Goal: Task Accomplishment & Management: Complete application form

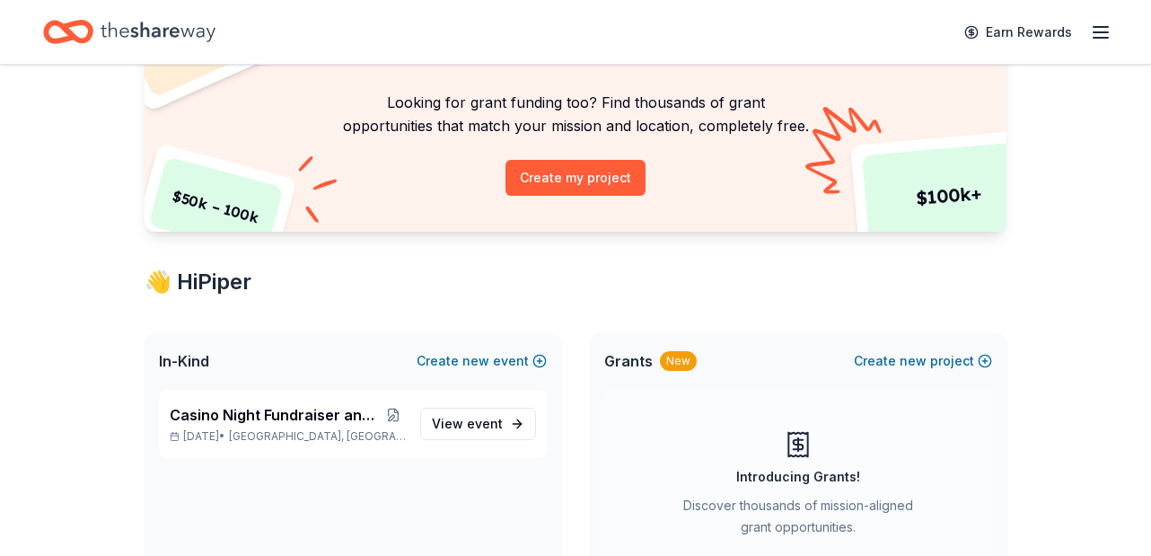
scroll to position [132, 0]
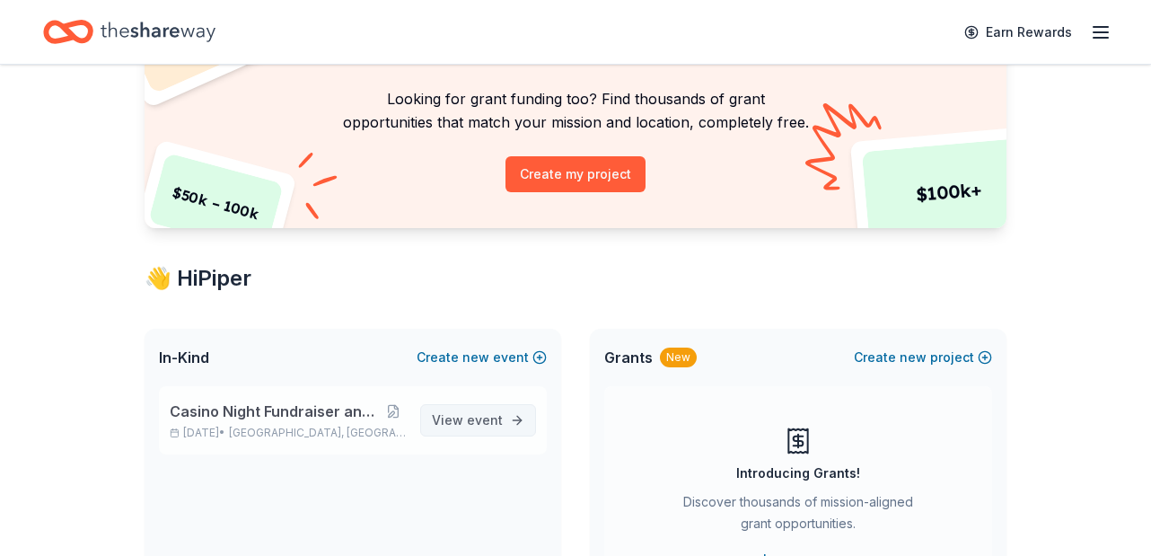
click at [494, 417] on span "event" at bounding box center [485, 419] width 36 height 15
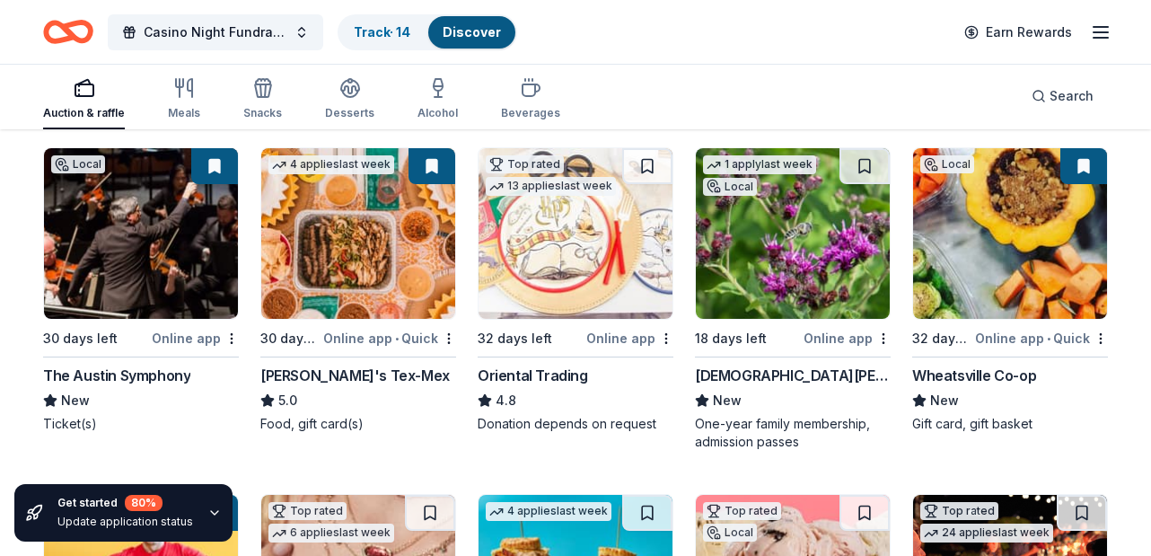
scroll to position [208, 0]
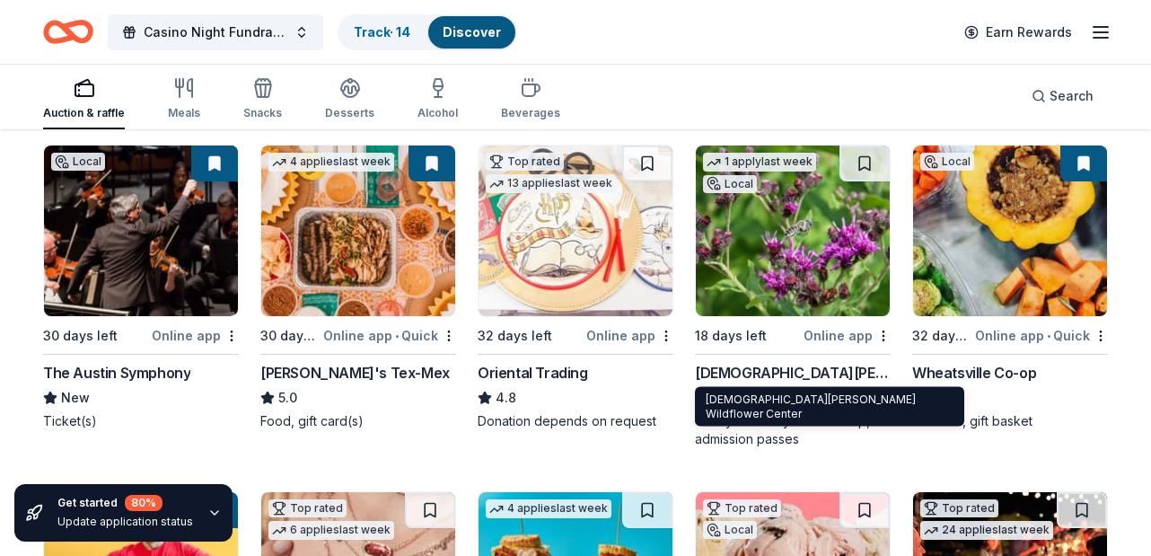
click at [789, 280] on img at bounding box center [793, 230] width 194 height 171
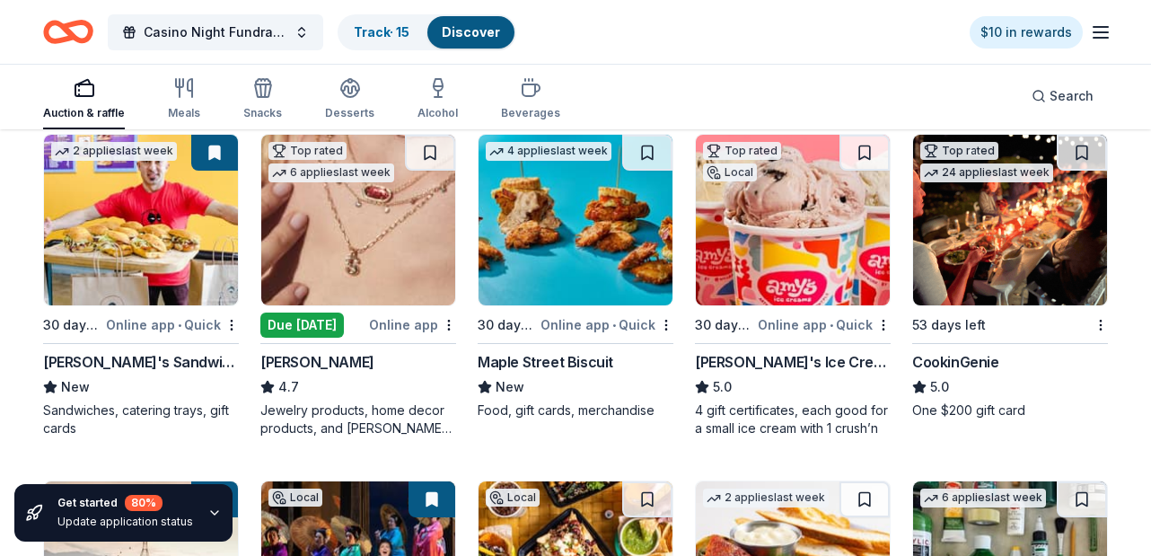
scroll to position [560, 0]
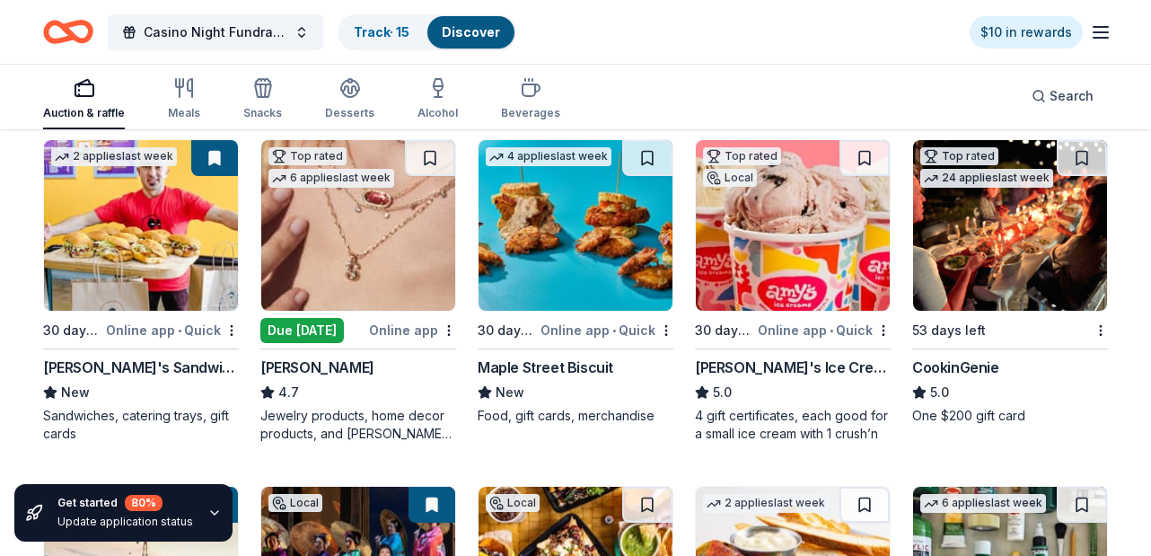
click at [821, 250] on img at bounding box center [793, 225] width 194 height 171
click at [982, 226] on img at bounding box center [1010, 225] width 194 height 171
click at [277, 31] on span "Casino Night Fundraiser and Silent Auction" at bounding box center [216, 33] width 144 height 22
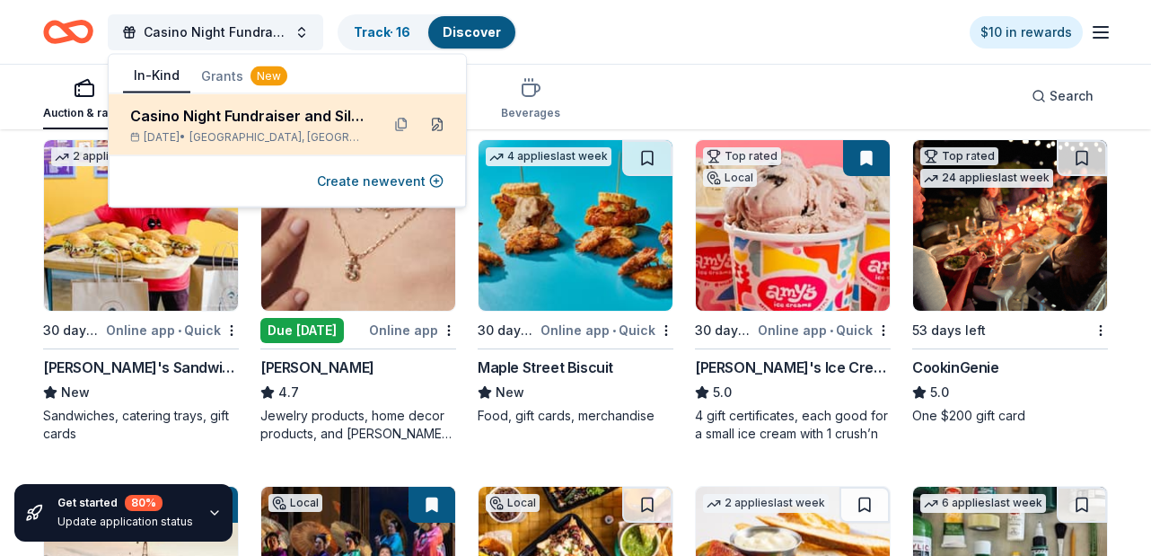
click at [443, 128] on button at bounding box center [437, 124] width 29 height 29
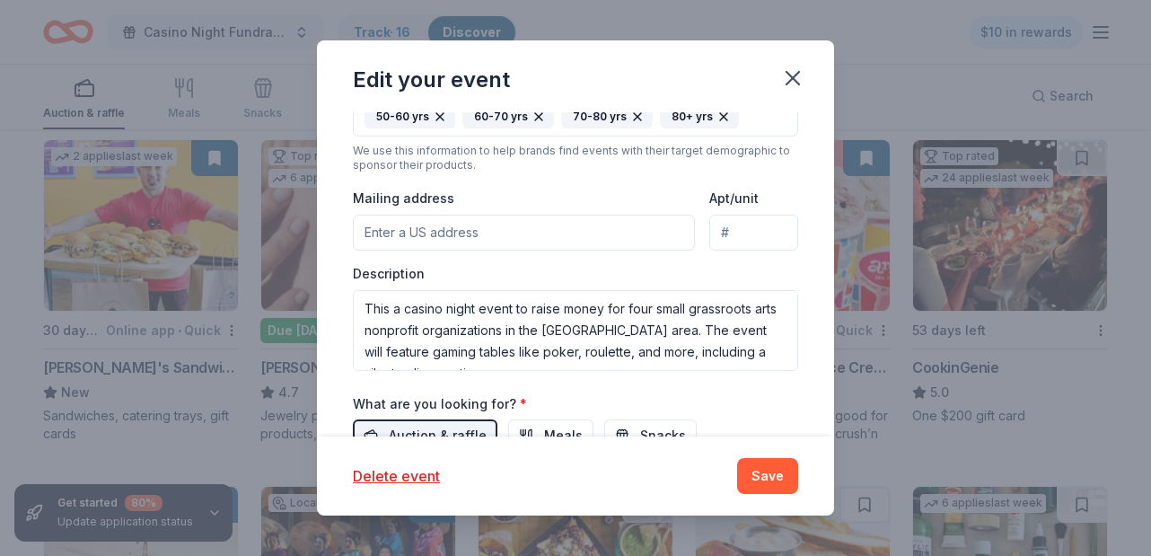
scroll to position [500, 0]
click at [563, 232] on input "Mailing address" at bounding box center [524, 232] width 342 height 36
type input "[STREET_ADDRESS]"
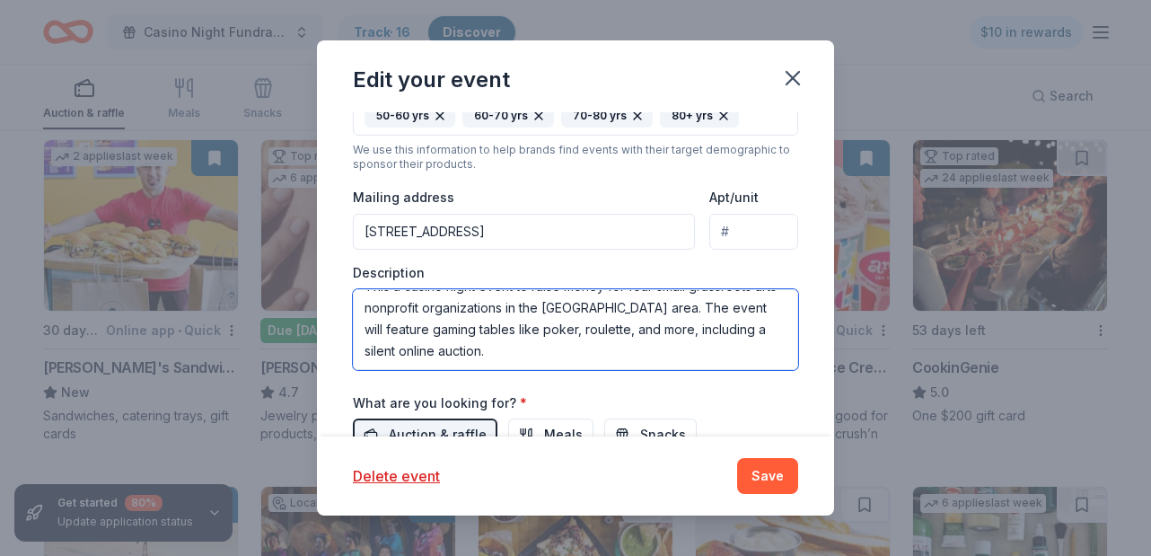
drag, startPoint x: 447, startPoint y: 346, endPoint x: 295, endPoint y: 276, distance: 167.1
click at [295, 276] on div "Edit your event Update donors you've applied to Let donors know of any updates …" at bounding box center [575, 278] width 1151 height 556
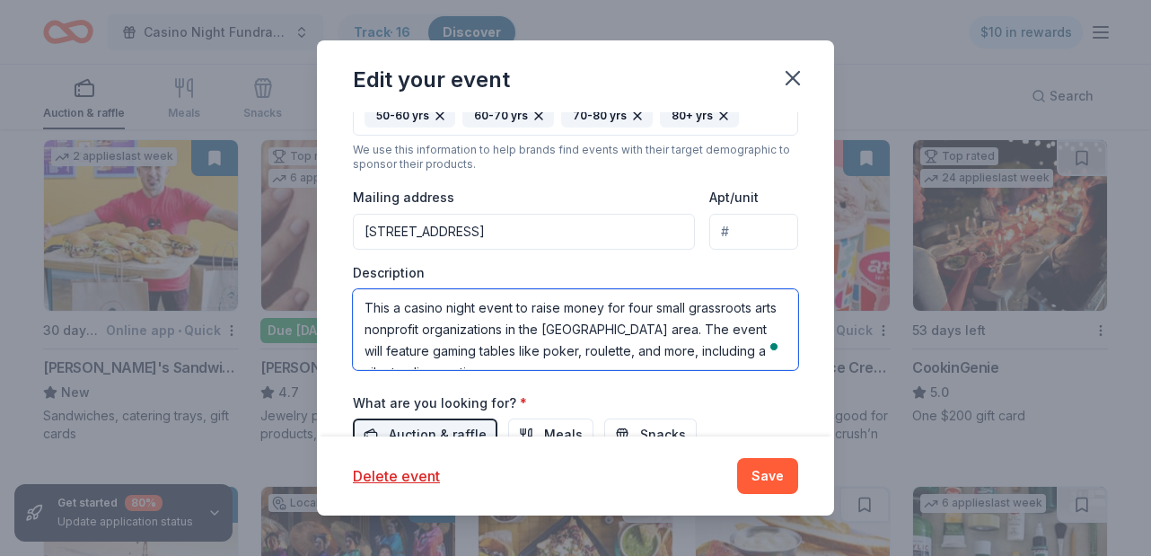
paste textarea "is a casino night event to raise money for five small grassroots arts nonprofit…"
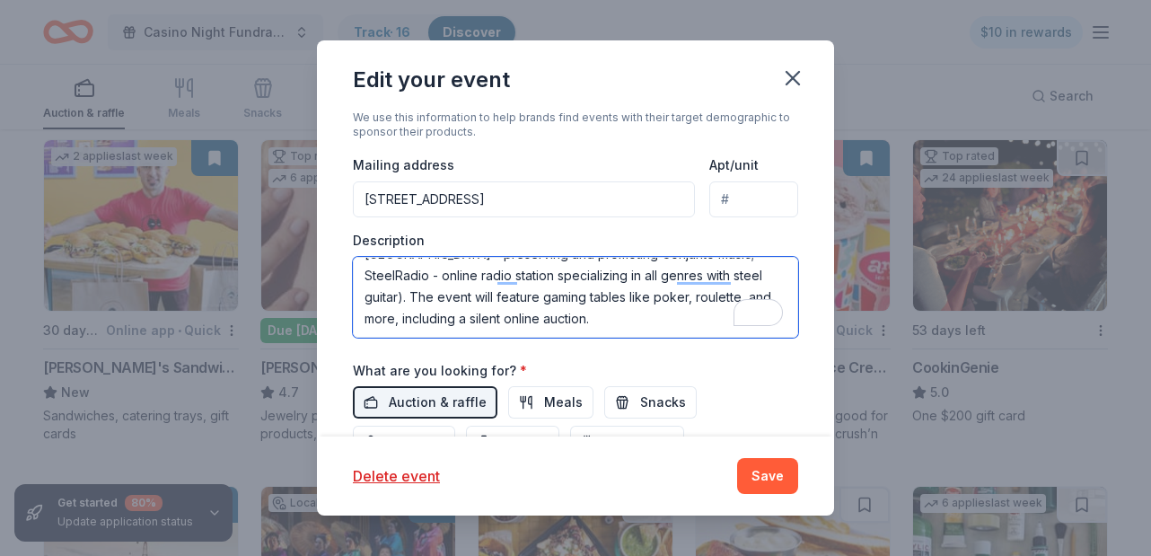
paste textarea "The reason why we are doing this event is because all five of our organizations…"
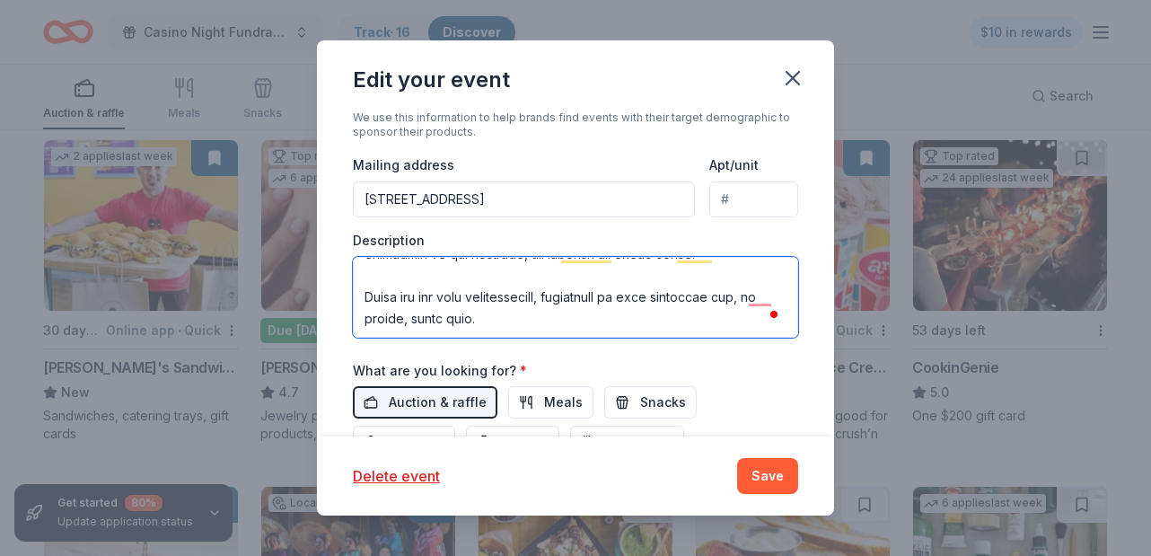
drag, startPoint x: 502, startPoint y: 329, endPoint x: 364, endPoint y: 294, distance: 141.7
click at [364, 294] on textarea "To enrich screen reader interactions, please activate Accessibility in Grammarl…" at bounding box center [575, 297] width 445 height 81
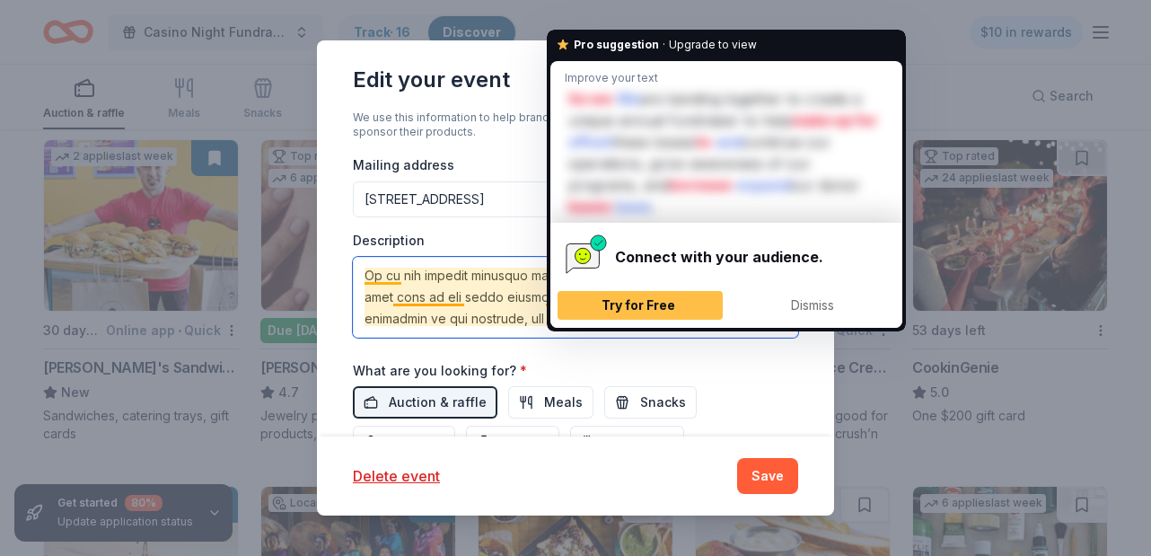
type textarea "This is a casino night event to raise money for five small grassroots arts nonp…"
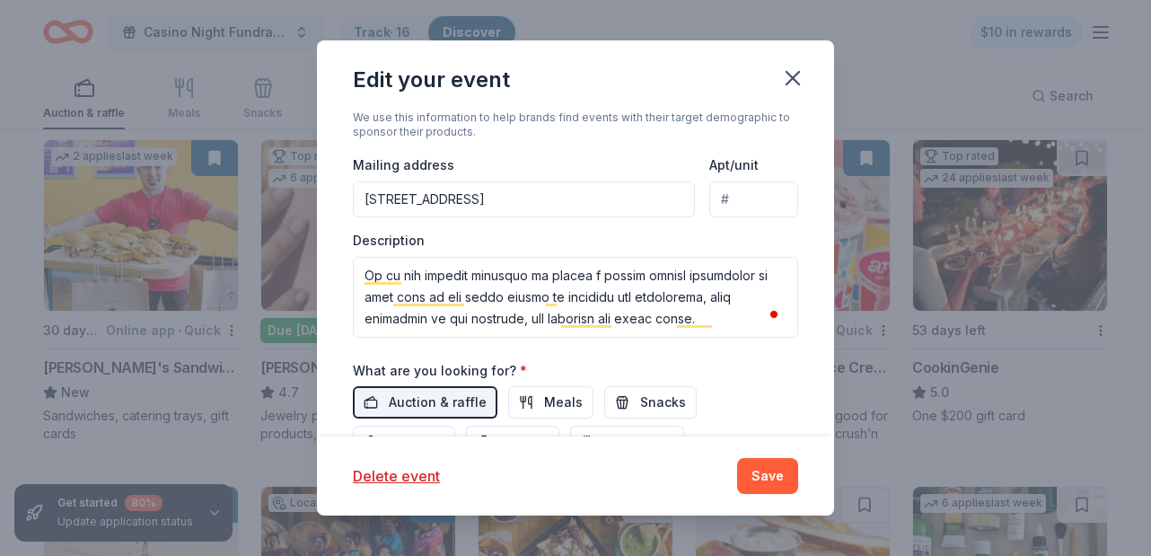
click at [636, 470] on div "Delete event" at bounding box center [534, 476] width 363 height 22
click at [769, 480] on button "Save" at bounding box center [767, 476] width 61 height 36
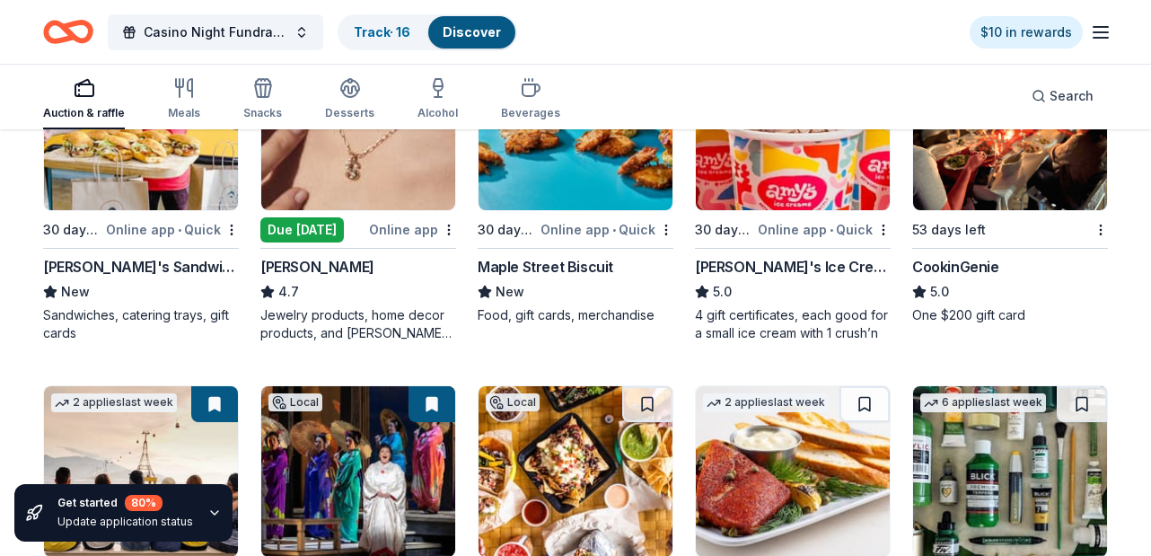
click at [1001, 181] on img at bounding box center [1010, 124] width 194 height 171
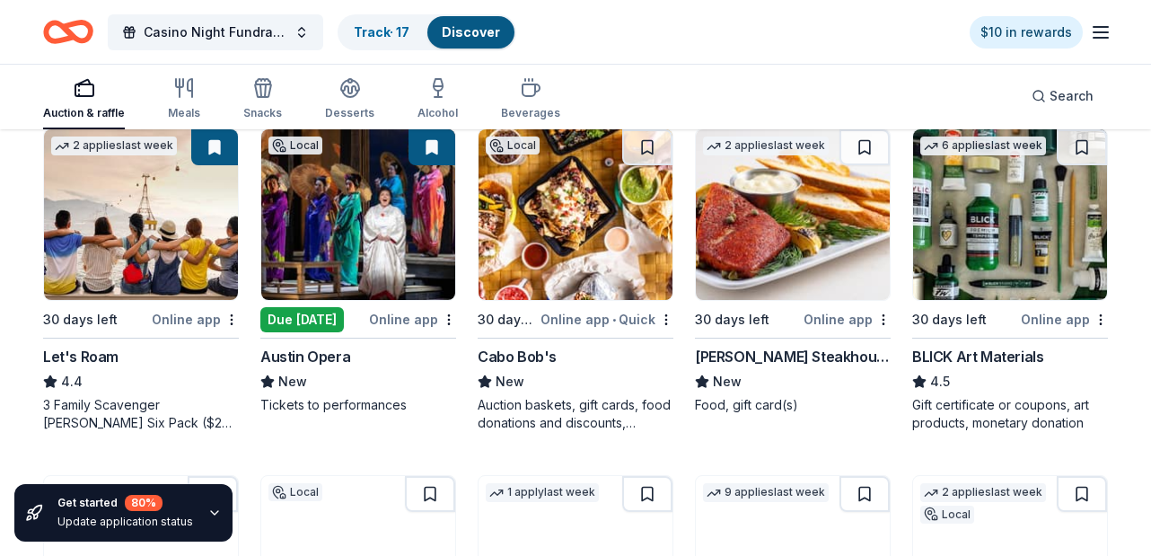
scroll to position [943, 0]
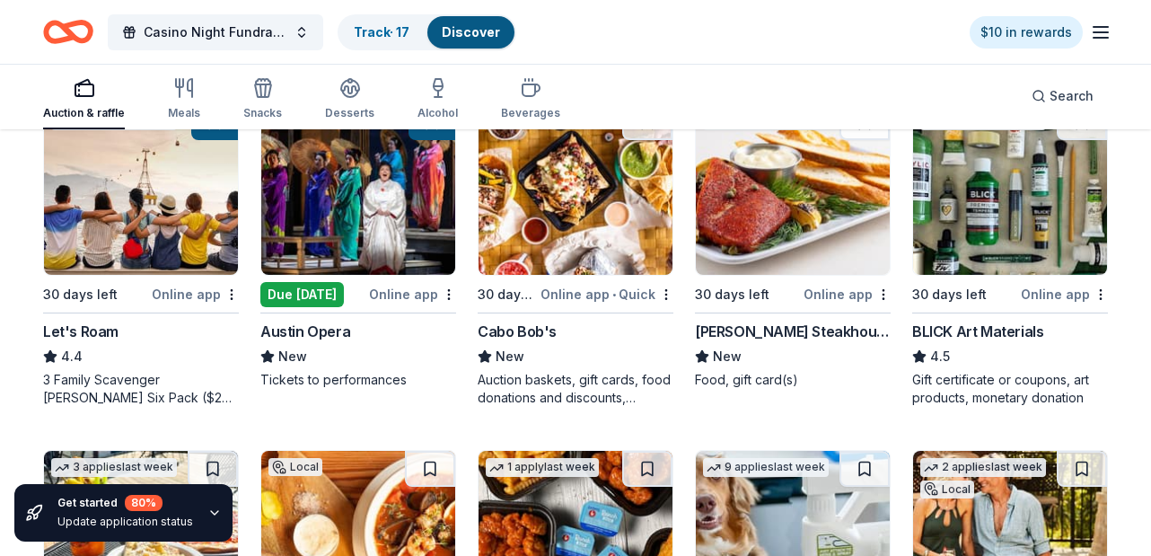
click at [323, 237] on img at bounding box center [358, 189] width 194 height 171
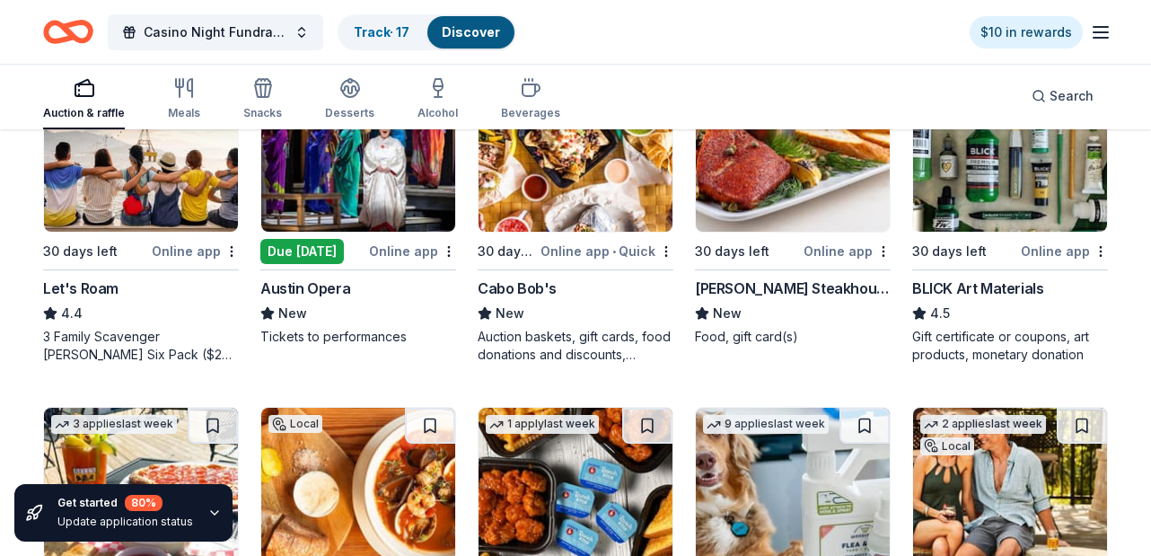
scroll to position [992, 0]
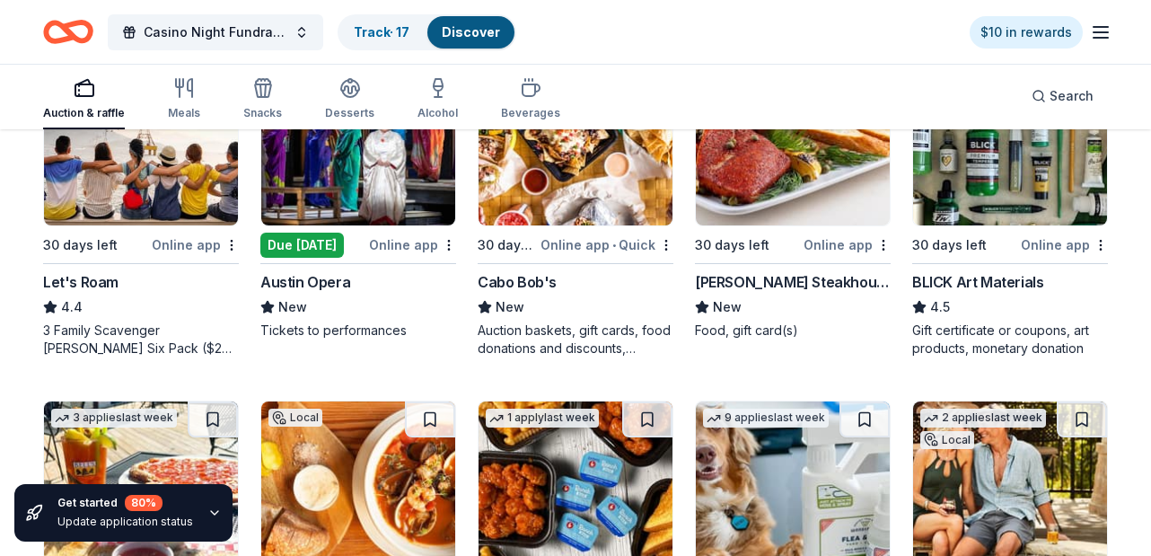
click at [800, 201] on img at bounding box center [793, 140] width 194 height 171
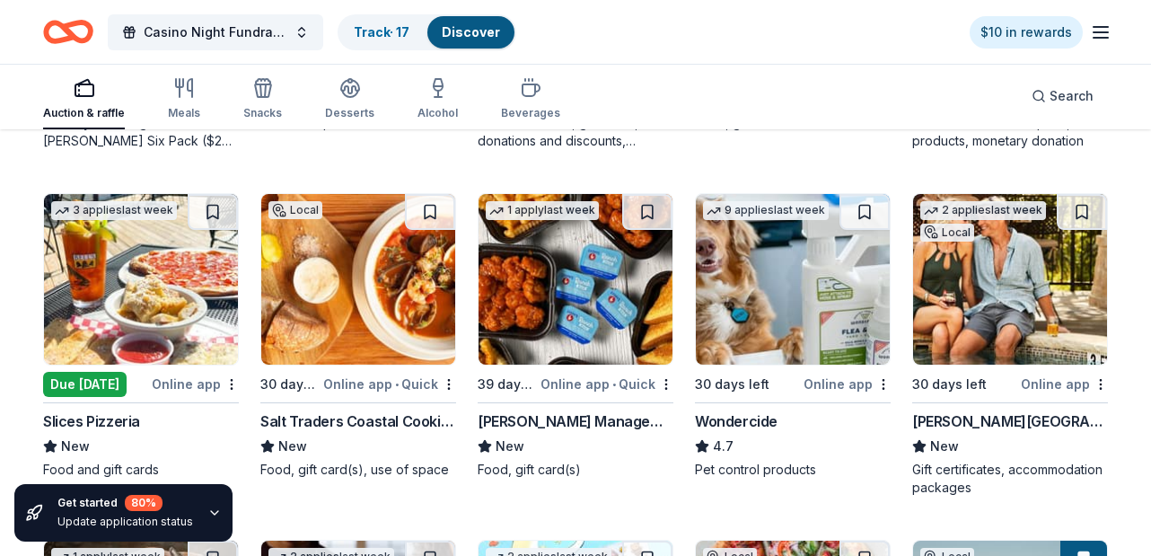
scroll to position [1182, 0]
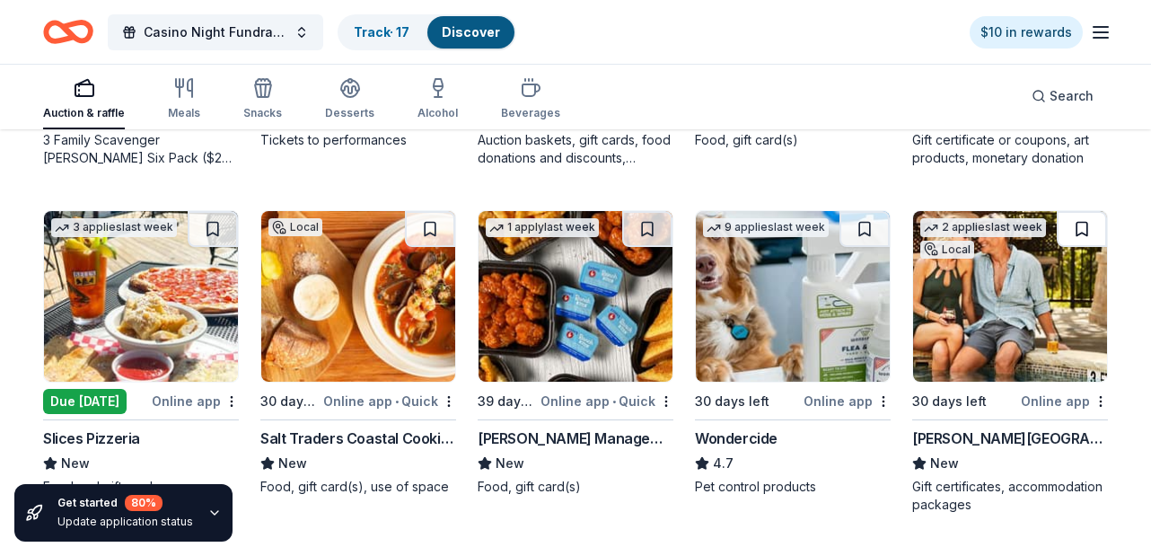
click at [1083, 229] on button at bounding box center [1082, 229] width 50 height 36
click at [1022, 279] on img at bounding box center [1010, 296] width 194 height 171
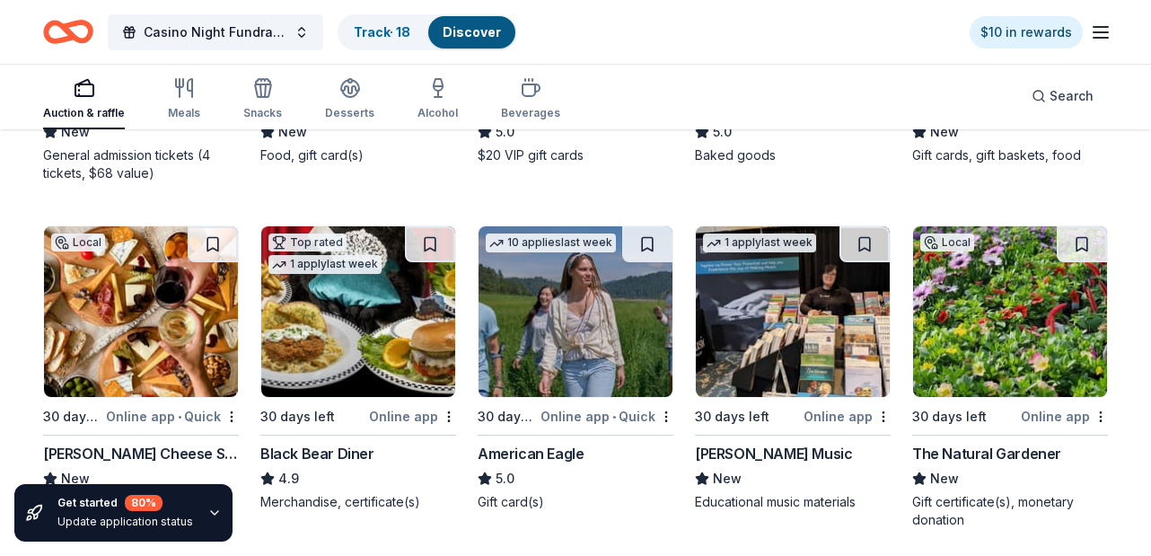
scroll to position [2898, 0]
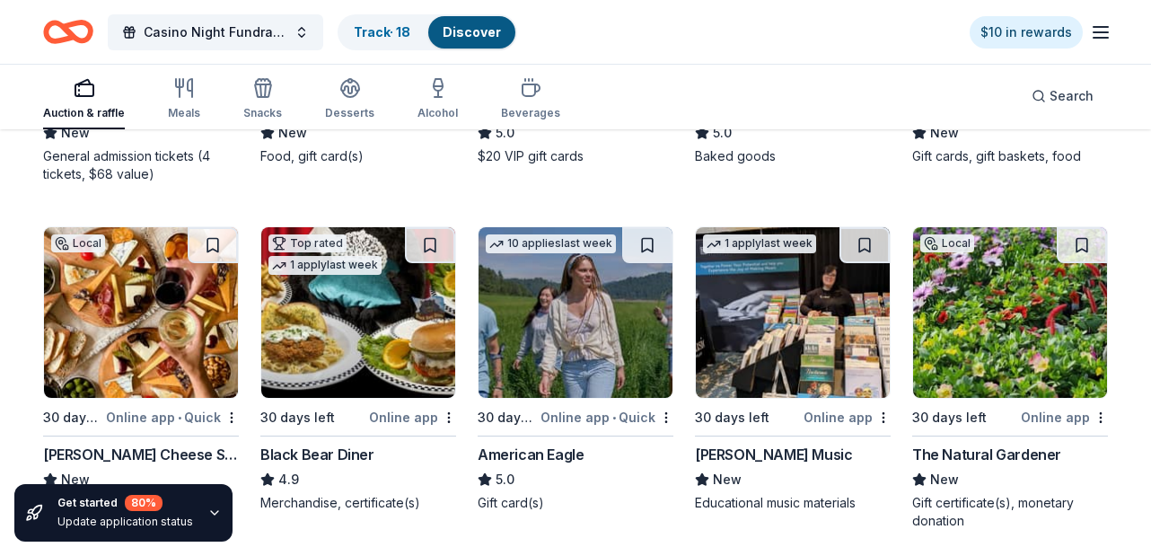
click at [988, 331] on img at bounding box center [1010, 312] width 194 height 171
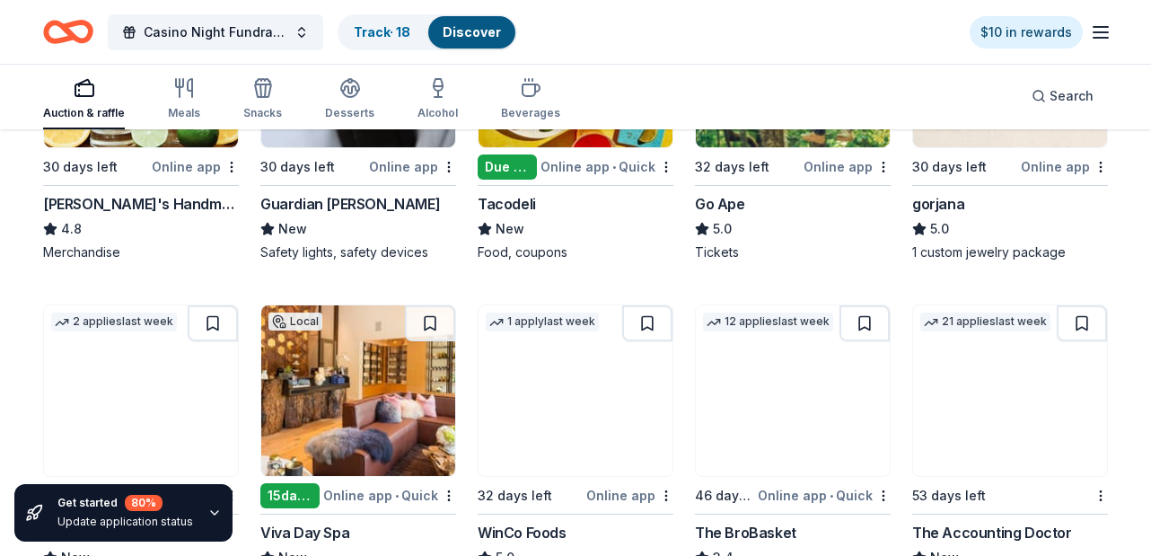
scroll to position [4006, 0]
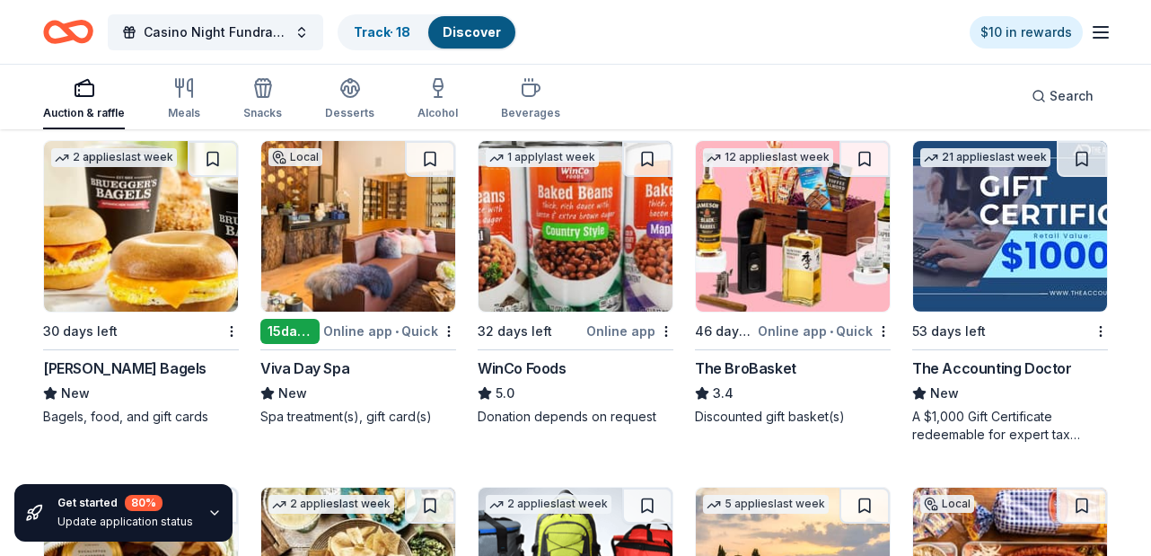
click at [384, 275] on img at bounding box center [358, 226] width 194 height 171
click at [434, 162] on button at bounding box center [430, 159] width 50 height 36
click at [389, 188] on img at bounding box center [358, 226] width 194 height 171
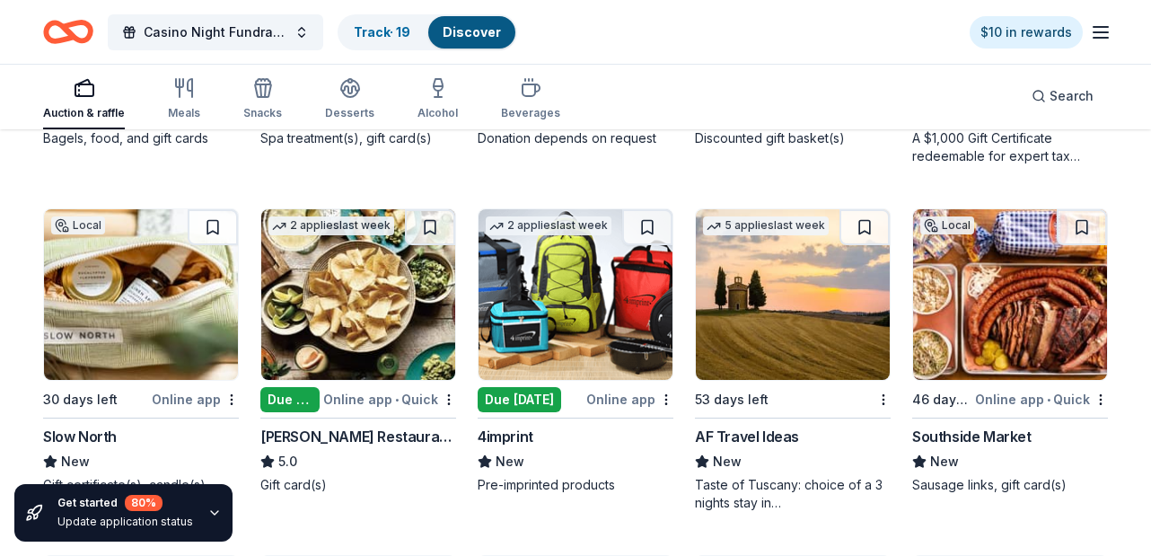
scroll to position [4282, 0]
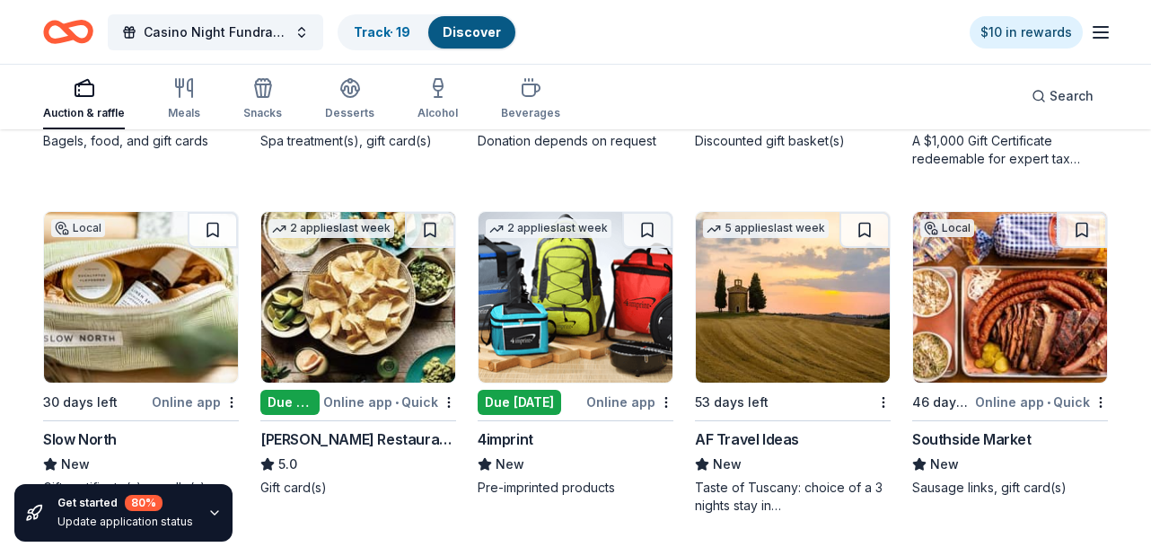
click at [776, 320] on img at bounding box center [793, 297] width 194 height 171
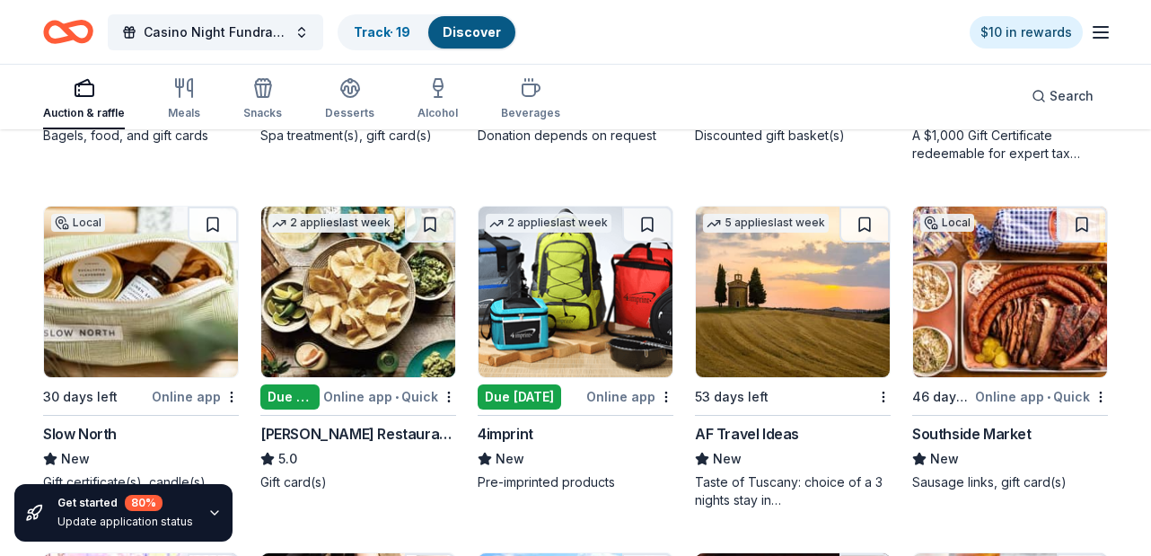
scroll to position [4277, 0]
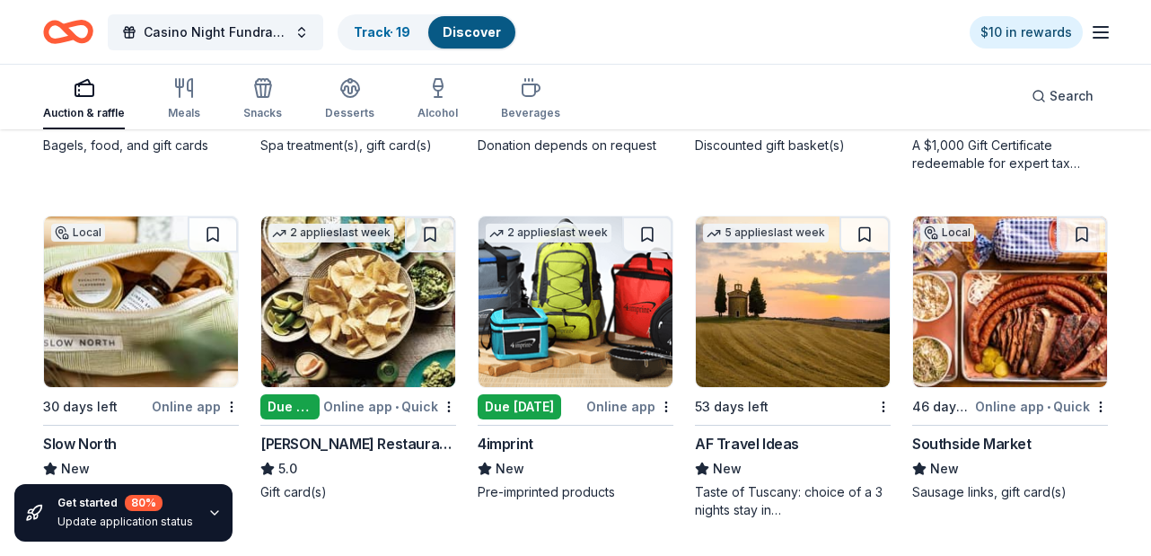
click at [348, 329] on img at bounding box center [358, 301] width 194 height 171
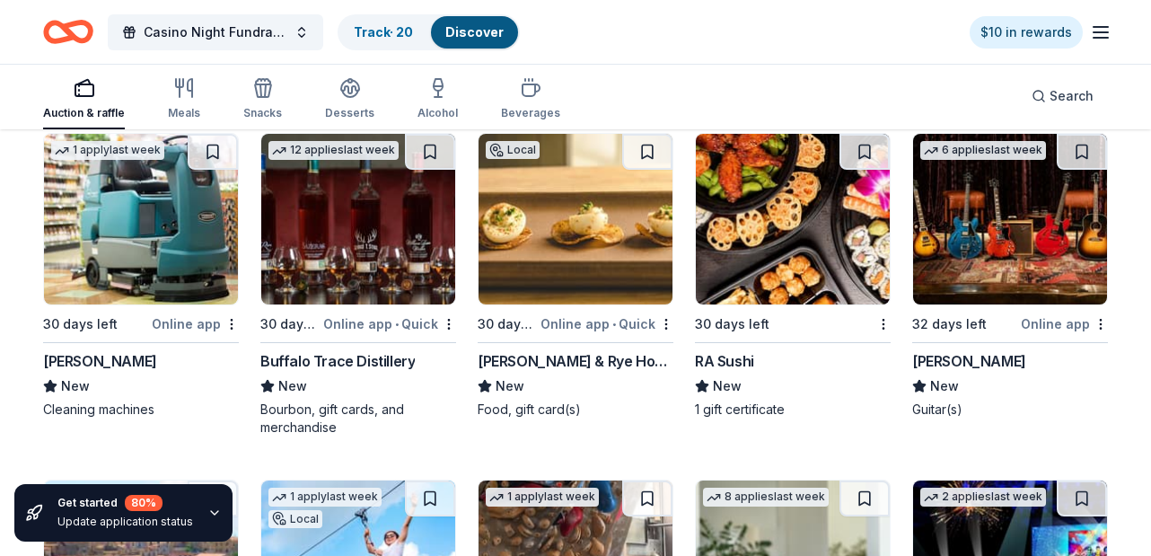
scroll to position [5047, 0]
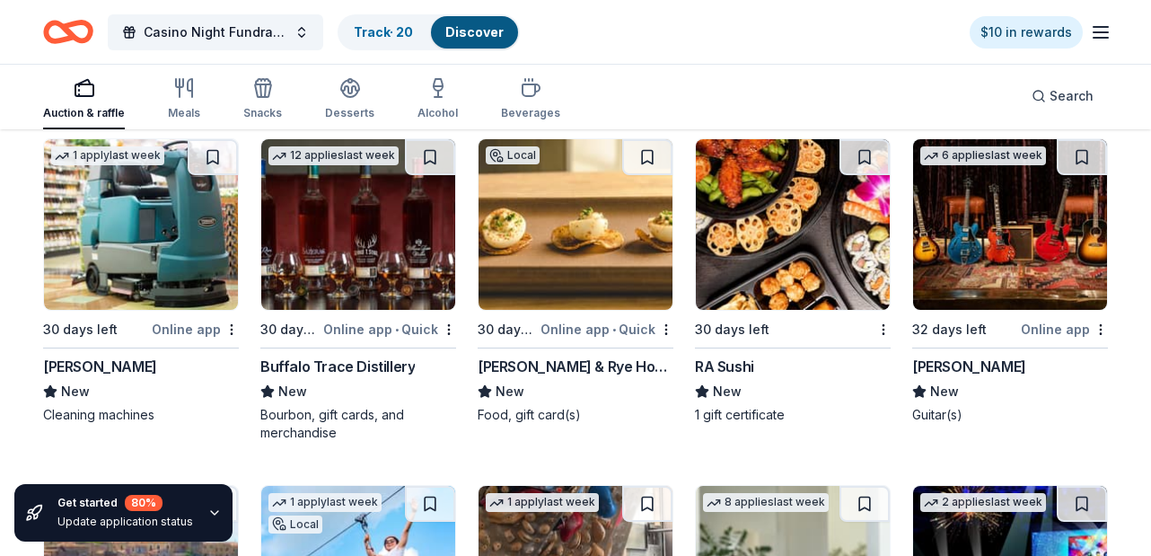
click at [980, 232] on img at bounding box center [1010, 224] width 194 height 171
click at [1079, 153] on button at bounding box center [1082, 157] width 50 height 36
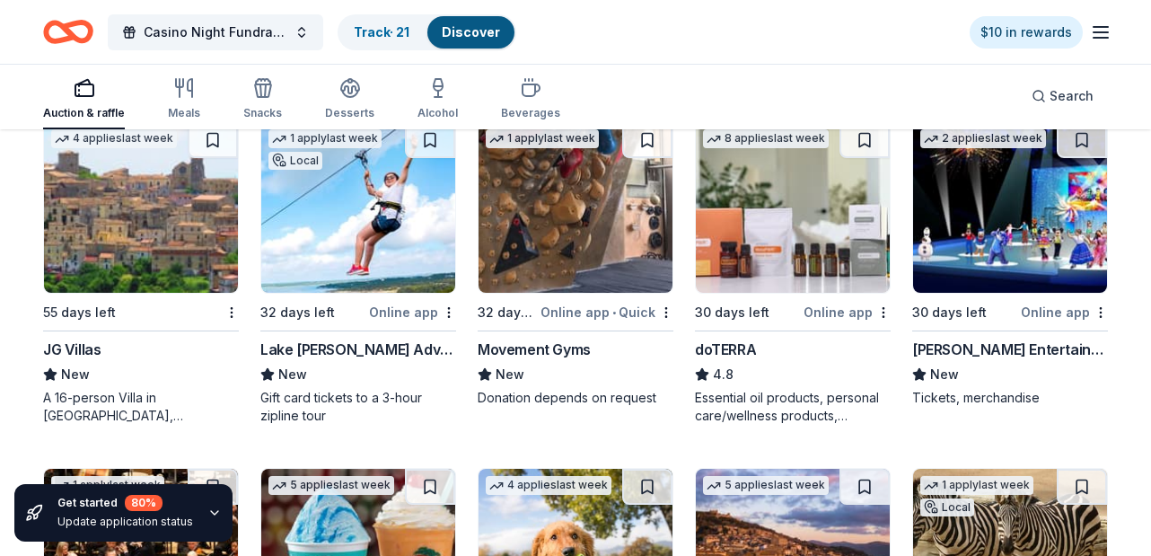
scroll to position [5403, 0]
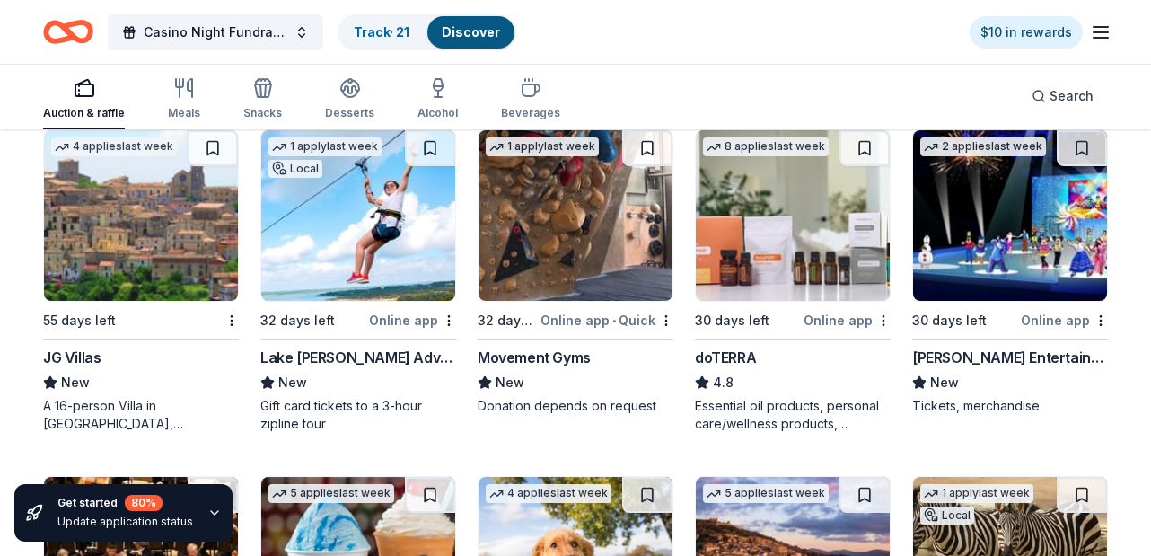
click at [1003, 202] on img at bounding box center [1010, 215] width 194 height 171
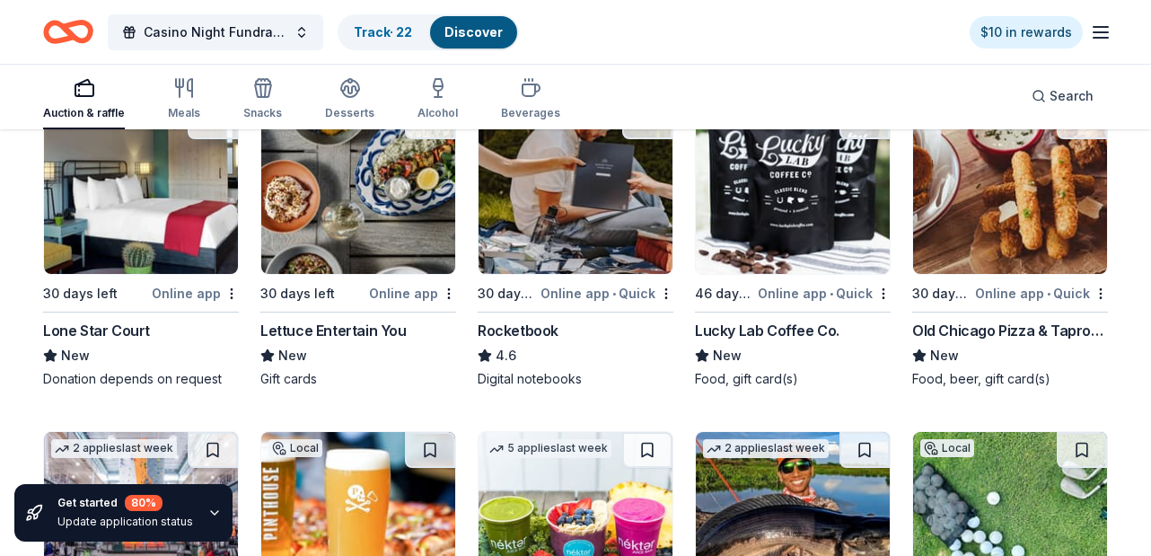
scroll to position [7505, 0]
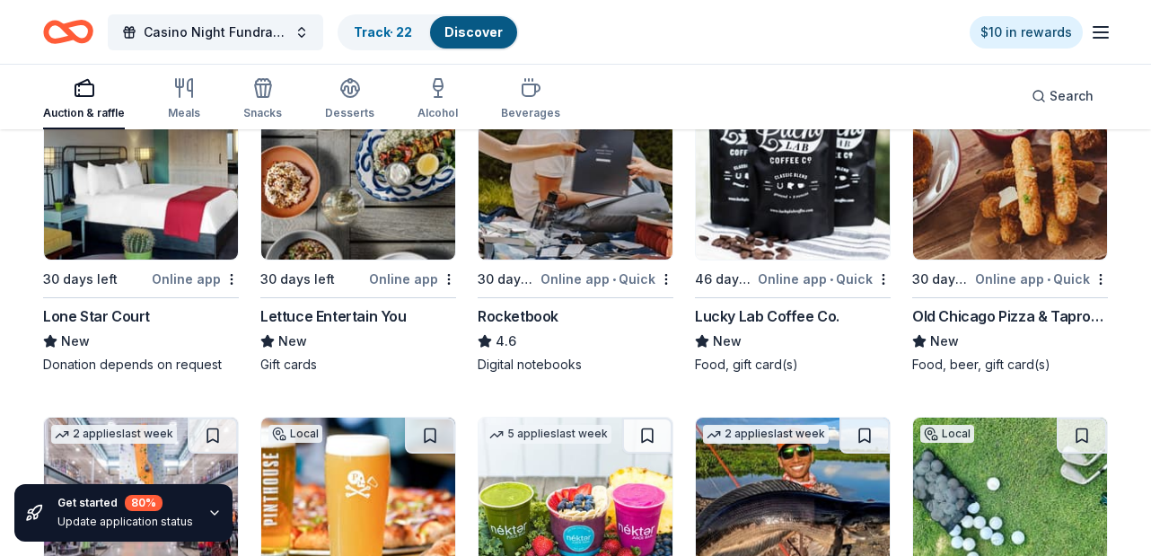
click at [122, 198] on img at bounding box center [141, 174] width 194 height 171
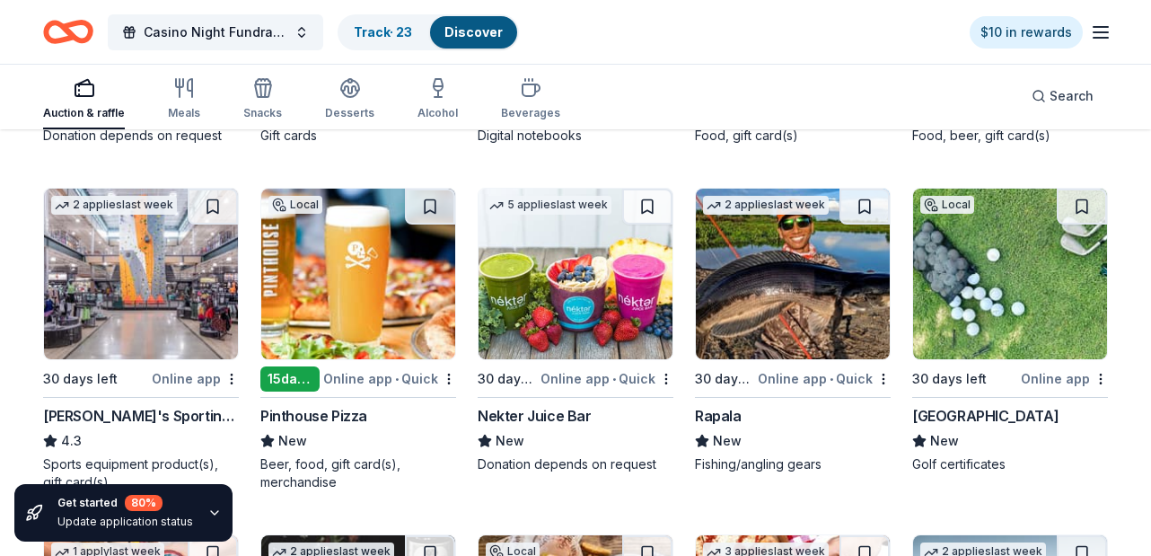
scroll to position [7824, 0]
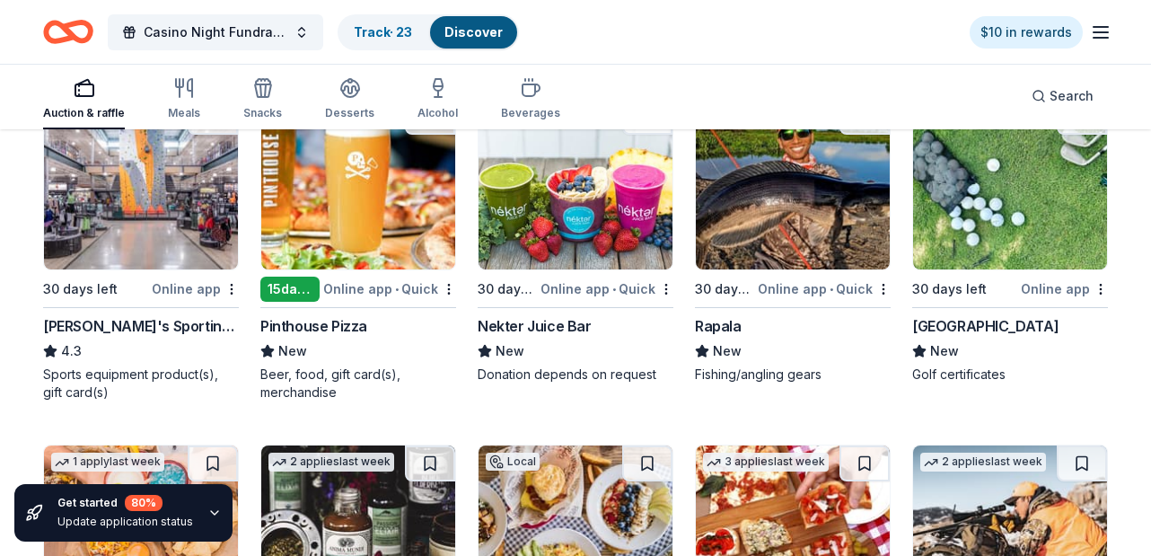
click at [998, 210] on img at bounding box center [1010, 184] width 194 height 171
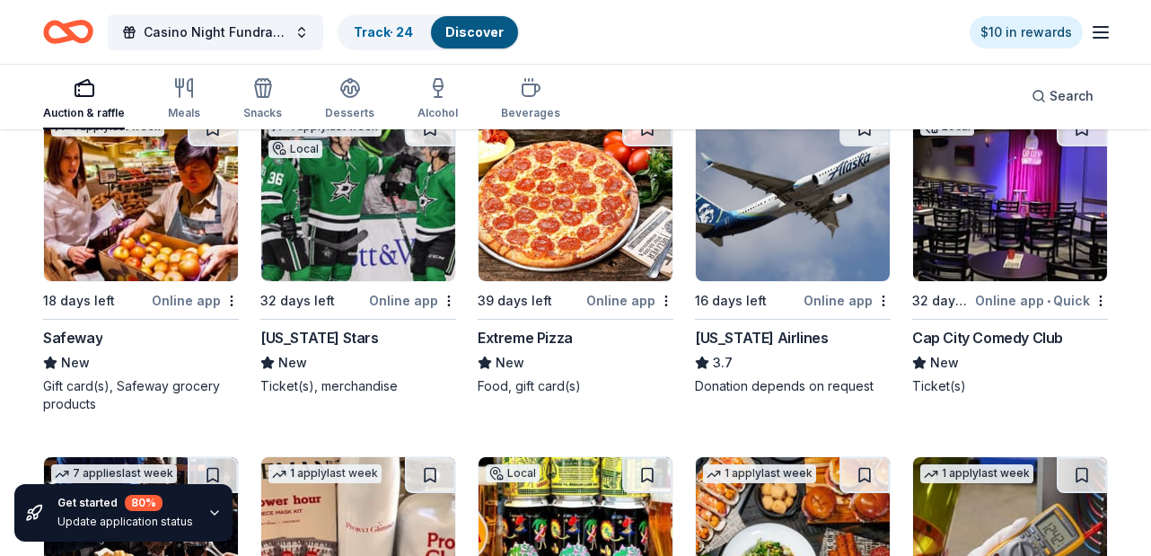
scroll to position [8727, 0]
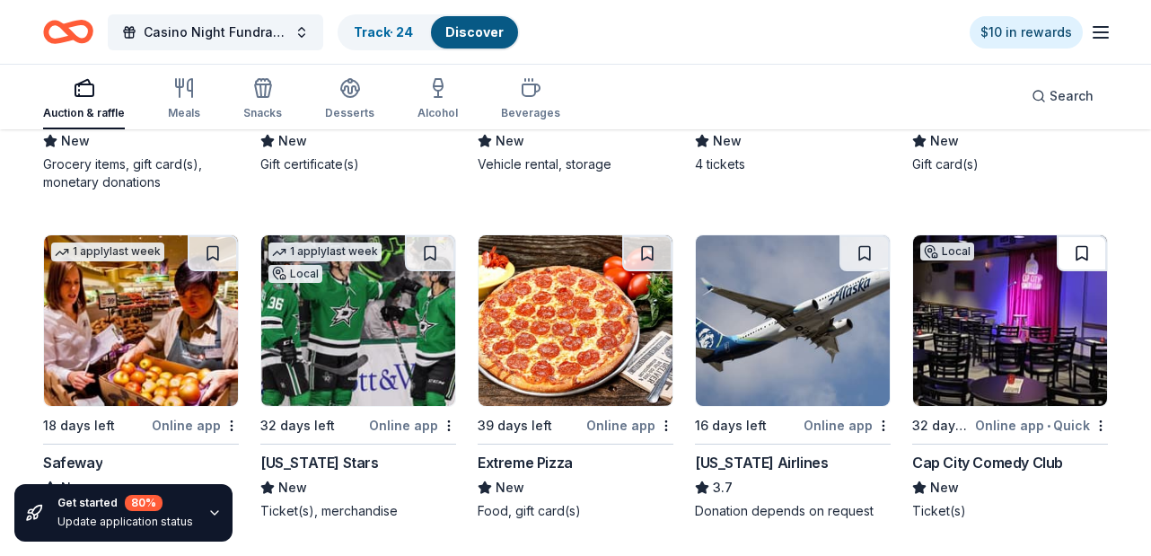
click at [1082, 253] on button at bounding box center [1082, 253] width 50 height 36
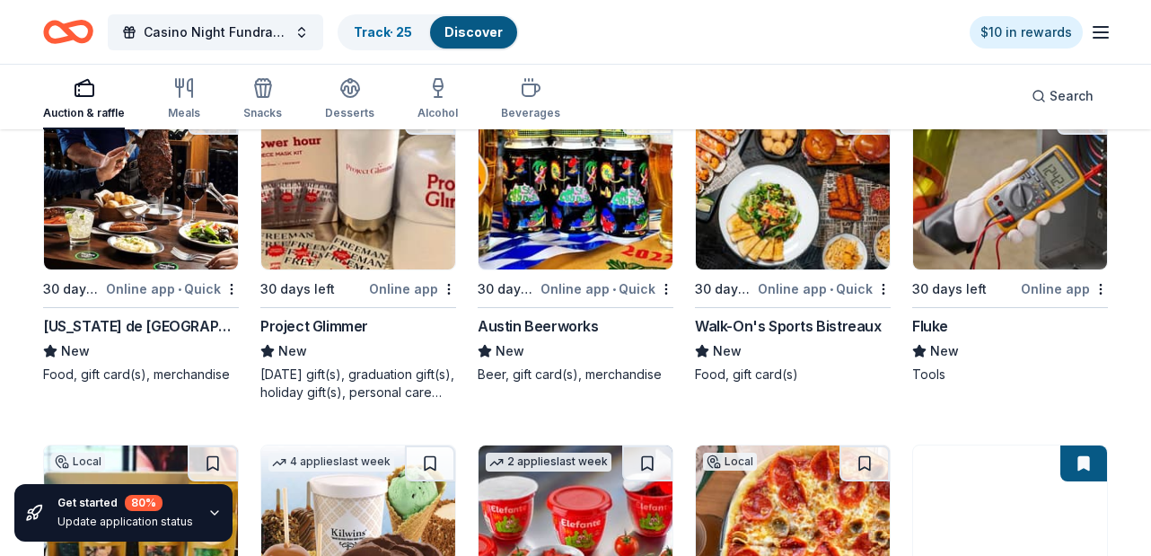
scroll to position [9237, 0]
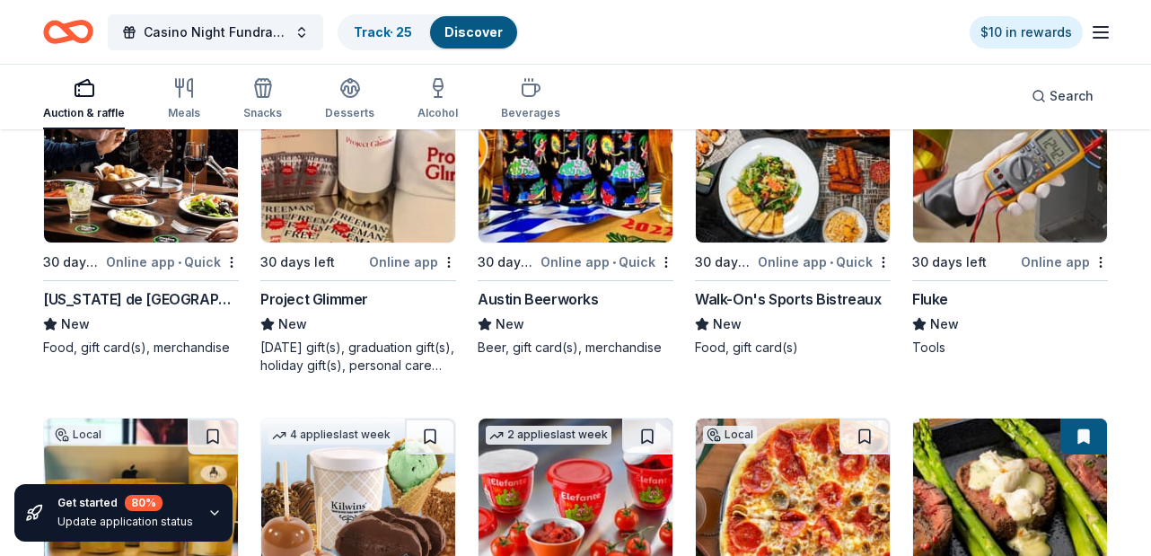
click at [998, 192] on img at bounding box center [1010, 157] width 194 height 171
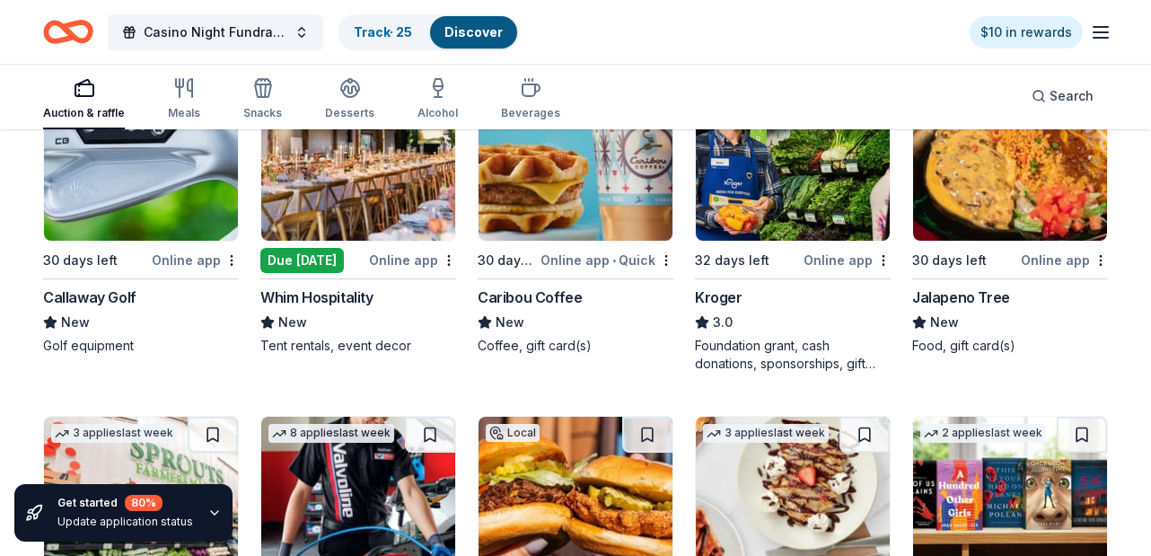
scroll to position [9935, 0]
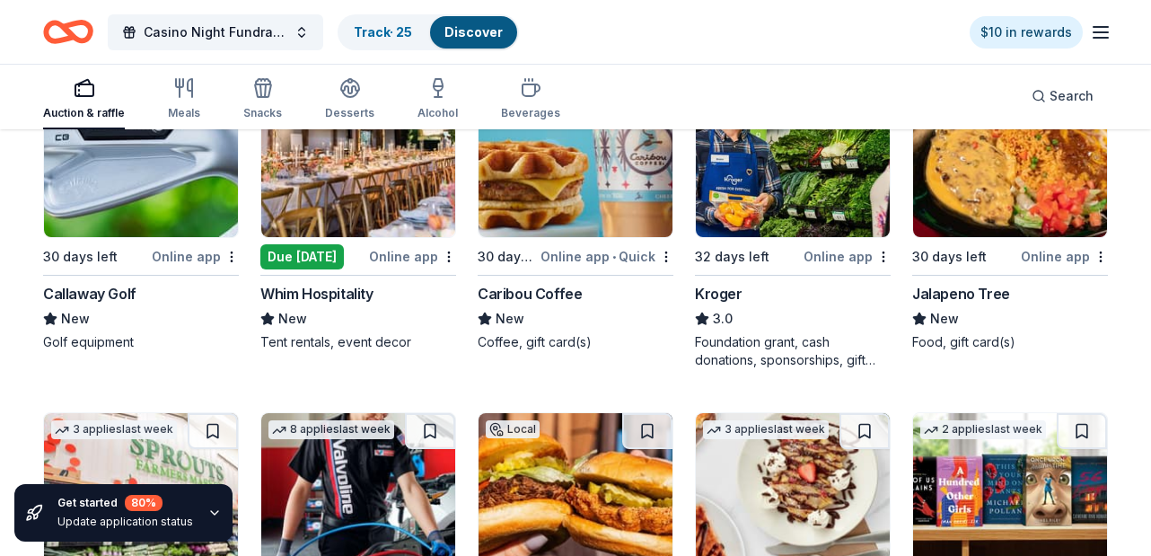
click at [162, 197] on img at bounding box center [141, 151] width 194 height 171
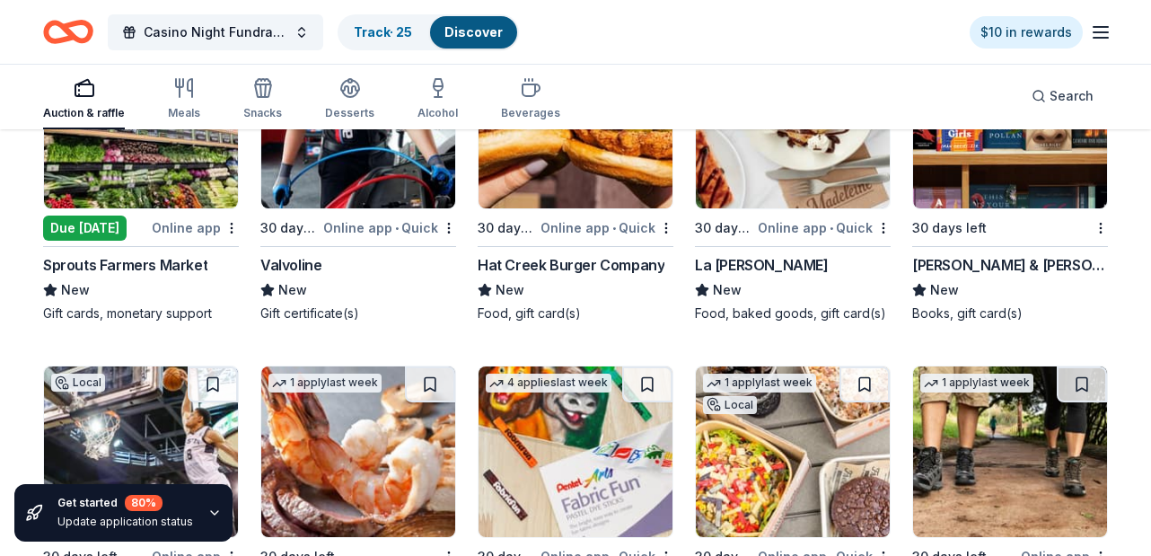
scroll to position [10314, 0]
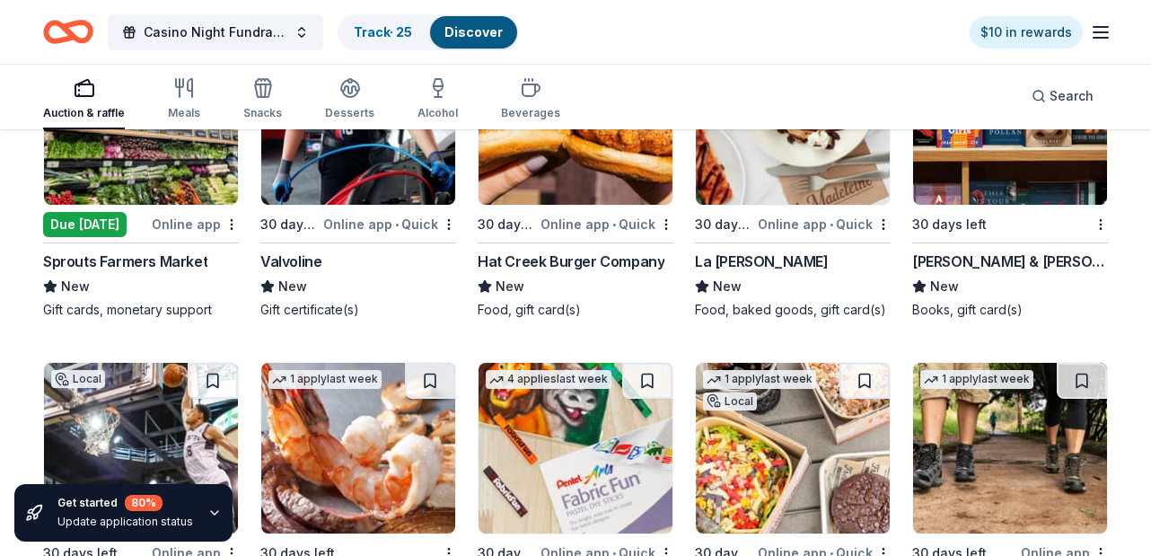
click at [1001, 259] on div "Barnes & Noble" at bounding box center [1010, 261] width 196 height 22
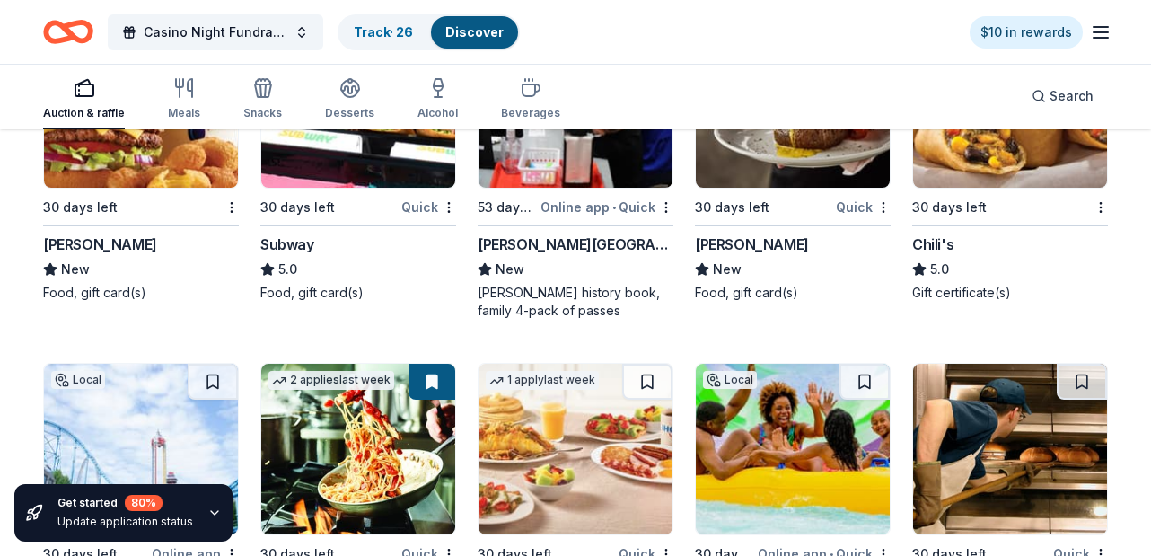
scroll to position [11241, 0]
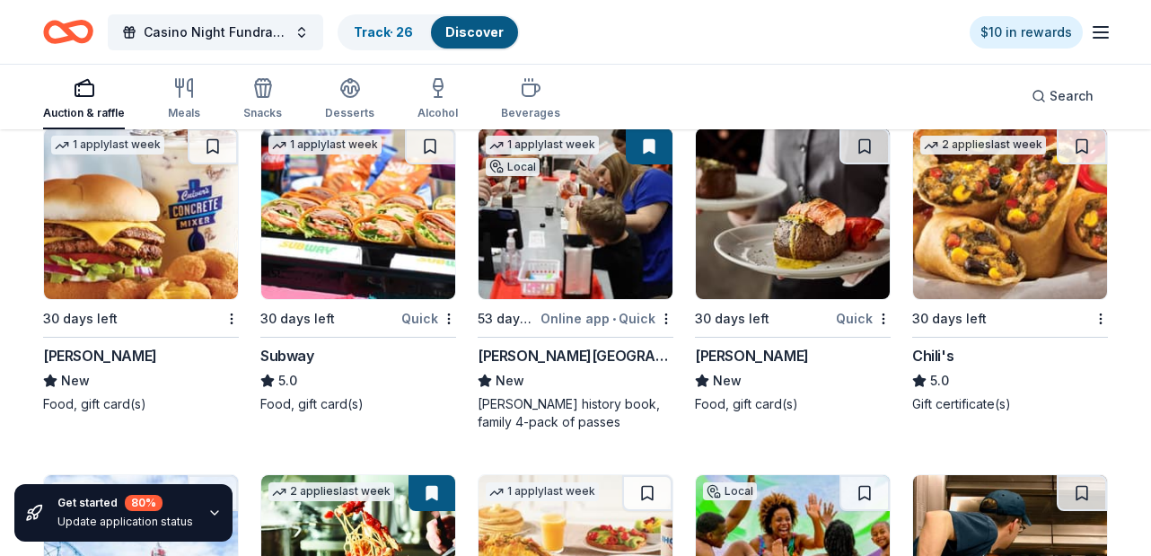
click at [558, 262] on img at bounding box center [575, 213] width 194 height 171
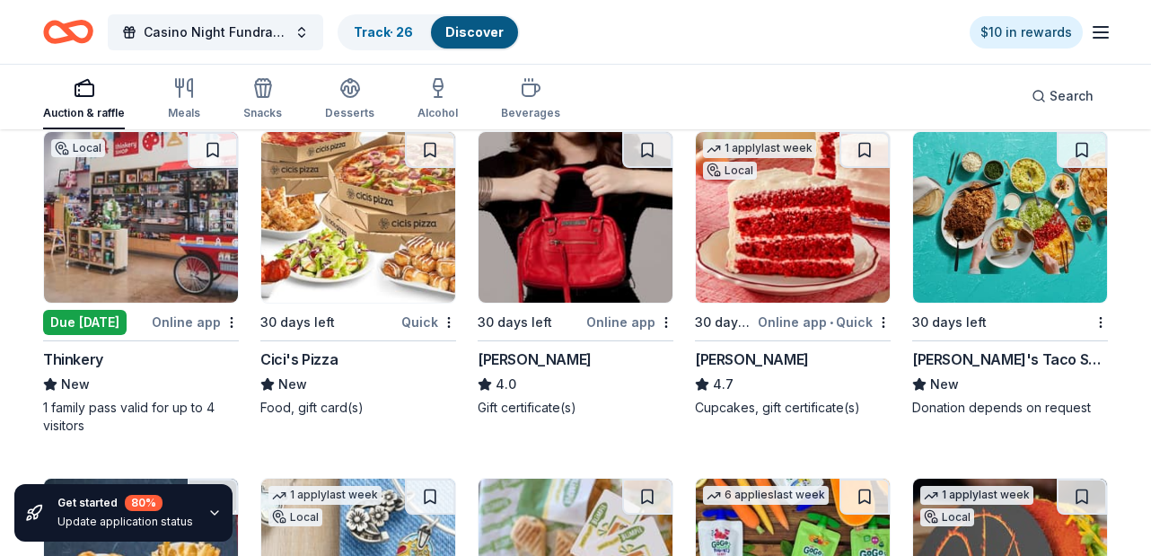
scroll to position [12630, 0]
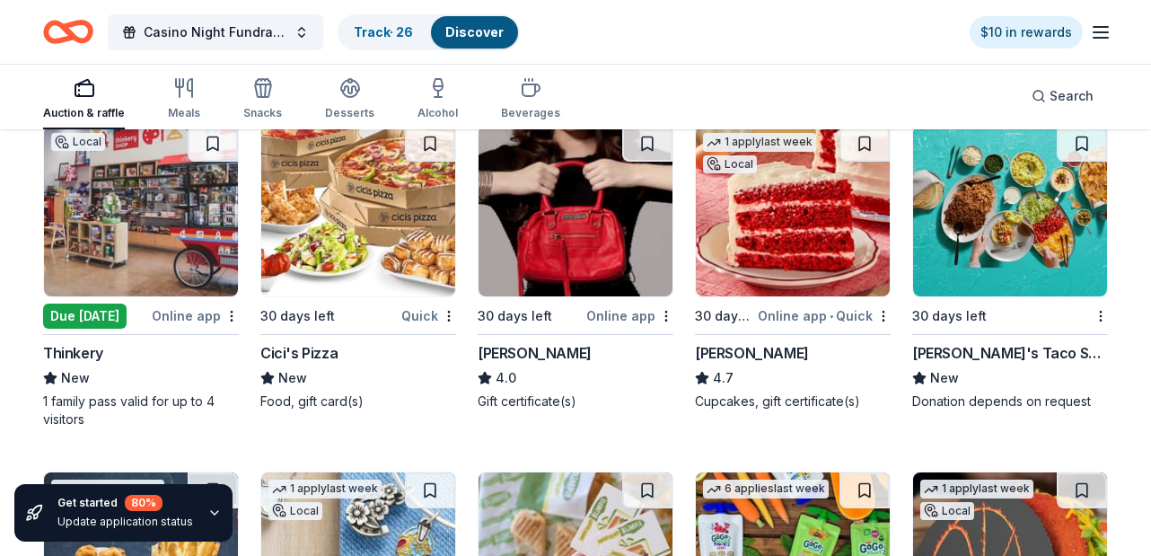
click at [108, 246] on img at bounding box center [141, 211] width 194 height 171
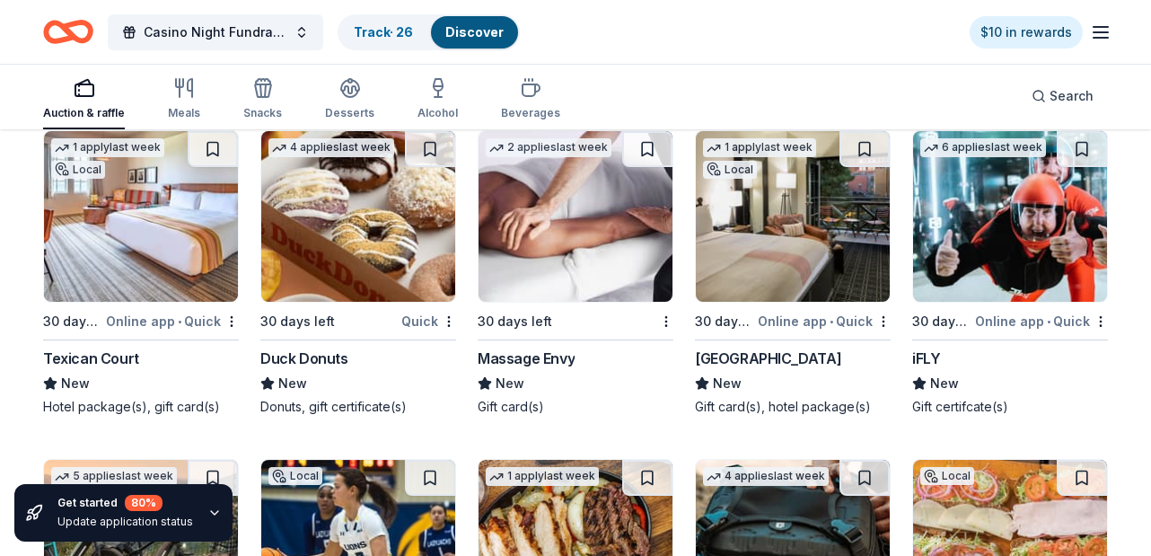
scroll to position [13703, 0]
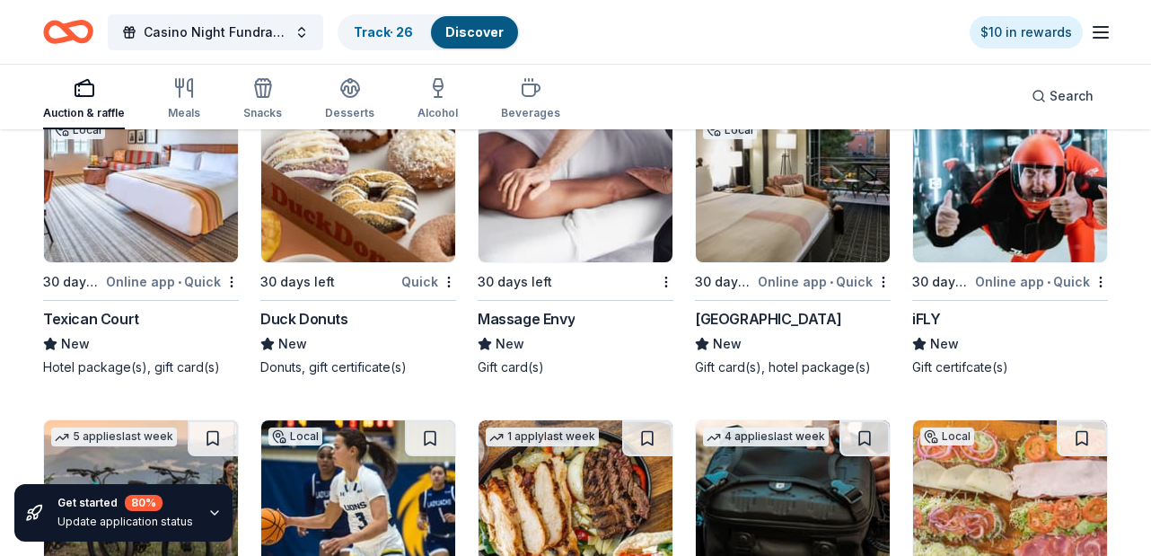
click at [111, 222] on img at bounding box center [141, 177] width 194 height 171
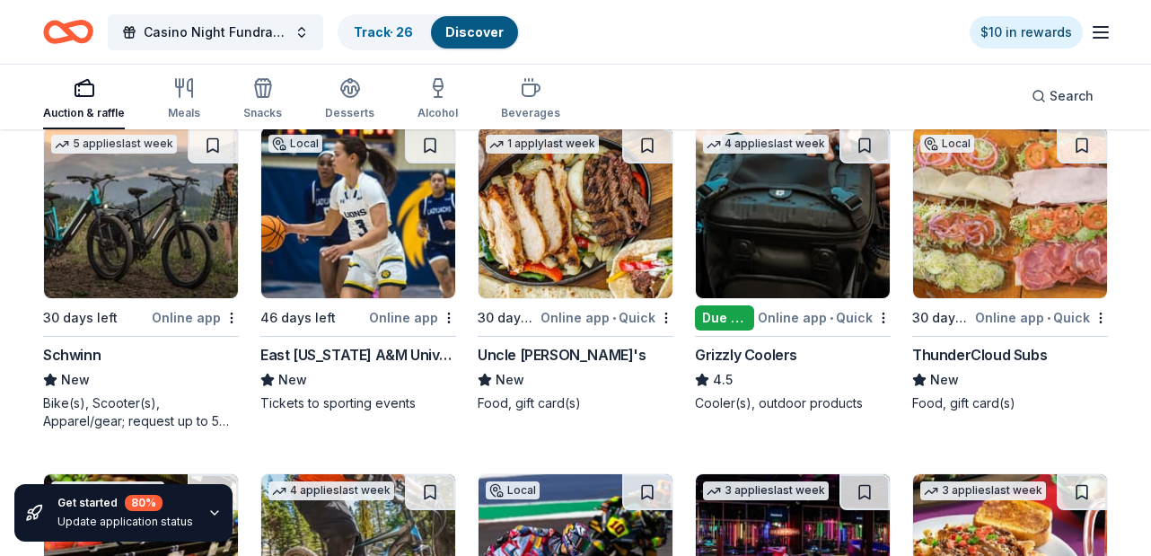
scroll to position [14010, 0]
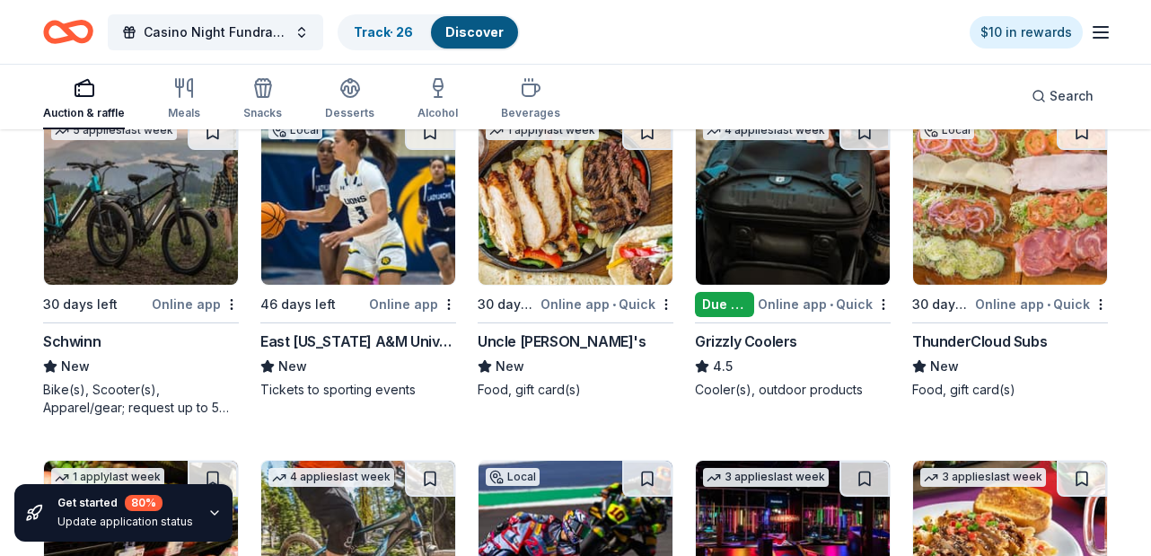
click at [824, 238] on img at bounding box center [793, 199] width 194 height 171
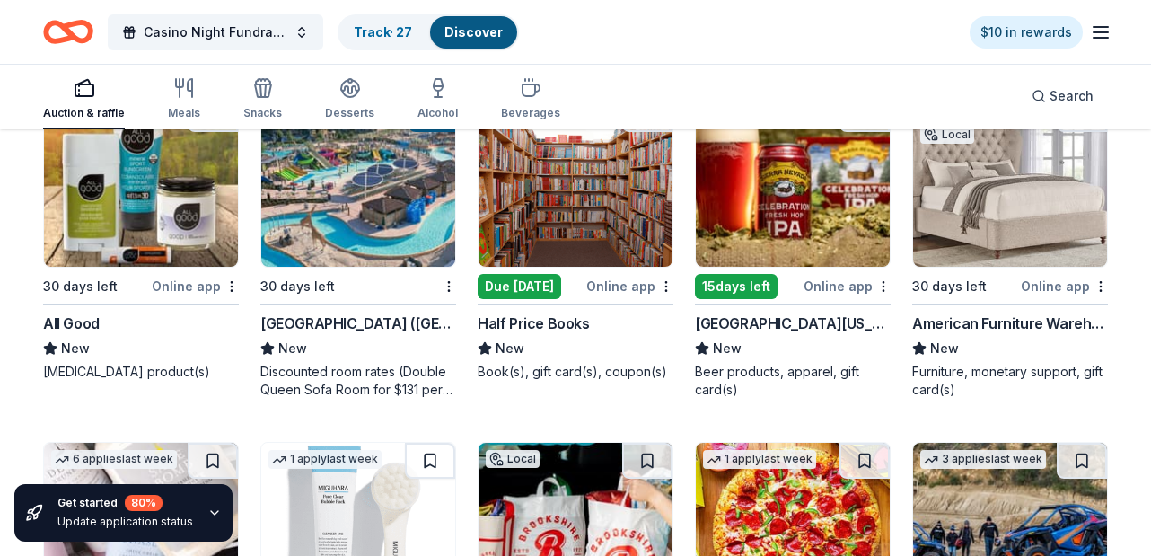
scroll to position [16107, 0]
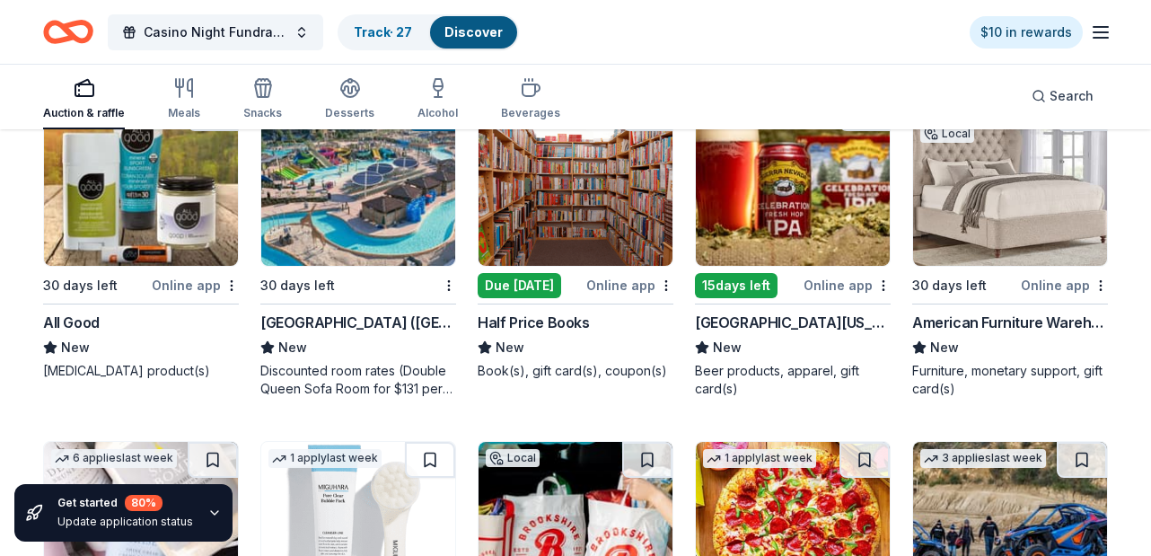
click at [504, 278] on div "Due [DATE]" at bounding box center [519, 285] width 83 height 25
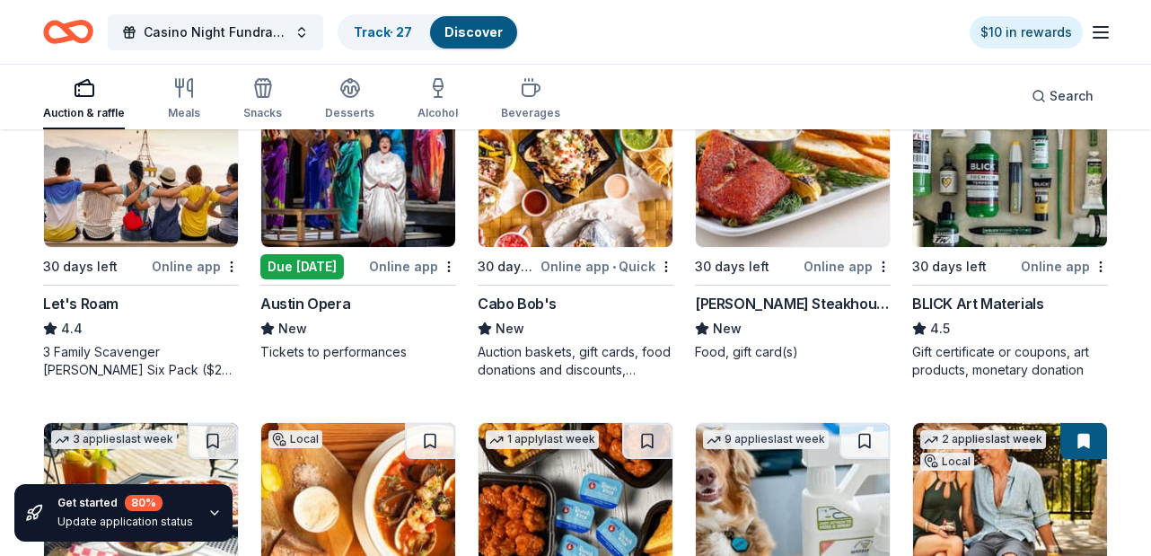
scroll to position [0, 0]
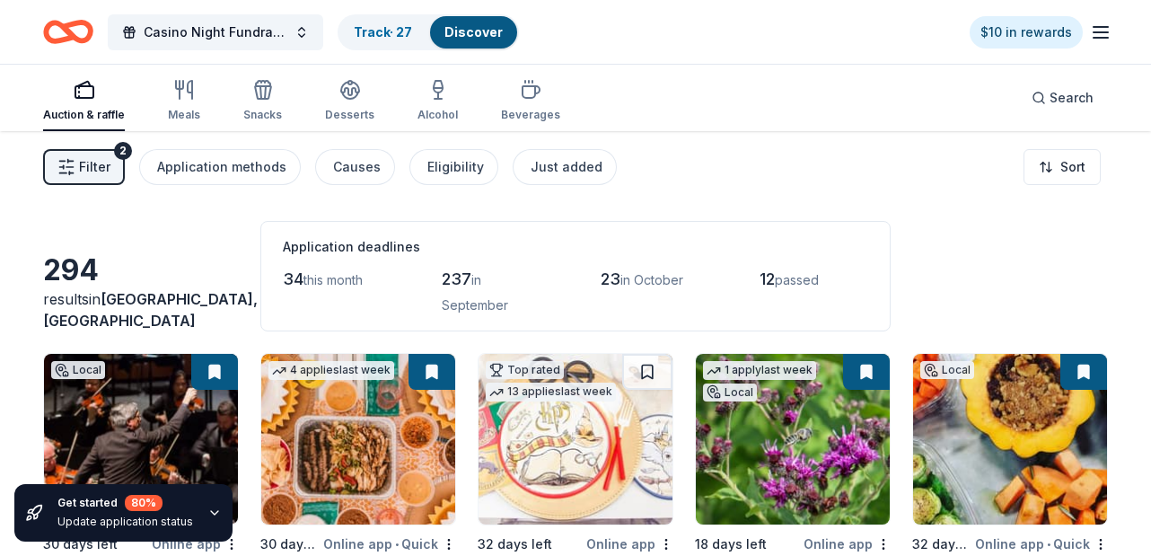
click at [1050, 166] on html "Casino Night Fundraiser and Silent Auction Track · 27 Discover $10 in rewards A…" at bounding box center [575, 278] width 1151 height 556
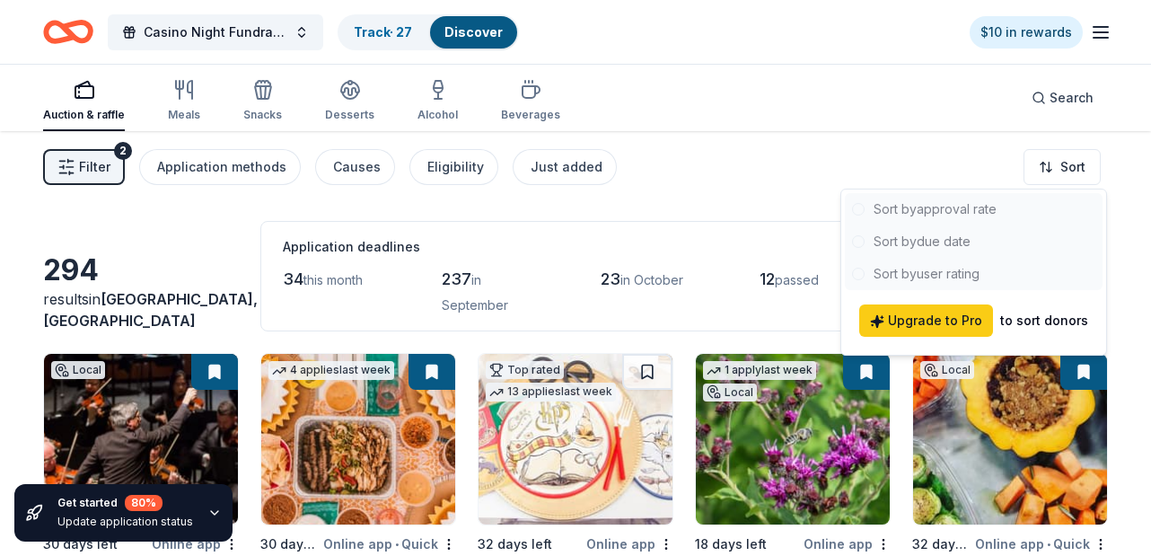
click at [949, 240] on div at bounding box center [974, 241] width 258 height 97
click at [547, 202] on html "Casino Night Fundraiser and Silent Auction Track · 27 Discover $10 in rewards A…" at bounding box center [575, 278] width 1151 height 556
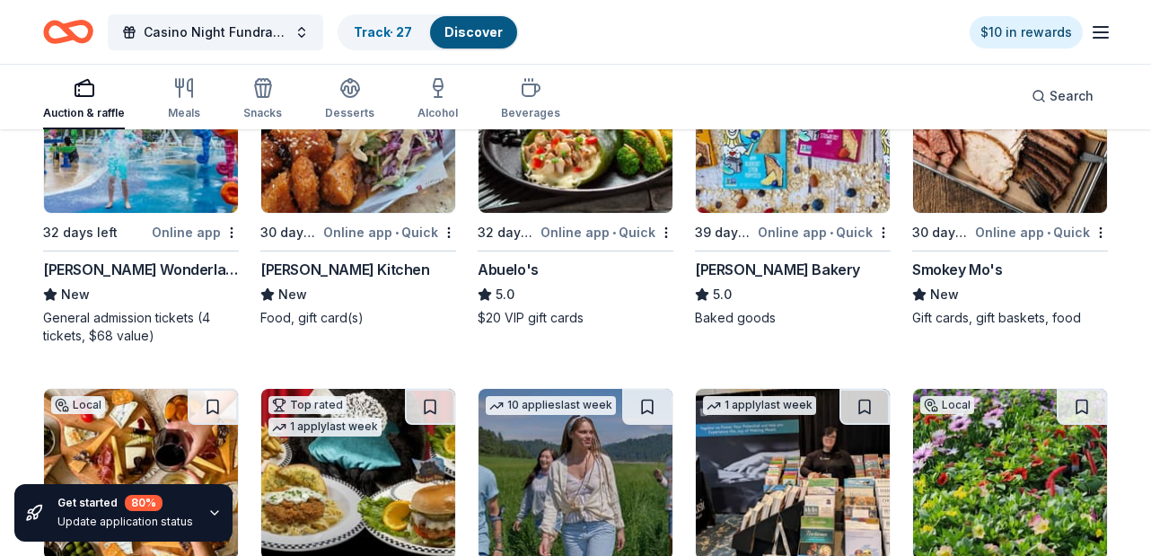
scroll to position [2739, 0]
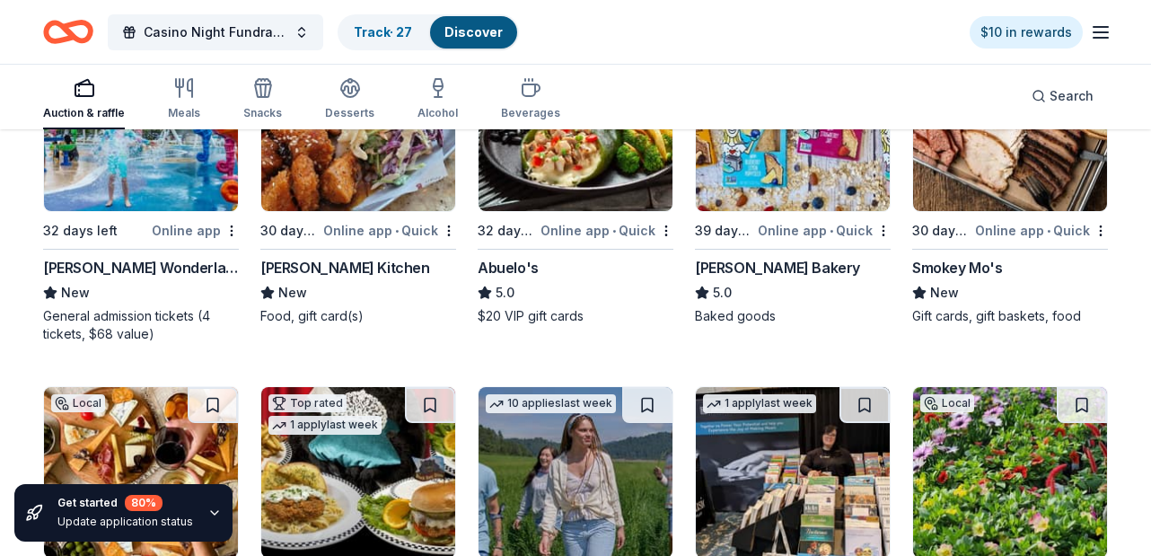
click at [316, 269] on div "Jack Allen's Kitchen" at bounding box center [345, 268] width 170 height 22
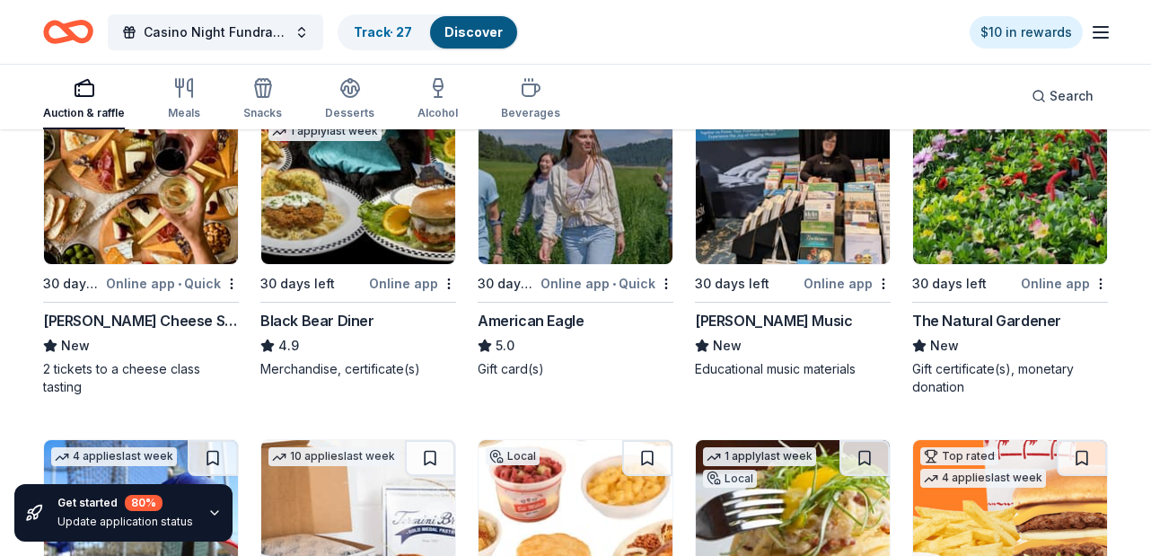
scroll to position [12358, 0]
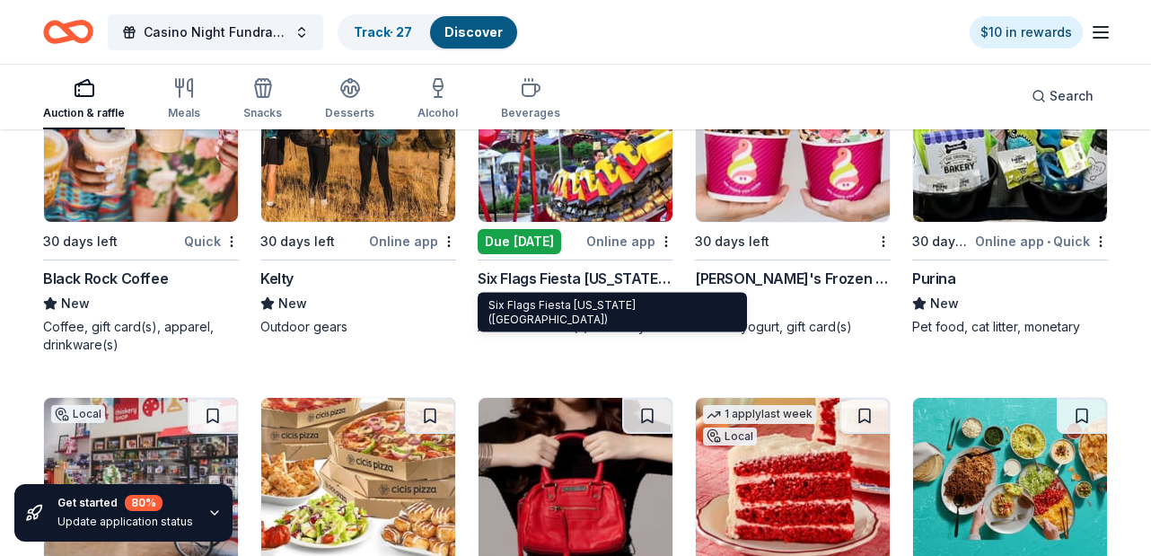
click at [599, 268] on div "Six Flags Fiesta [US_STATE] ([GEOGRAPHIC_DATA])" at bounding box center [576, 278] width 196 height 22
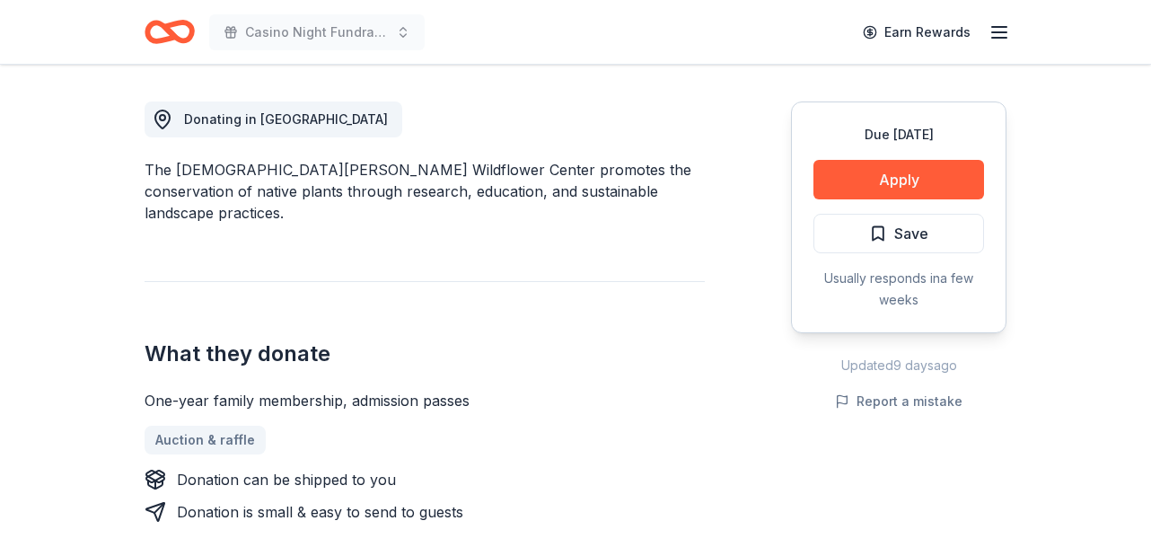
scroll to position [425, 0]
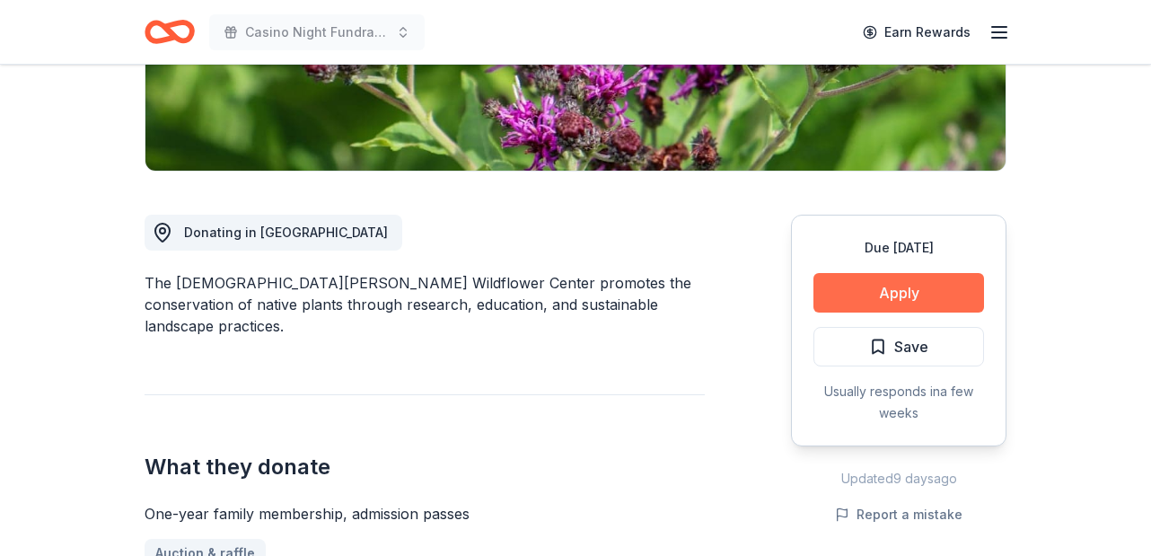
click at [909, 273] on button "Apply" at bounding box center [898, 292] width 171 height 39
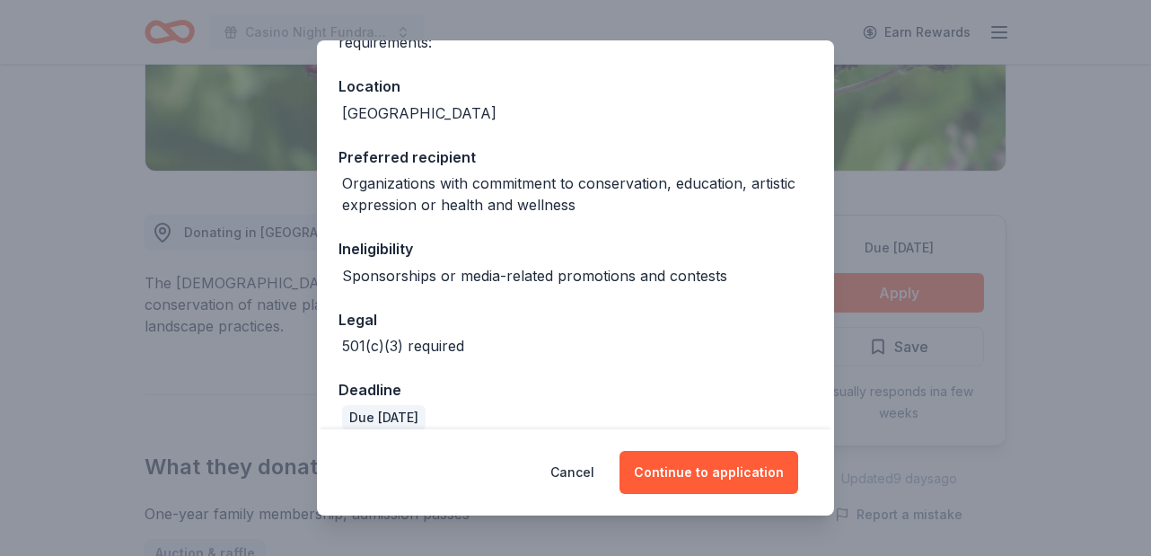
scroll to position [205, 0]
click at [729, 459] on button "Continue to application" at bounding box center [708, 472] width 179 height 43
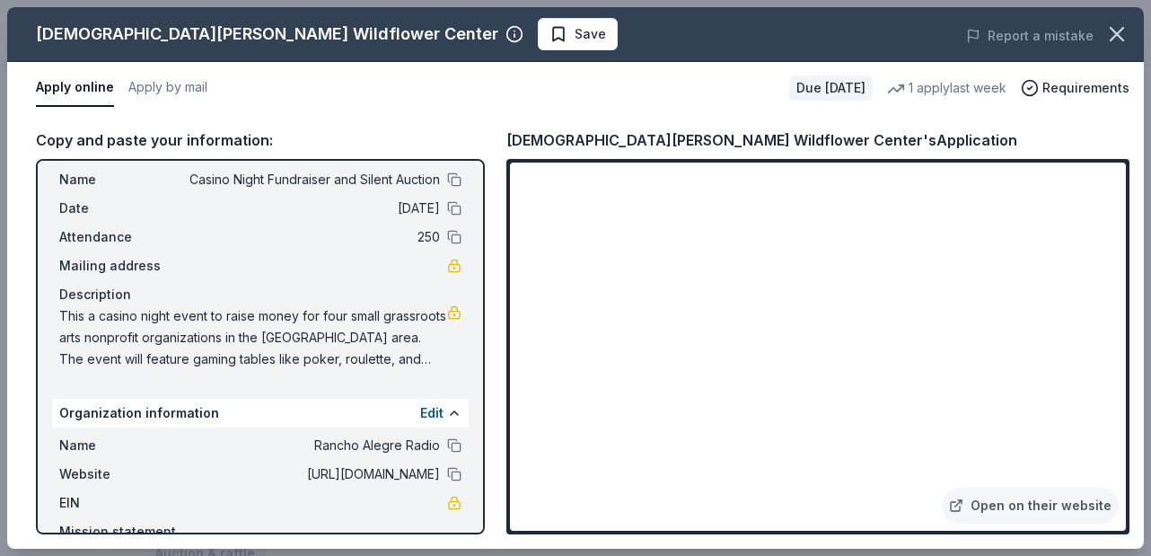
scroll to position [138, 0]
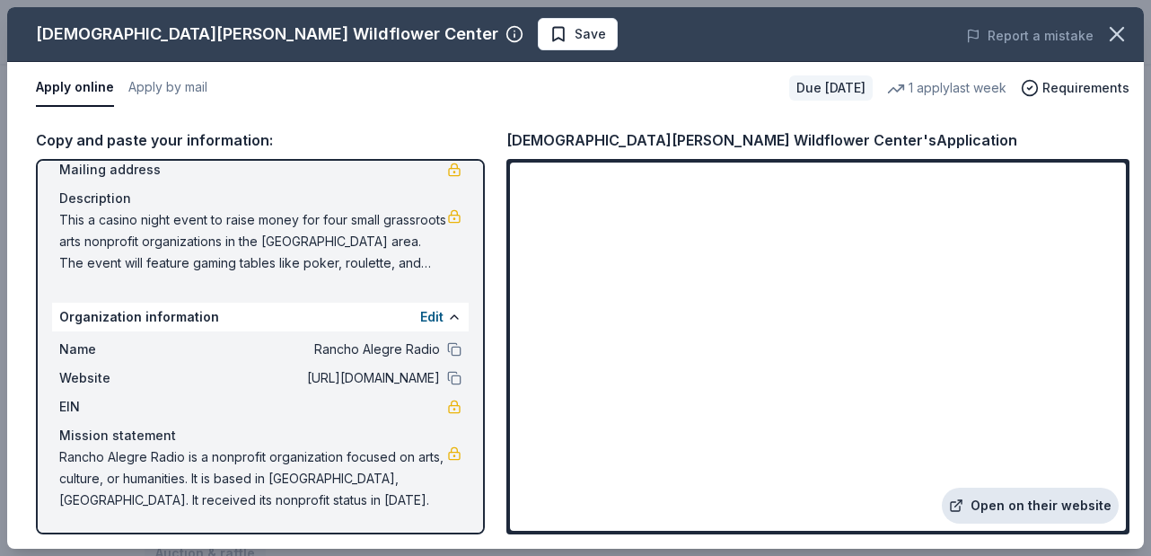
click at [1028, 509] on link "Open on their website" at bounding box center [1030, 505] width 177 height 36
click at [188, 93] on button "Apply by mail" at bounding box center [167, 88] width 79 height 38
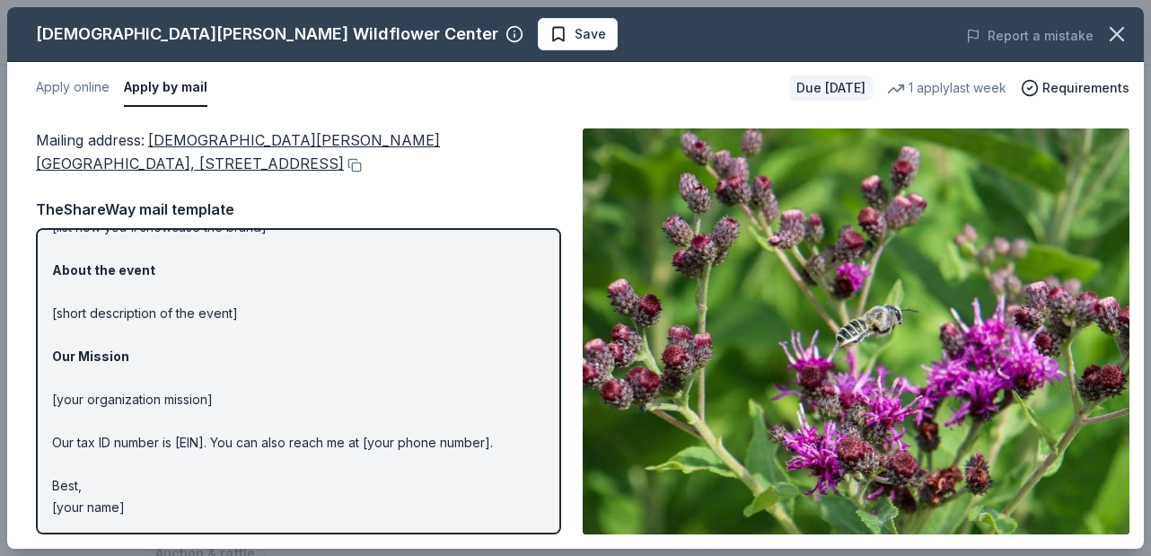
scroll to position [0, 0]
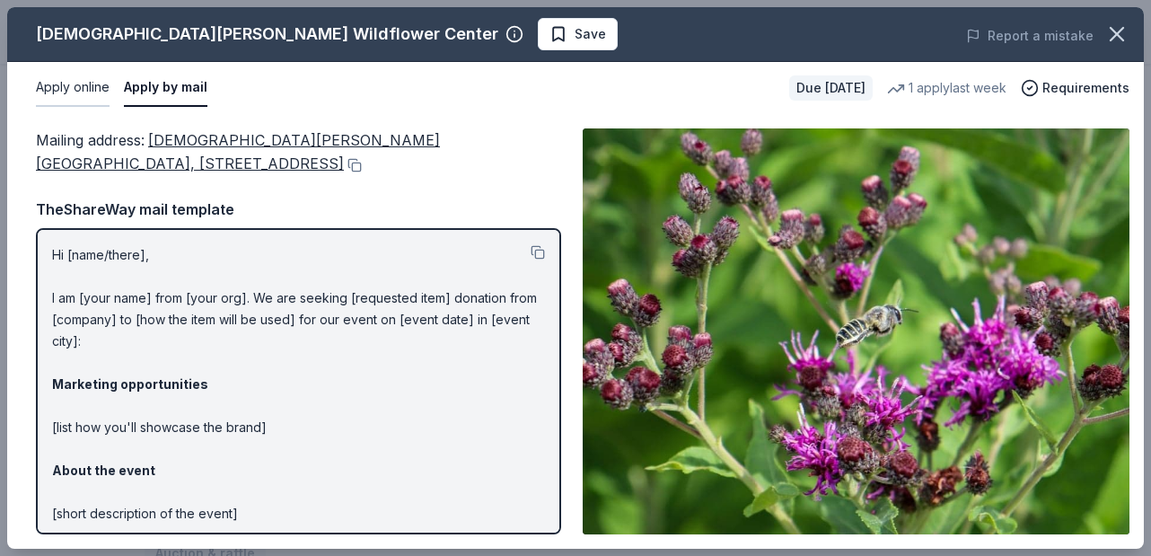
click at [75, 86] on button "Apply online" at bounding box center [73, 88] width 74 height 38
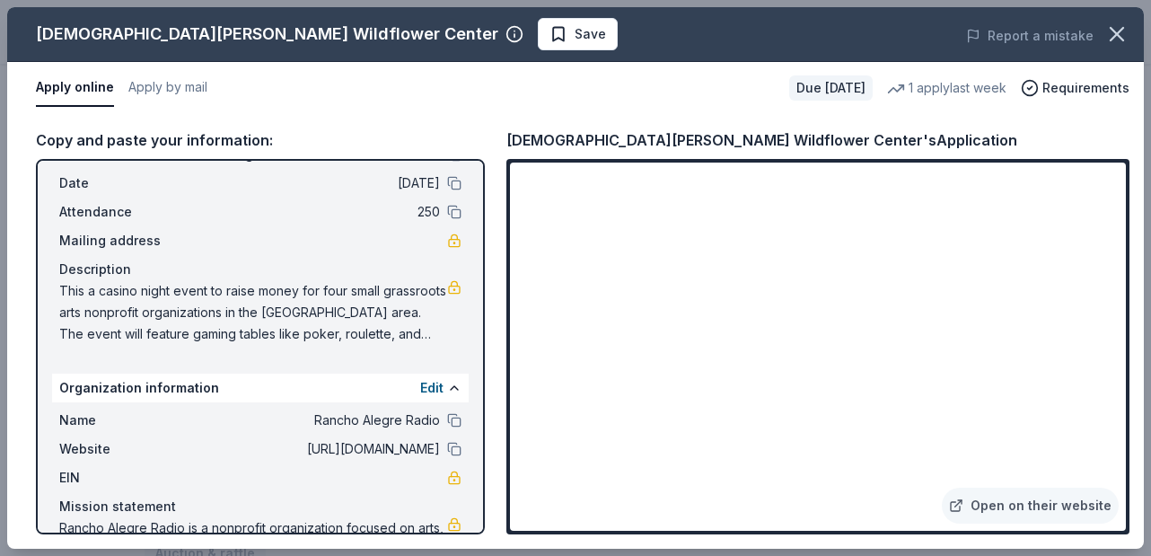
scroll to position [68, 0]
click at [217, 294] on span "This a casino night event to raise money for four small grassroots arts nonprof…" at bounding box center [253, 311] width 388 height 65
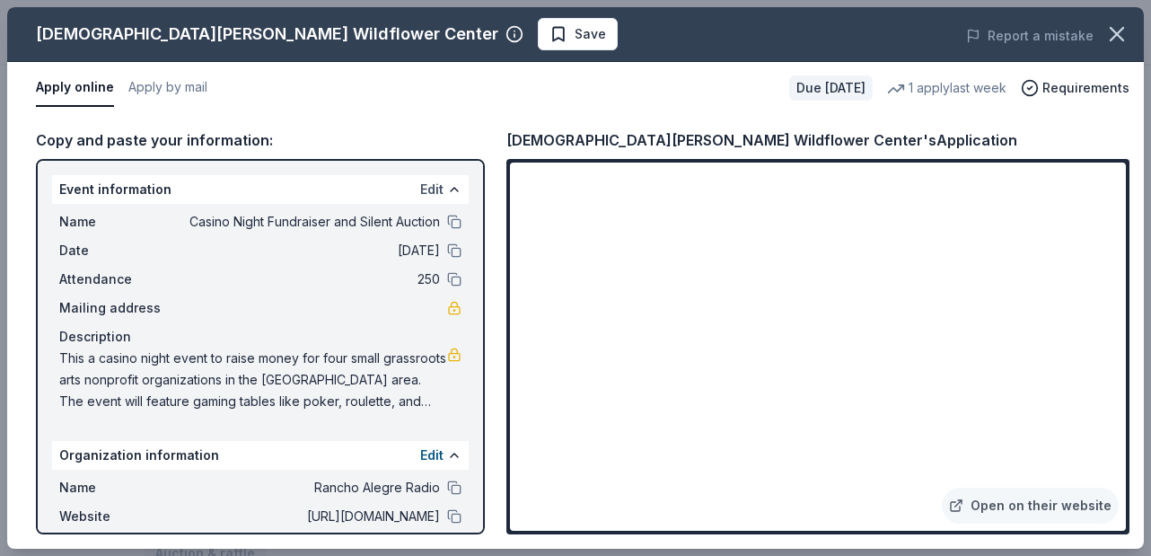
click at [429, 193] on button "Edit" at bounding box center [431, 190] width 23 height 22
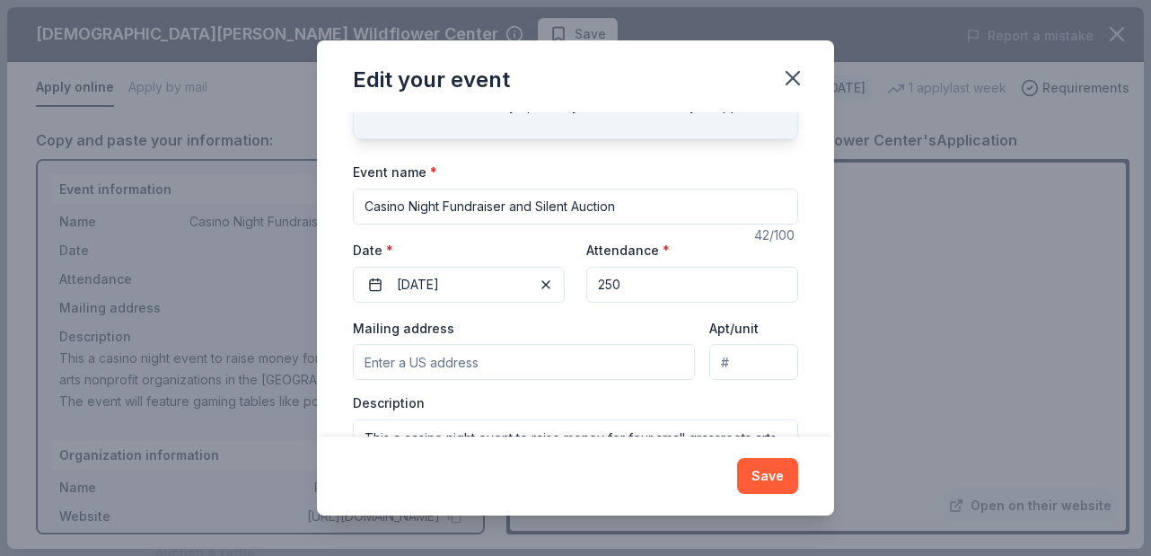
scroll to position [188, 0]
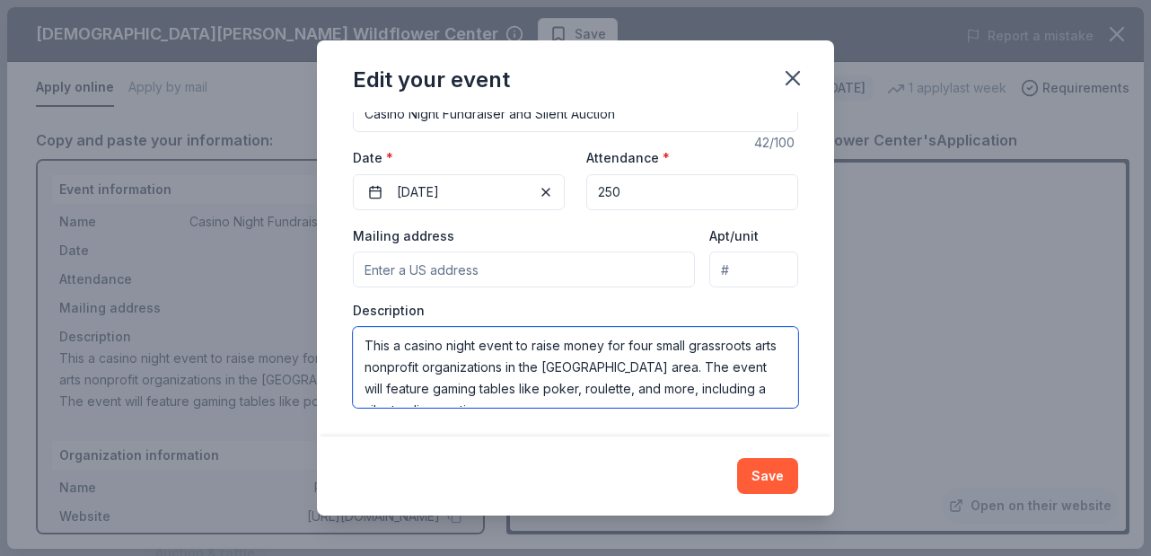
click at [633, 364] on textarea "This a casino night event to raise money for four small grassroots arts nonprof…" at bounding box center [575, 367] width 445 height 81
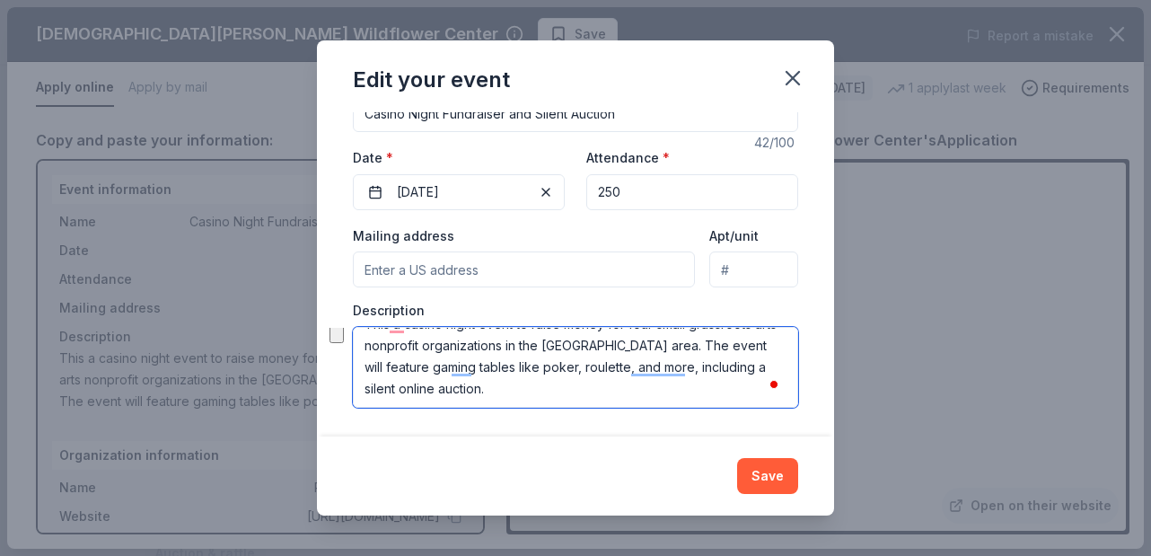
scroll to position [0, 0]
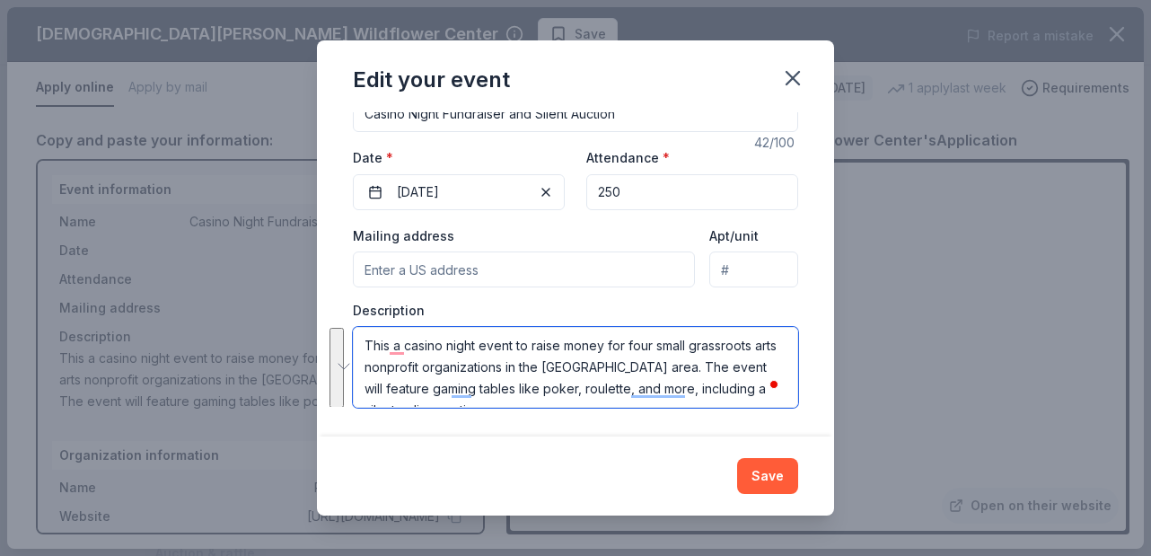
drag, startPoint x: 458, startPoint y: 385, endPoint x: 309, endPoint y: 326, distance: 160.4
click at [309, 326] on div "Edit your event Changes made here will update the Event too. Update donors you'…" at bounding box center [575, 278] width 1151 height 556
click at [794, 82] on icon "button" at bounding box center [792, 78] width 25 height 25
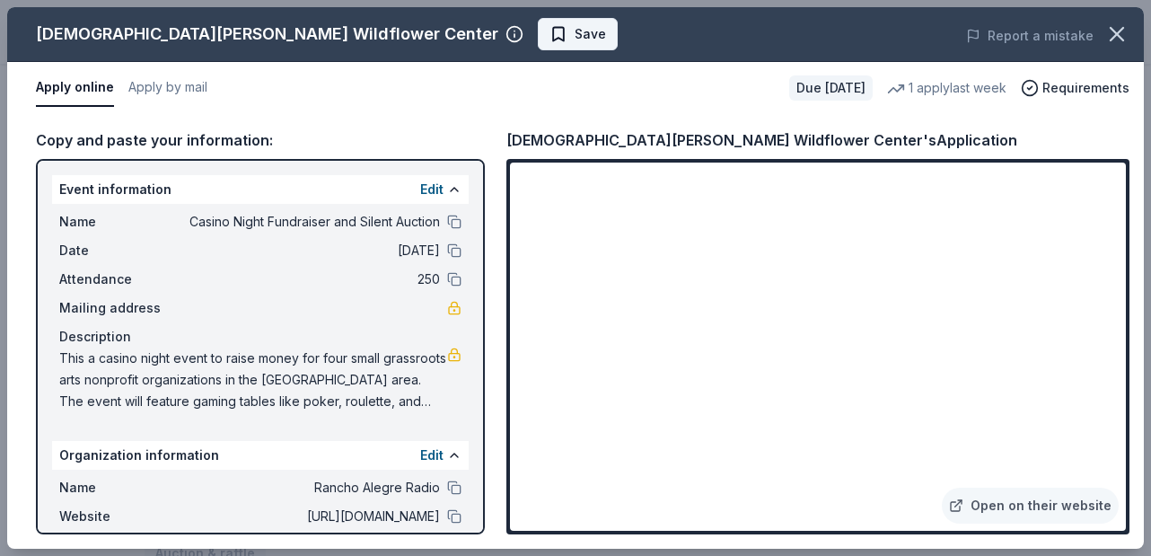
click at [574, 42] on span "Save" at bounding box center [589, 34] width 31 height 22
click at [1115, 37] on icon "button" at bounding box center [1116, 34] width 25 height 25
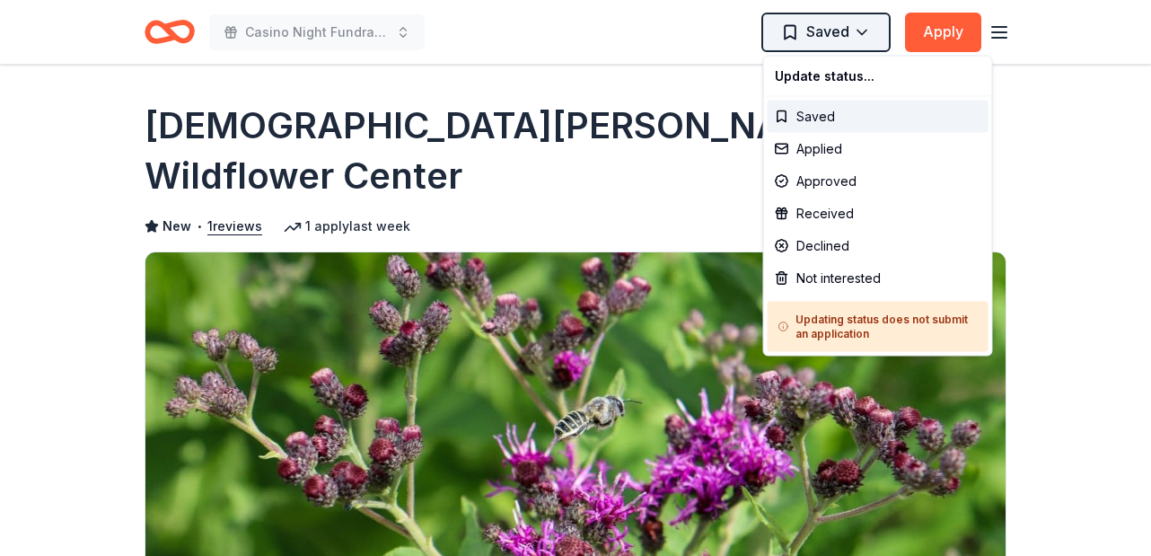
click at [864, 31] on html "Casino Night Fundraiser and Silent Auction Saved Apply Due in 18 days Share Lad…" at bounding box center [575, 278] width 1151 height 556
click at [832, 140] on div "Applied" at bounding box center [877, 149] width 221 height 32
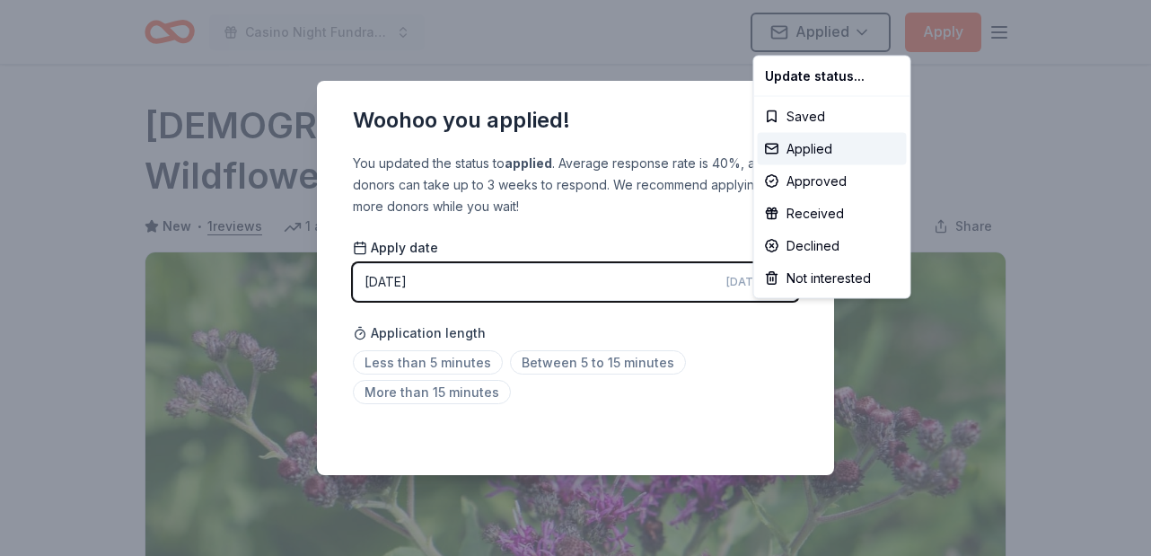
click at [683, 115] on html "Casino Night Fundraiser and Silent Auction Applied Apply Due in 18 days Share L…" at bounding box center [575, 278] width 1151 height 556
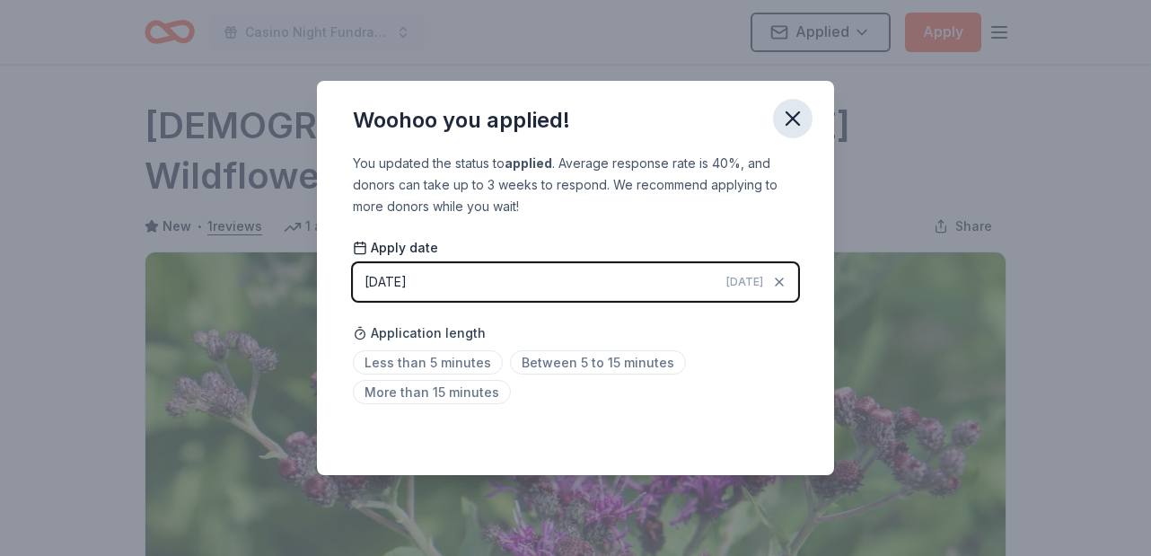
click at [795, 114] on icon "button" at bounding box center [792, 118] width 13 height 13
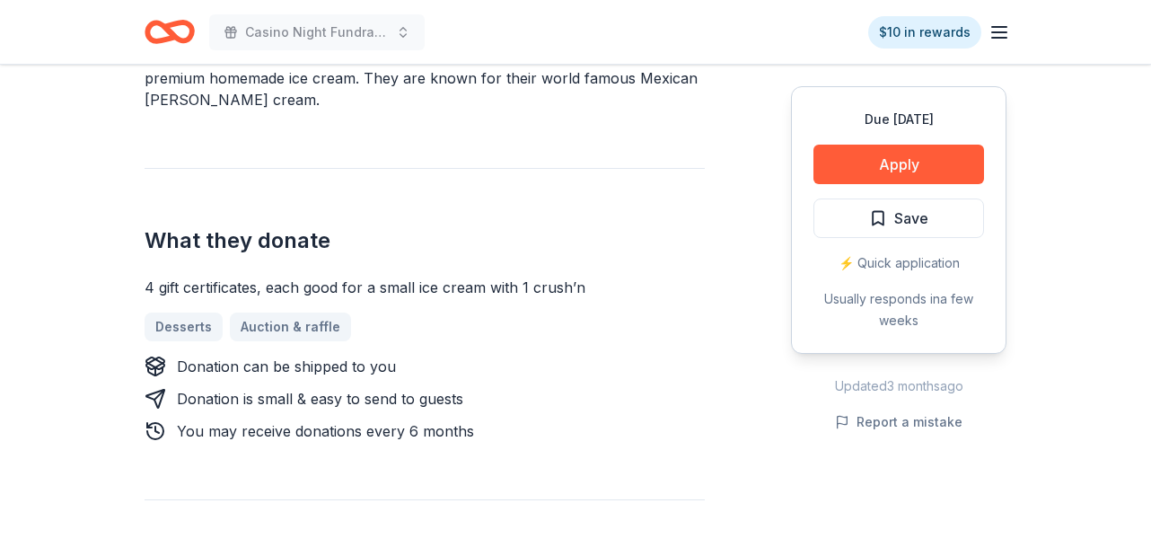
scroll to position [660, 0]
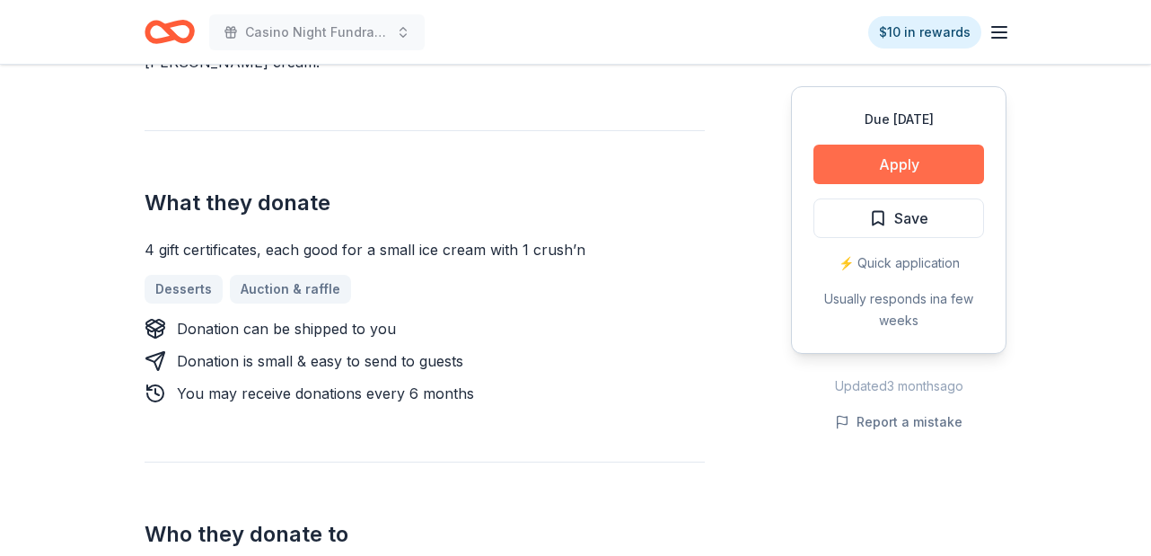
click at [888, 163] on button "Apply" at bounding box center [898, 164] width 171 height 39
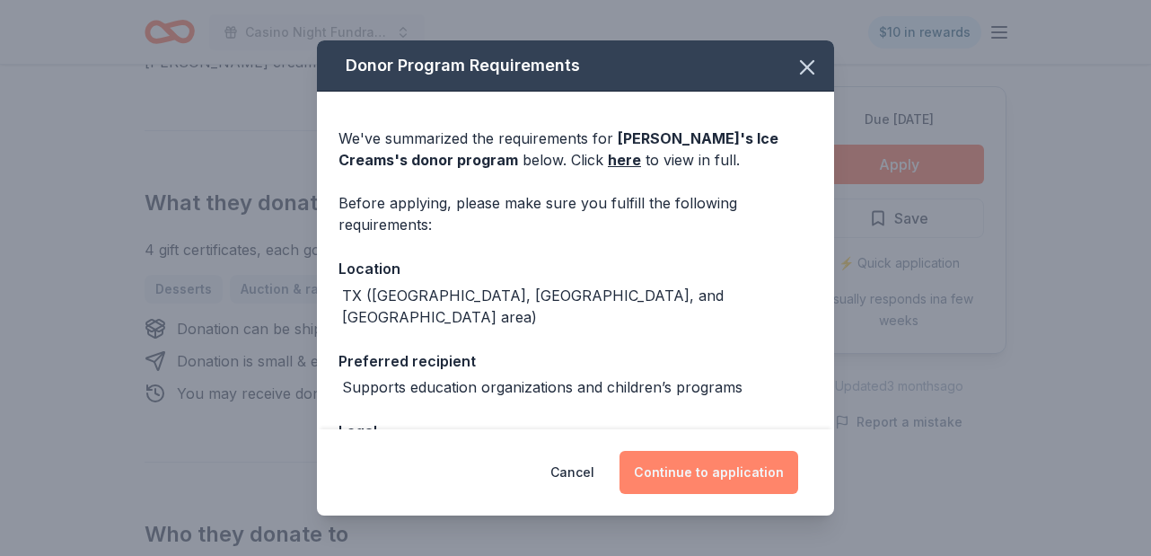
click at [744, 470] on button "Continue to application" at bounding box center [708, 472] width 179 height 43
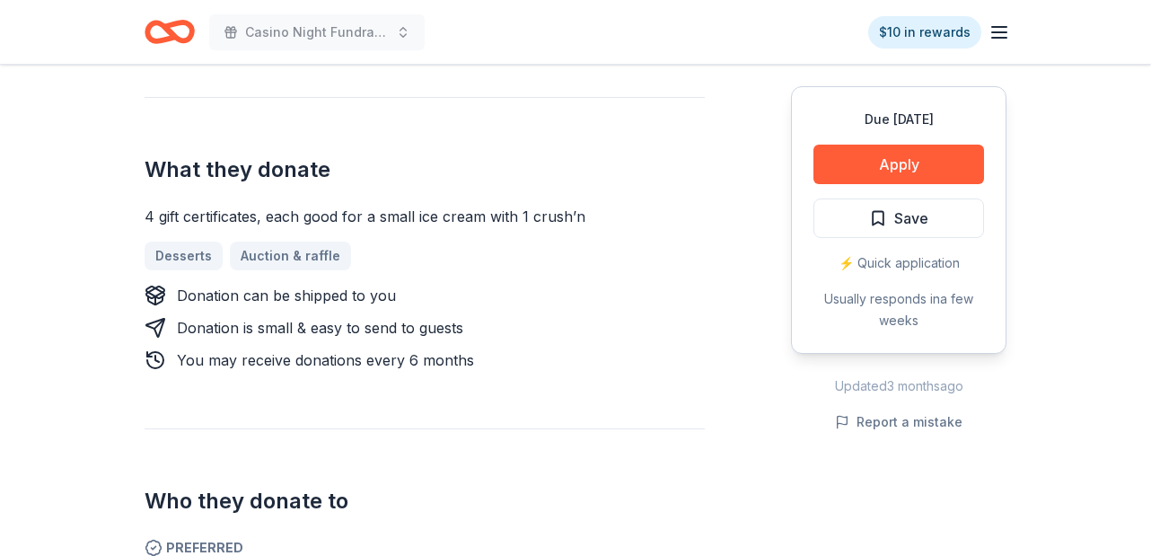
scroll to position [706, 0]
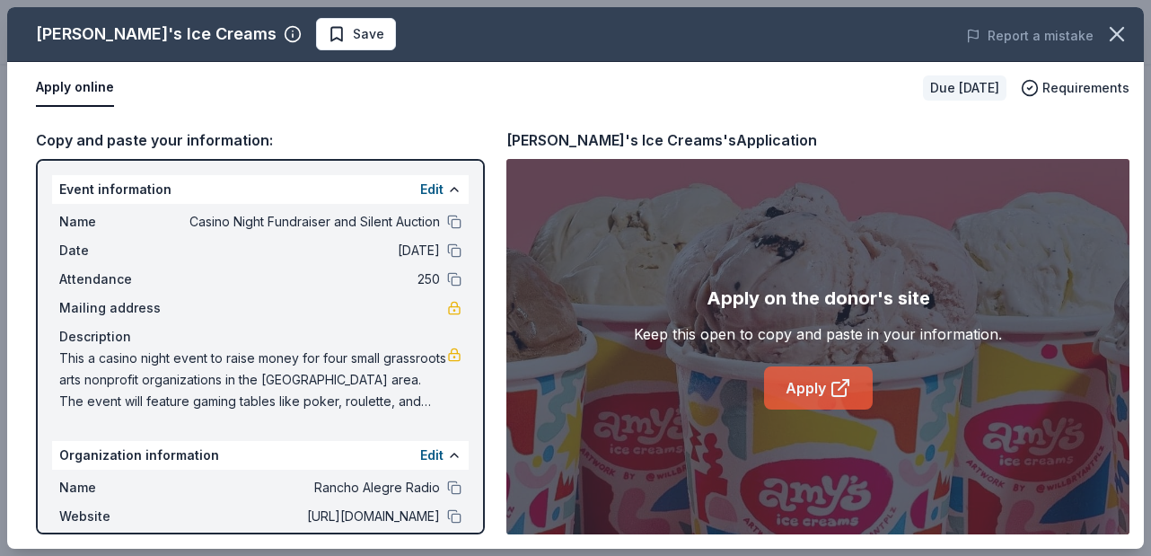
click at [817, 392] on link "Apply" at bounding box center [818, 387] width 109 height 43
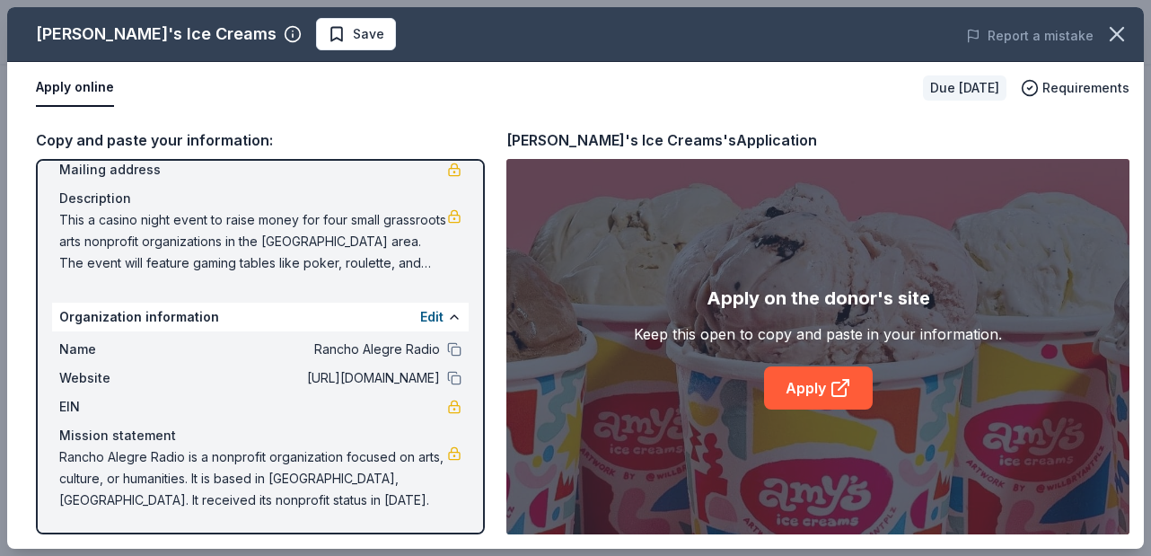
scroll to position [0, 0]
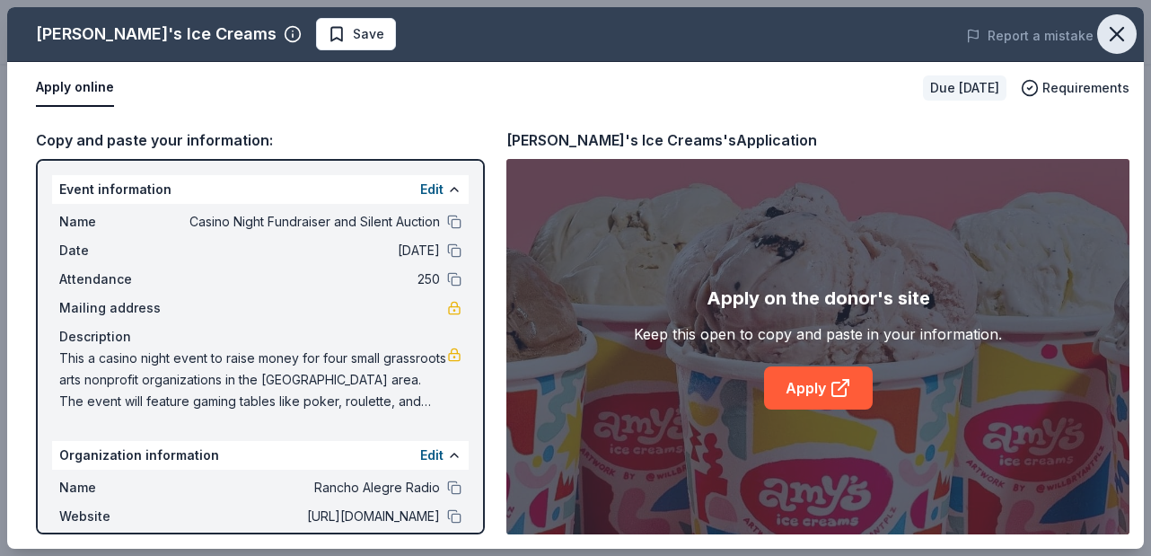
click at [1119, 31] on icon "button" at bounding box center [1116, 34] width 13 height 13
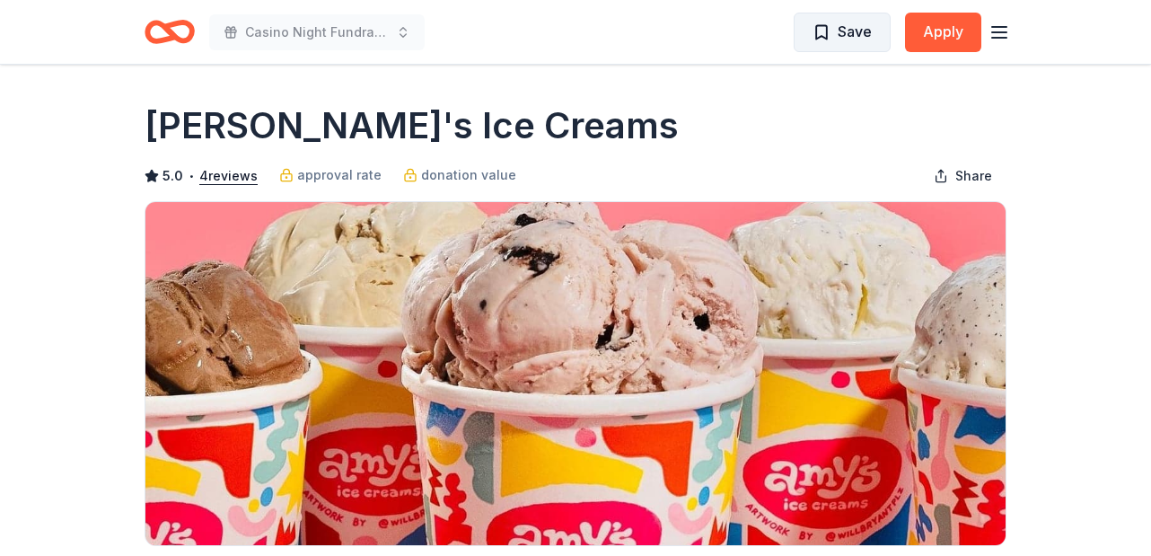
click at [831, 29] on span "Save" at bounding box center [841, 31] width 59 height 23
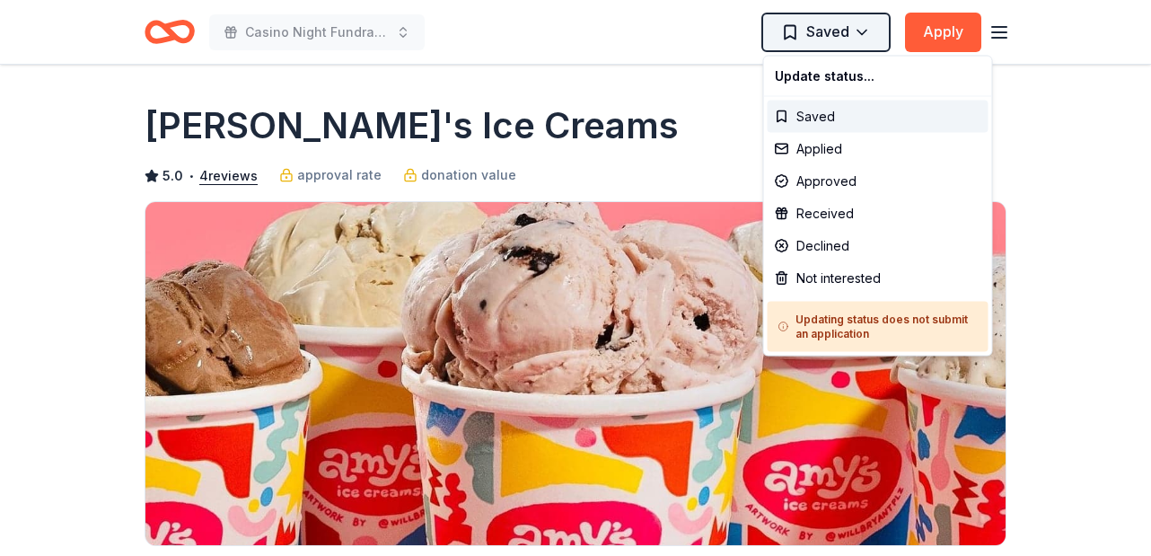
click at [861, 23] on html "Casino Night Fundraiser and Silent Auction Saved Apply Due in 30 days Share Amy…" at bounding box center [575, 278] width 1151 height 556
click at [829, 151] on div "Applied" at bounding box center [877, 149] width 221 height 32
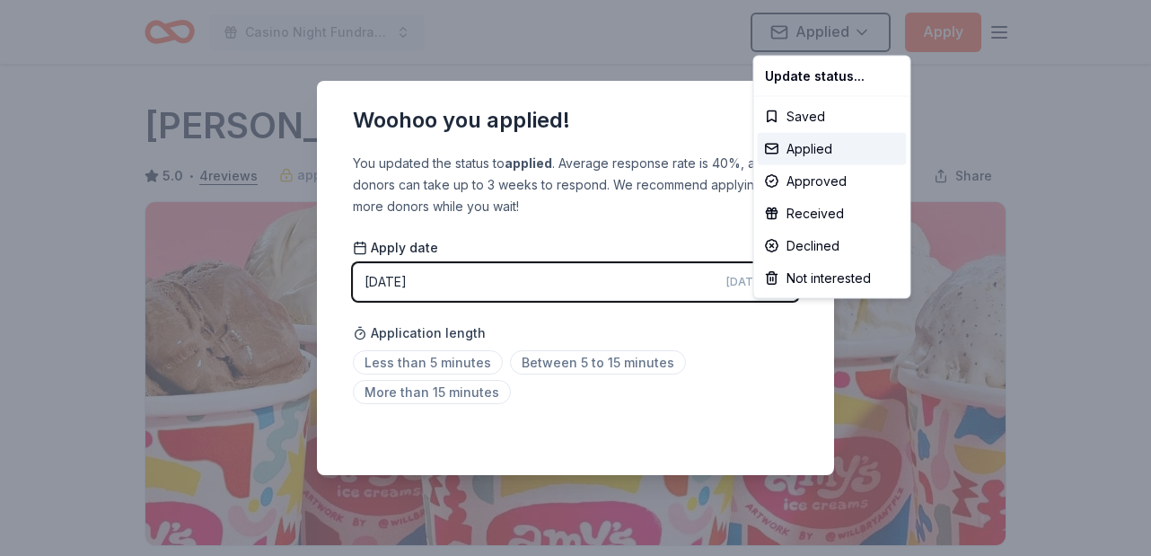
click at [662, 35] on html "Casino Night Fundraiser and Silent Auction Applied Apply Due in 30 days Share A…" at bounding box center [575, 278] width 1151 height 556
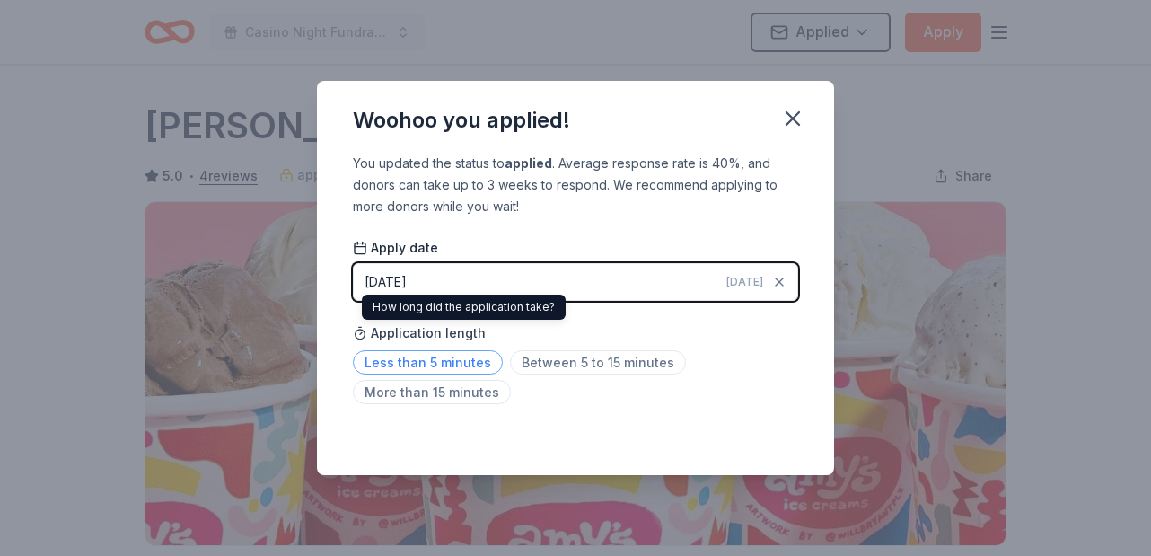
click at [425, 360] on span "Less than 5 minutes" at bounding box center [428, 362] width 150 height 24
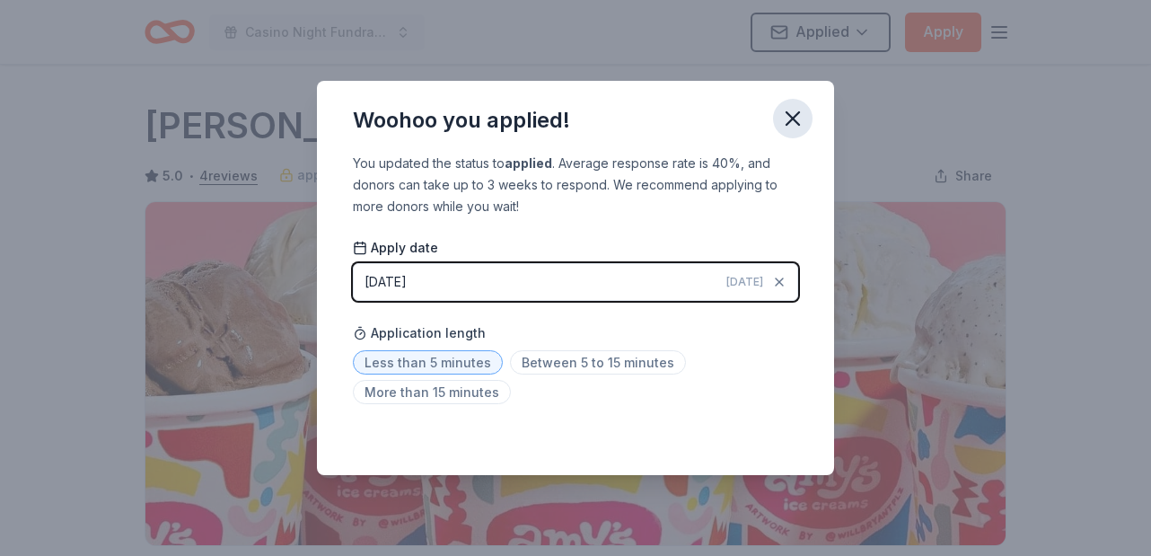
click at [793, 118] on icon "button" at bounding box center [792, 118] width 13 height 13
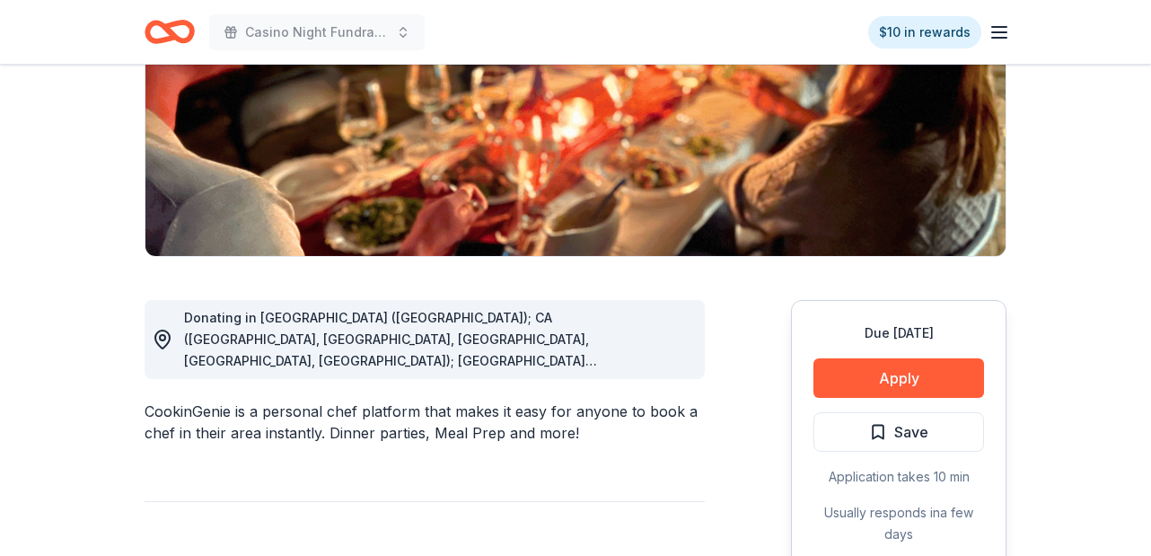
scroll to position [341, 0]
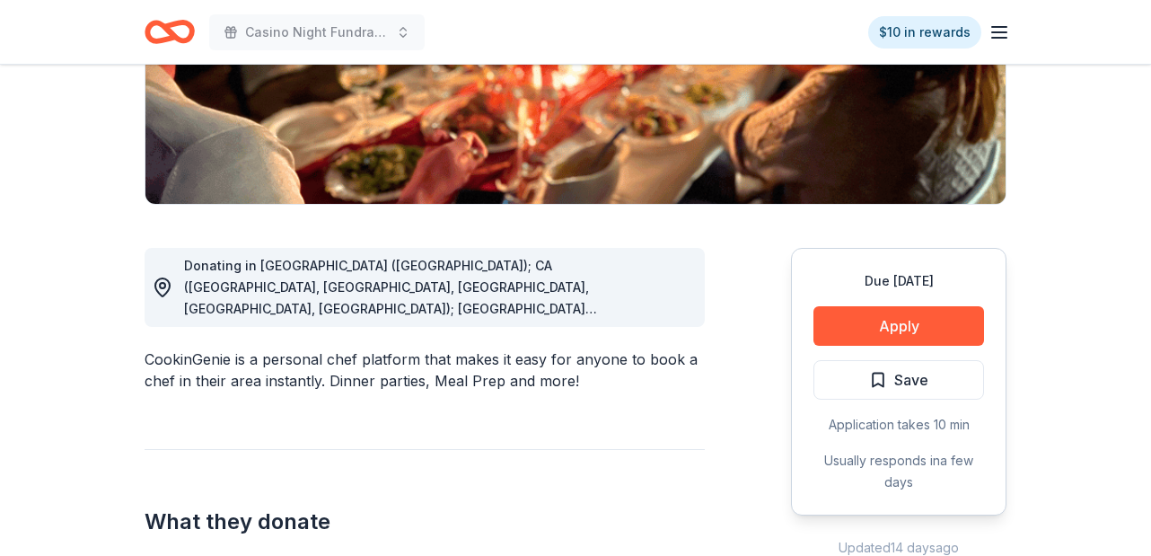
click at [567, 293] on span "Donating in AZ (Maricopa County); CA (Los Angeles County, Riverside County, San…" at bounding box center [422, 481] width 476 height 446
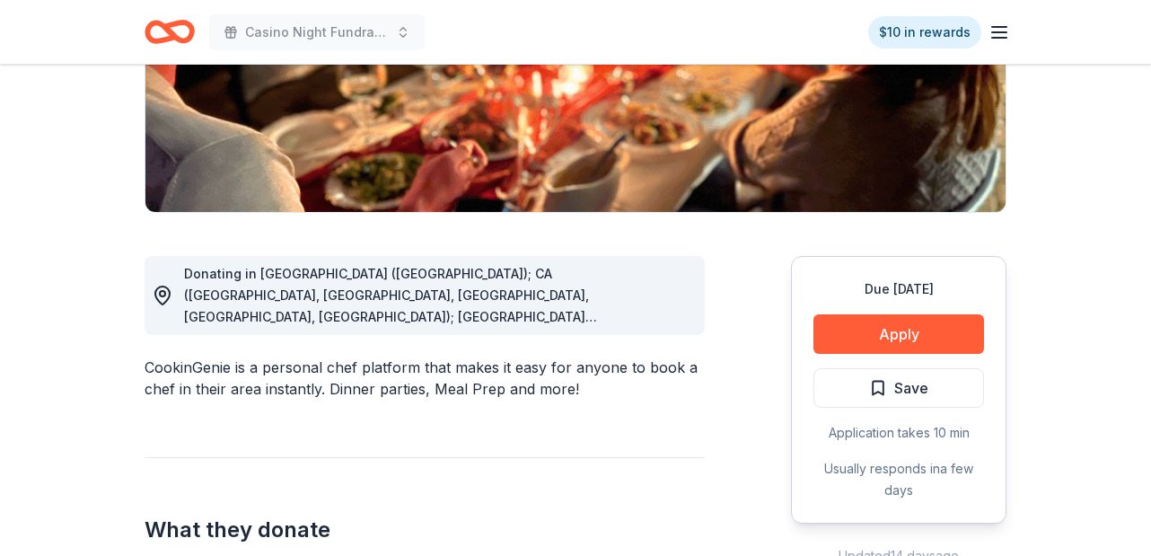
scroll to position [334, 0]
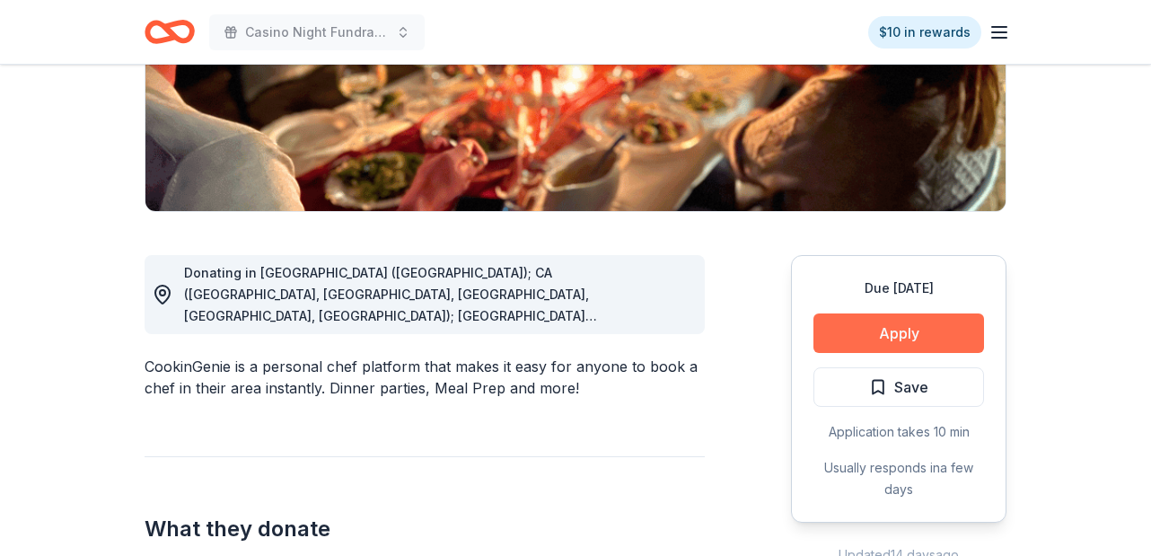
click at [904, 328] on button "Apply" at bounding box center [898, 332] width 171 height 39
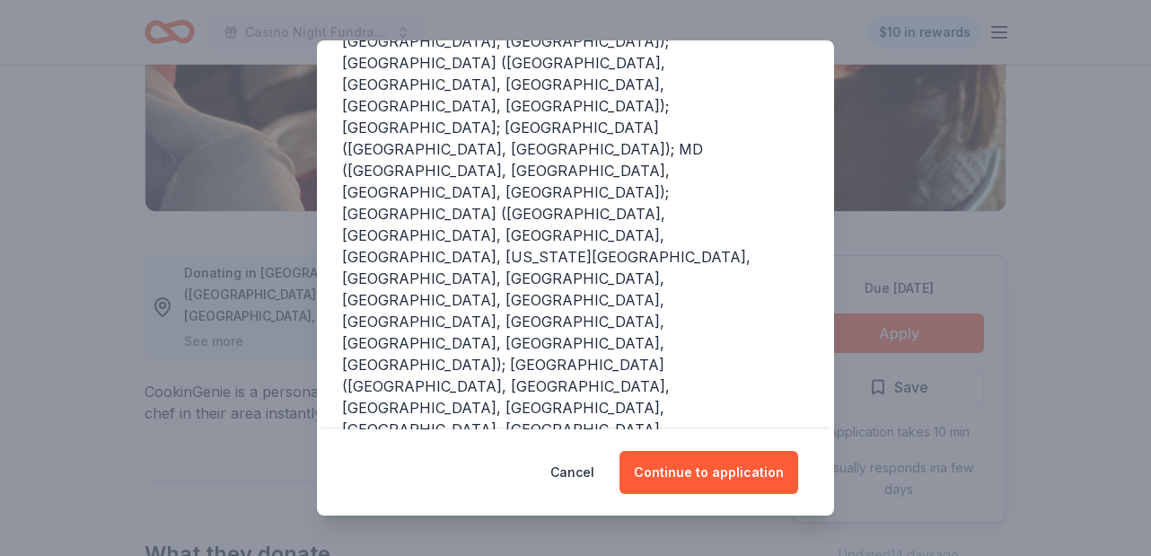
scroll to position [415, 0]
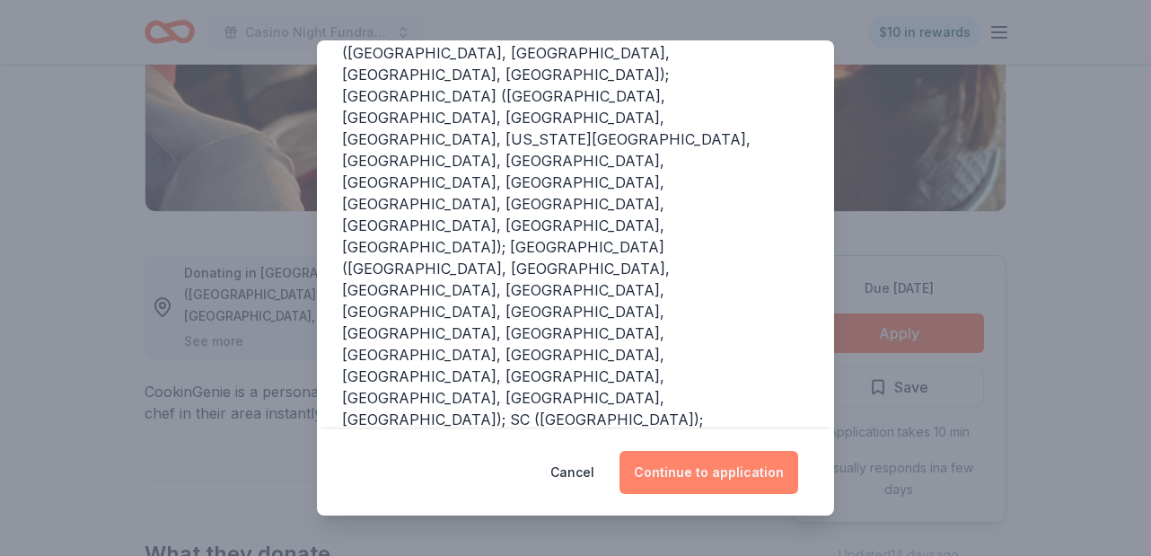
click at [724, 465] on button "Continue to application" at bounding box center [708, 472] width 179 height 43
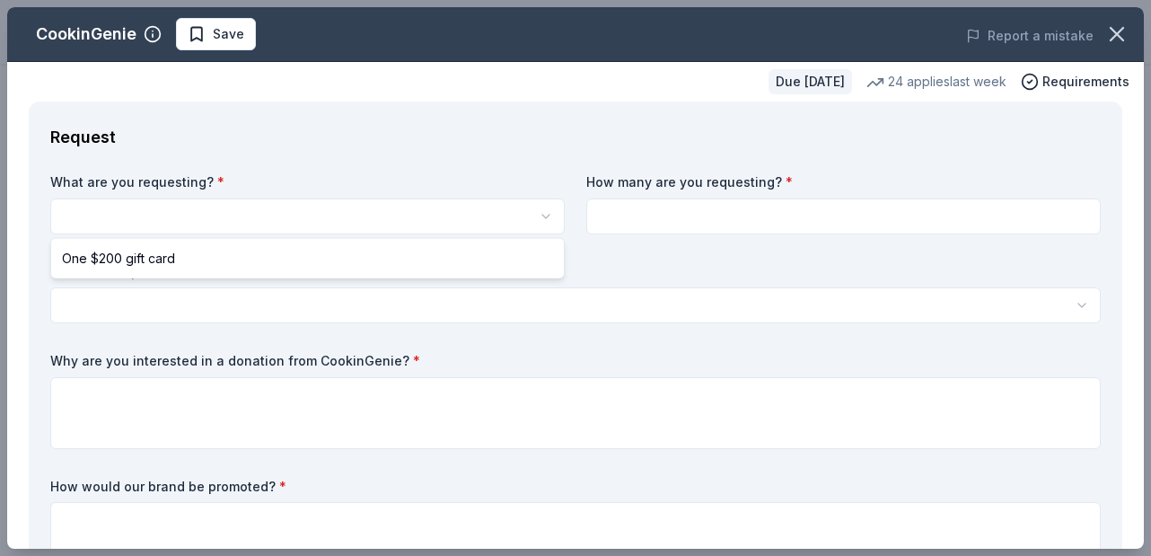
scroll to position [0, 0]
click at [355, 215] on html "Casino Night Fundraiser and Silent Auction Save Apply Due in 53 days Share Cook…" at bounding box center [575, 278] width 1151 height 556
select select "One $200 gift card"
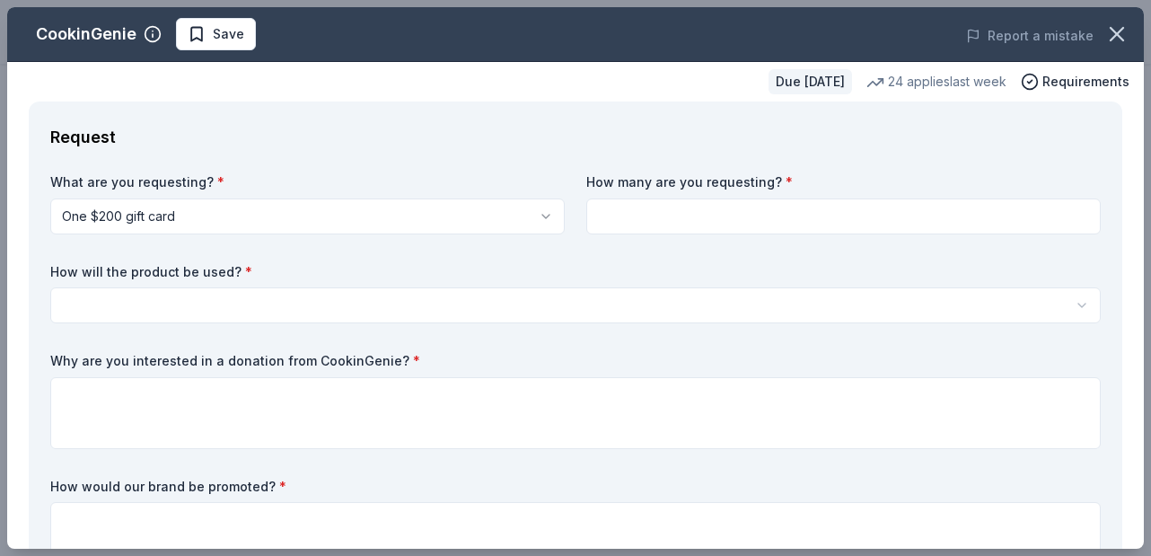
click at [759, 221] on input at bounding box center [843, 216] width 514 height 36
type input "1"
click at [394, 311] on html "Casino Night Fundraiser and Silent Auction Save Apply Due in 53 days Share Cook…" at bounding box center [575, 278] width 1151 height 556
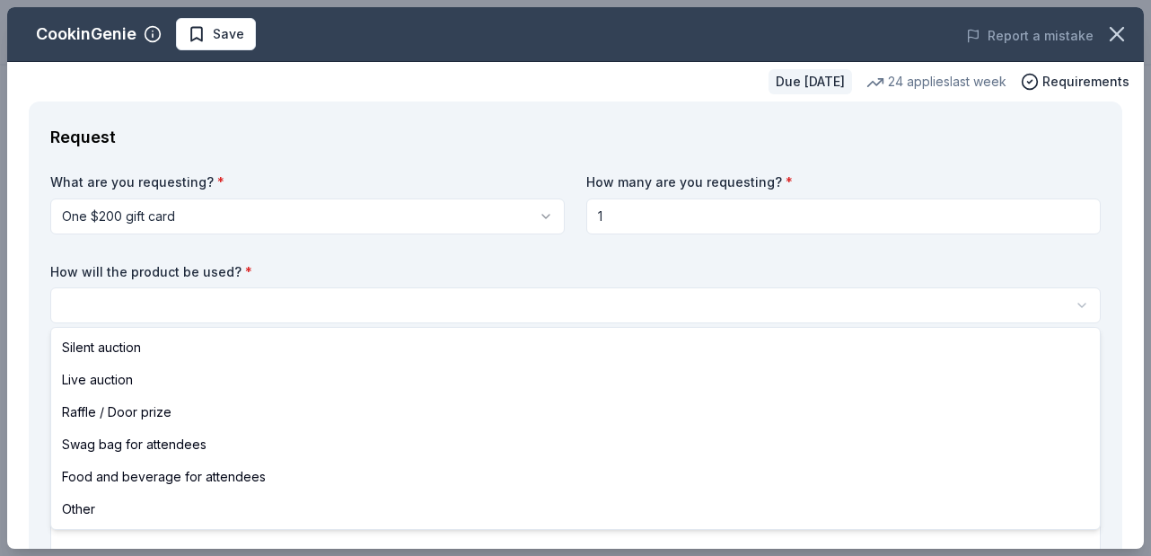
select select "silentAuction"
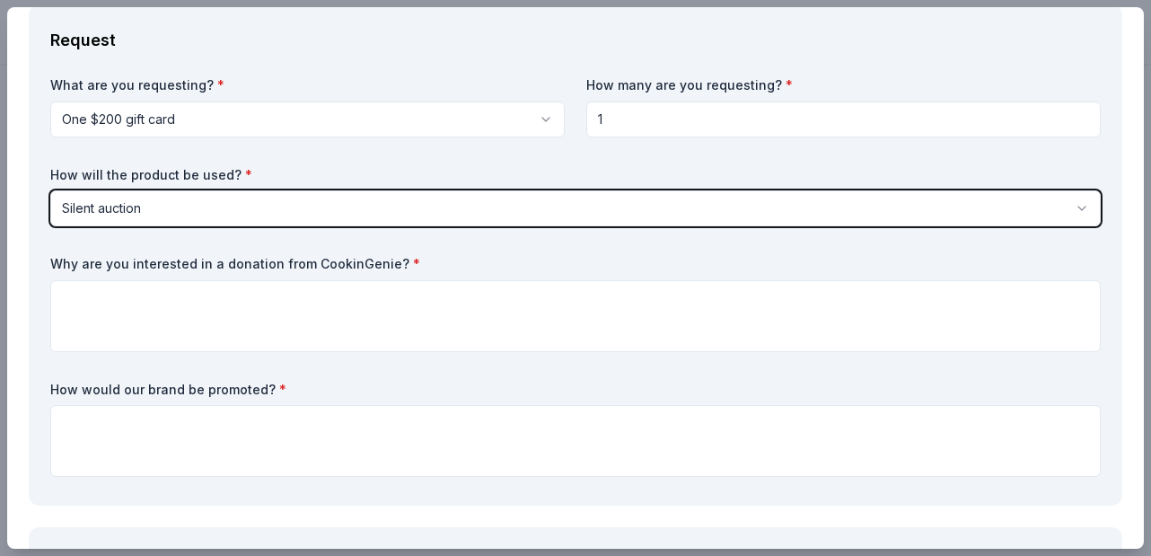
scroll to position [102, 0]
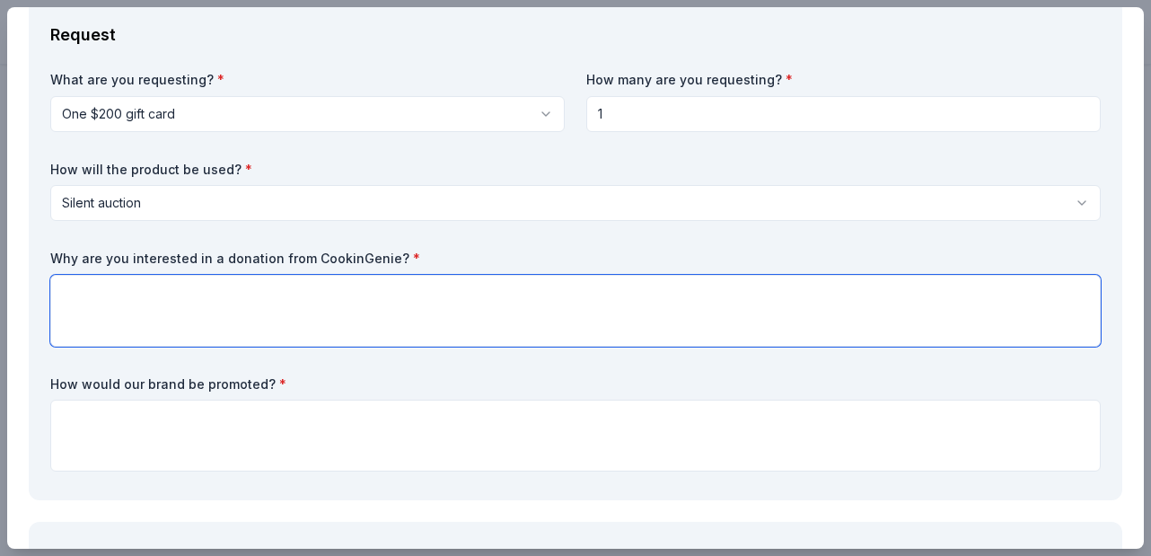
click at [341, 304] on textarea at bounding box center [575, 311] width 1050 height 72
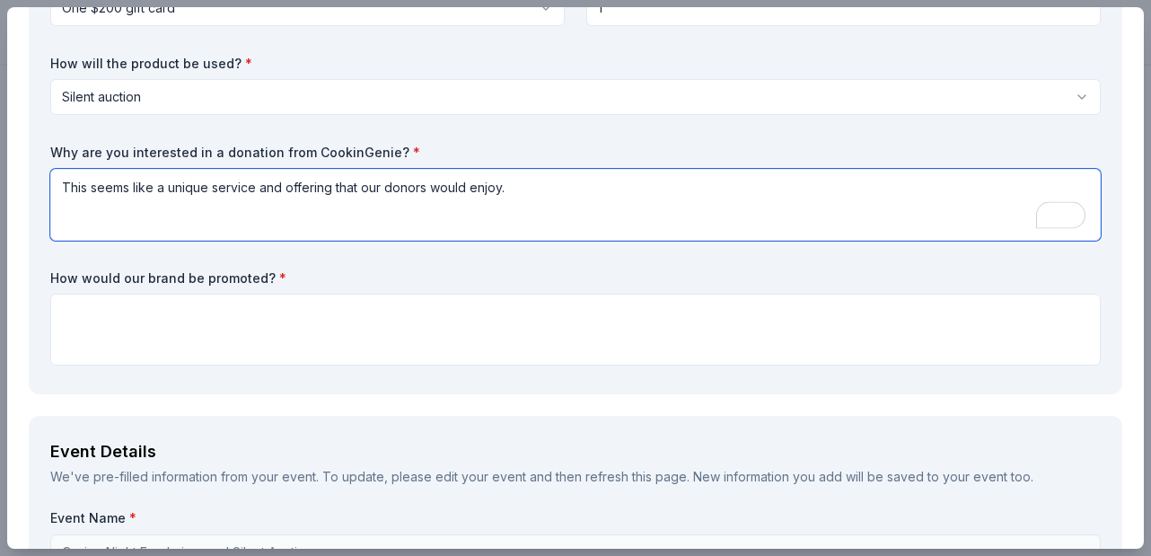
scroll to position [277, 0]
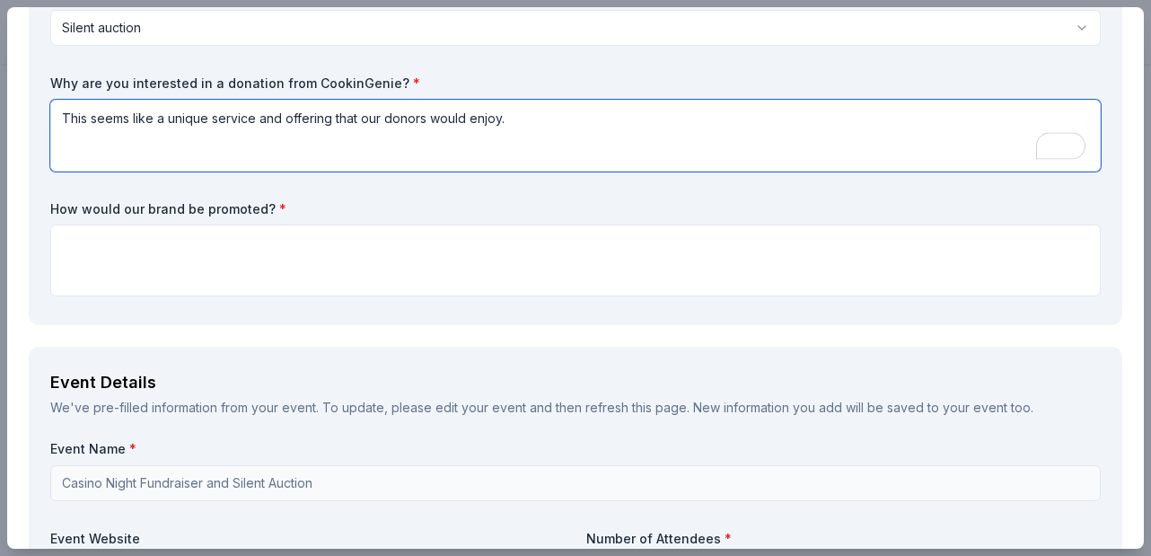
type textarea "This seems like a unique service and offering that our donors would enjoy."
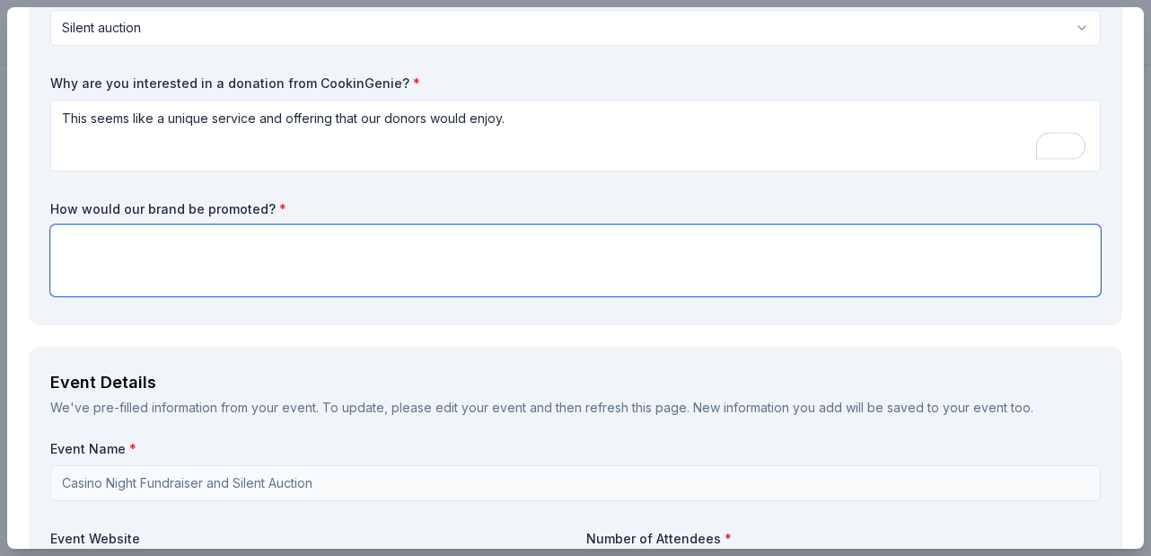
click at [259, 264] on textarea at bounding box center [575, 260] width 1050 height 72
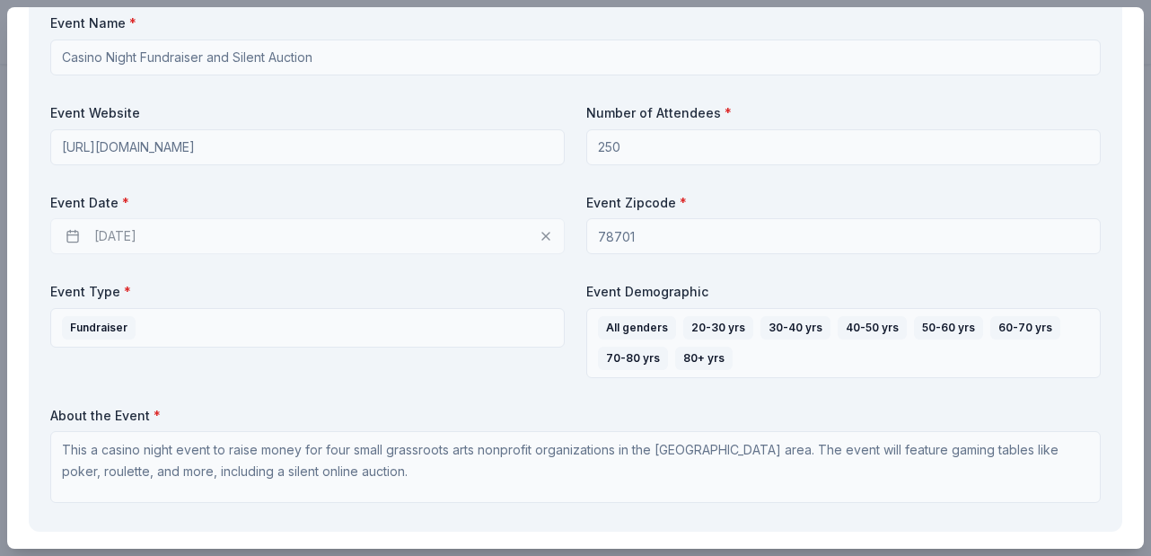
scroll to position [707, 0]
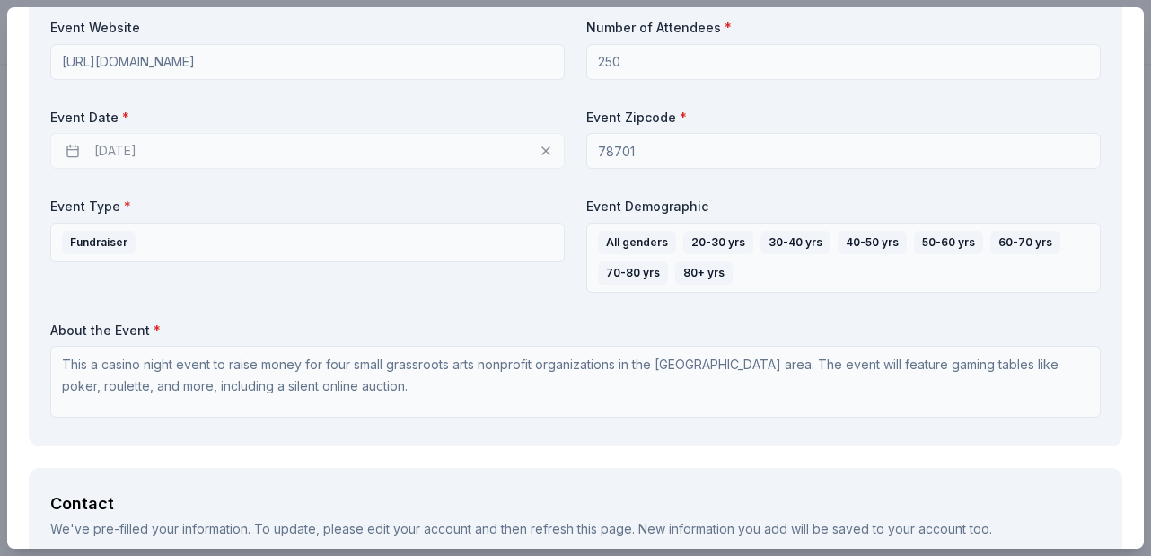
type textarea "Website, press release, social media."
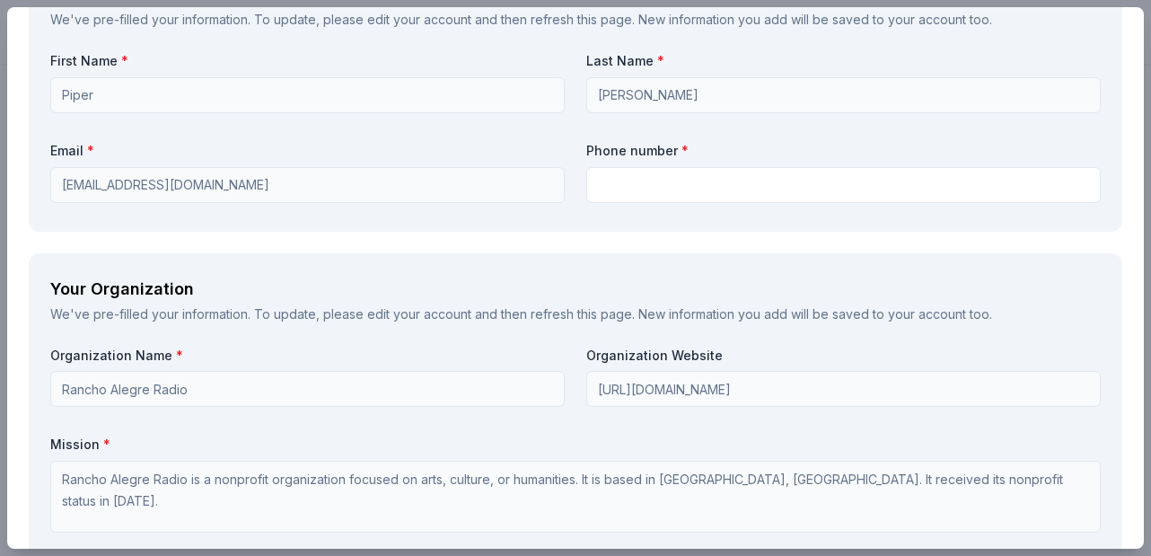
scroll to position [1298, 0]
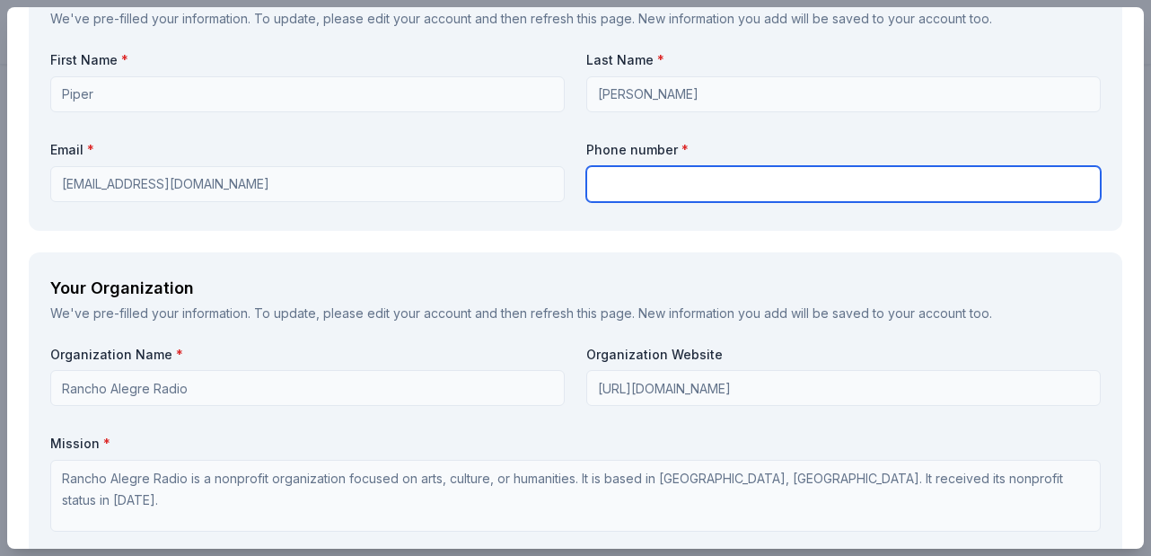
click at [744, 187] on input "text" at bounding box center [843, 184] width 514 height 36
type input "5126099208"
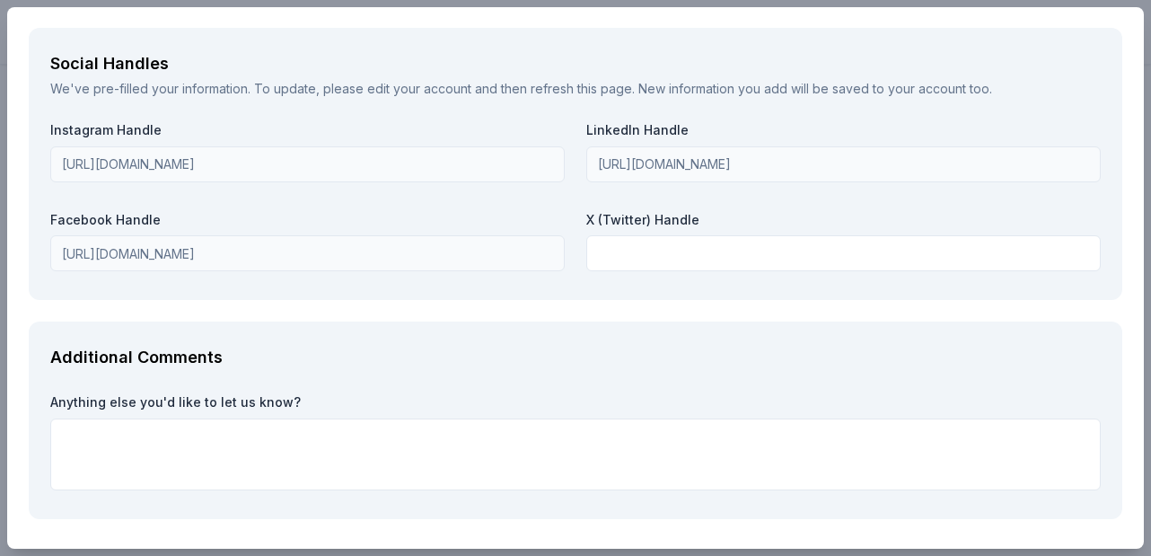
scroll to position [2140, 0]
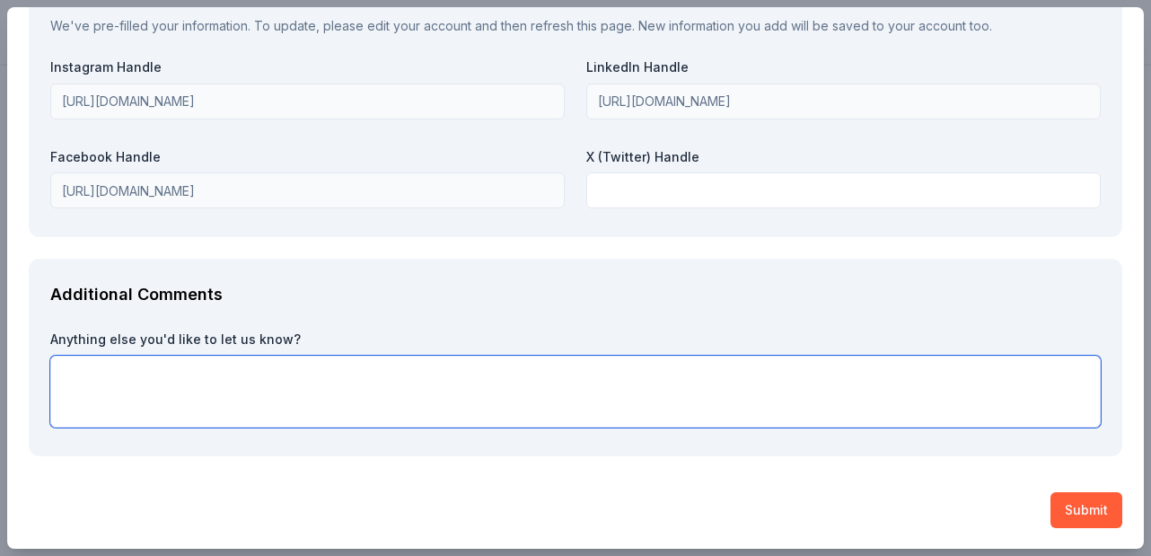
click at [309, 376] on textarea at bounding box center [575, 391] width 1050 height 72
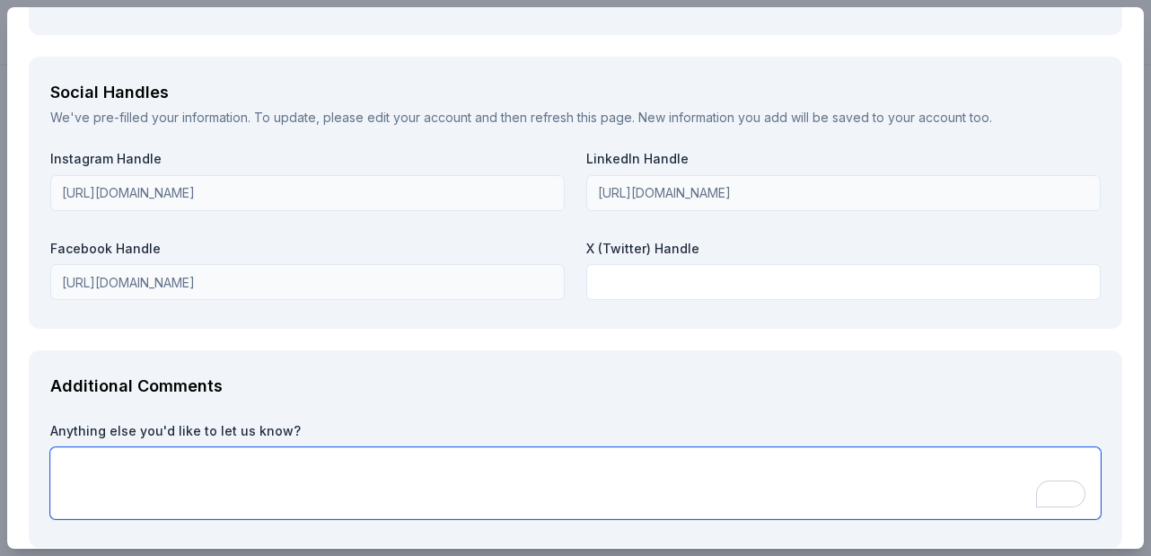
scroll to position [2049, 0]
click at [207, 452] on textarea "To enrich screen reader interactions, please activate Accessibility in Grammarl…" at bounding box center [575, 482] width 1050 height 72
type textarea "F"
paste textarea "The reason why we are doing this event is because all five of our organizations…"
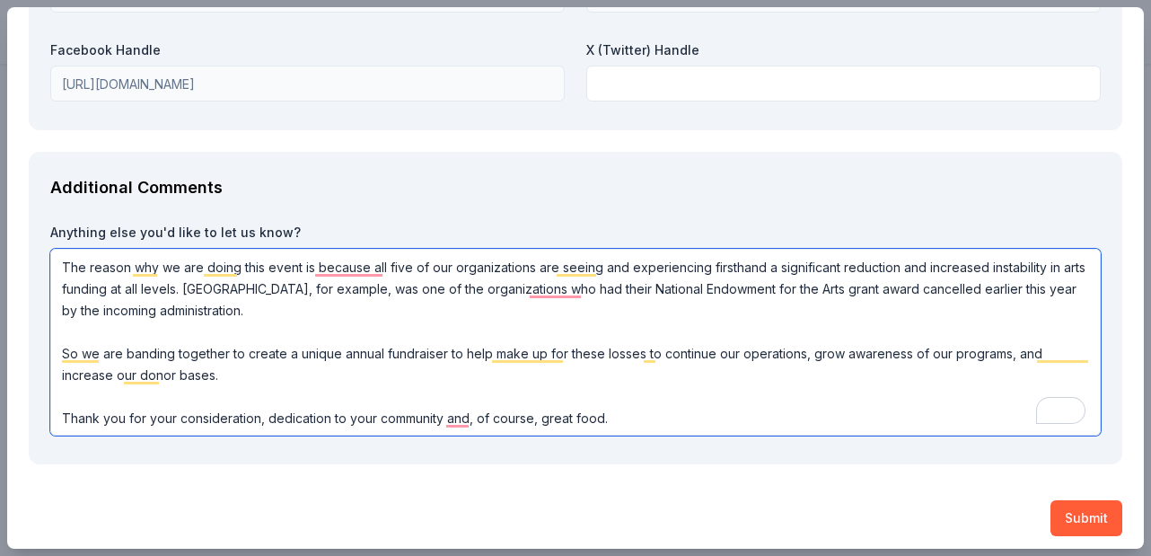
scroll to position [0, 0]
click at [414, 267] on textarea "The reason why we are doing this event is because all five of our organizations…" at bounding box center [575, 342] width 1050 height 187
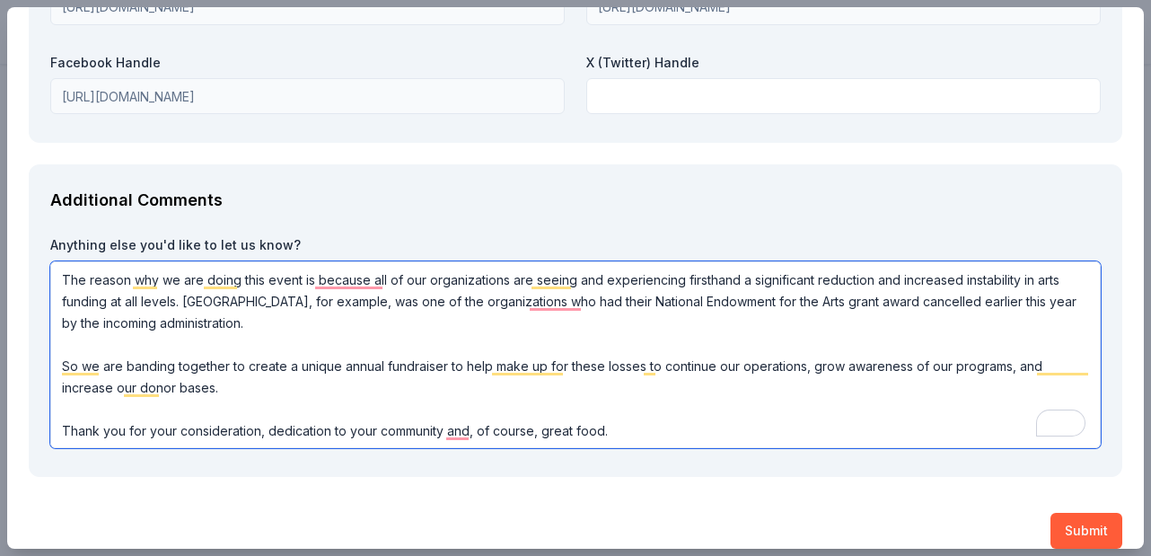
scroll to position [2236, 0]
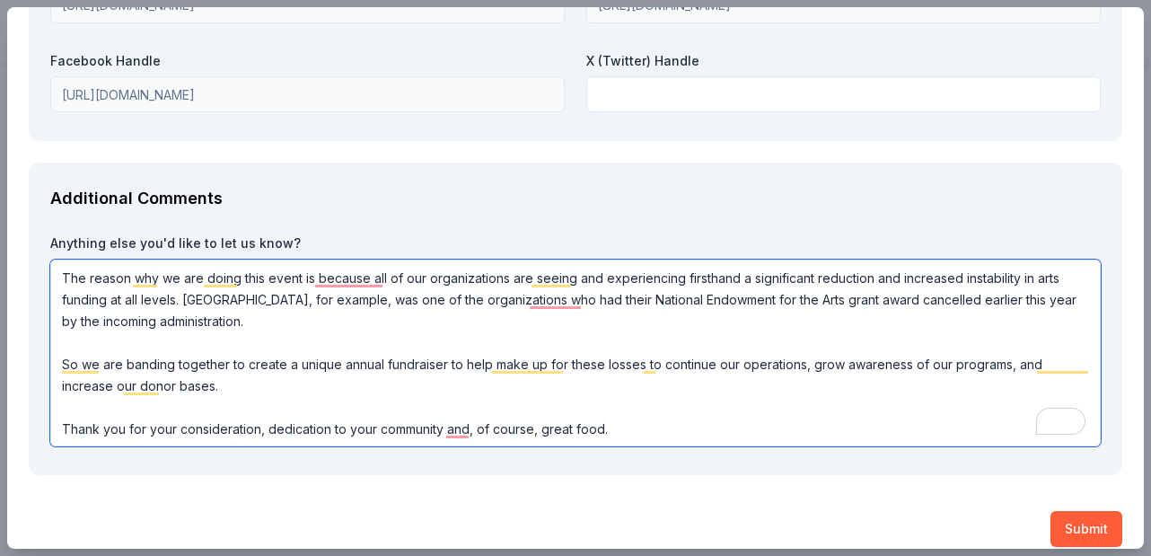
click at [685, 383] on textarea "The reason why we are doing this event is because all of our organizations are …" at bounding box center [575, 352] width 1050 height 187
click at [439, 431] on textarea "The reason why we are doing this event is because all of our organizations are …" at bounding box center [575, 352] width 1050 height 187
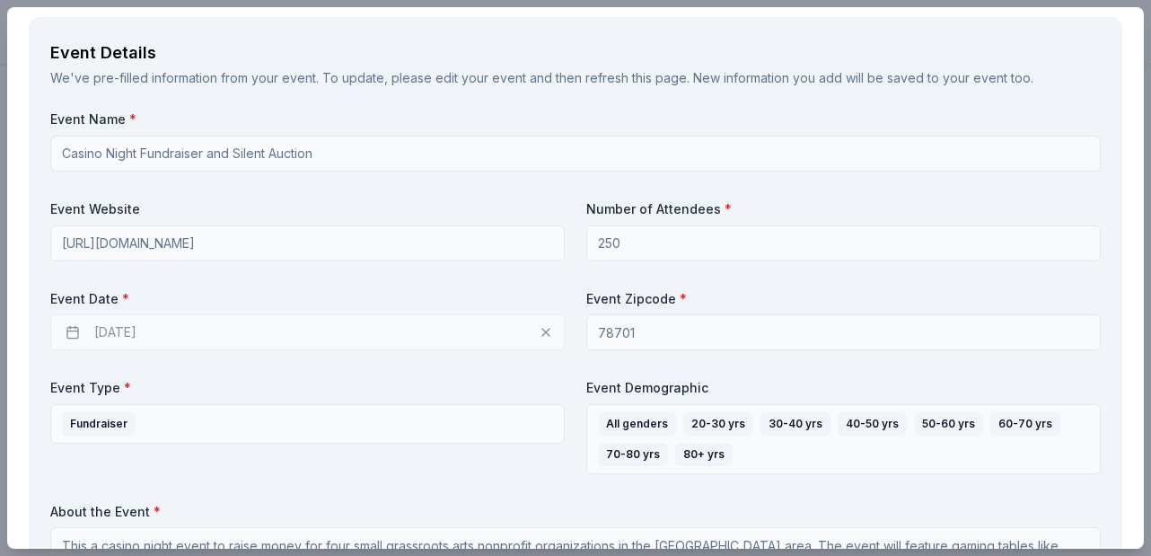
scroll to position [565, 0]
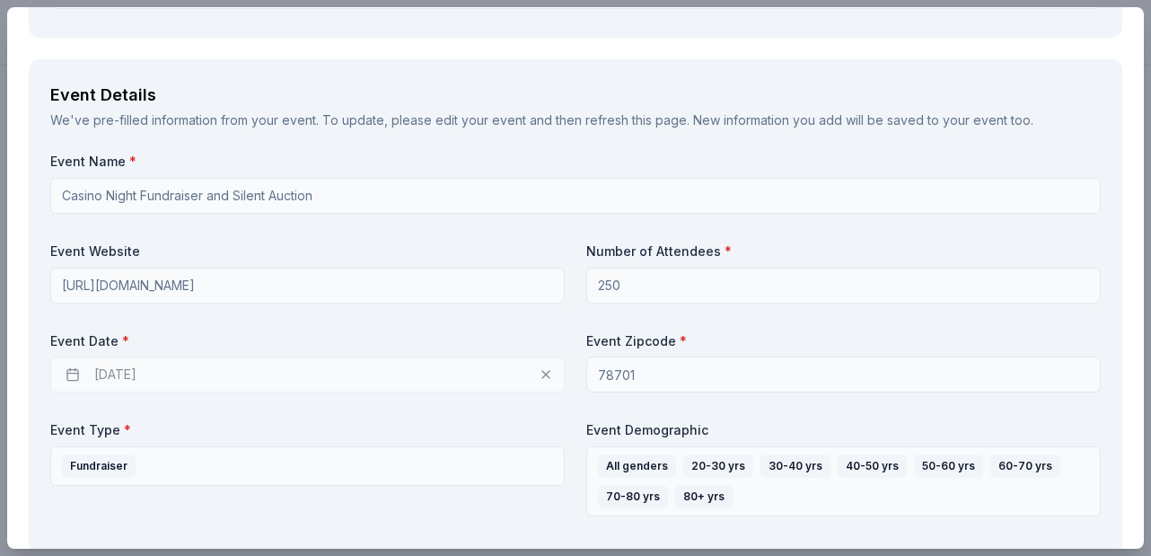
type textarea "The reason why we are doing this event is because all of our organizations are …"
click at [548, 375] on div "[DATE]" at bounding box center [307, 374] width 514 height 36
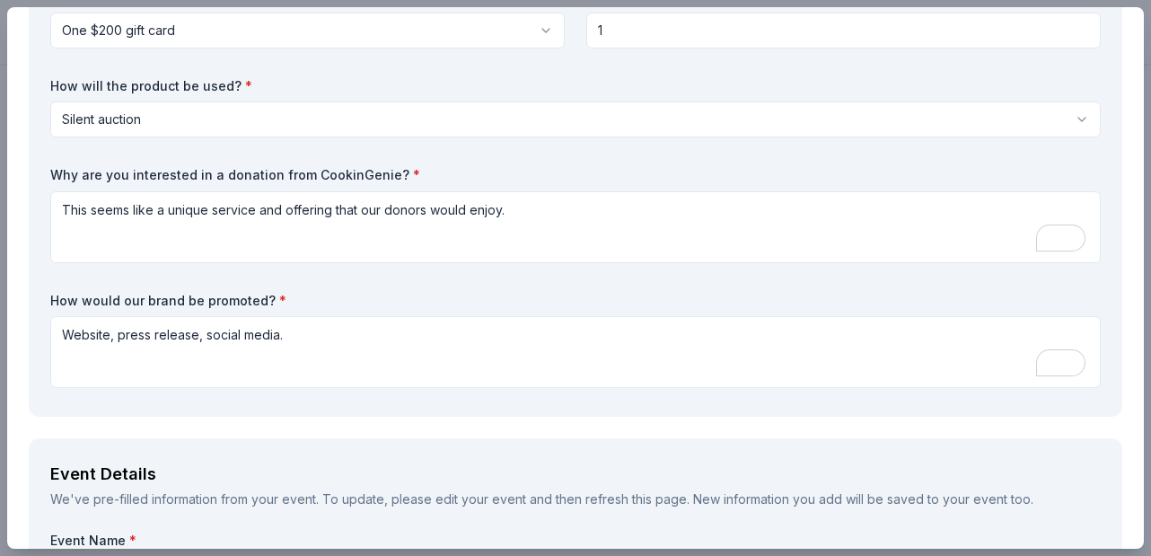
scroll to position [0, 0]
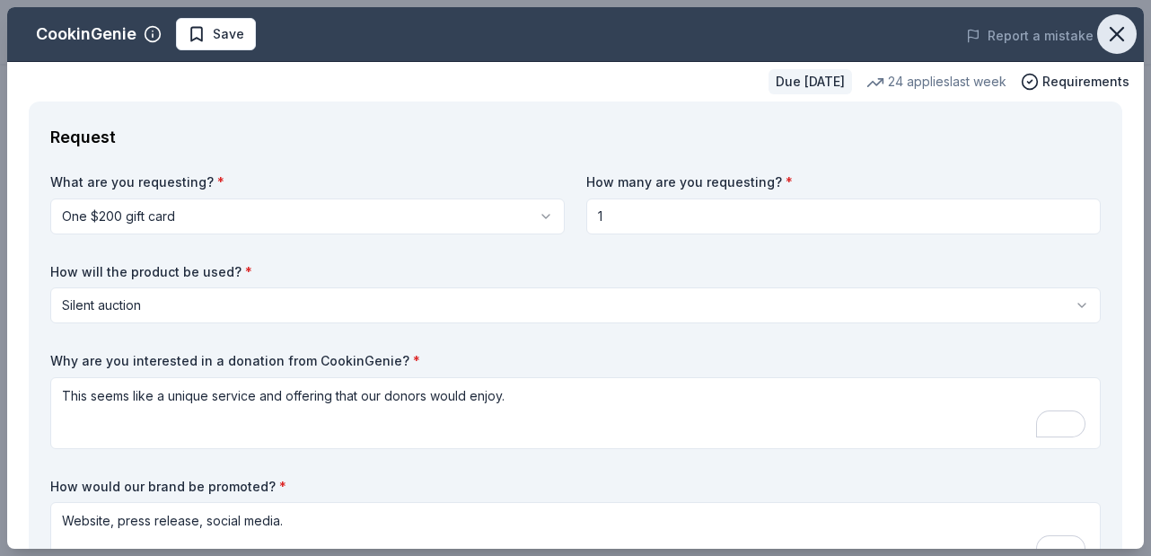
click at [1127, 31] on icon "button" at bounding box center [1116, 34] width 25 height 25
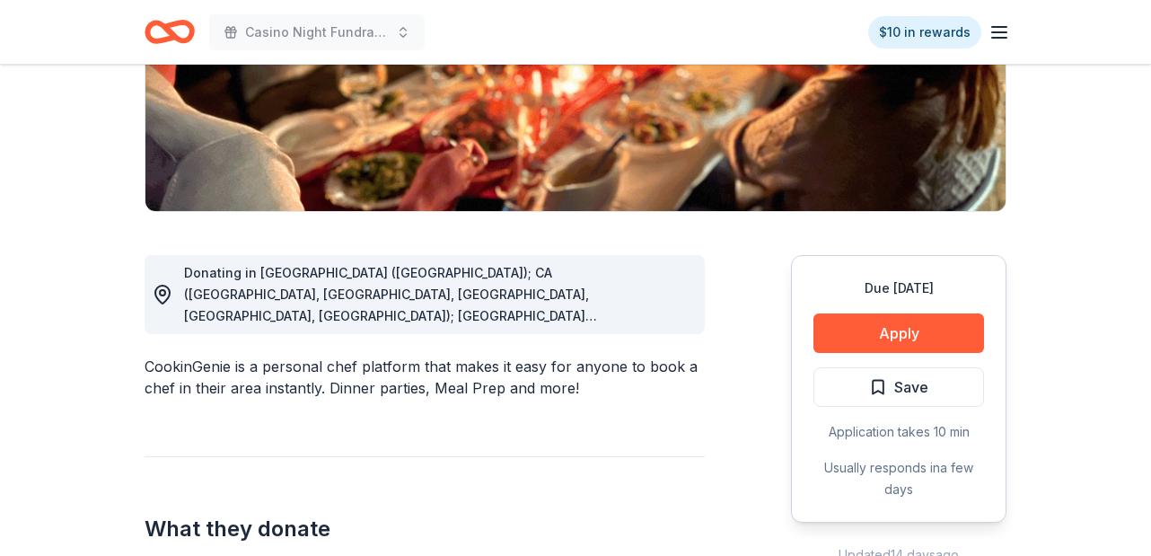
scroll to position [335, 0]
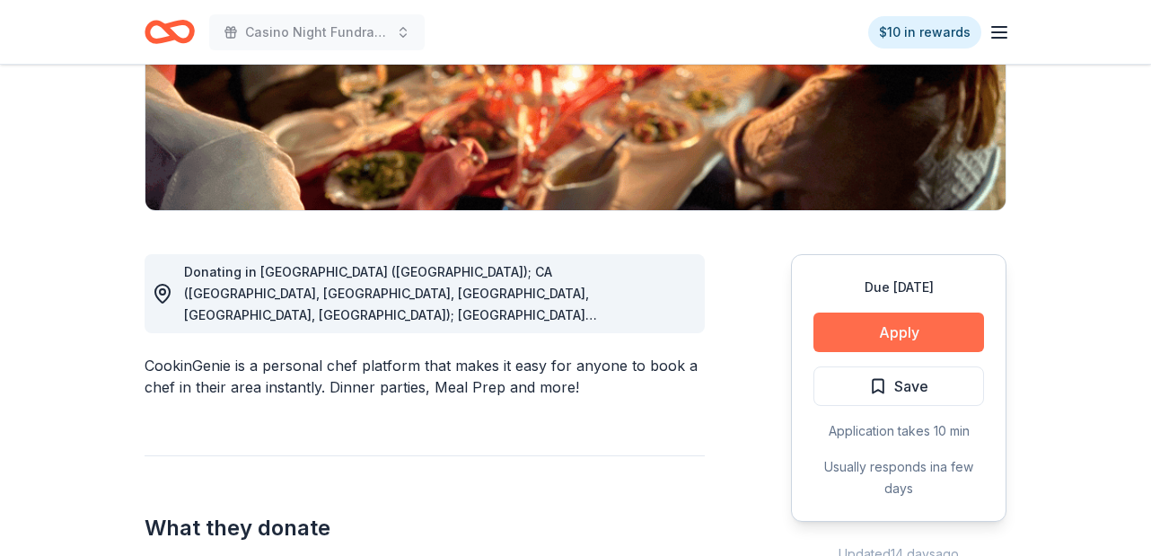
click at [891, 332] on button "Apply" at bounding box center [898, 331] width 171 height 39
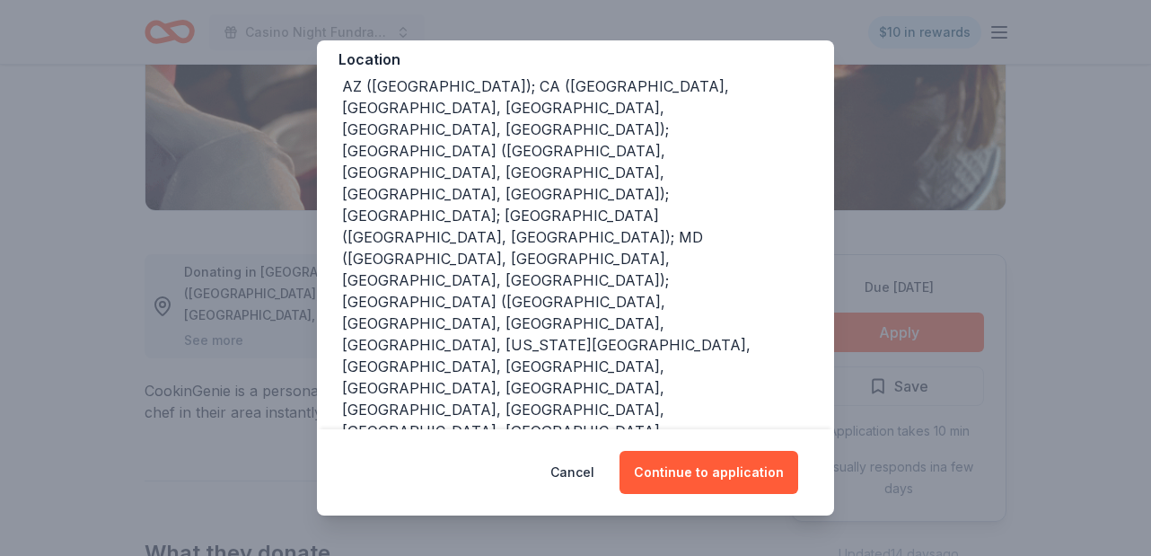
scroll to position [415, 0]
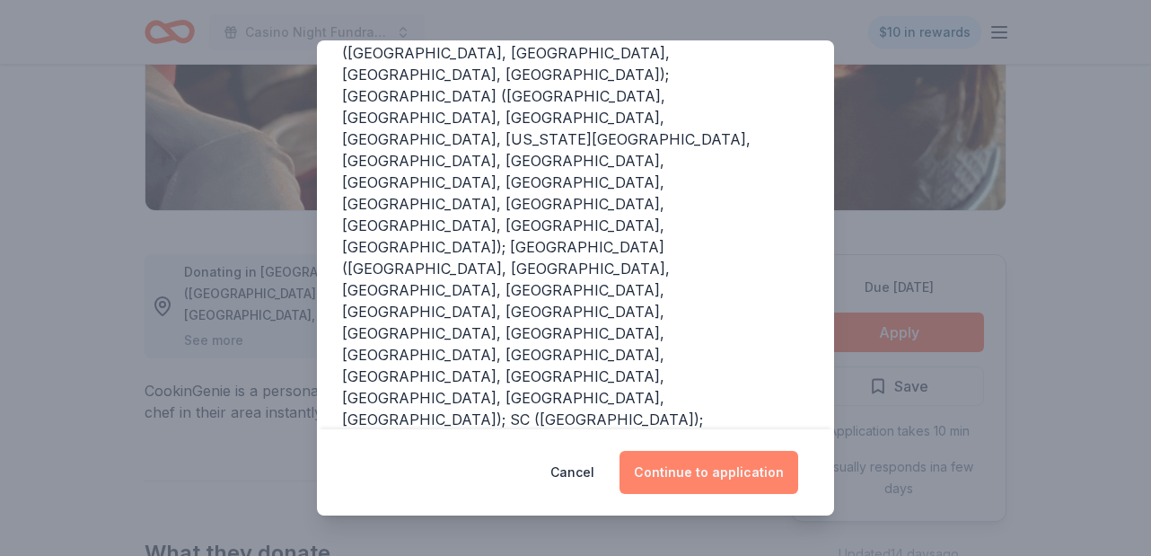
click at [715, 472] on button "Continue to application" at bounding box center [708, 472] width 179 height 43
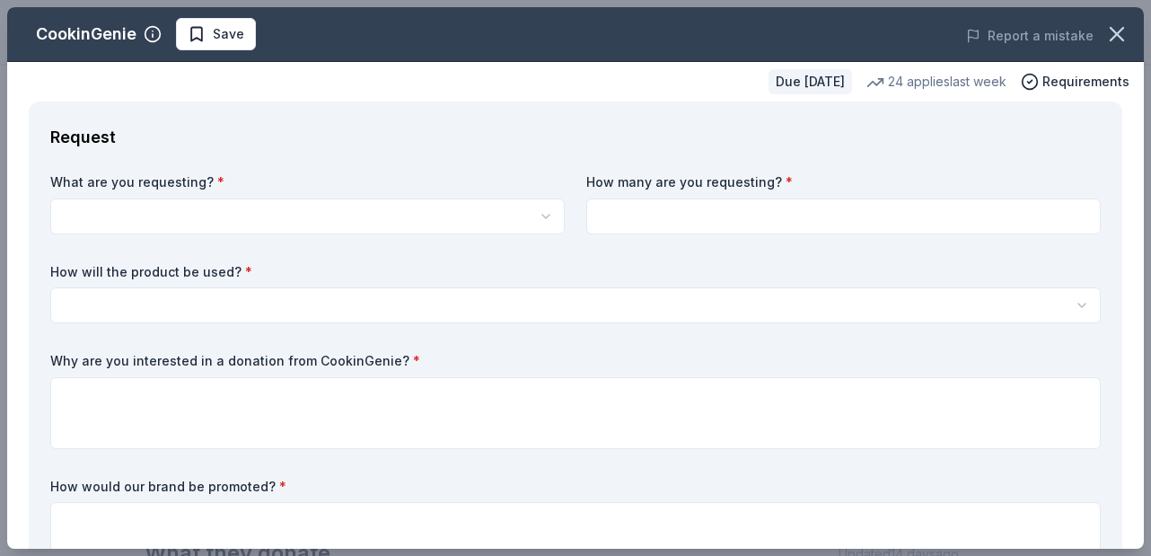
scroll to position [0, 0]
click at [425, 209] on html "Casino Night Fundraiser and Silent Auction $10 in rewards Due [DATE] Share Cook…" at bounding box center [575, 278] width 1151 height 556
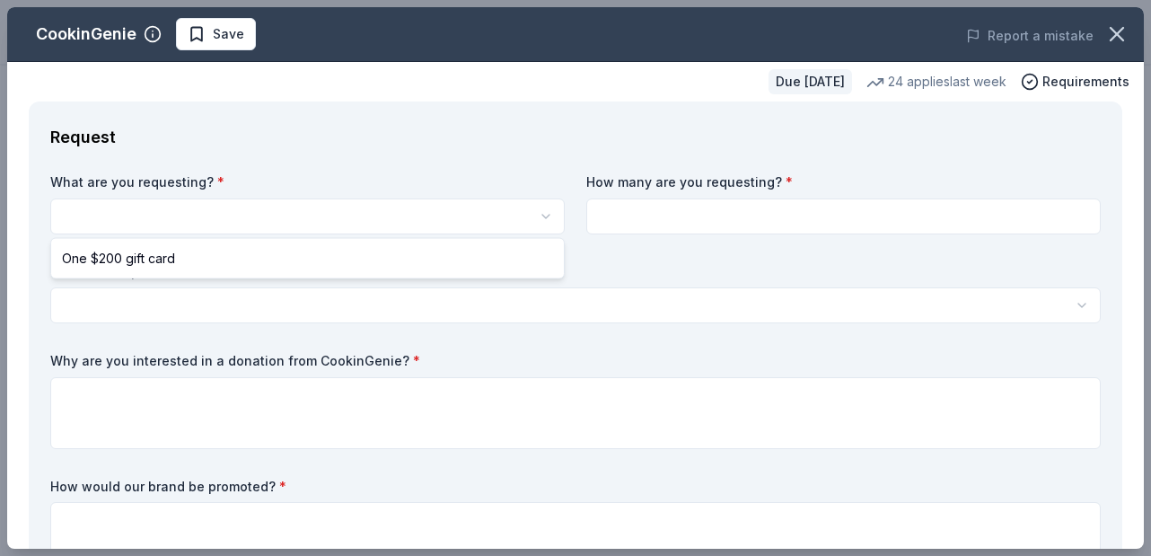
click at [288, 224] on html "Casino Night Fundraiser and Silent Auction Save Apply Due [DATE] Share CookinGe…" at bounding box center [575, 278] width 1151 height 556
select select "One $200 gift card"
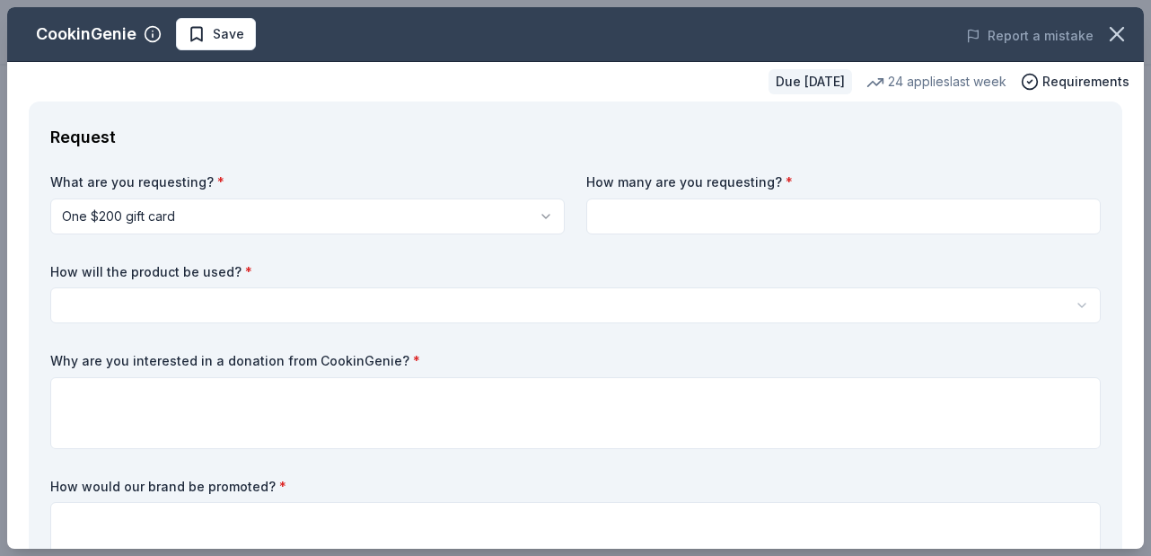
click at [639, 214] on input at bounding box center [843, 216] width 514 height 36
type input "1"
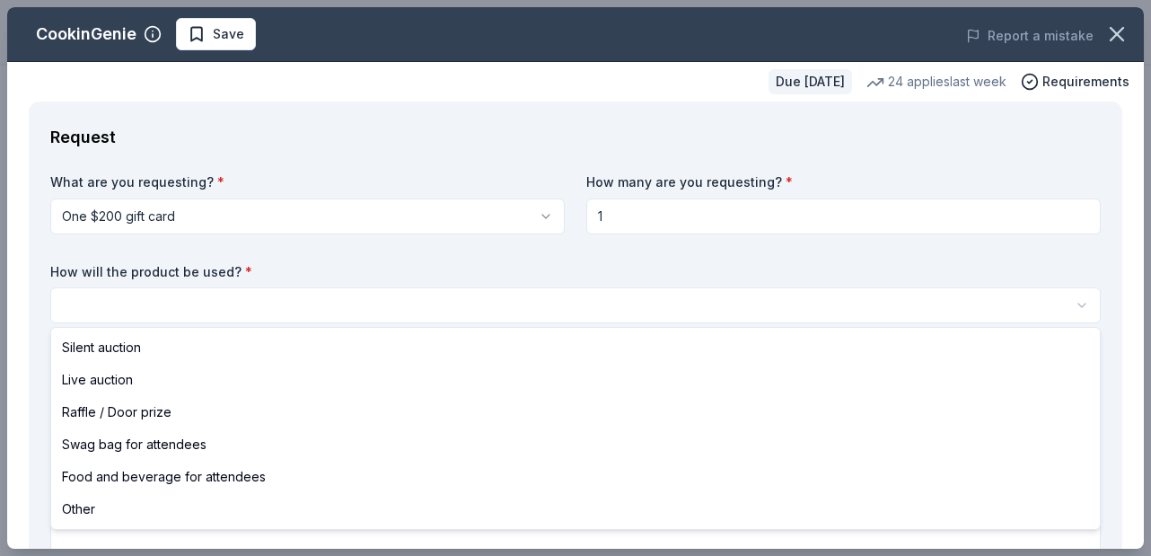
click at [600, 300] on html "Casino Night Fundraiser and Silent Auction Save Apply Due [DATE] Share CookinGe…" at bounding box center [575, 278] width 1151 height 556
select select "silentAuction"
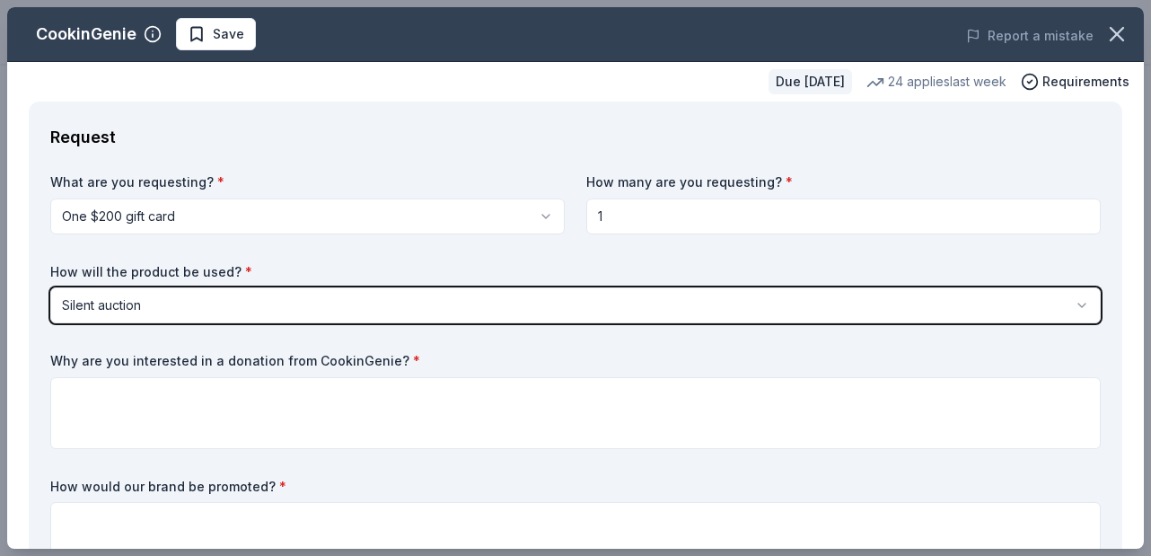
scroll to position [107, 0]
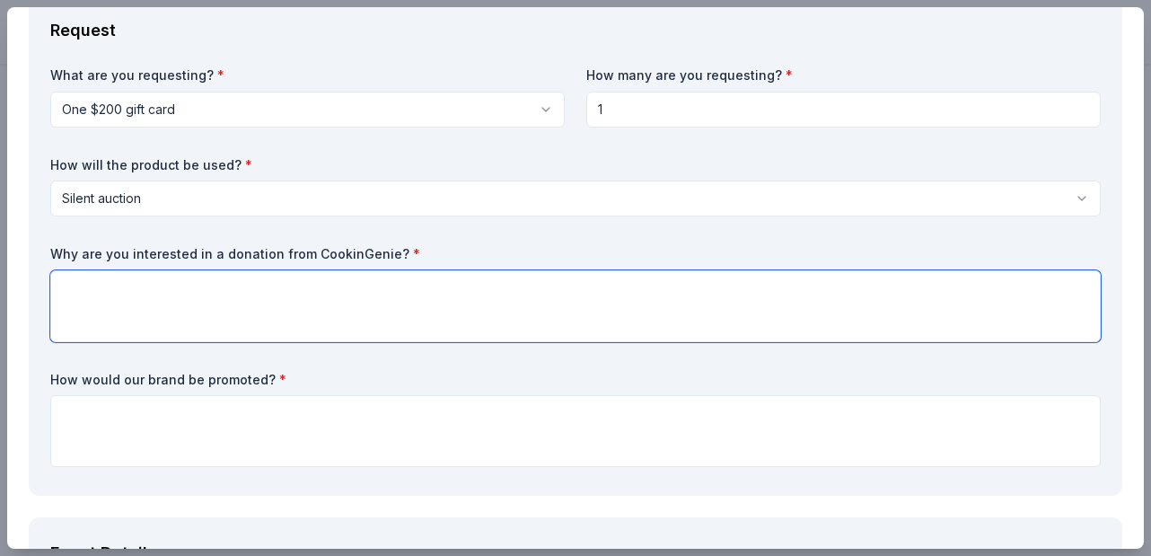
click at [302, 304] on textarea at bounding box center [575, 306] width 1050 height 72
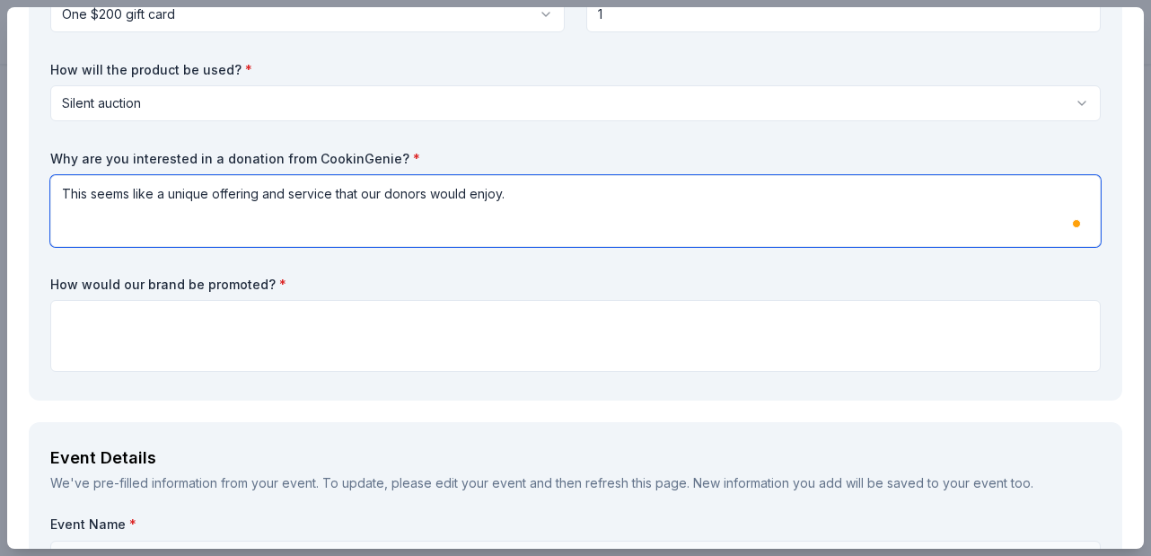
scroll to position [228, 0]
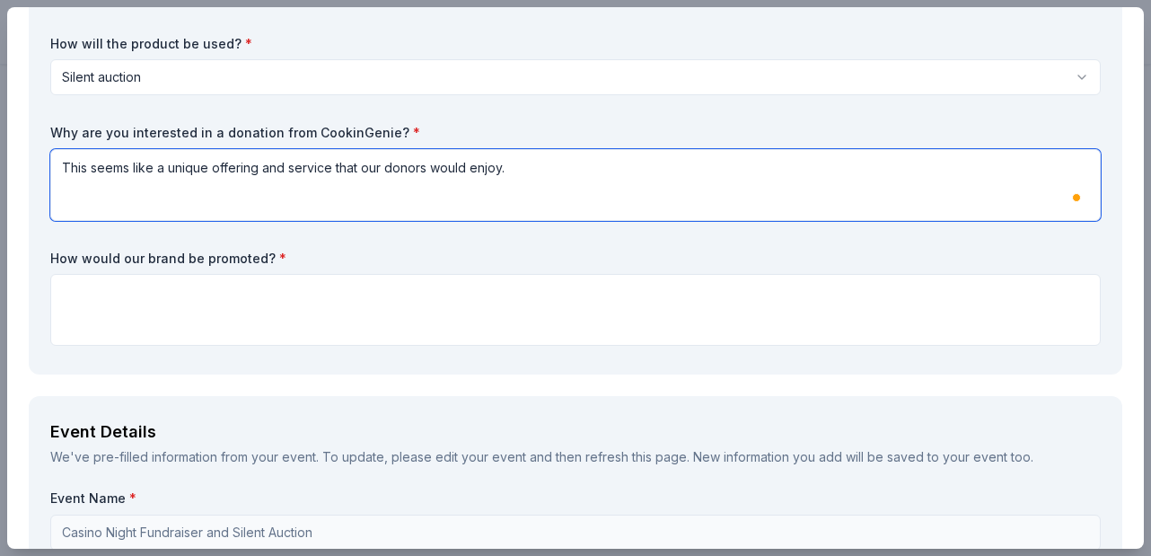
type textarea "This seems like a unique offering and service that our donors would enjoy."
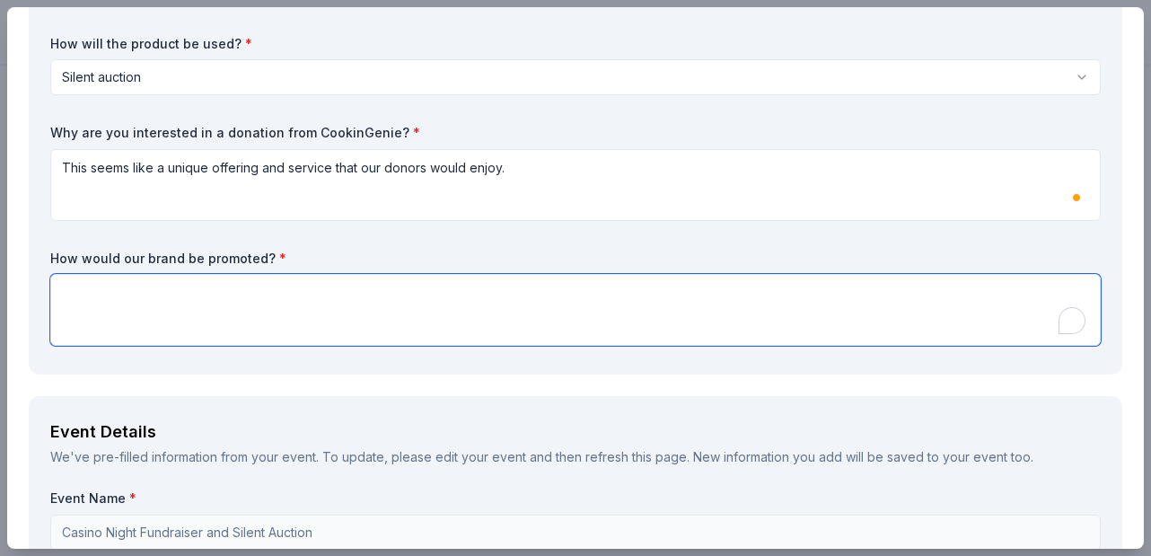
click at [191, 322] on textarea "To enrich screen reader interactions, please activate Accessibility in Grammarl…" at bounding box center [575, 310] width 1050 height 72
type textarea "w"
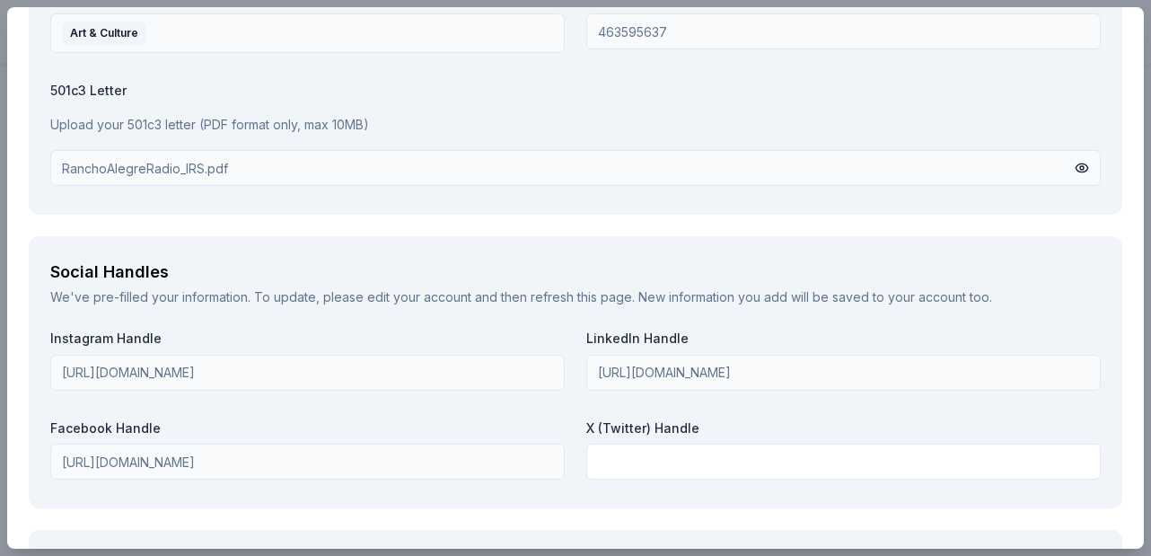
scroll to position [2276, 0]
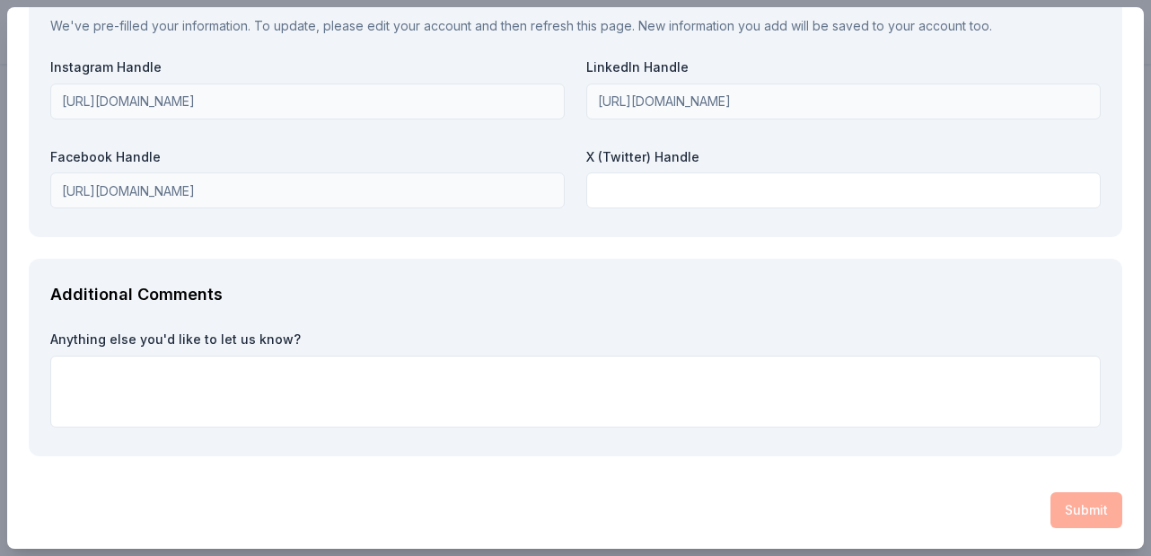
type textarea "Website, social media, press release and at event."
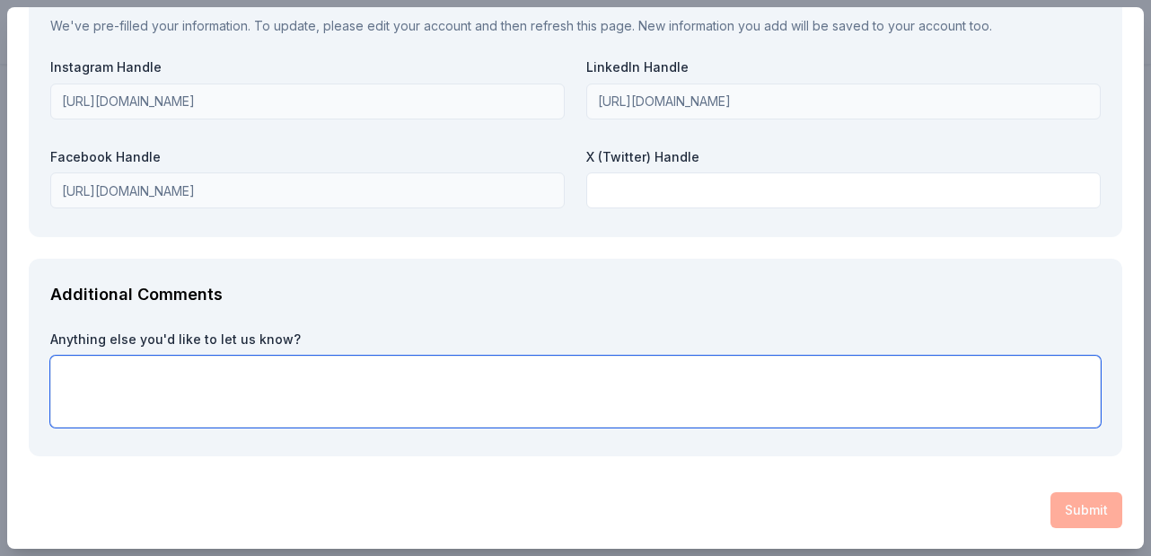
click at [203, 390] on textarea at bounding box center [575, 391] width 1050 height 72
paste textarea "Thank you for your consideration, dedication to your community and, of course, …"
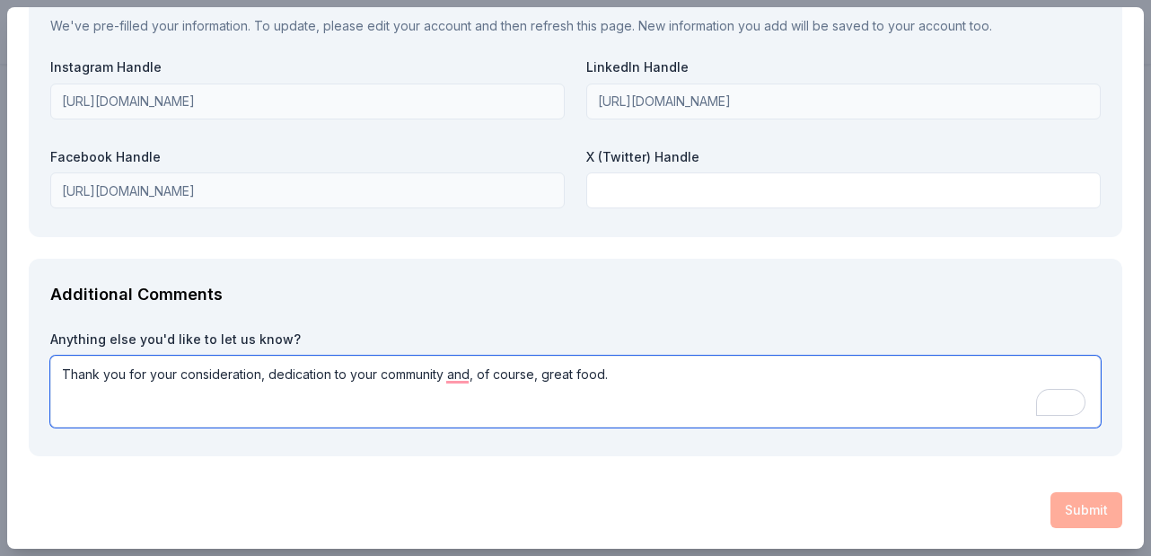
click at [437, 372] on textarea "Thank you for your consideration, dedication to your community and, of course, …" at bounding box center [575, 391] width 1050 height 72
click at [765, 406] on textarea "Thank you for your consideration, dedication to your communities and, of course…" at bounding box center [575, 391] width 1050 height 72
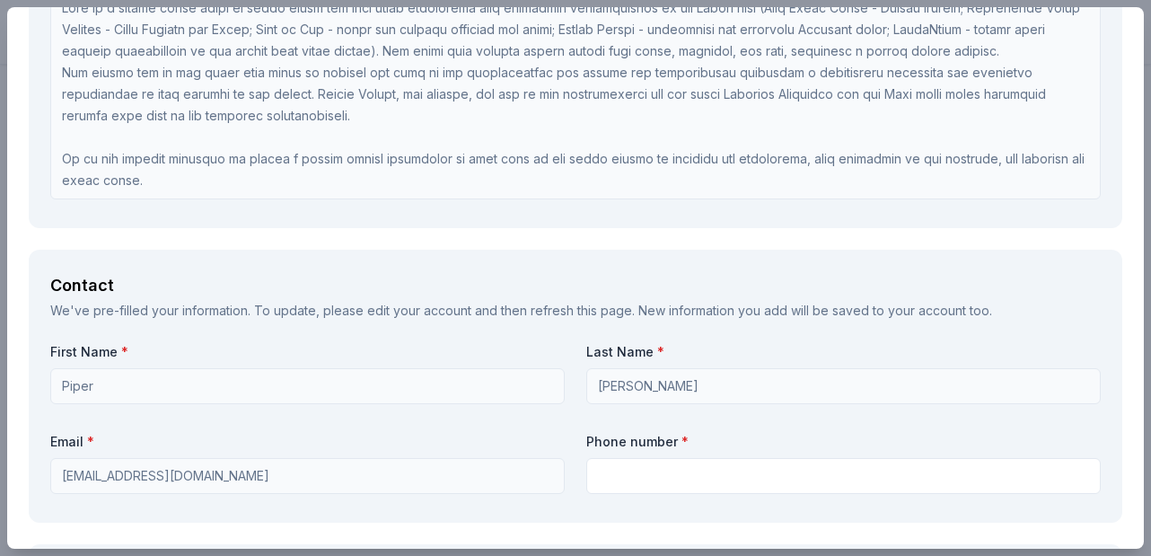
scroll to position [1141, 0]
type textarea "Thank you for your consideration, dedication to your communities and, of course…"
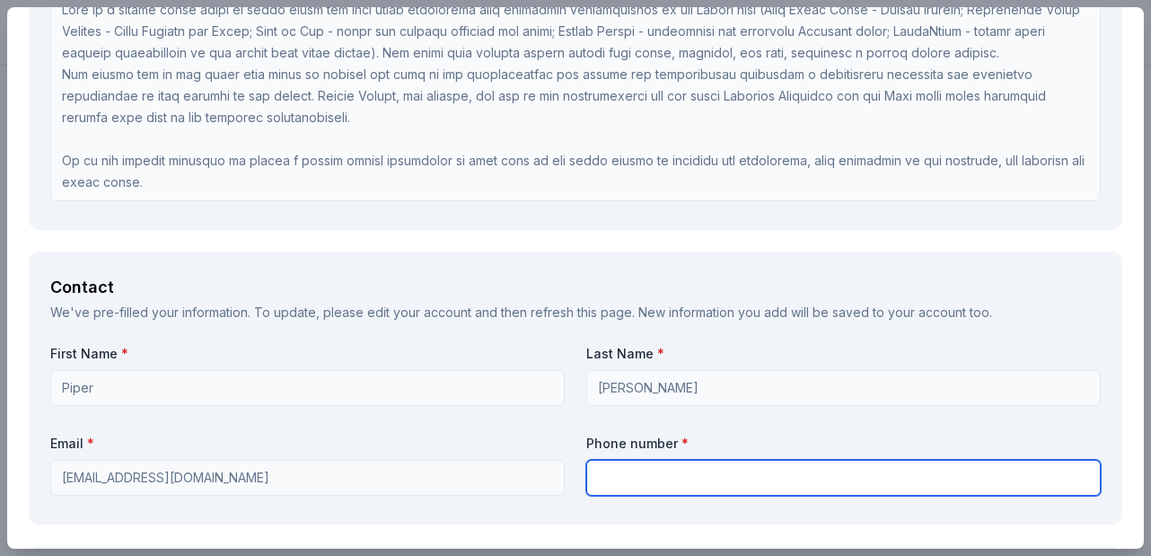
click at [669, 475] on input "text" at bounding box center [843, 478] width 514 height 36
type input "5126099208"
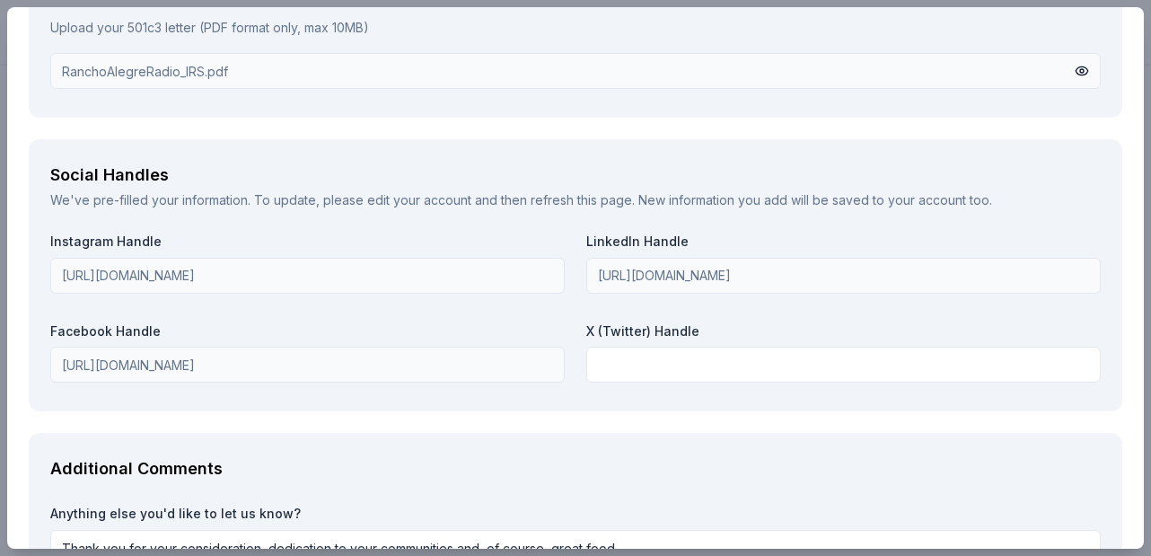
scroll to position [2276, 0]
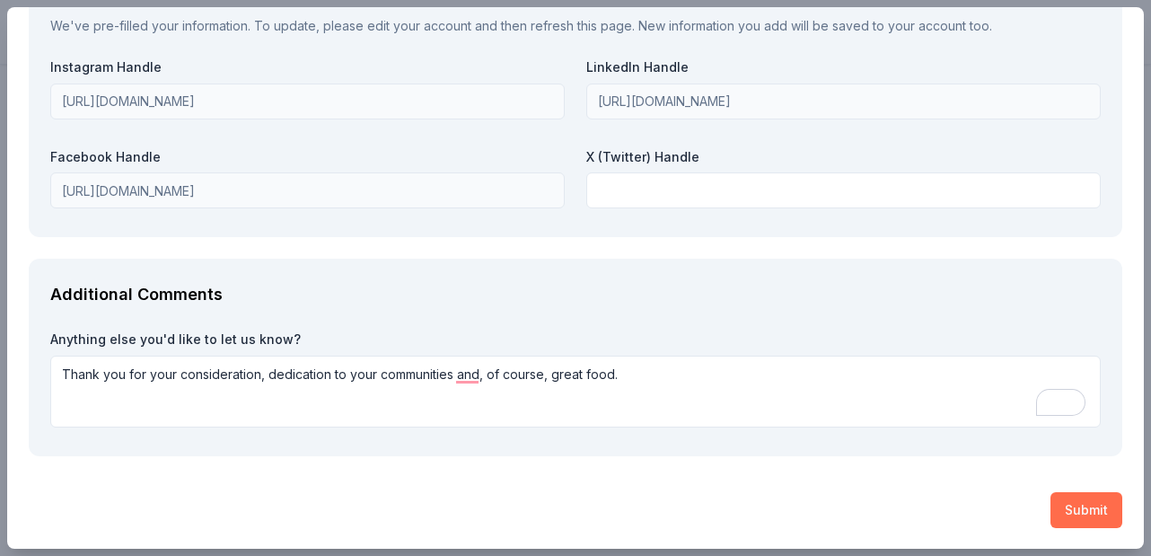
click at [1082, 513] on button "Submit" at bounding box center [1086, 510] width 72 height 36
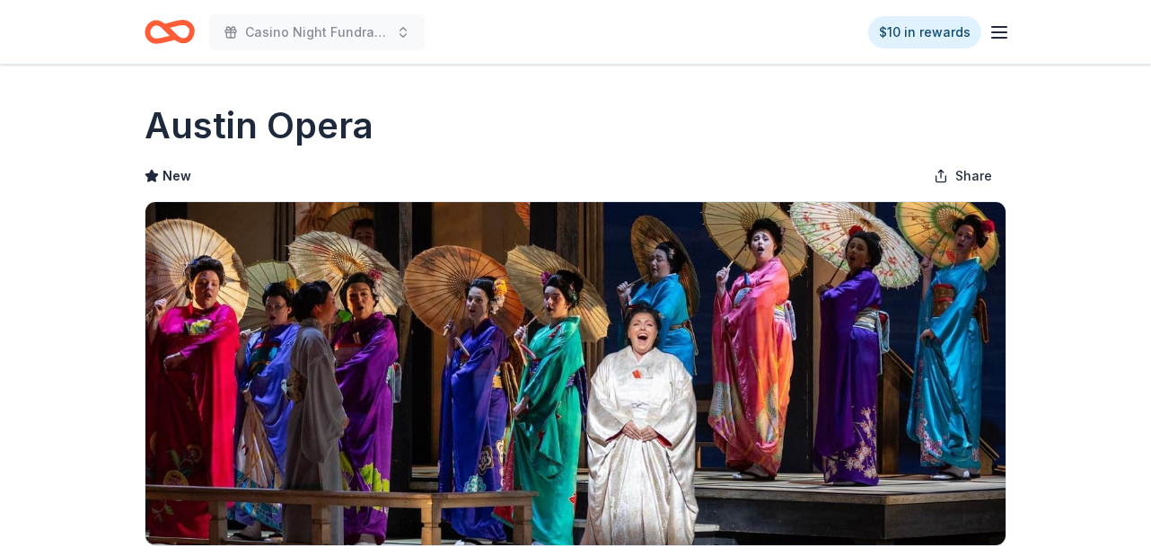
scroll to position [267, 0]
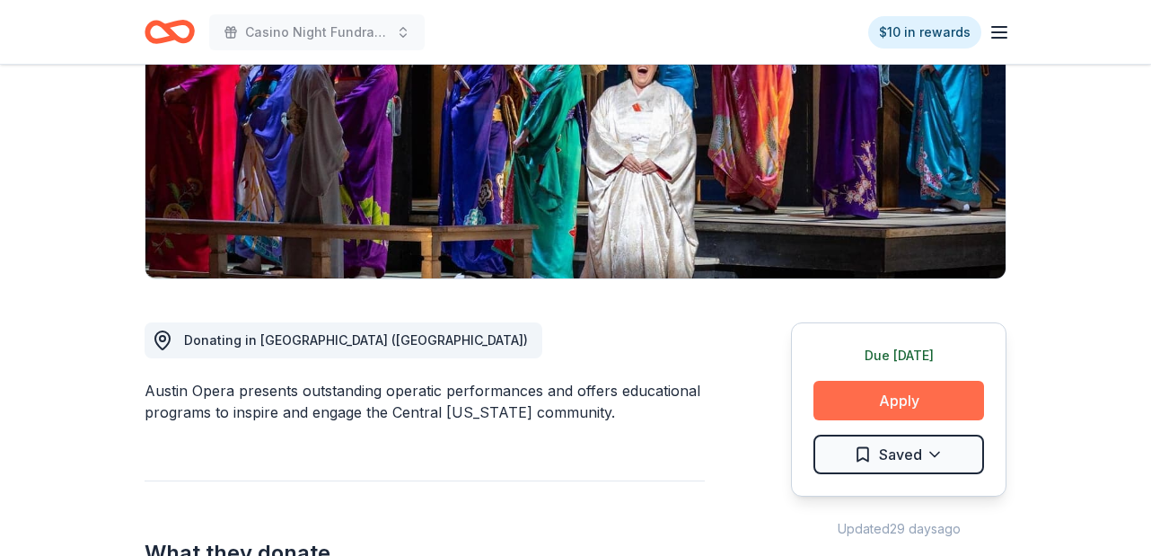
click at [905, 390] on button "Apply" at bounding box center [898, 400] width 171 height 39
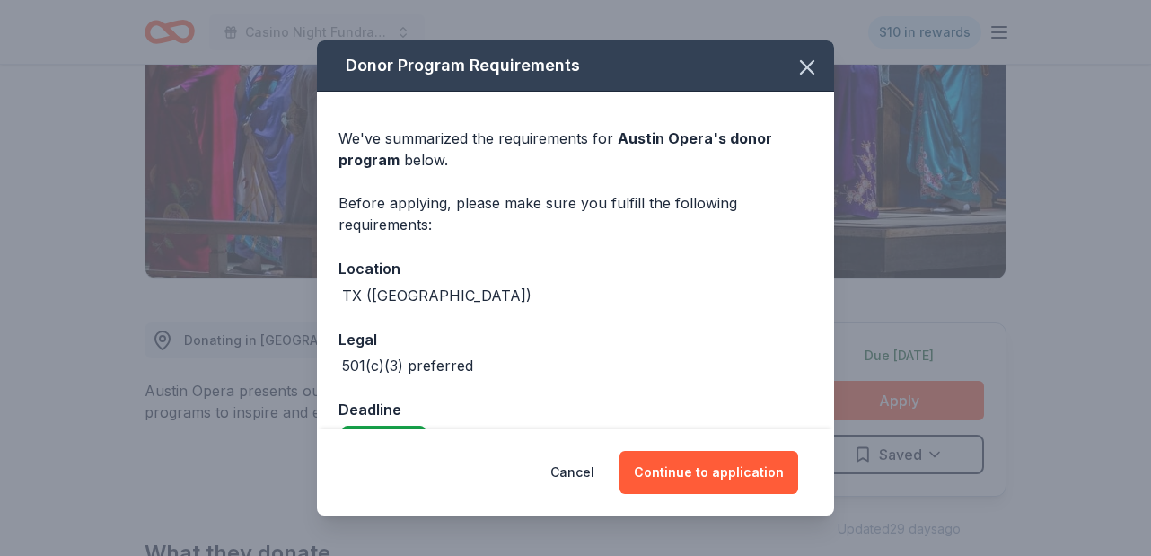
scroll to position [113, 0]
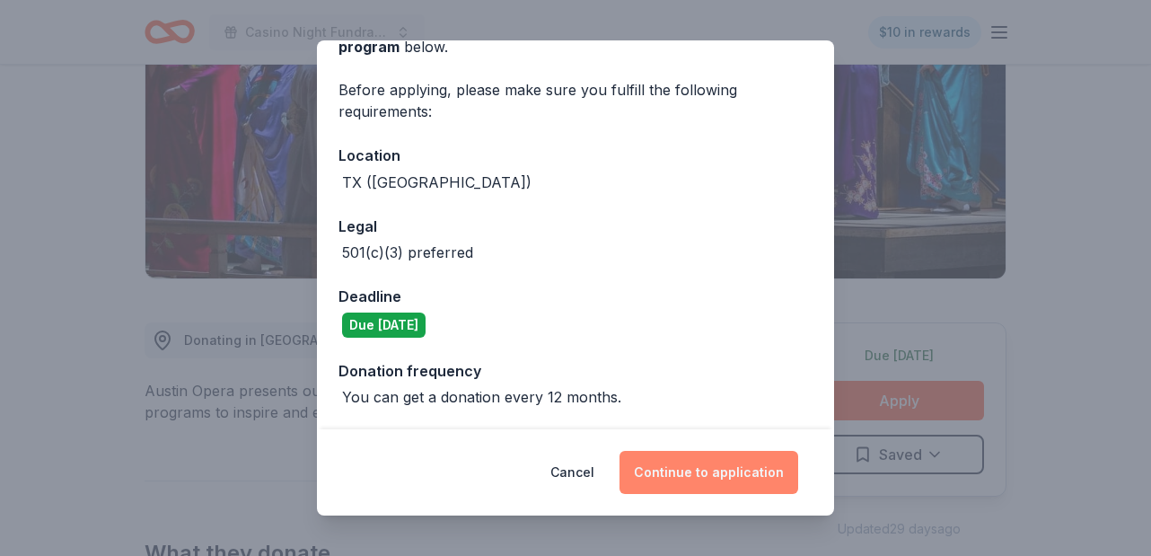
click at [705, 469] on button "Continue to application" at bounding box center [708, 472] width 179 height 43
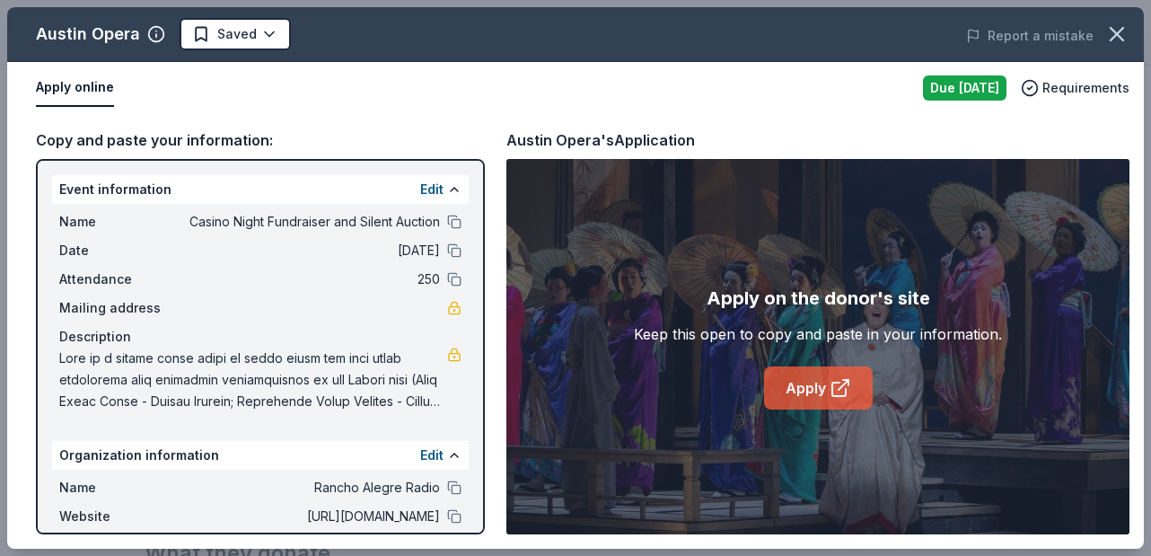
click at [812, 388] on link "Apply" at bounding box center [818, 387] width 109 height 43
click at [450, 219] on button at bounding box center [454, 222] width 14 height 14
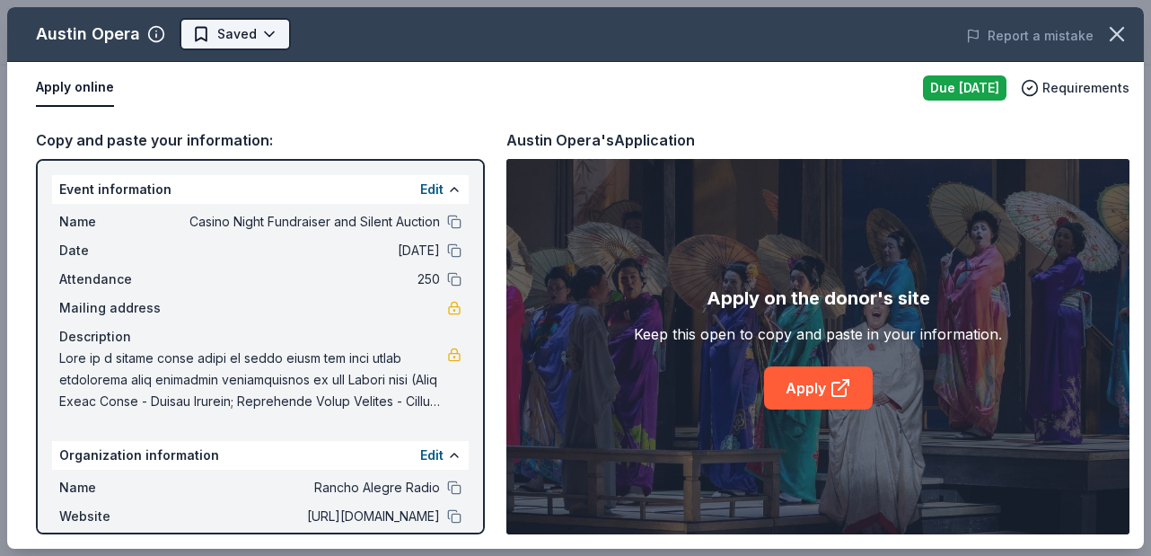
click at [271, 37] on body "Casino Night Fundraiser and Silent Auction $10 in rewards Due today Share Austi…" at bounding box center [575, 278] width 1151 height 556
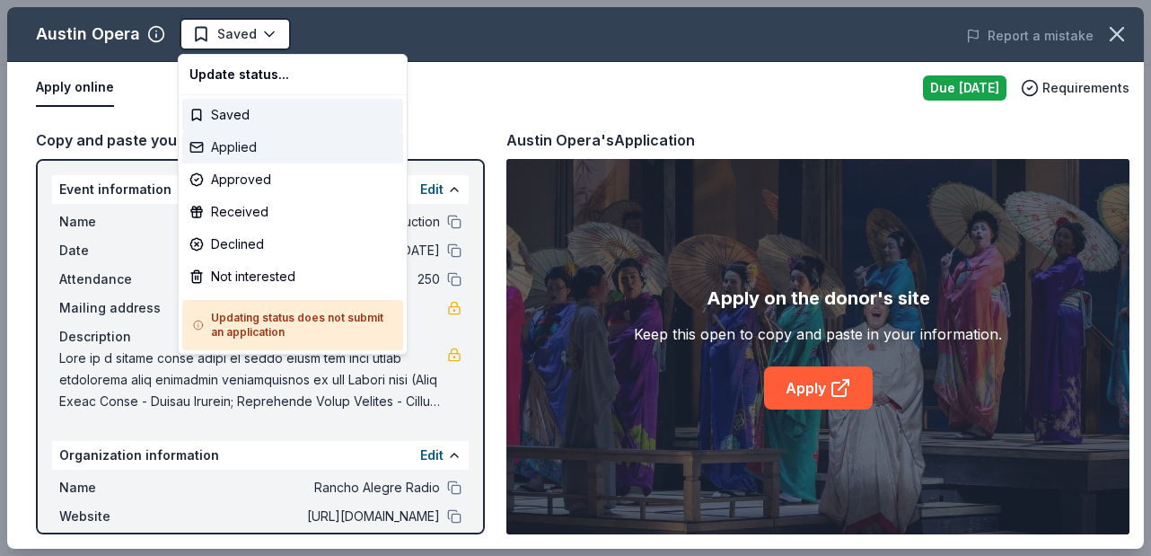
click at [259, 153] on div "Applied" at bounding box center [292, 147] width 221 height 32
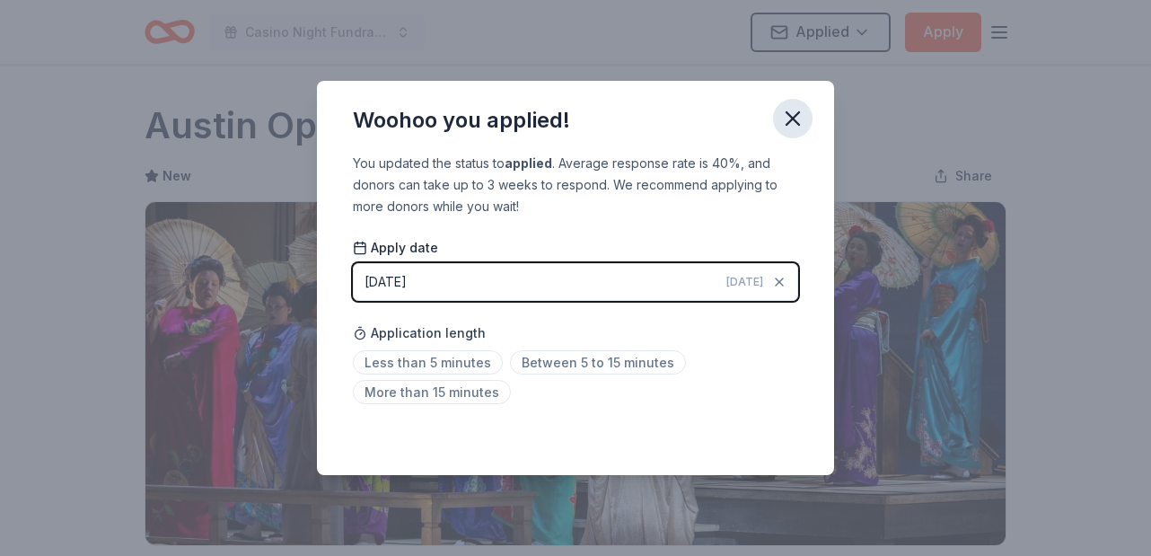
click at [797, 116] on icon "button" at bounding box center [792, 118] width 25 height 25
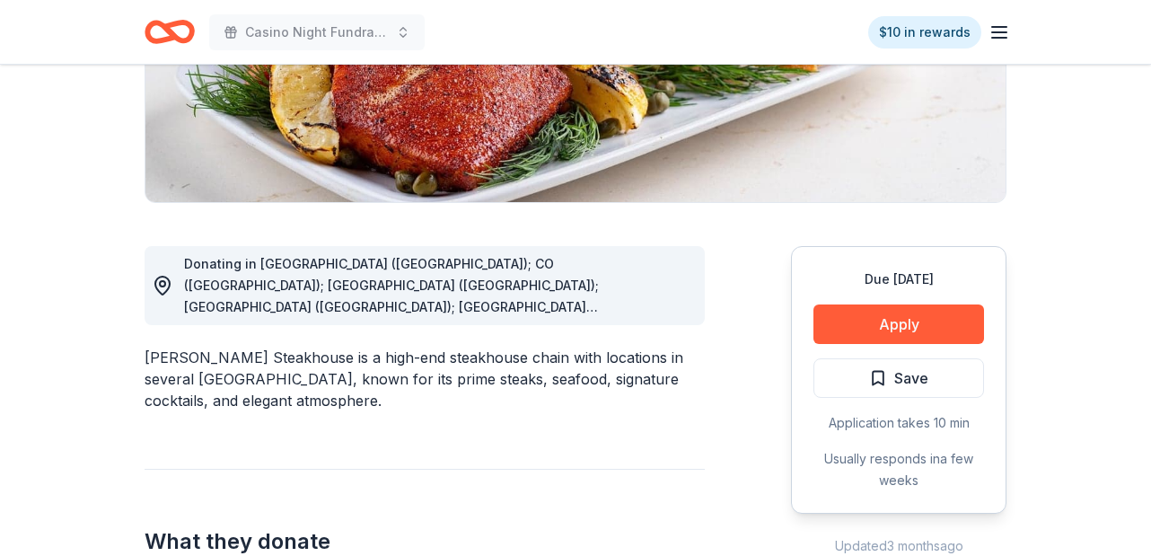
scroll to position [344, 0]
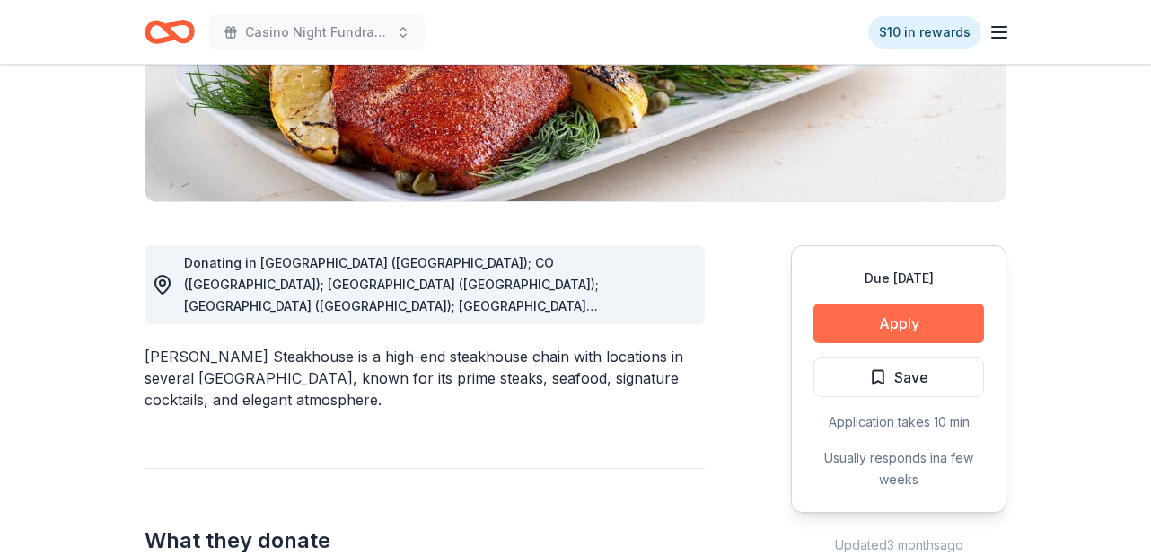
click at [917, 327] on button "Apply" at bounding box center [898, 322] width 171 height 39
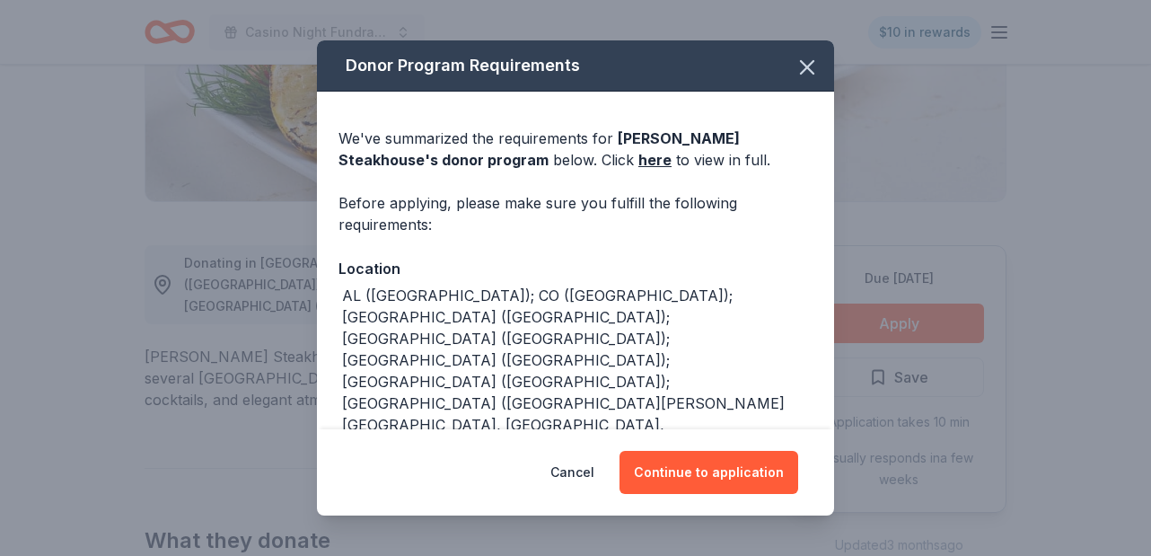
scroll to position [46, 0]
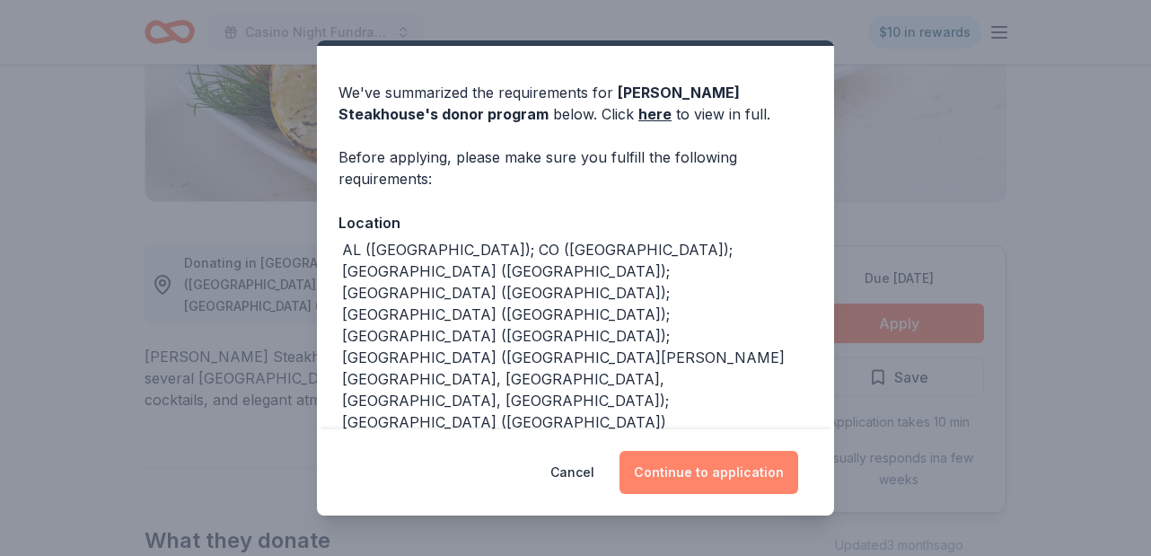
click at [722, 478] on button "Continue to application" at bounding box center [708, 472] width 179 height 43
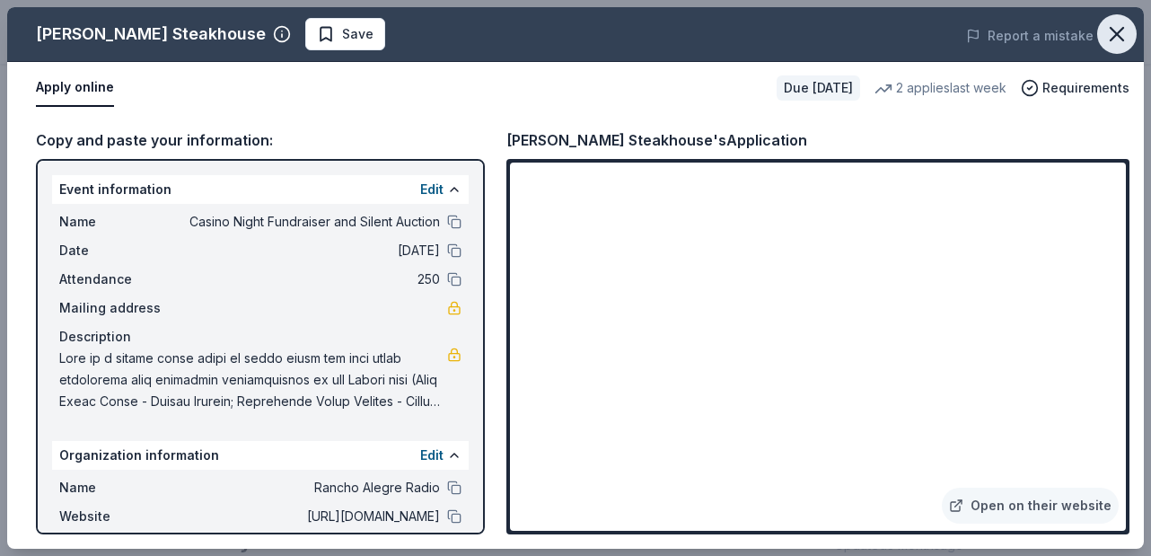
click at [1116, 35] on icon "button" at bounding box center [1116, 34] width 13 height 13
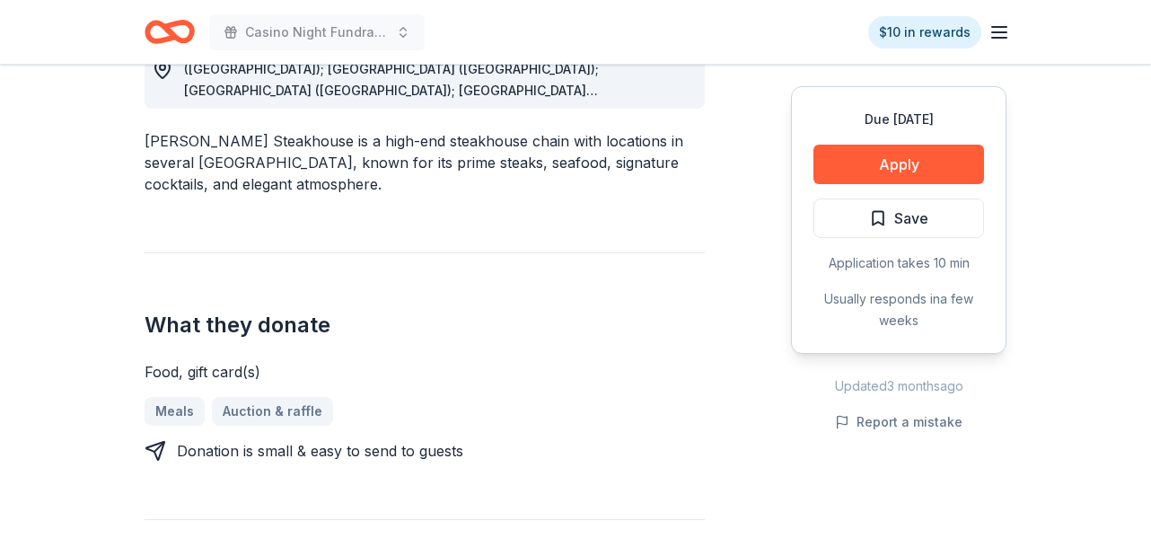
scroll to position [574, 0]
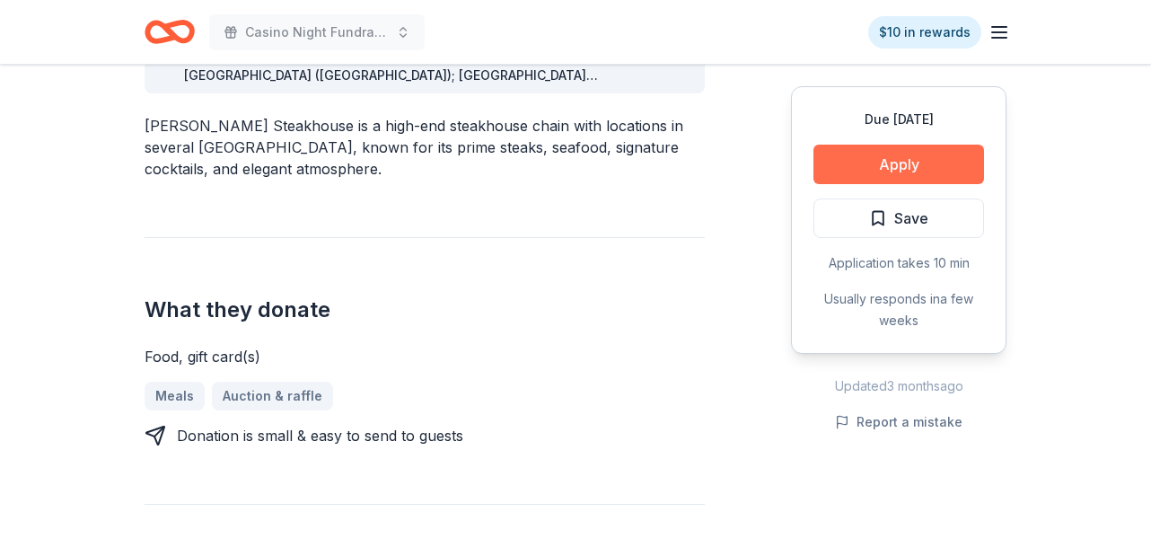
click at [921, 165] on button "Apply" at bounding box center [898, 164] width 171 height 39
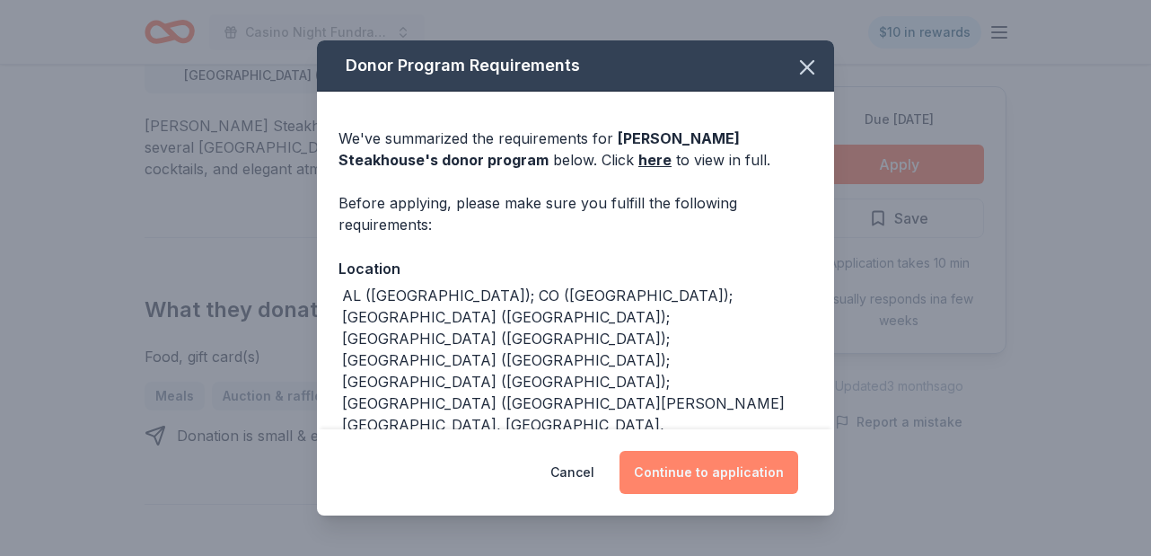
click at [712, 471] on button "Continue to application" at bounding box center [708, 472] width 179 height 43
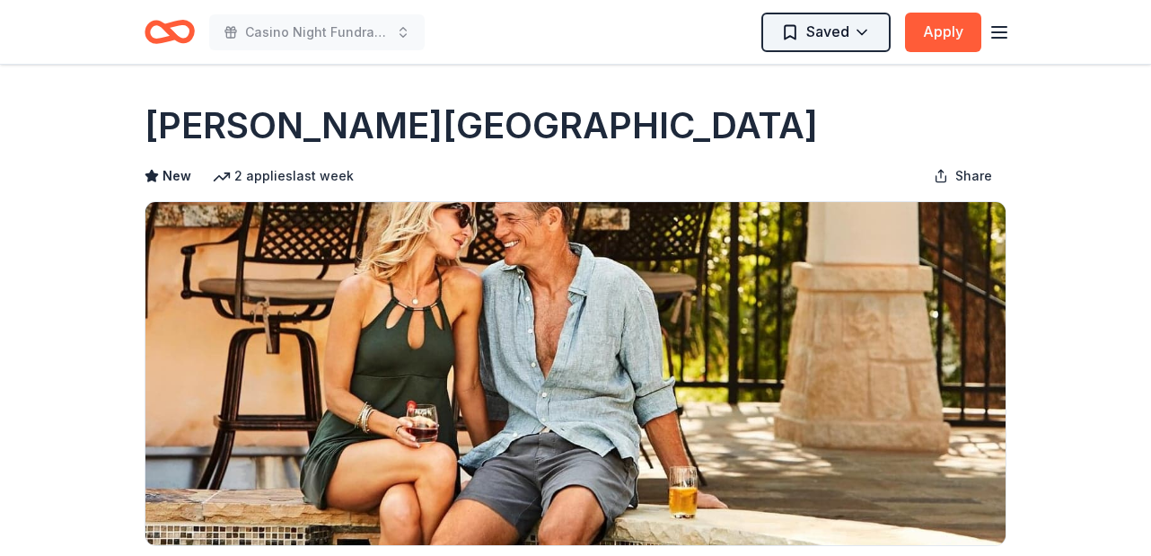
click at [864, 35] on html "Casino Night Fundraiser and Silent Auction Saved Apply Due [DATE] Share [PERSON…" at bounding box center [575, 278] width 1151 height 556
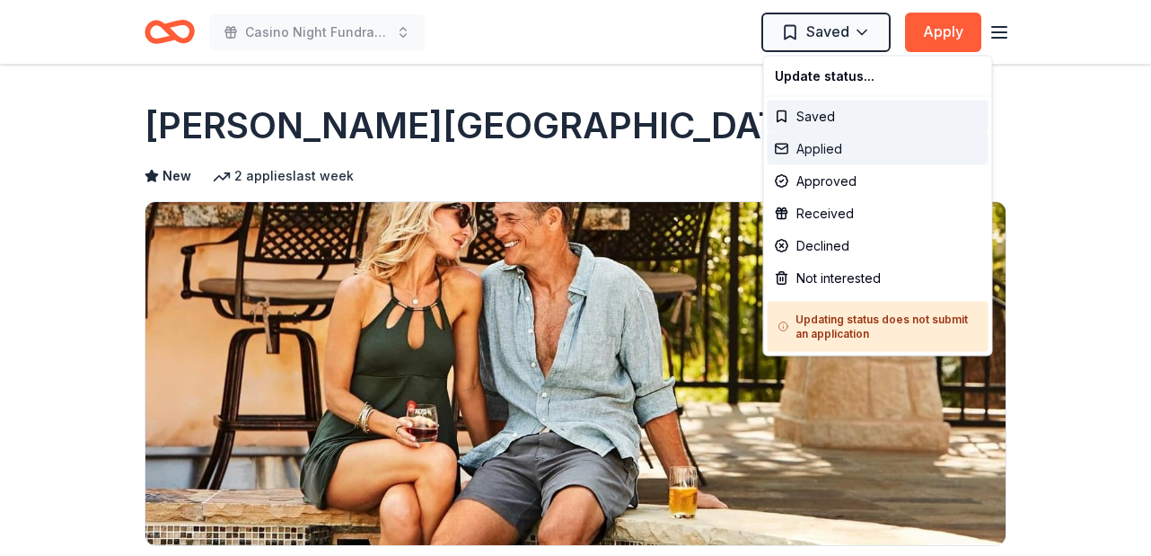
click at [835, 149] on div "Applied" at bounding box center [877, 149] width 221 height 32
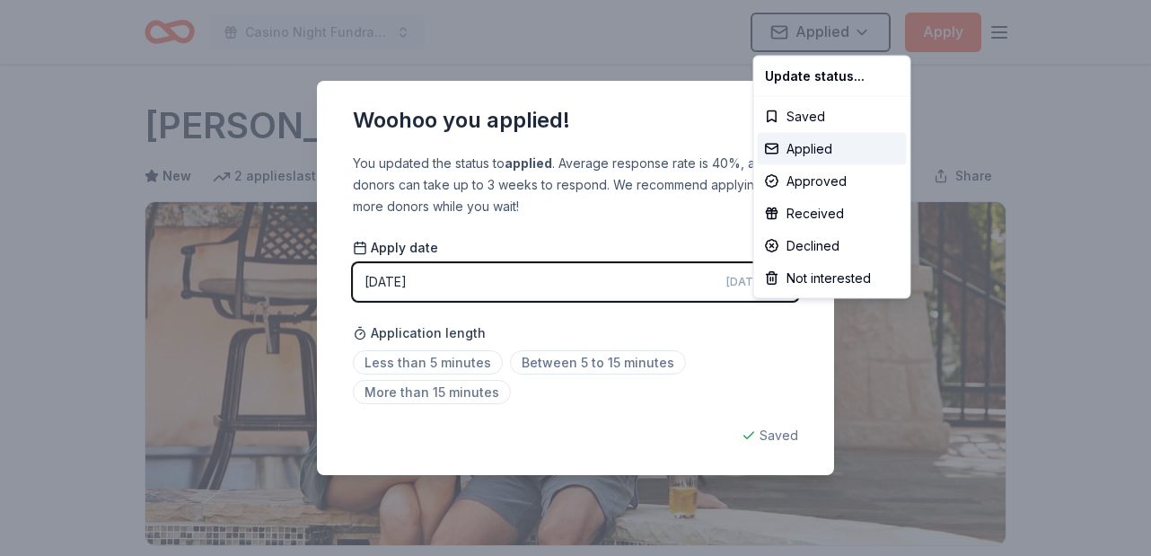
click at [591, 289] on html "Casino Night Fundraiser and Silent Auction Applied Apply Due in 30 days Share L…" at bounding box center [575, 278] width 1151 height 556
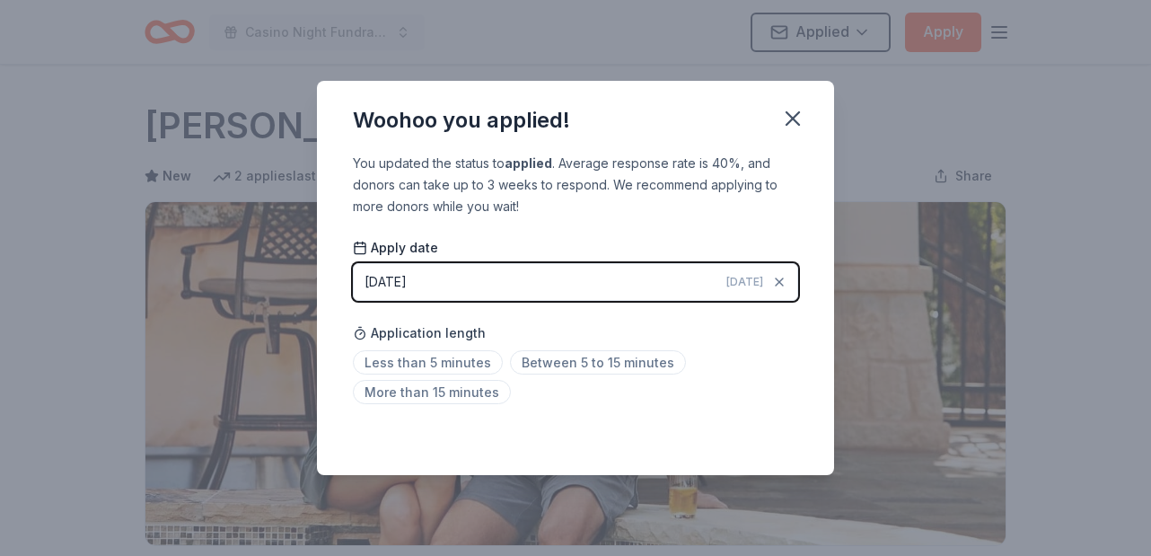
click at [685, 286] on button "08/26/2025 Today" at bounding box center [575, 282] width 445 height 38
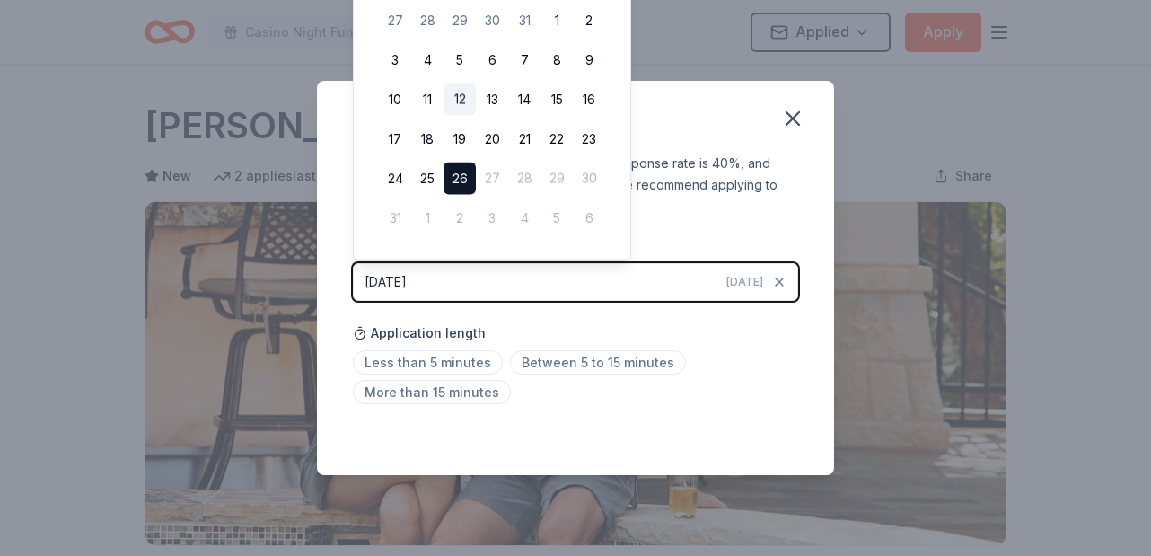
click at [459, 99] on button "12" at bounding box center [459, 99] width 32 height 32
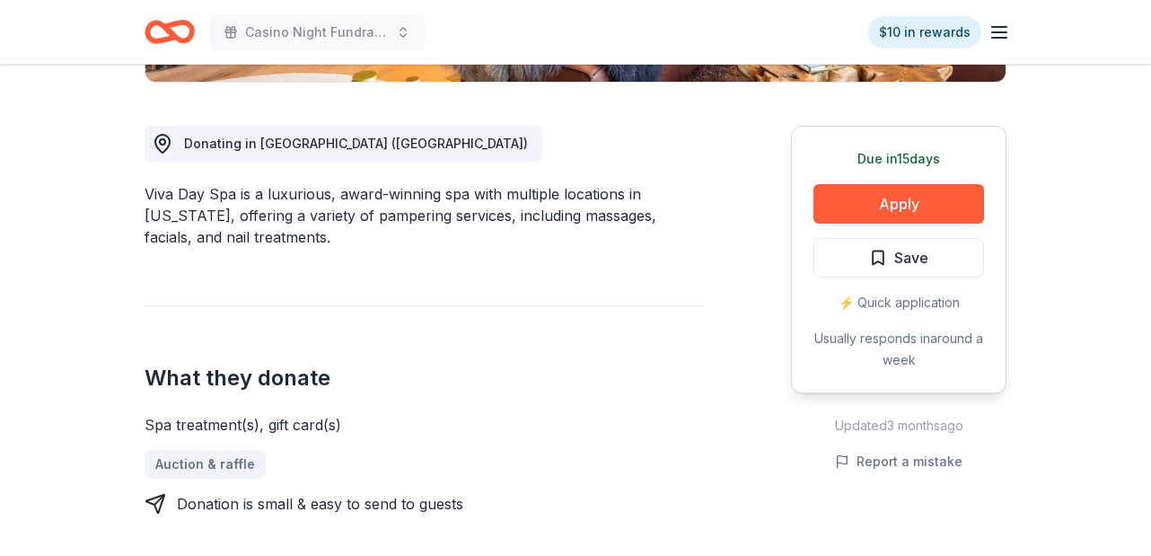
scroll to position [459, 0]
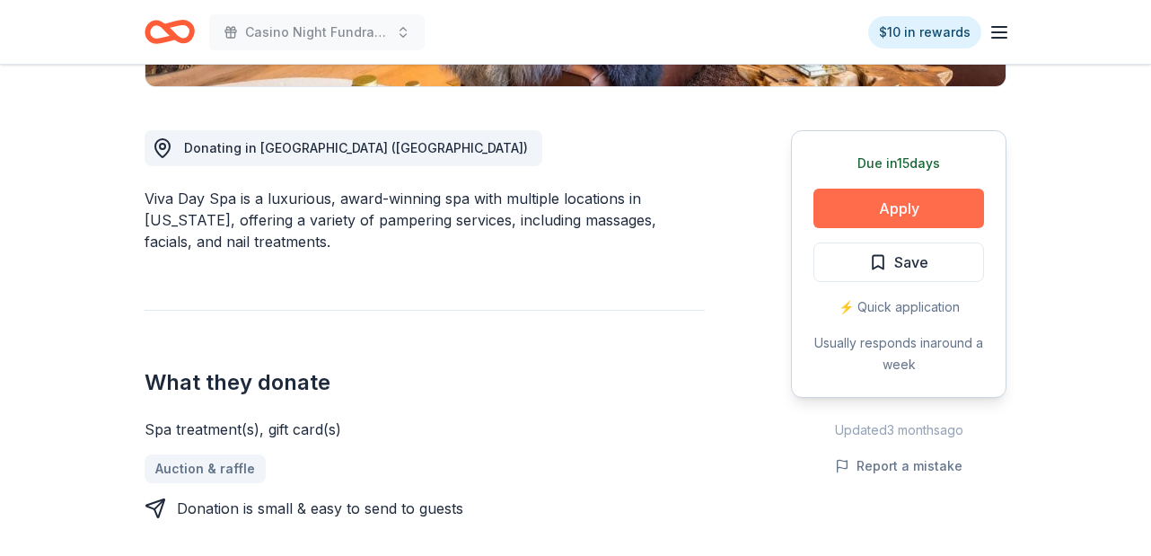
click at [916, 210] on button "Apply" at bounding box center [898, 208] width 171 height 39
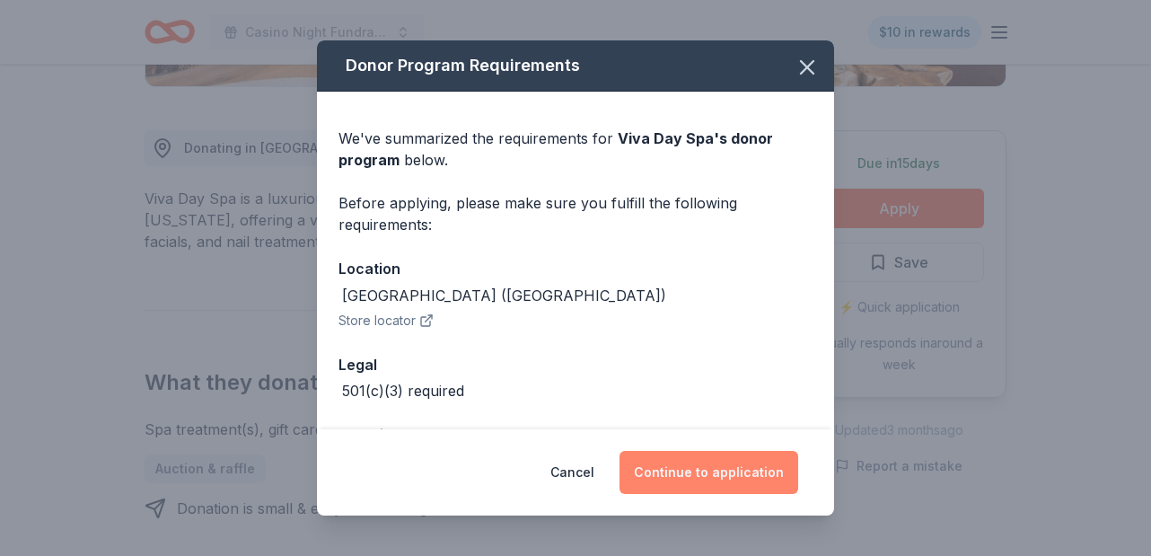
click at [726, 479] on button "Continue to application" at bounding box center [708, 472] width 179 height 43
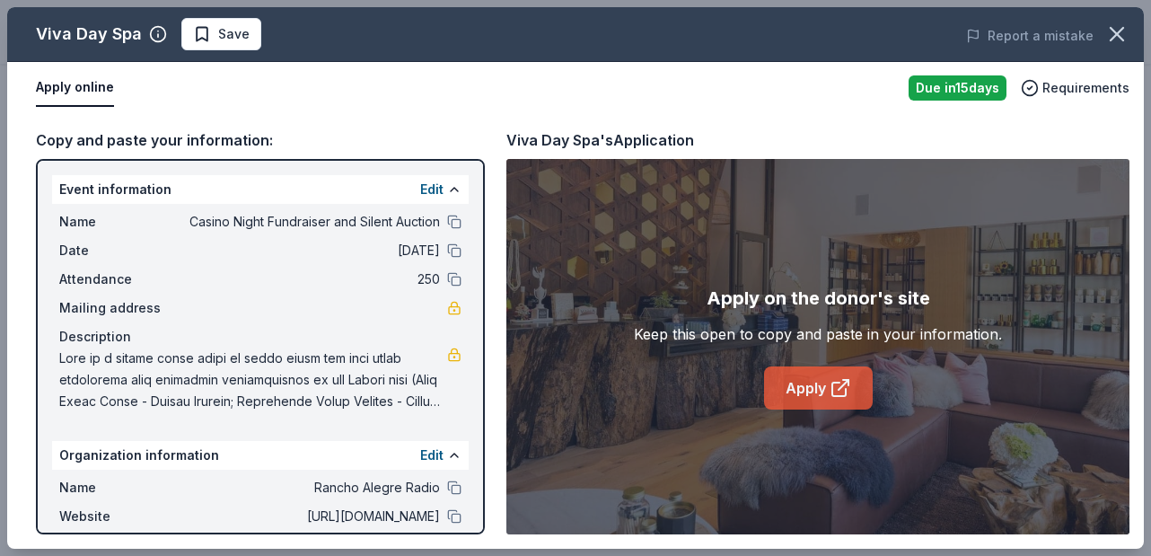
click at [822, 393] on link "Apply" at bounding box center [818, 387] width 109 height 43
click at [448, 221] on button at bounding box center [454, 222] width 14 height 14
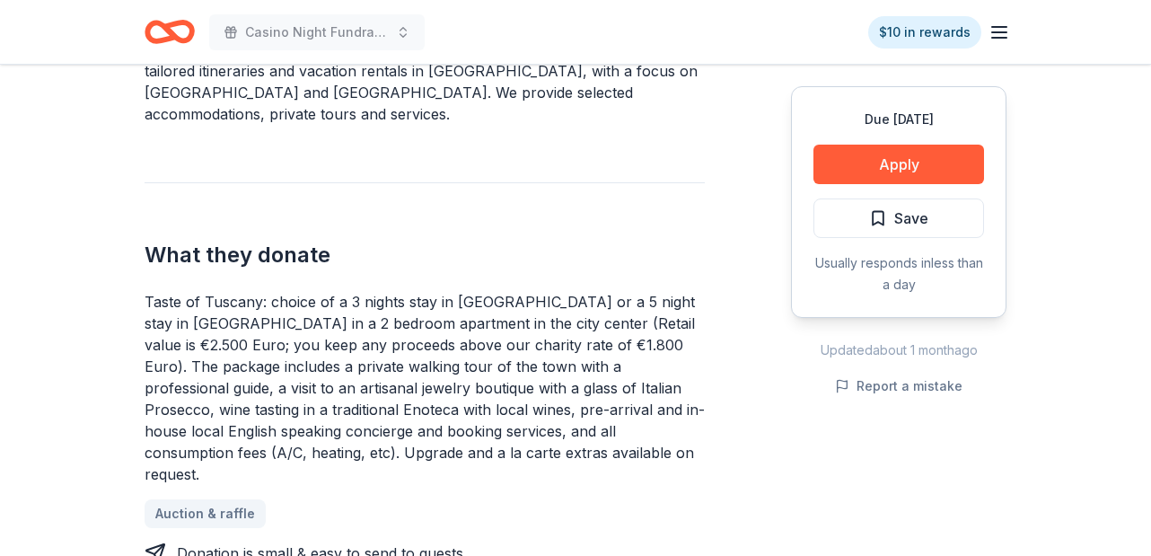
scroll to position [603, 0]
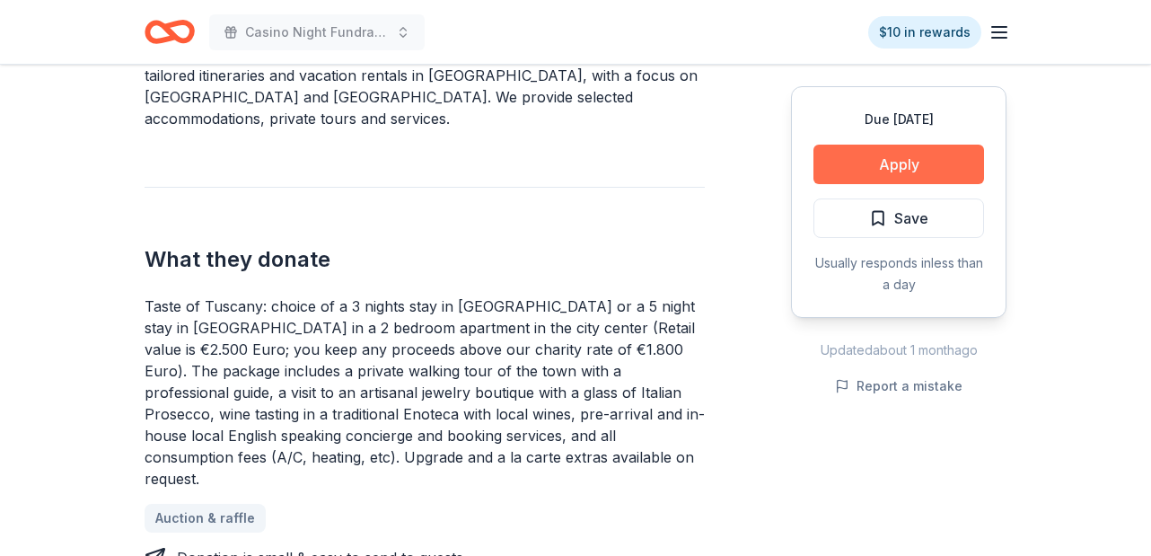
click at [893, 158] on button "Apply" at bounding box center [898, 164] width 171 height 39
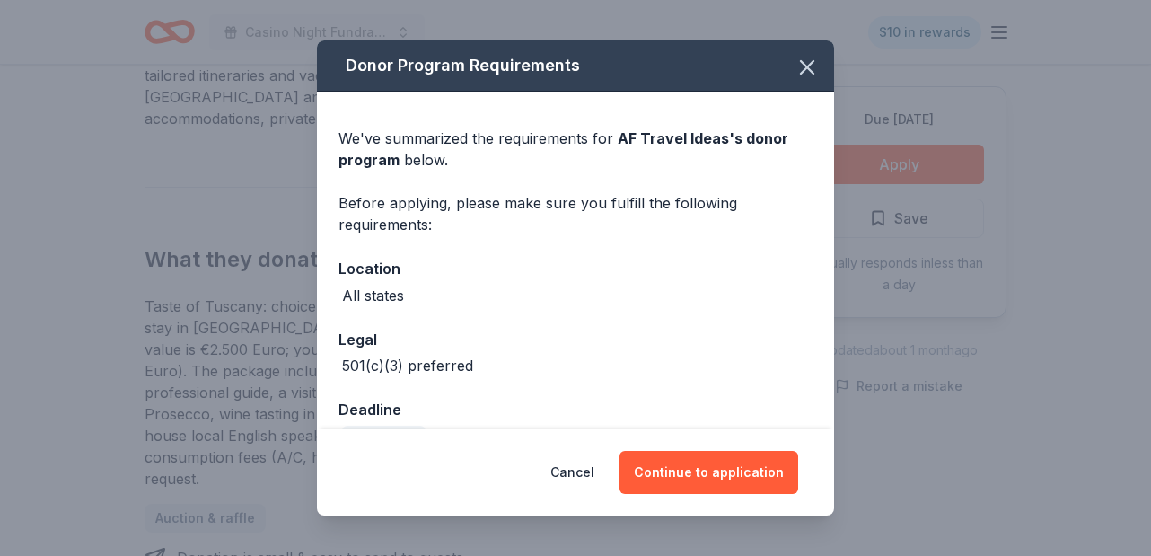
scroll to position [42, 0]
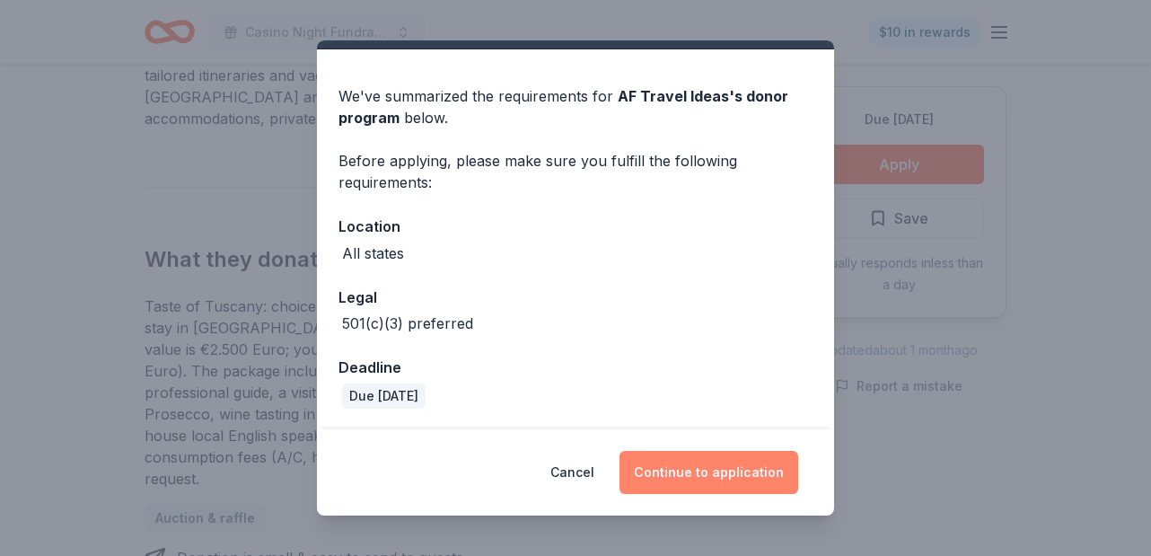
click at [708, 476] on button "Continue to application" at bounding box center [708, 472] width 179 height 43
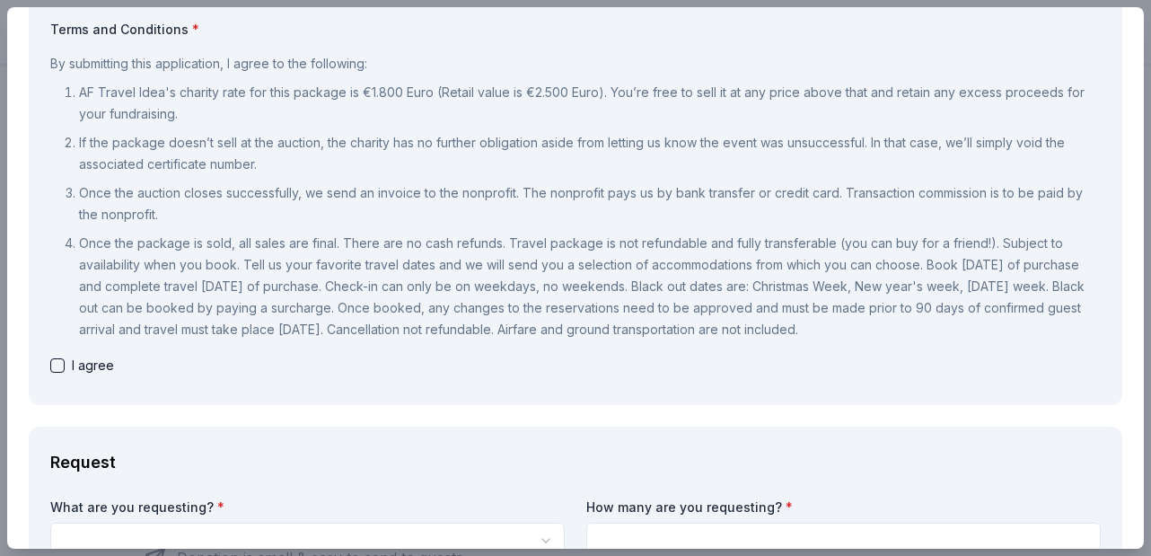
scroll to position [0, 0]
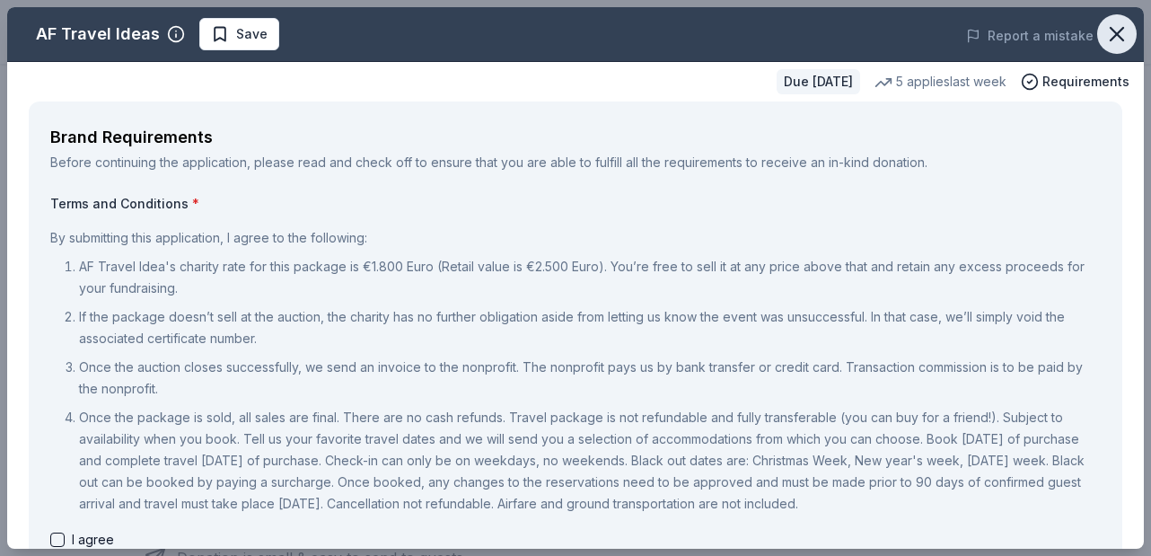
click at [1119, 31] on icon "button" at bounding box center [1116, 34] width 13 height 13
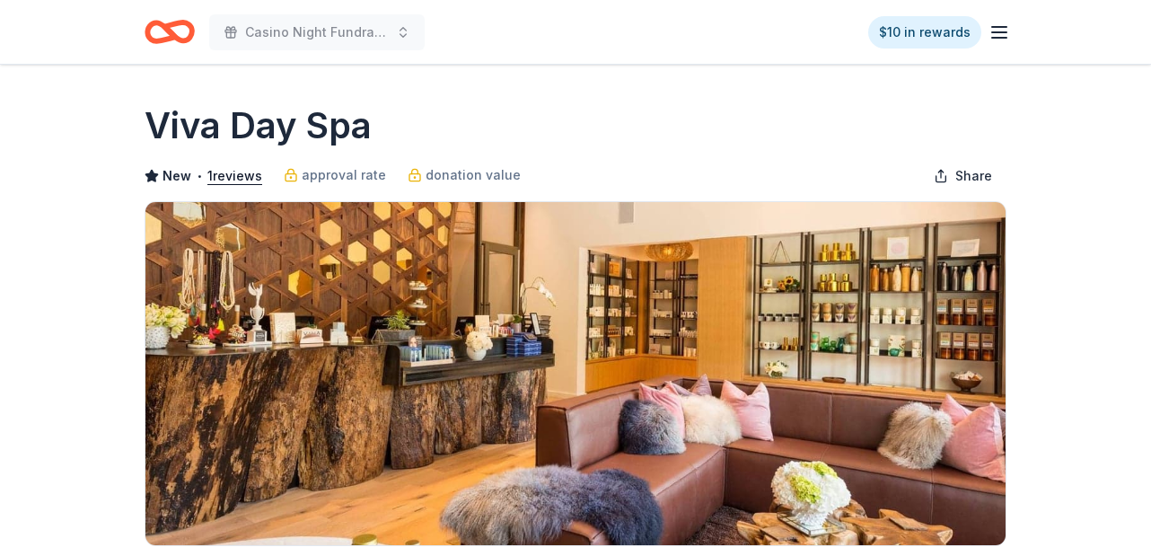
click at [1004, 38] on line "button" at bounding box center [999, 38] width 14 height 0
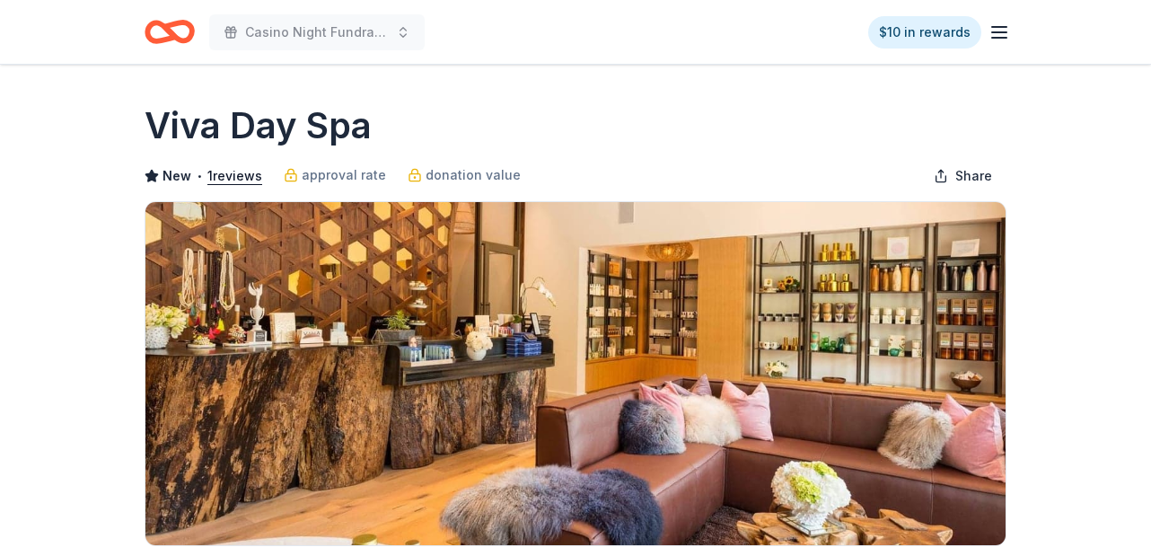
click at [693, 127] on div "Viva Day Spa" at bounding box center [576, 126] width 862 height 50
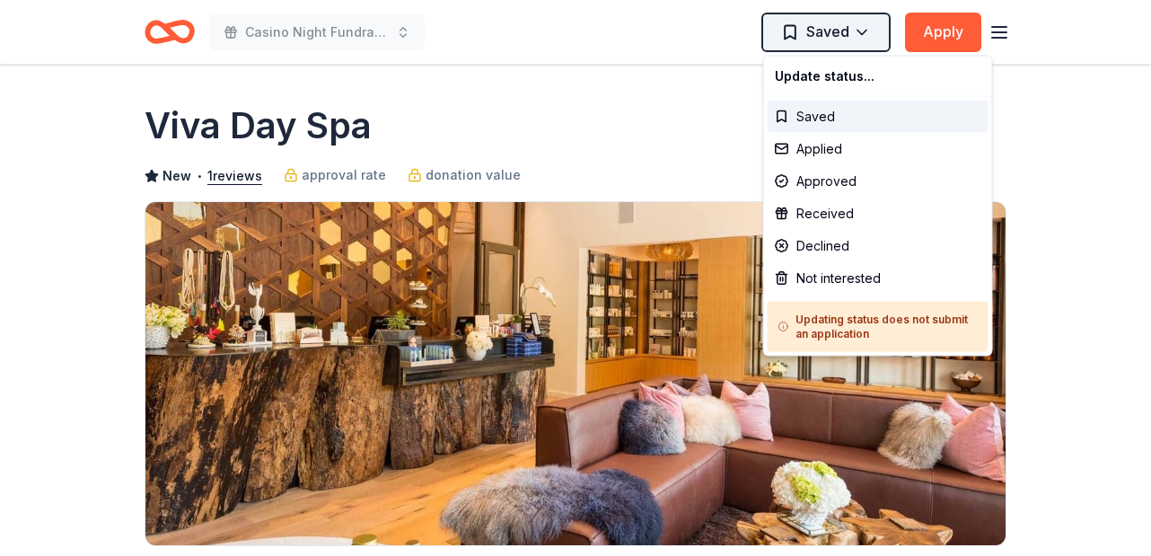
click at [864, 34] on html "Casino Night Fundraiser and Silent Auction Saved Apply Due in 15 days Share Viv…" at bounding box center [575, 278] width 1151 height 556
click at [824, 151] on div "Applied" at bounding box center [877, 149] width 221 height 32
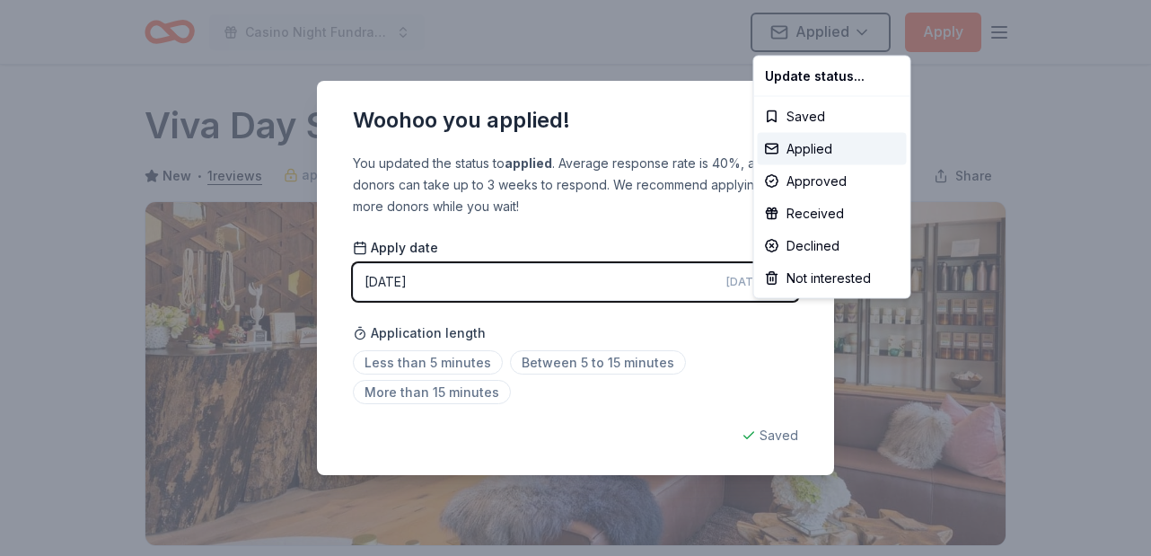
click at [518, 43] on html "Casino Night Fundraiser and Silent Auction Applied Apply Due in 15 days Share V…" at bounding box center [575, 278] width 1151 height 556
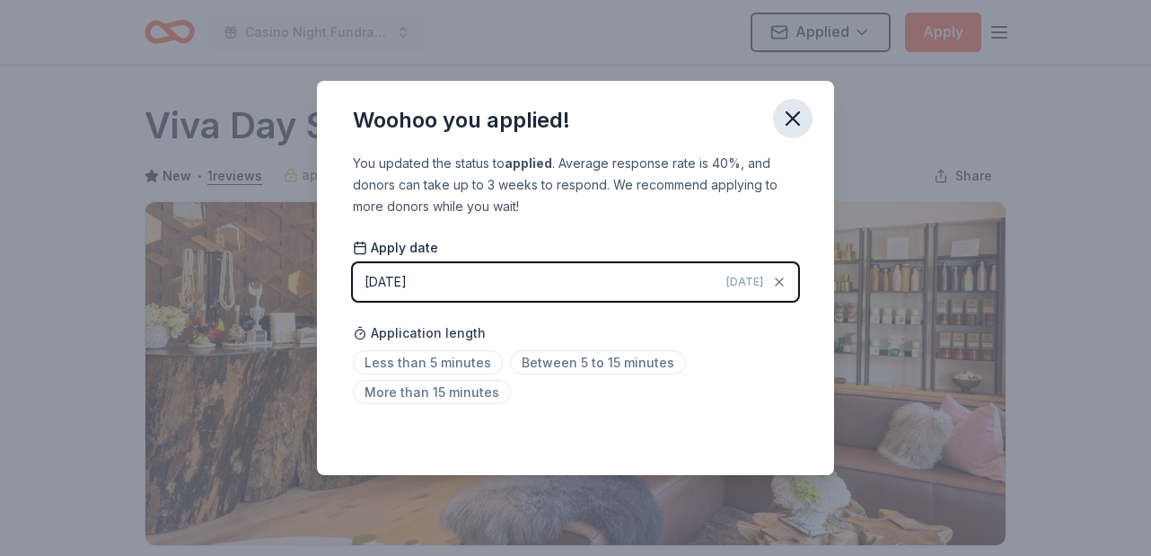
click at [792, 117] on icon "button" at bounding box center [792, 118] width 13 height 13
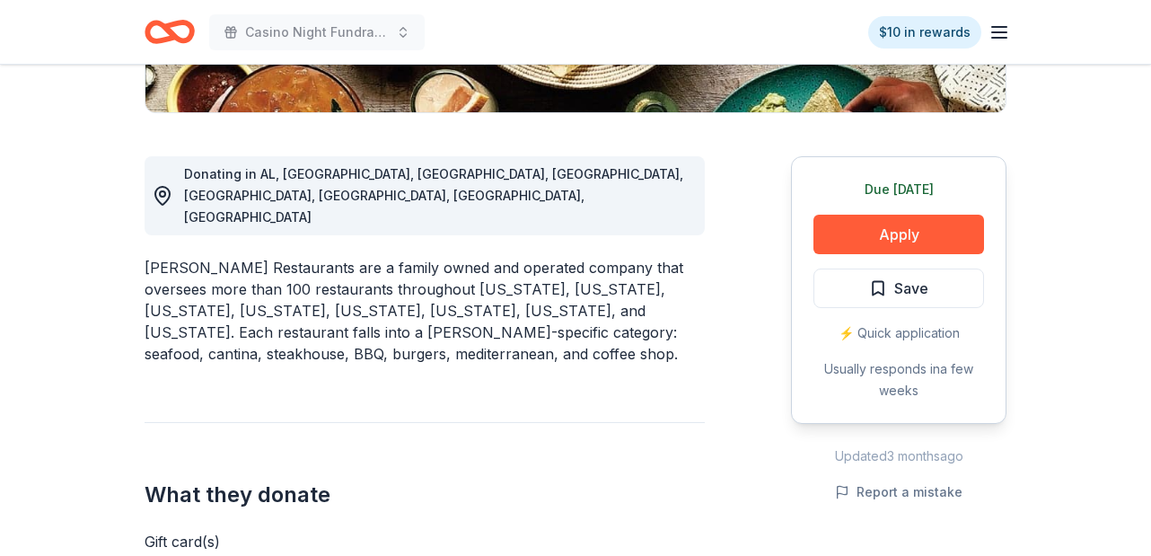
scroll to position [434, 0]
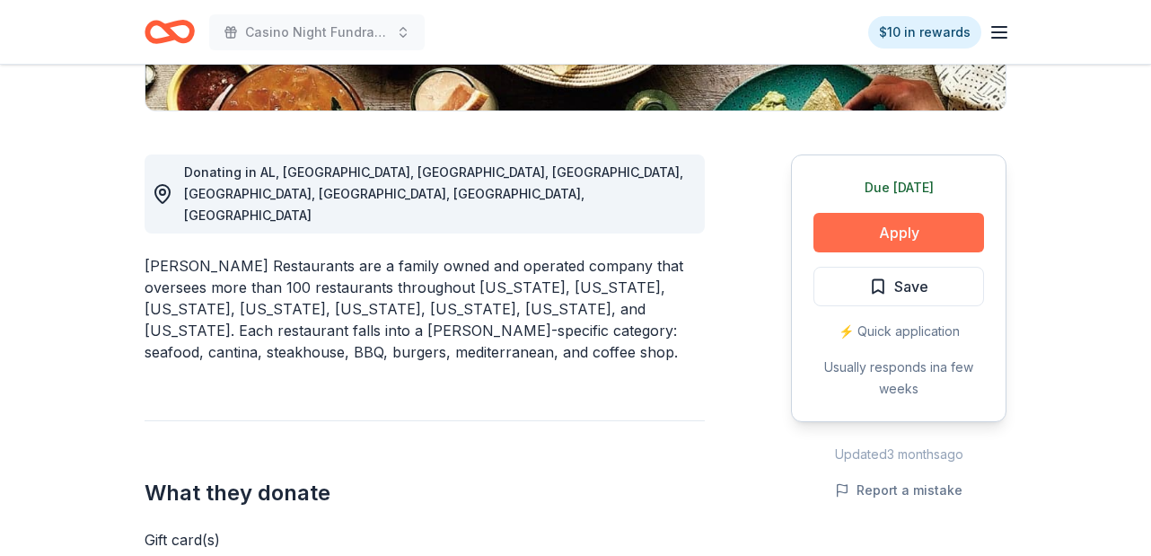
click at [913, 228] on button "Apply" at bounding box center [898, 232] width 171 height 39
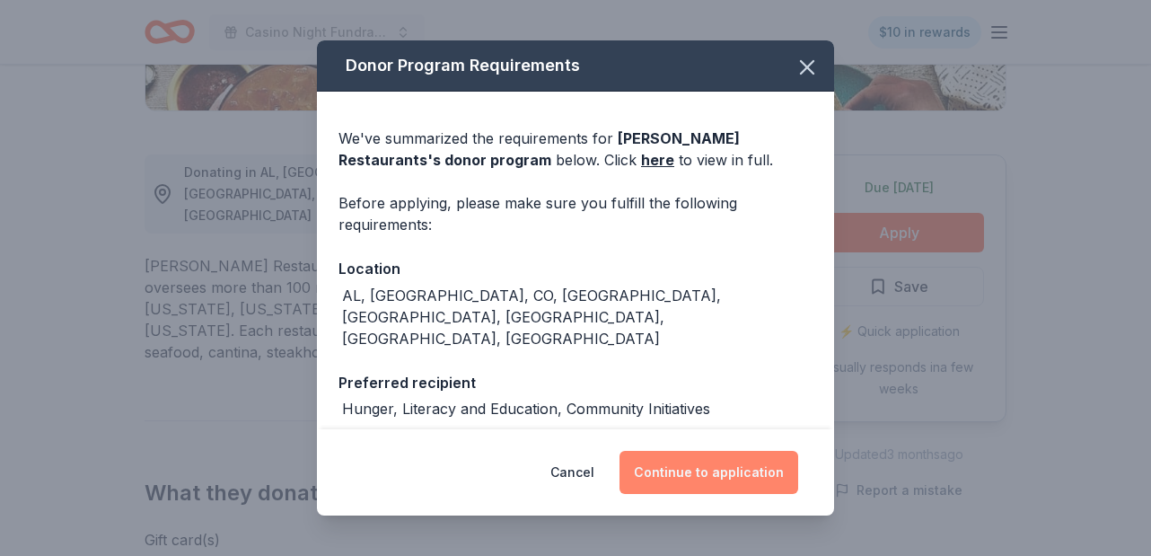
click at [716, 476] on button "Continue to application" at bounding box center [708, 472] width 179 height 43
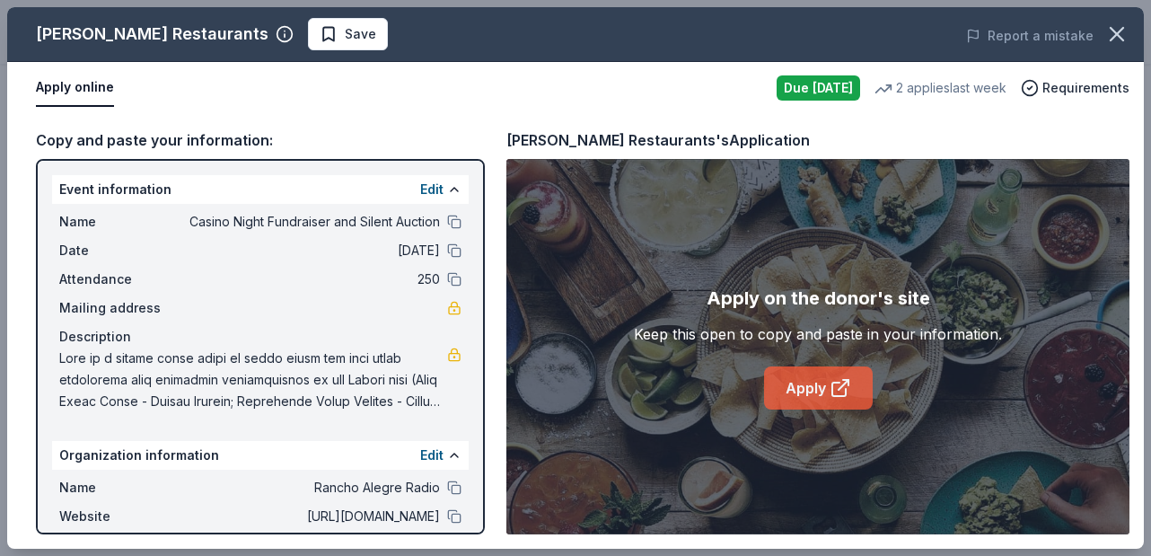
click at [804, 390] on link "Apply" at bounding box center [818, 387] width 109 height 43
click at [345, 31] on span "Save" at bounding box center [360, 34] width 31 height 22
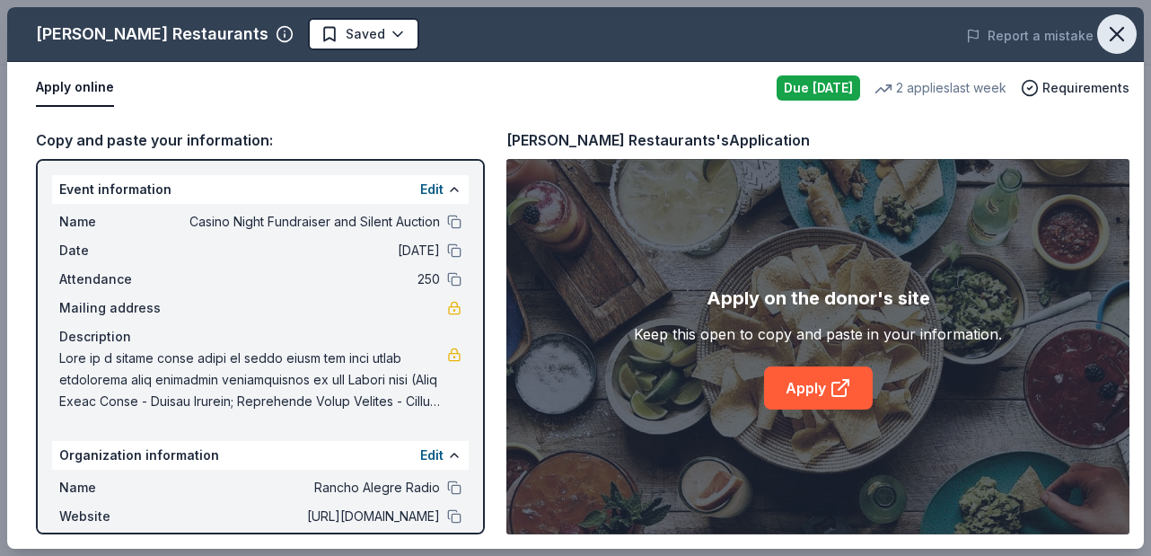
click at [1120, 33] on icon "button" at bounding box center [1116, 34] width 25 height 25
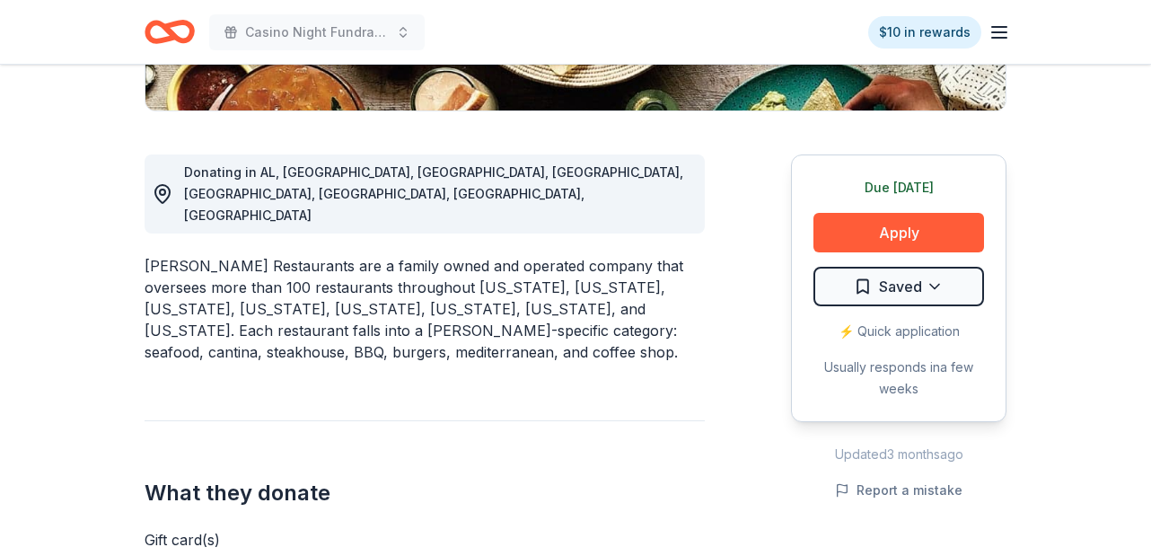
scroll to position [0, 0]
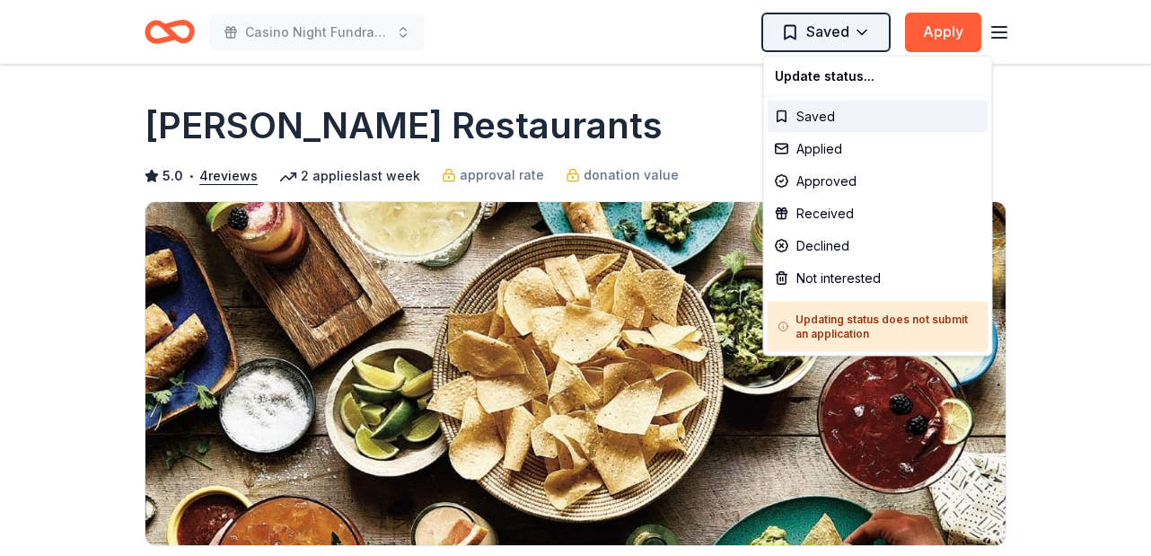
click at [871, 46] on html "Casino Night Fundraiser and Silent Auction Saved Apply Due today Share Pappas R…" at bounding box center [575, 278] width 1151 height 556
click at [840, 153] on div "Applied" at bounding box center [877, 149] width 221 height 32
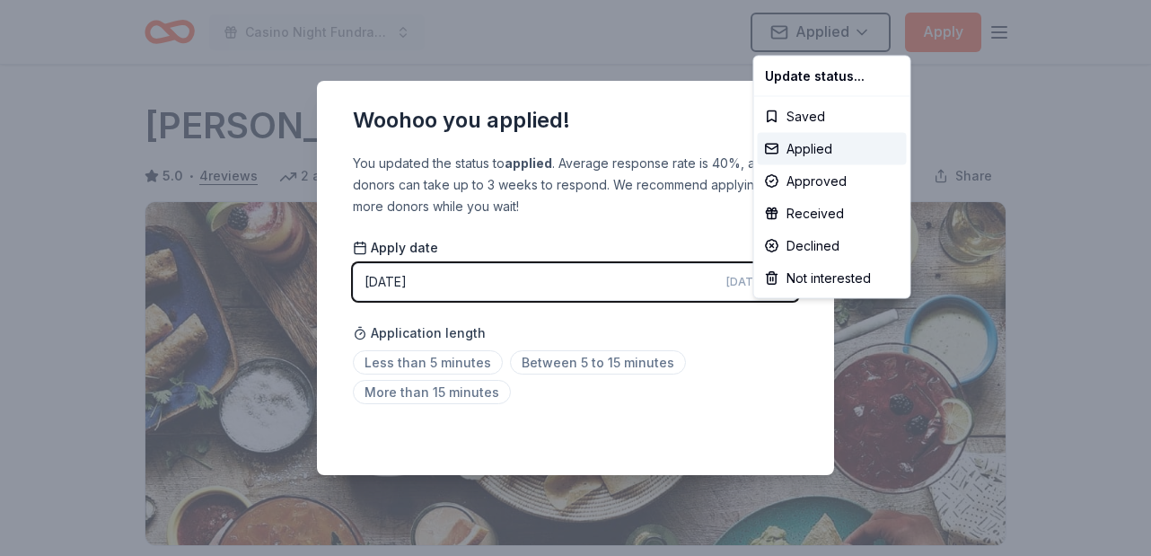
click at [1050, 118] on html "Casino Night Fundraiser and Silent Auction Applied Apply Due today Share Pappas…" at bounding box center [575, 278] width 1151 height 556
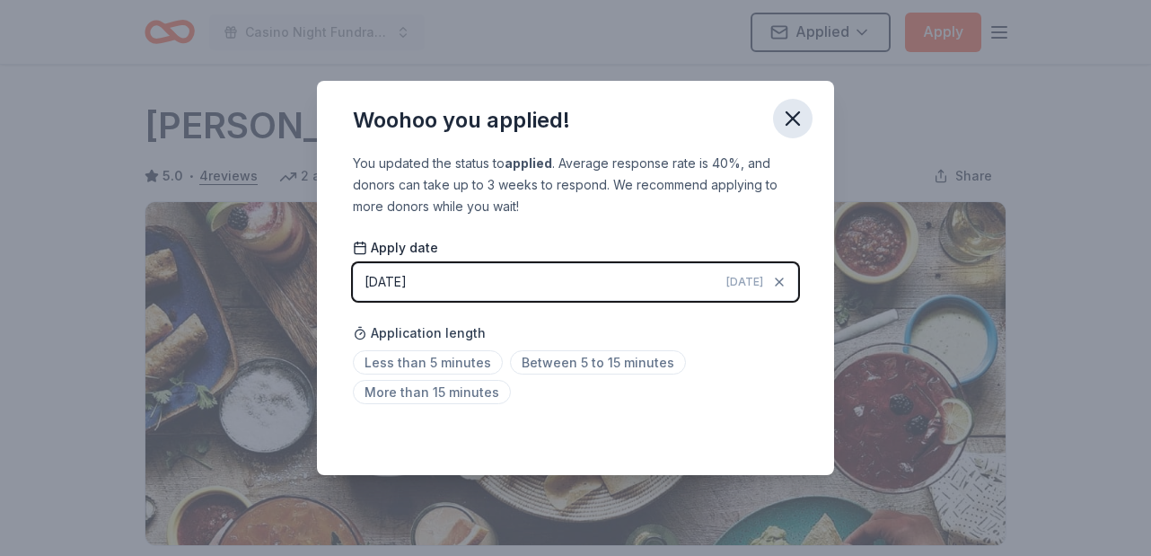
click at [797, 118] on icon "button" at bounding box center [792, 118] width 25 height 25
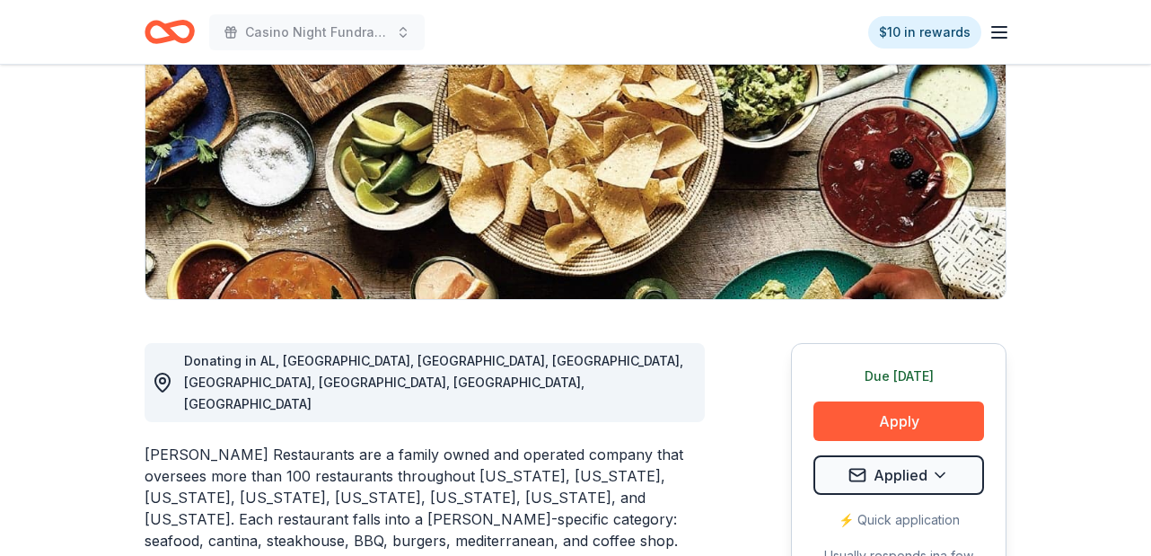
scroll to position [232, 0]
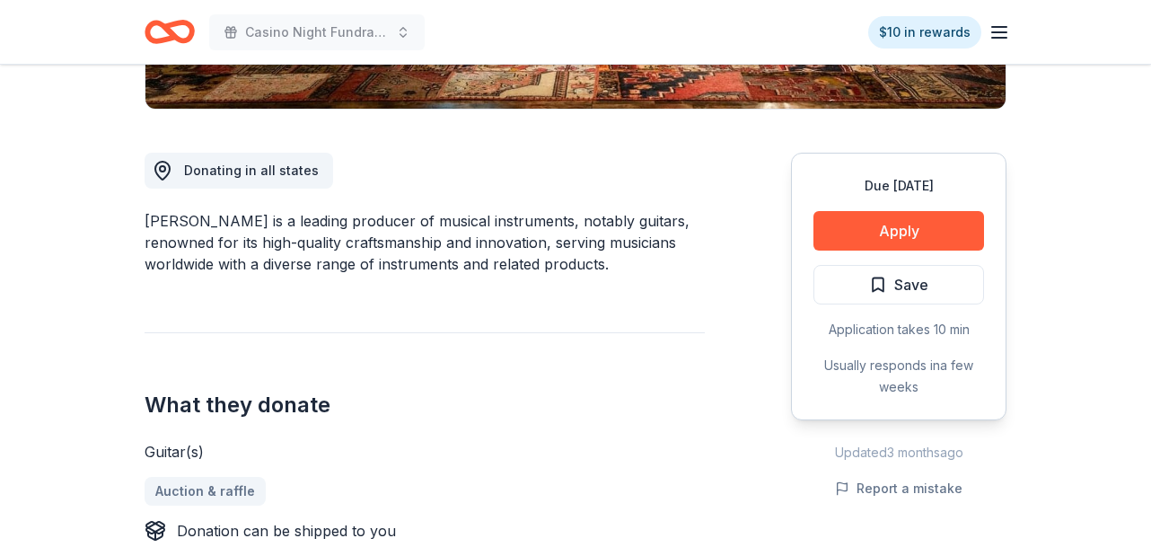
scroll to position [408, 0]
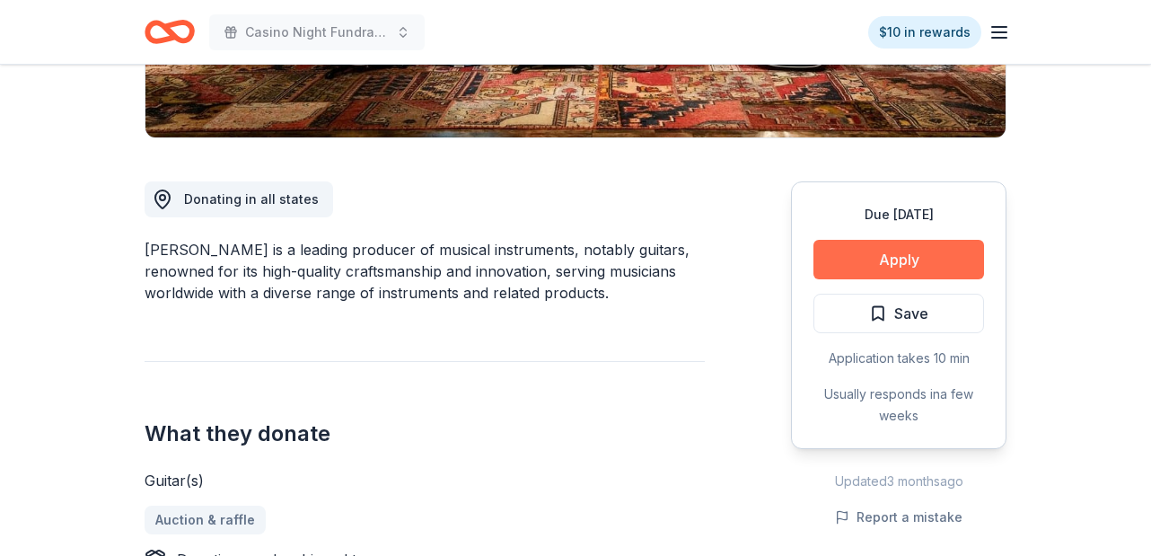
click at [912, 262] on button "Apply" at bounding box center [898, 259] width 171 height 39
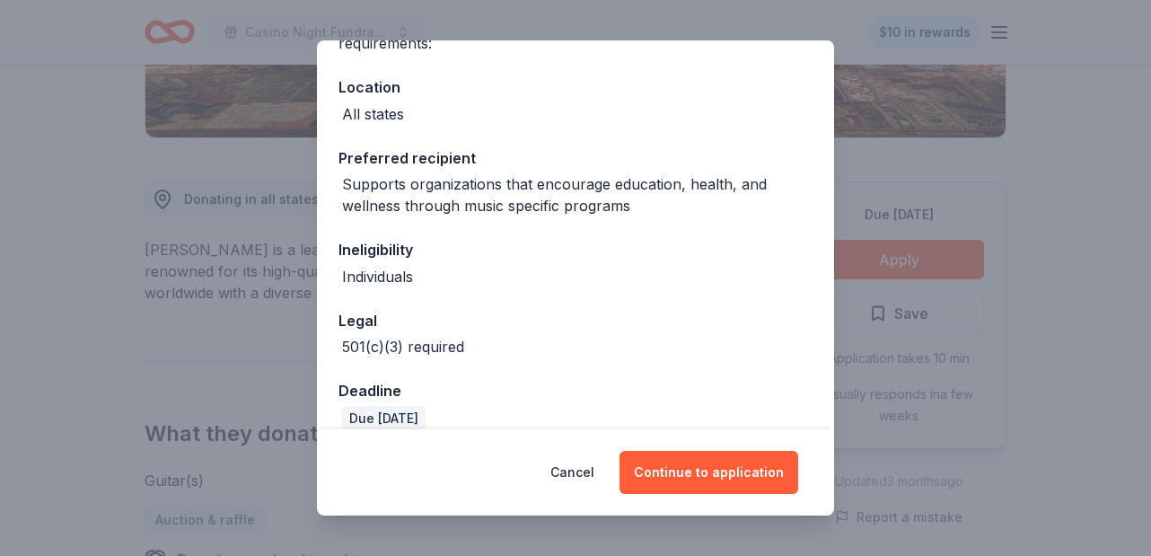
scroll to position [205, 0]
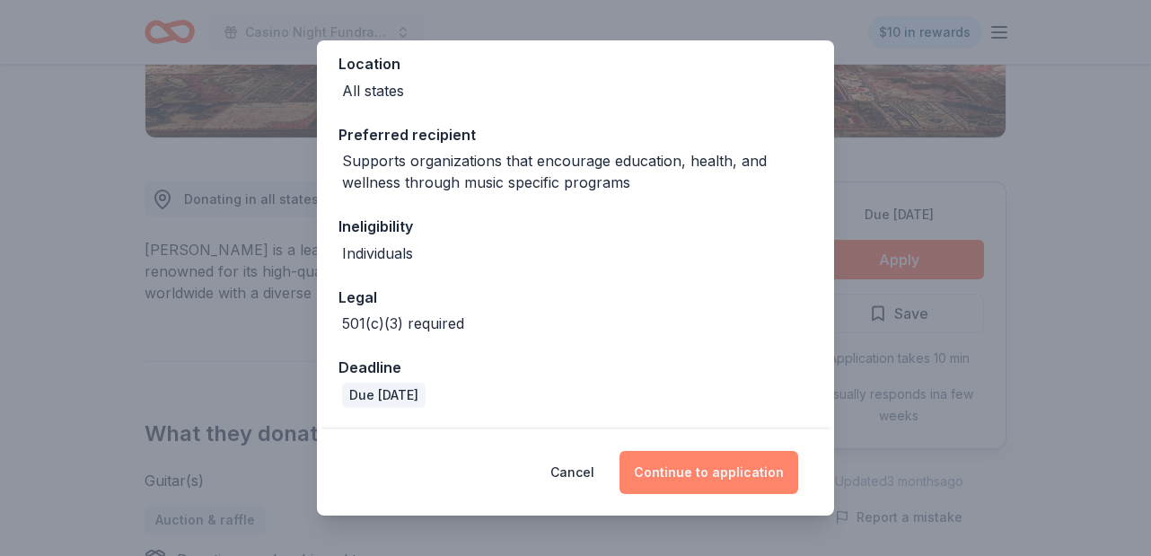
click at [724, 463] on button "Continue to application" at bounding box center [708, 472] width 179 height 43
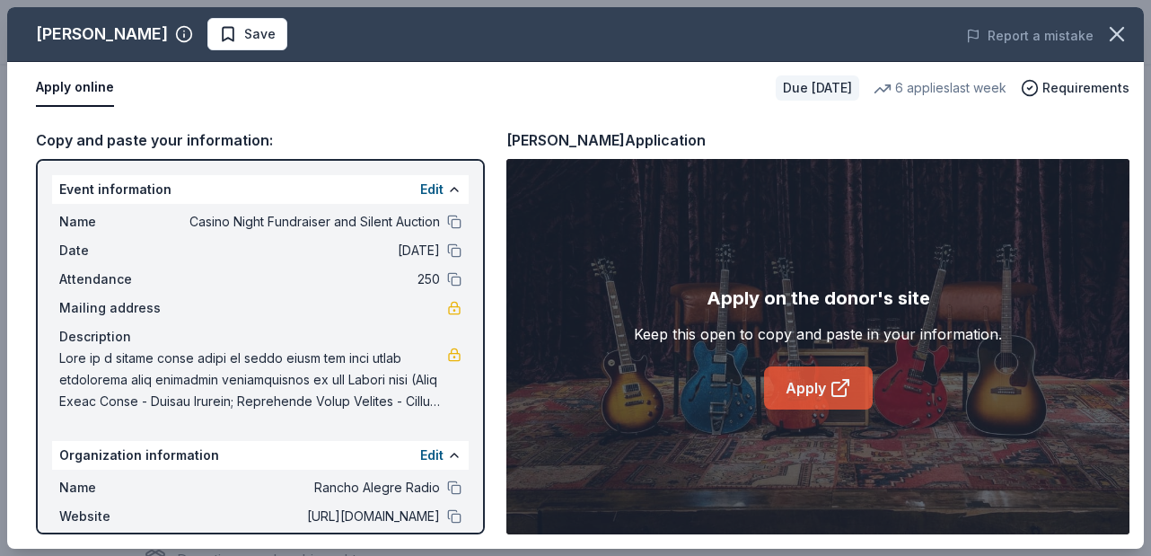
click at [815, 390] on link "Apply" at bounding box center [818, 387] width 109 height 43
click at [1115, 31] on icon "button" at bounding box center [1116, 34] width 13 height 13
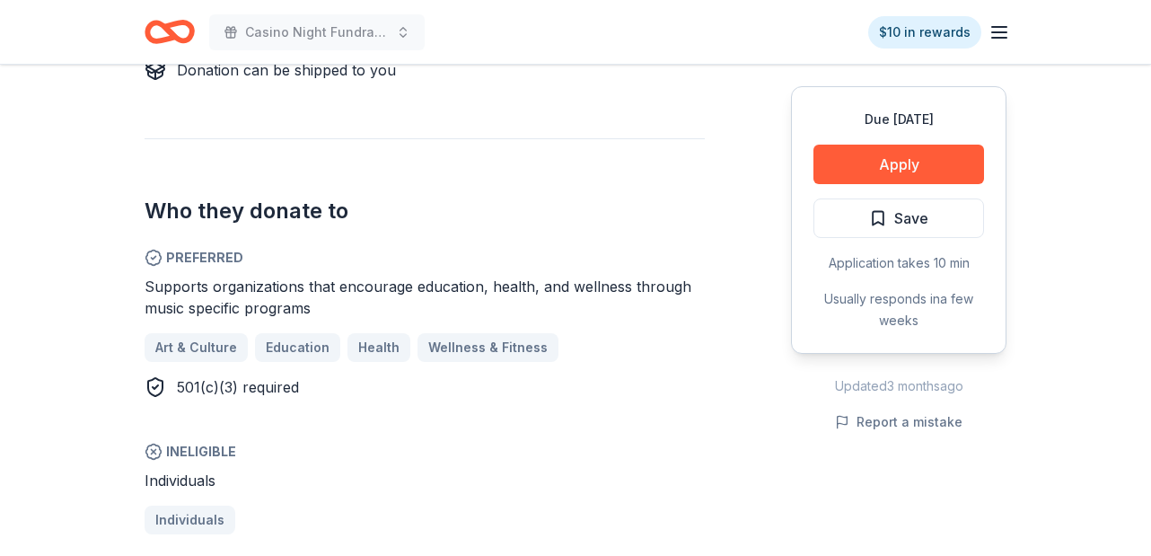
scroll to position [899, 0]
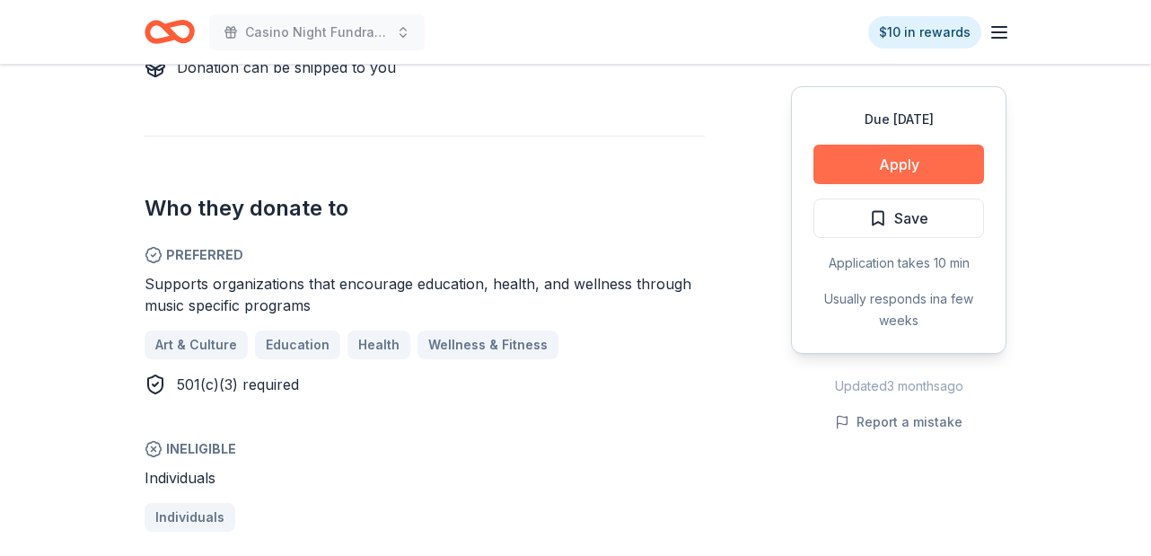
click at [890, 169] on button "Apply" at bounding box center [898, 164] width 171 height 39
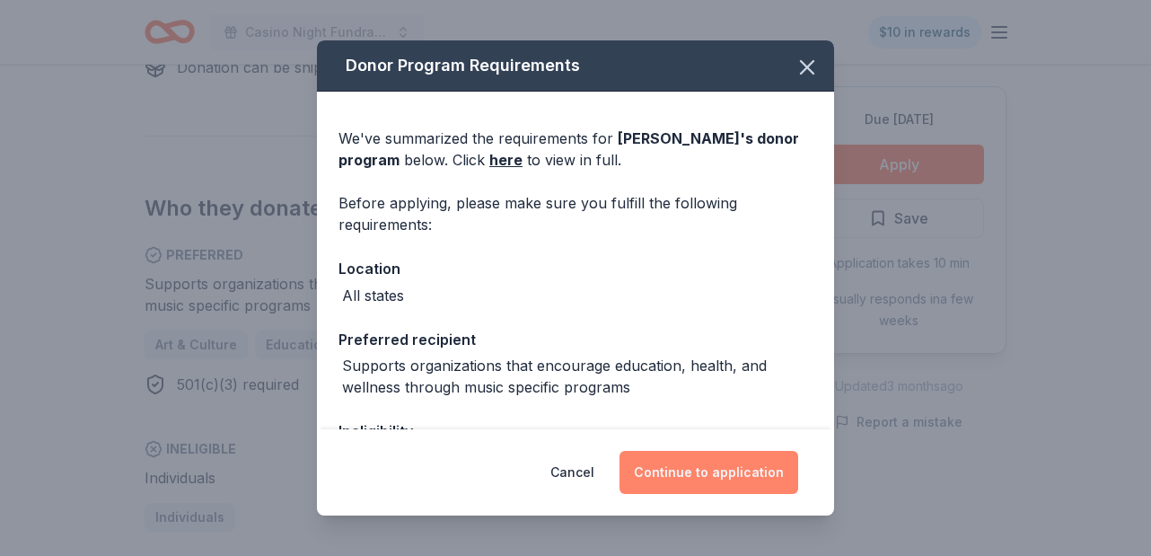
click at [693, 473] on button "Continue to application" at bounding box center [708, 472] width 179 height 43
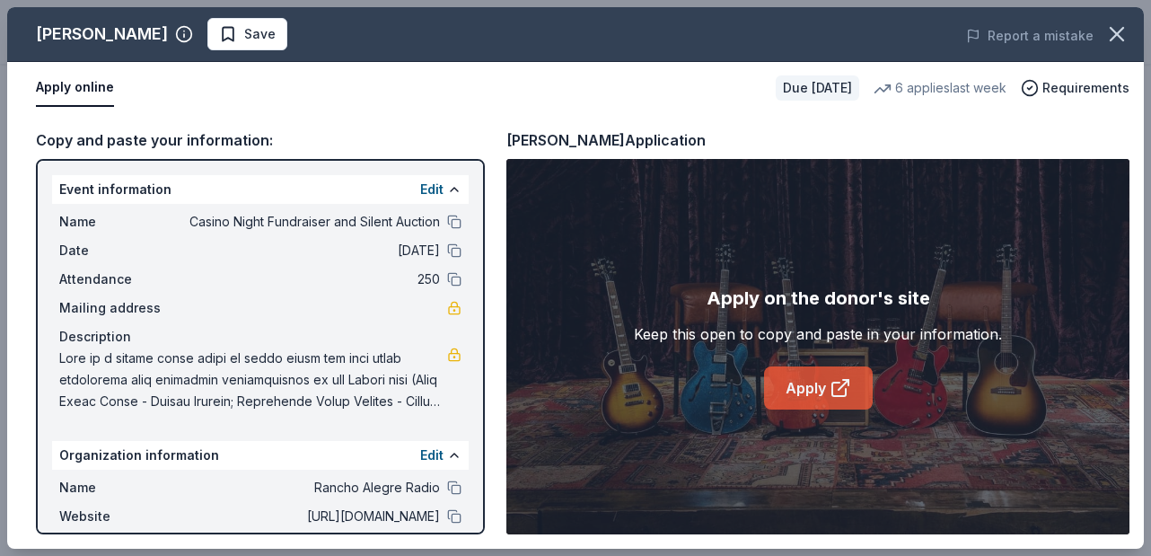
click at [811, 390] on link "Apply" at bounding box center [818, 387] width 109 height 43
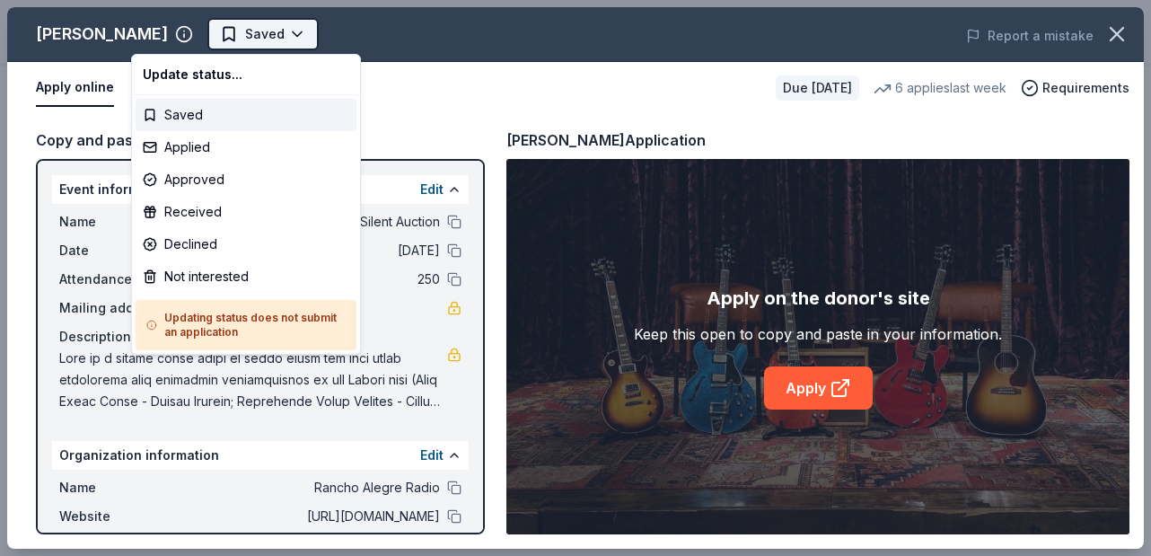
scroll to position [0, 0]
click at [224, 33] on body "Casino Night Fundraiser and Silent Auction Saved Apply Due in 32 days Share Gib…" at bounding box center [575, 278] width 1151 height 556
click at [198, 136] on div "Applied" at bounding box center [246, 147] width 221 height 32
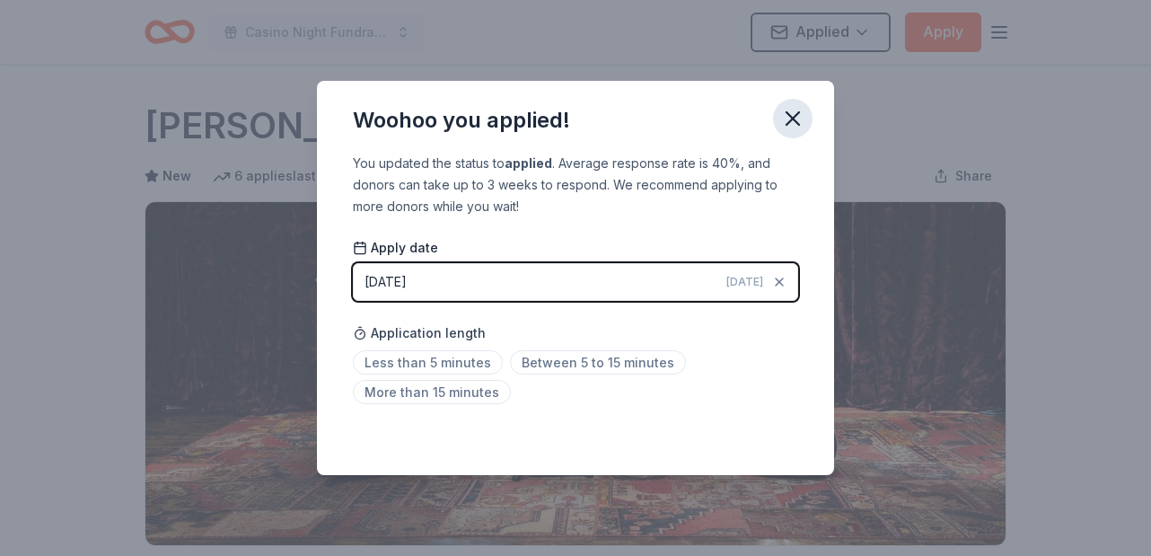
click at [793, 111] on icon "button" at bounding box center [792, 118] width 25 height 25
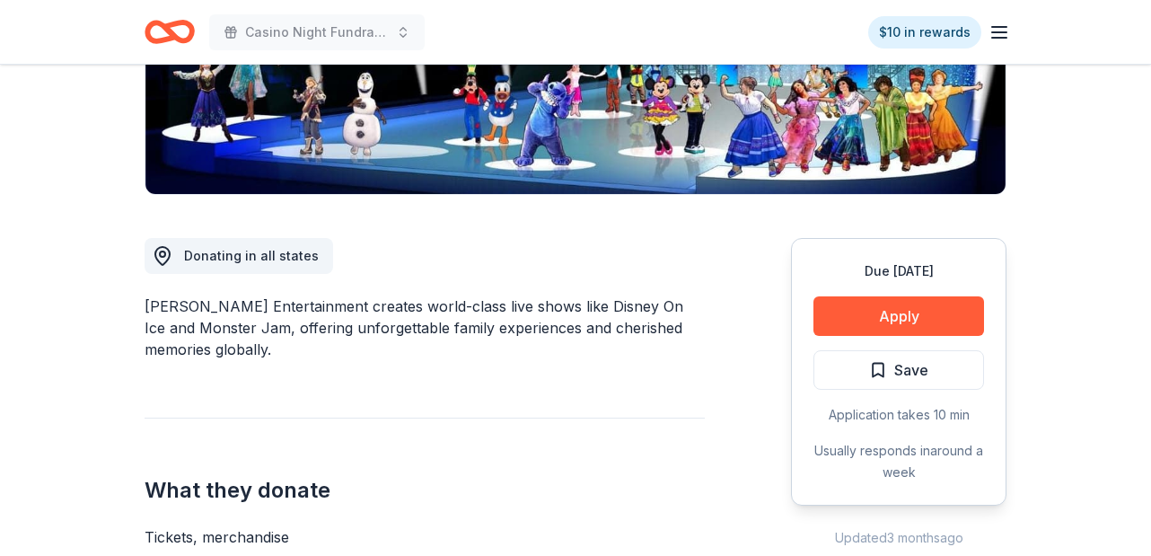
scroll to position [319, 0]
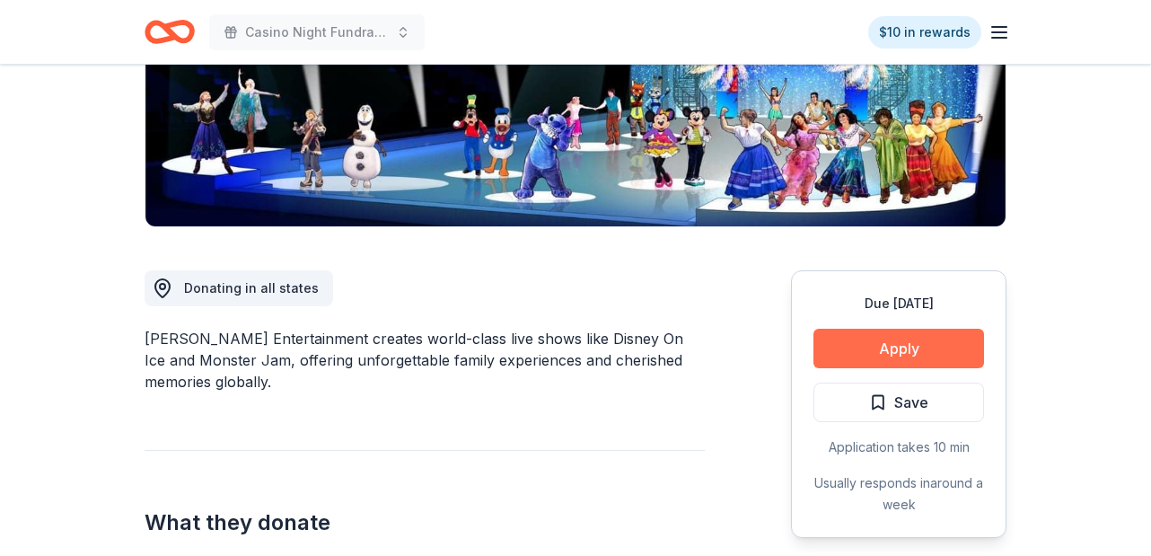
click at [888, 346] on button "Apply" at bounding box center [898, 348] width 171 height 39
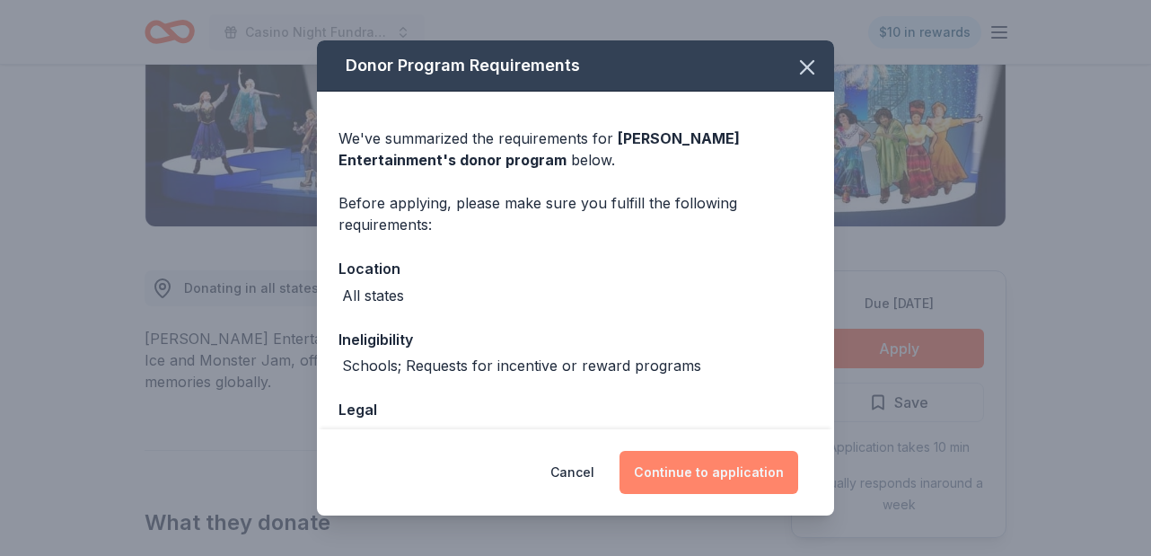
click at [706, 468] on button "Continue to application" at bounding box center [708, 472] width 179 height 43
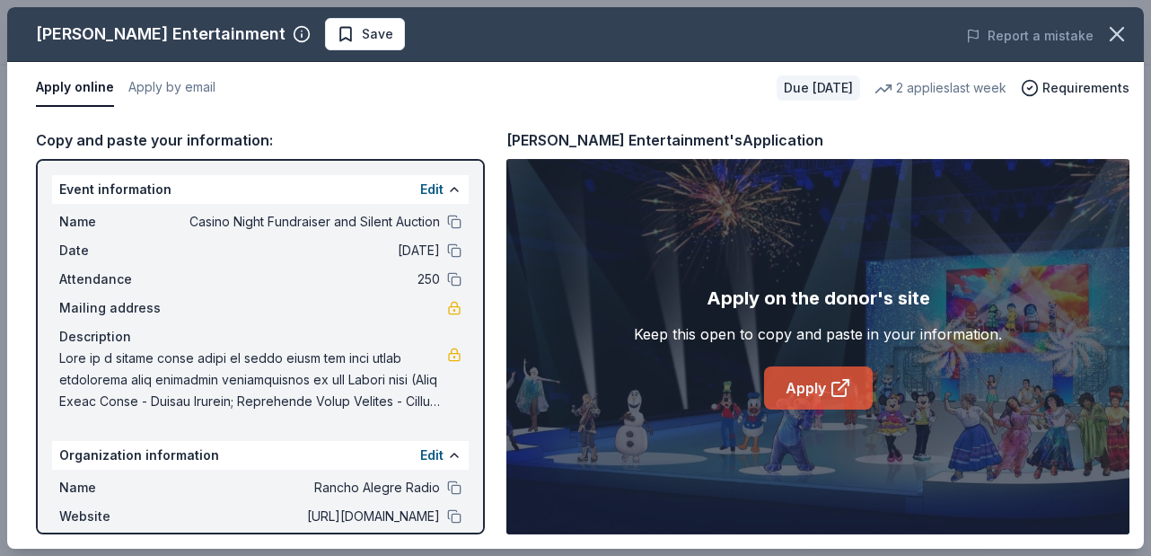
click at [823, 390] on link "Apply" at bounding box center [818, 387] width 109 height 43
click at [178, 82] on button "Apply by email" at bounding box center [171, 88] width 87 height 38
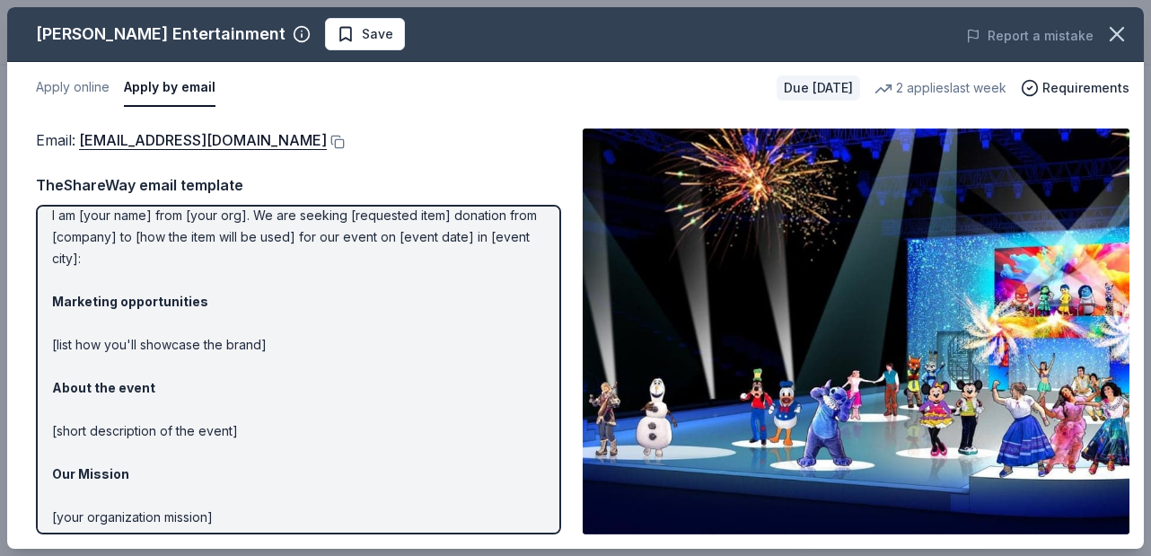
scroll to position [57, 0]
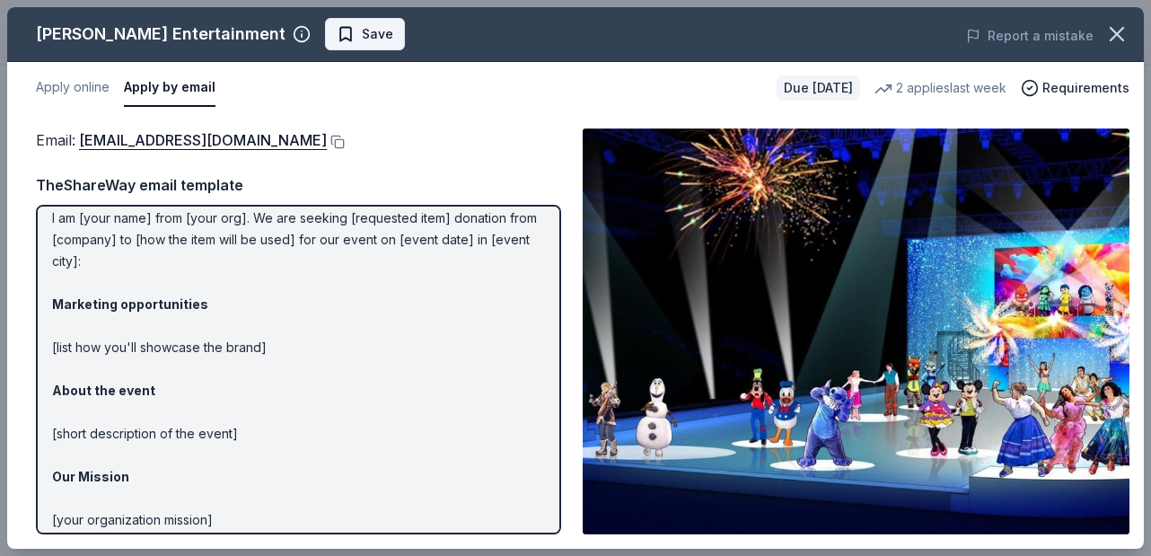
click at [362, 33] on span "Save" at bounding box center [377, 34] width 31 height 22
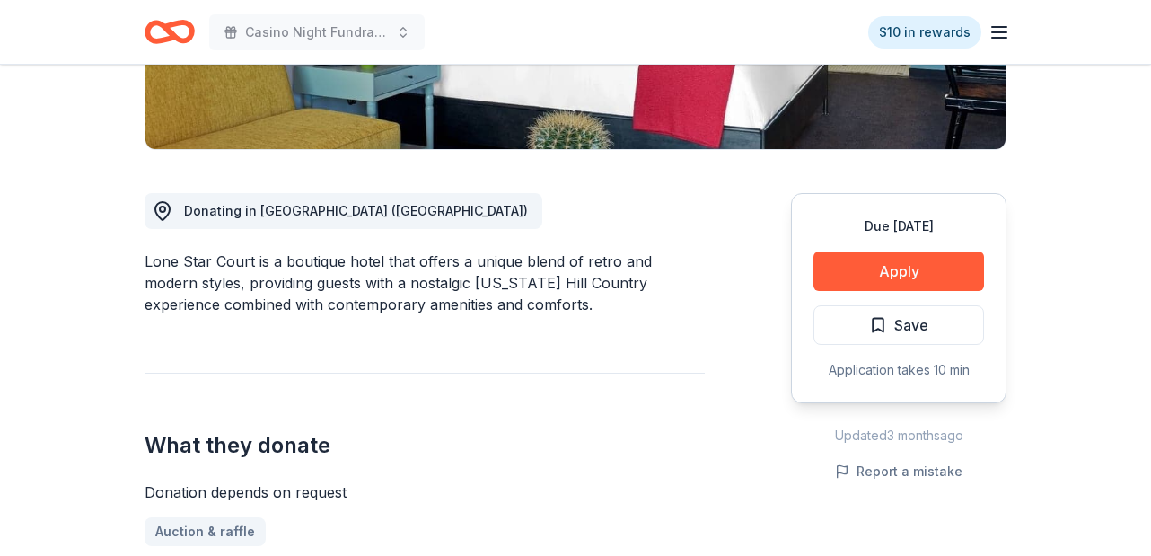
scroll to position [402, 0]
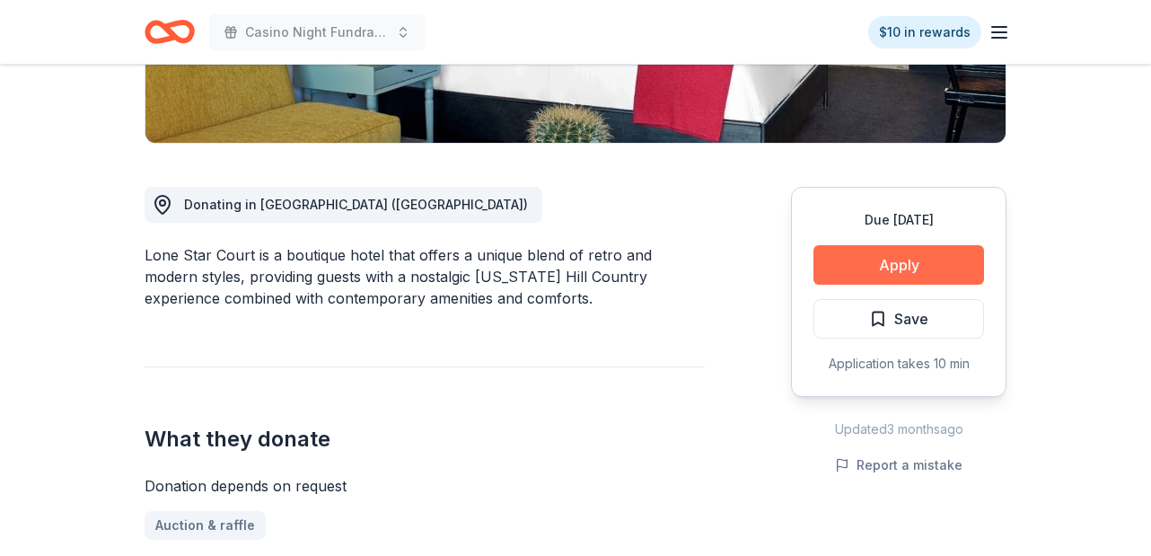
click at [900, 259] on button "Apply" at bounding box center [898, 264] width 171 height 39
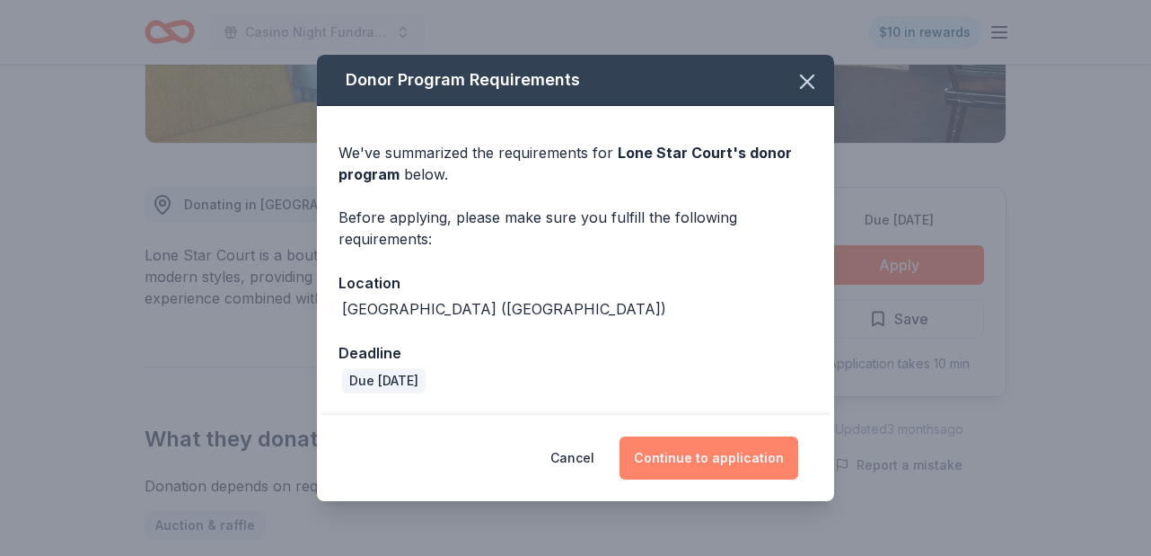
click at [731, 460] on button "Continue to application" at bounding box center [708, 457] width 179 height 43
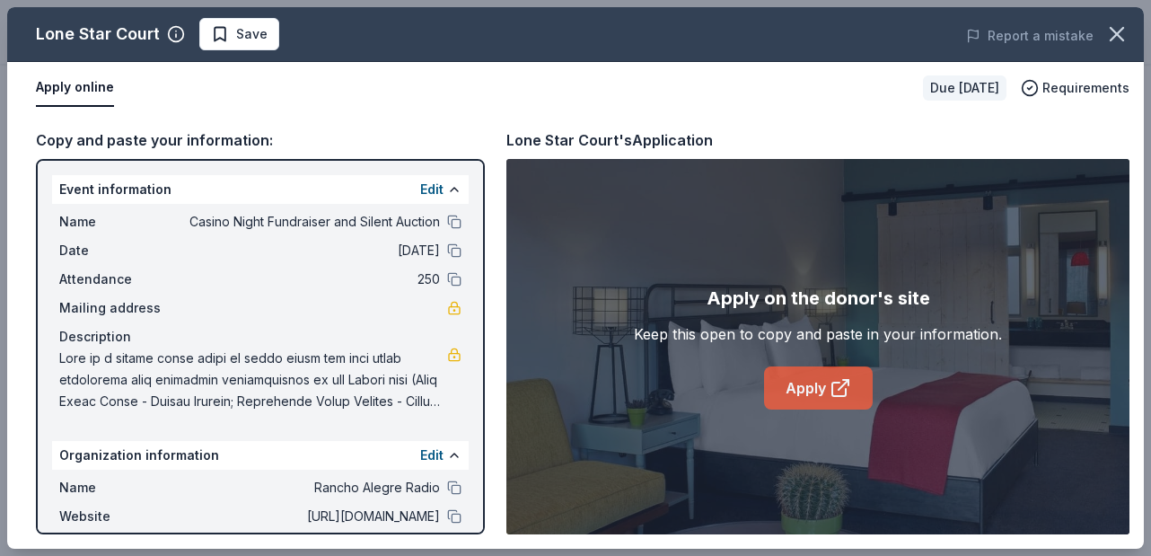
click at [800, 386] on link "Apply" at bounding box center [818, 387] width 109 height 43
click at [238, 41] on span "Save" at bounding box center [251, 34] width 31 height 22
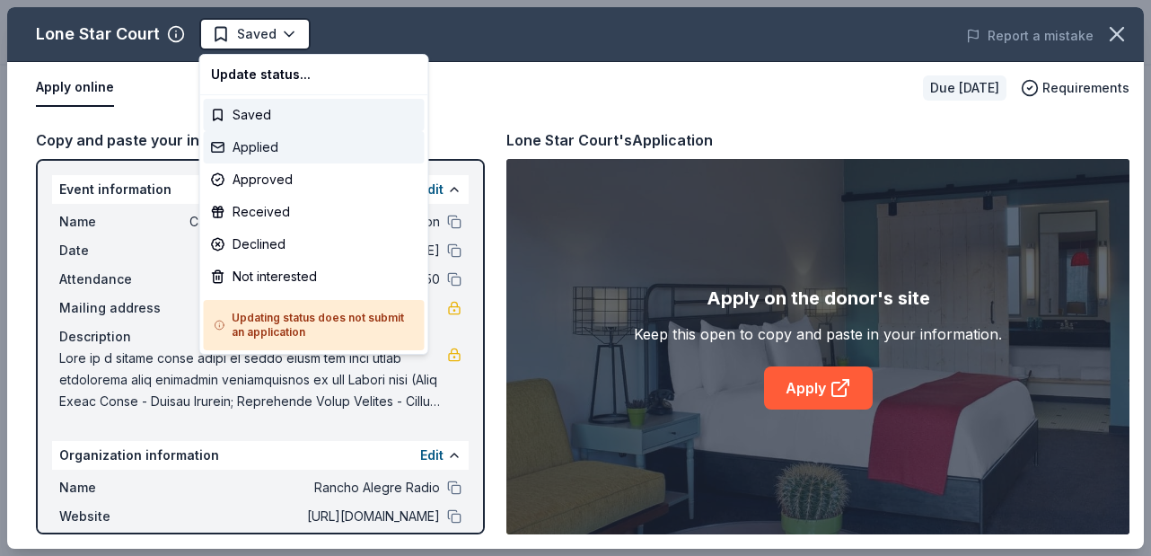
click at [267, 142] on div "Applied" at bounding box center [314, 147] width 221 height 32
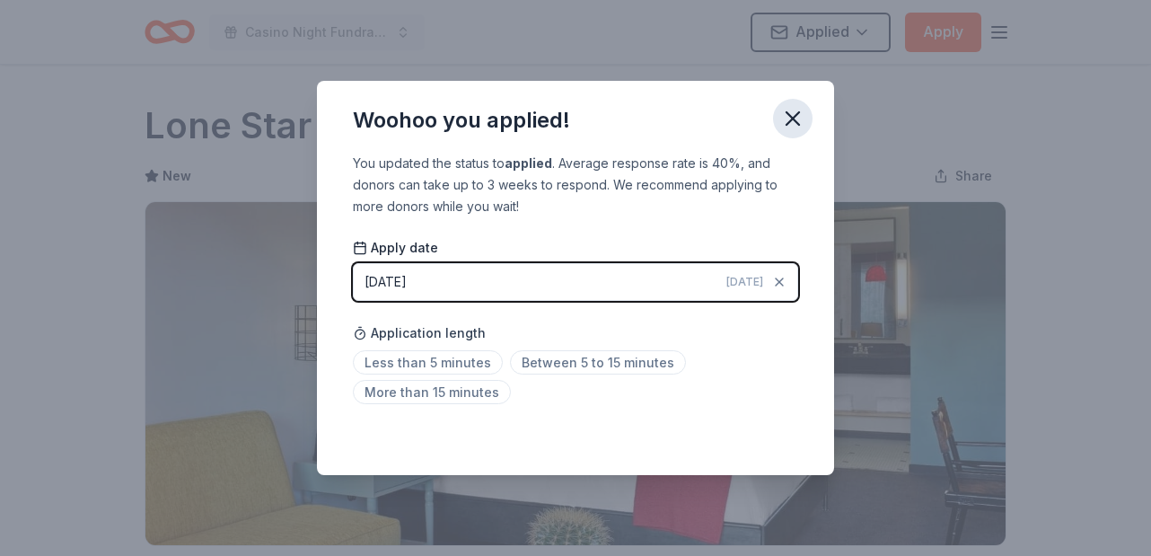
click at [788, 122] on icon "button" at bounding box center [792, 118] width 13 height 13
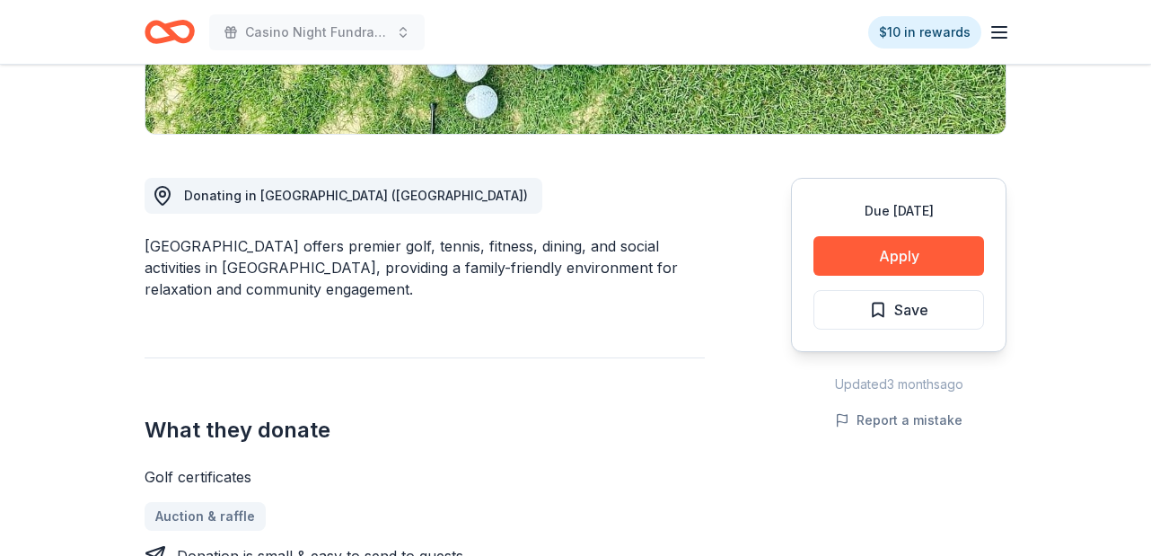
scroll to position [344, 0]
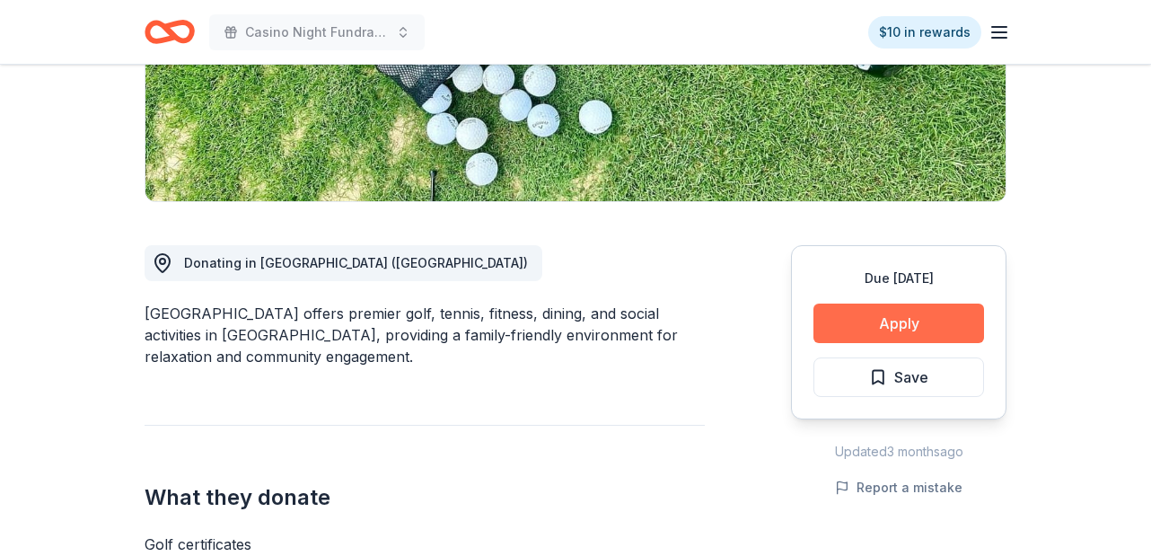
click at [915, 323] on button "Apply" at bounding box center [898, 322] width 171 height 39
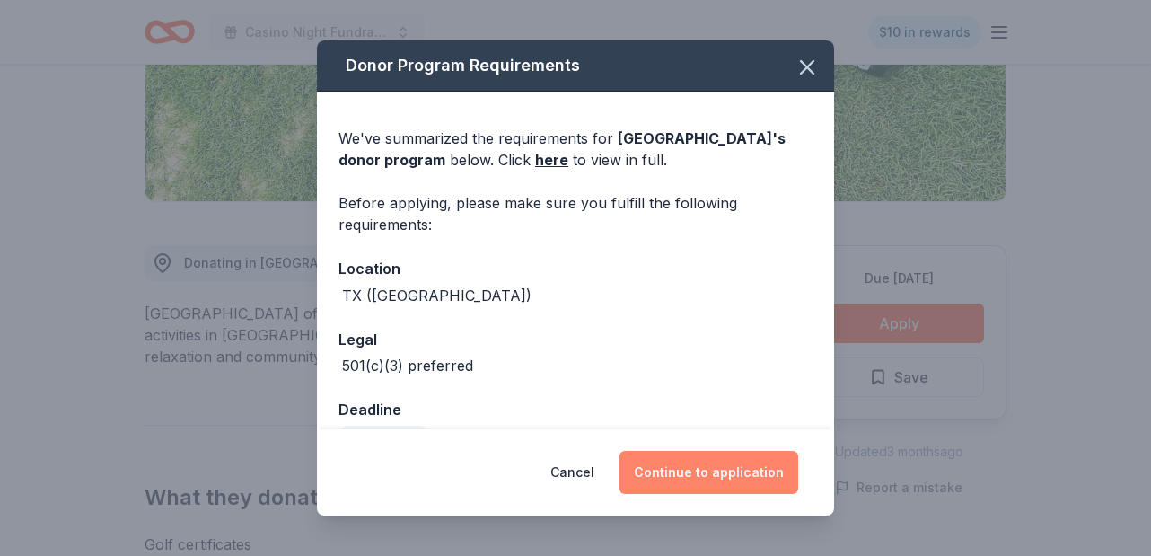
click at [733, 460] on button "Continue to application" at bounding box center [708, 472] width 179 height 43
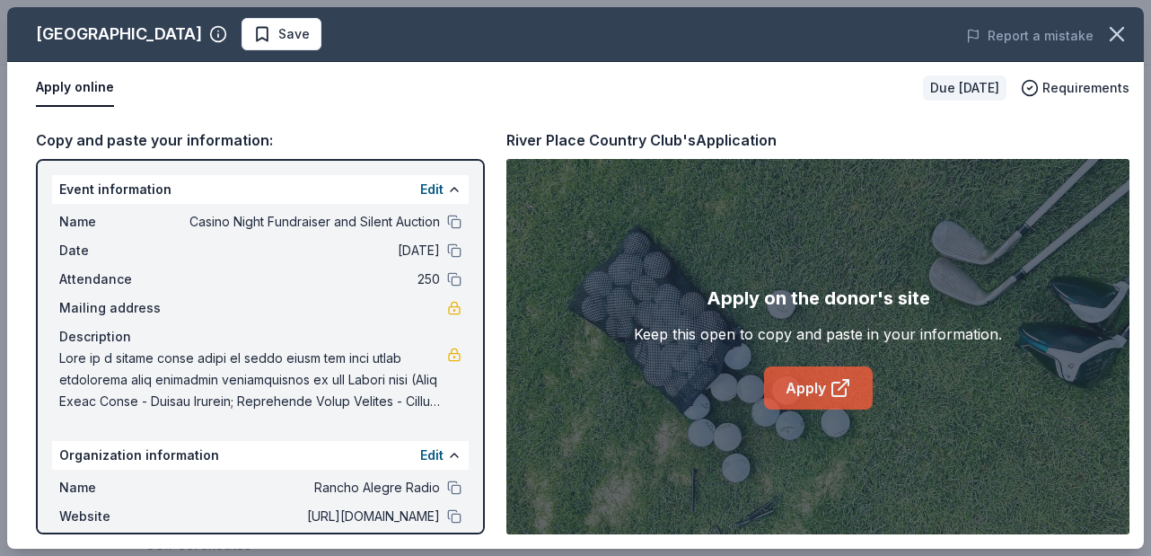
click at [810, 378] on link "Apply" at bounding box center [818, 387] width 109 height 43
click at [448, 219] on button at bounding box center [454, 222] width 14 height 14
click at [303, 31] on span "Save" at bounding box center [281, 34] width 57 height 22
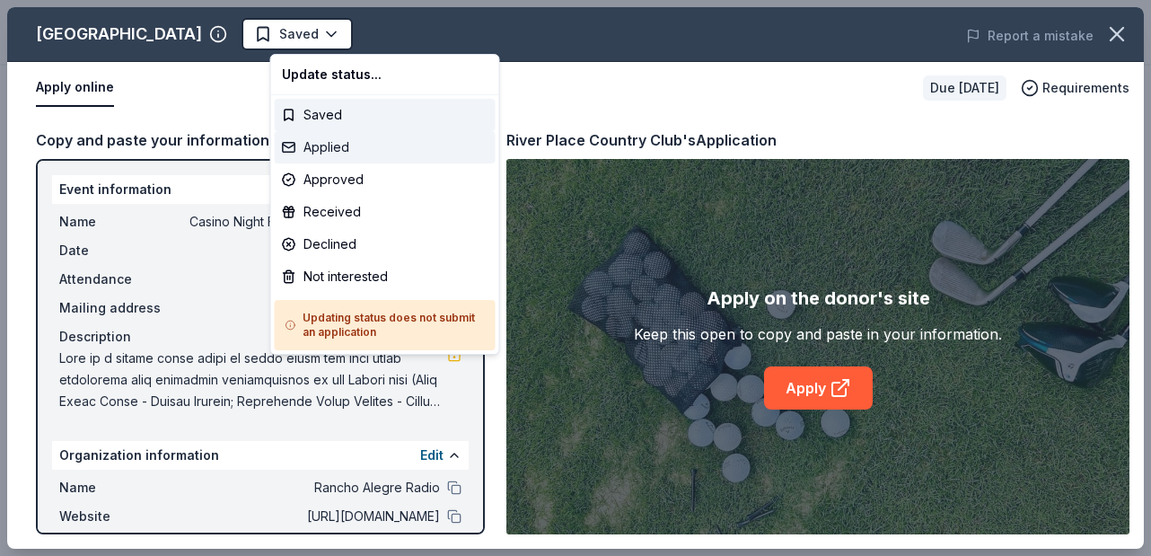
click at [333, 150] on div "Applied" at bounding box center [385, 147] width 221 height 32
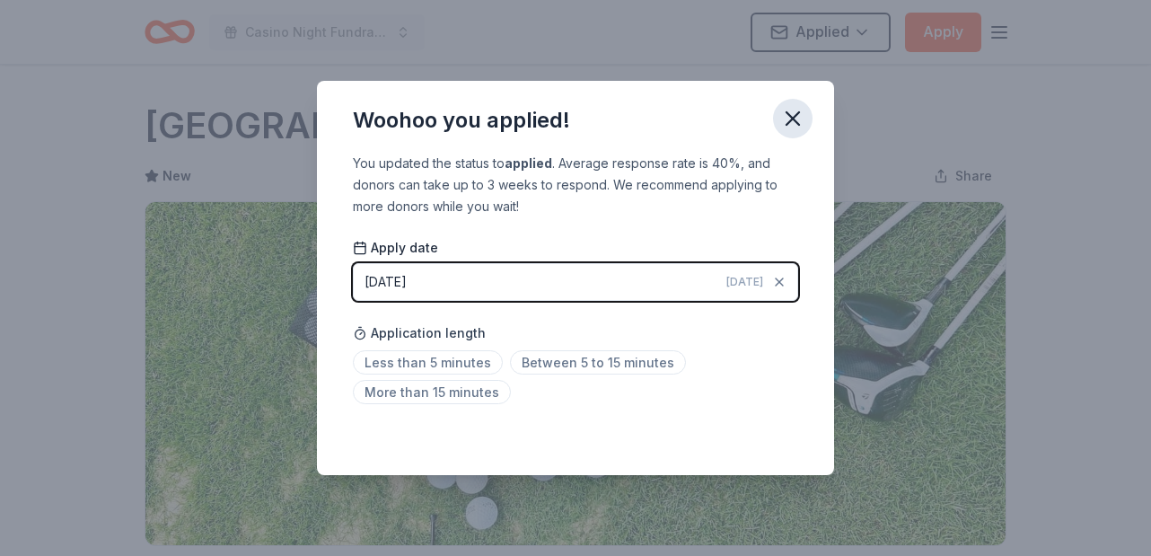
click at [789, 117] on icon "button" at bounding box center [792, 118] width 25 height 25
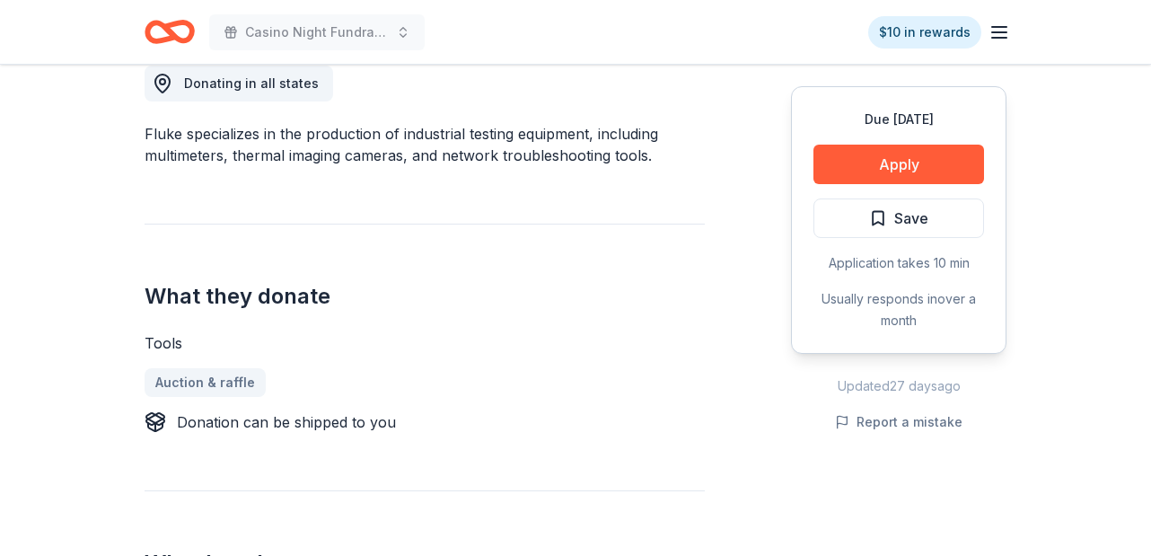
scroll to position [465, 0]
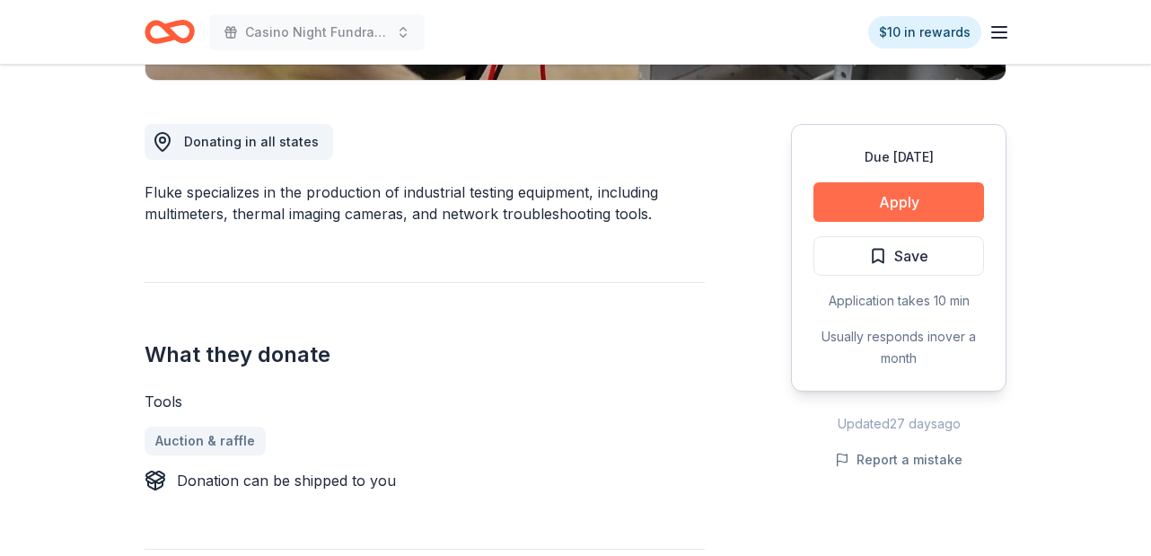
click at [920, 196] on button "Apply" at bounding box center [898, 201] width 171 height 39
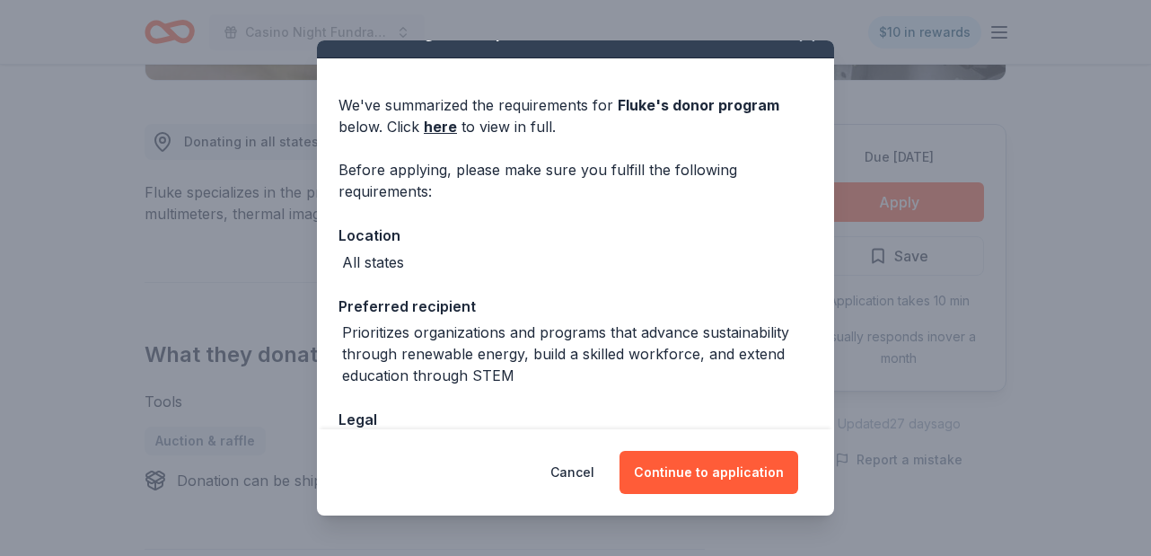
scroll to position [45, 0]
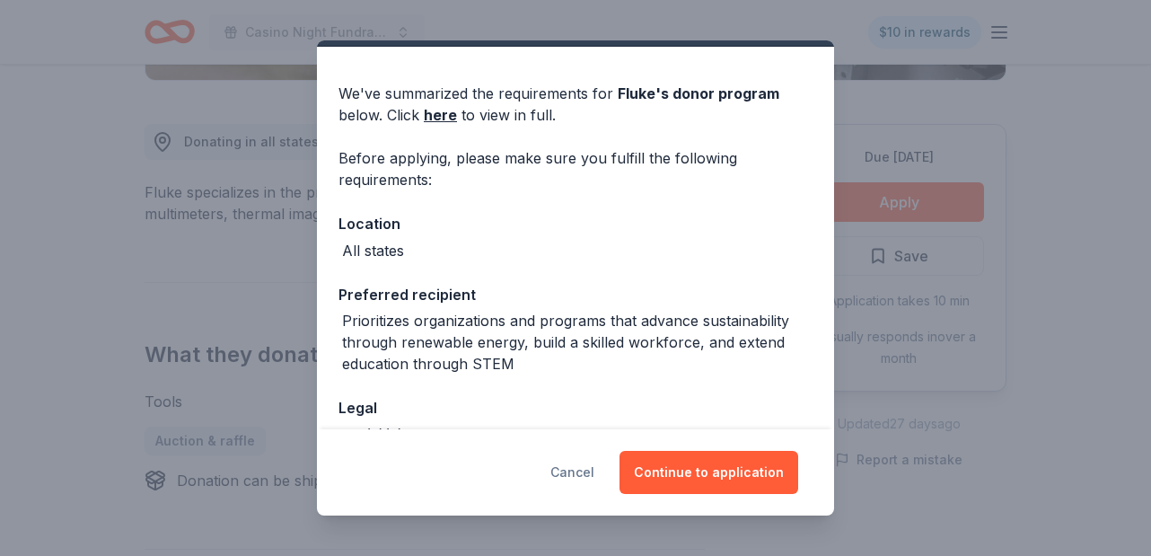
click at [574, 473] on button "Cancel" at bounding box center [572, 472] width 44 height 43
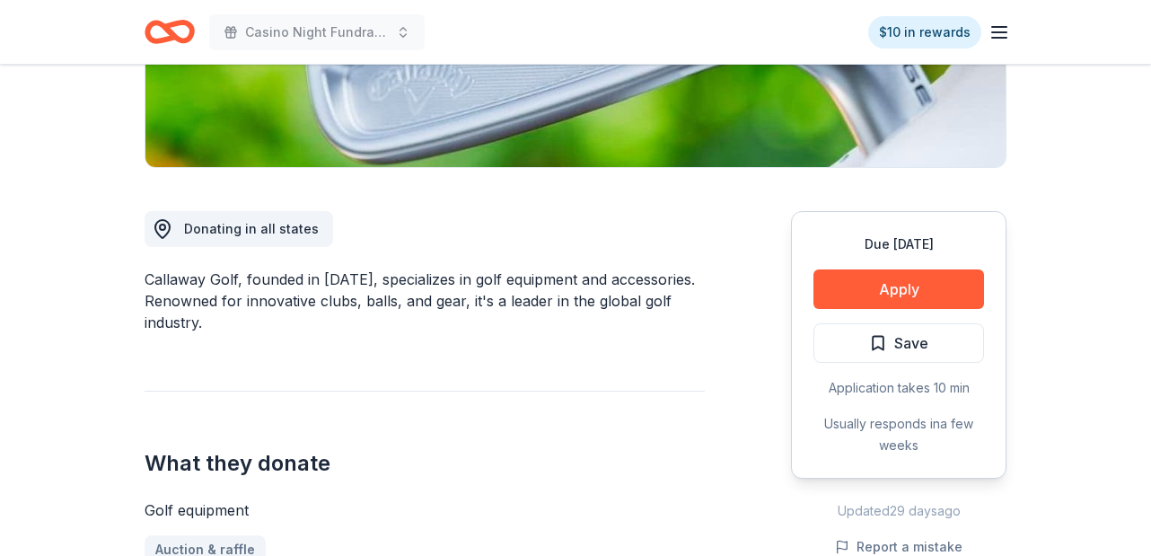
scroll to position [391, 0]
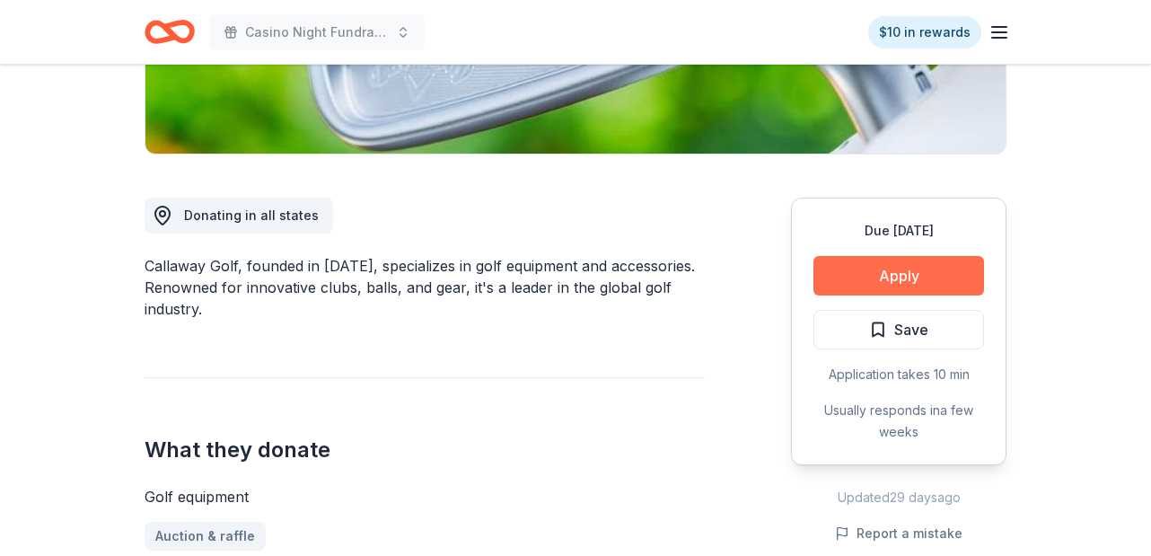
click at [881, 273] on button "Apply" at bounding box center [898, 275] width 171 height 39
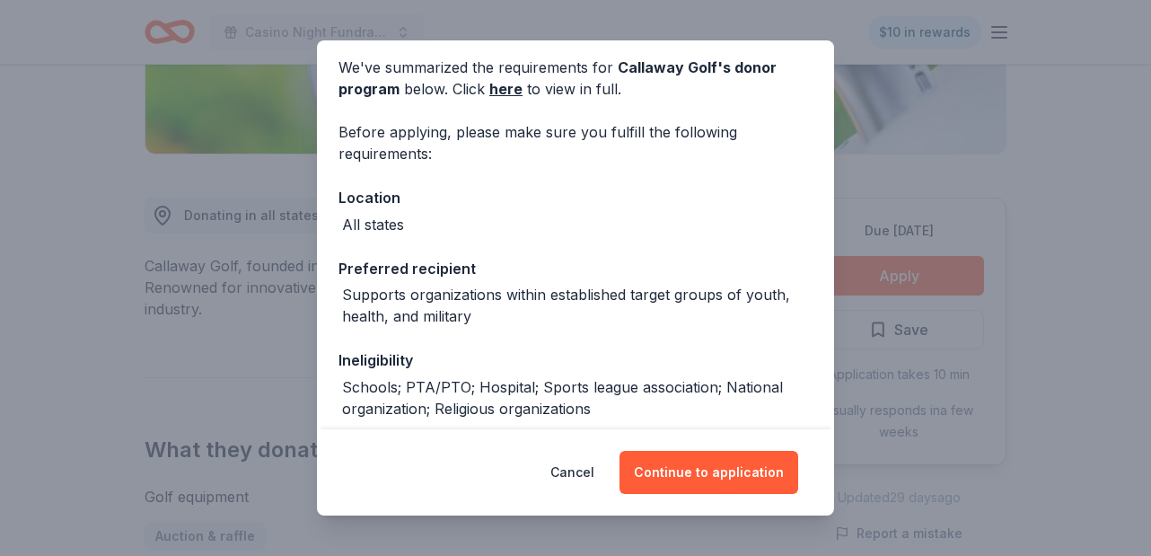
scroll to position [38, 0]
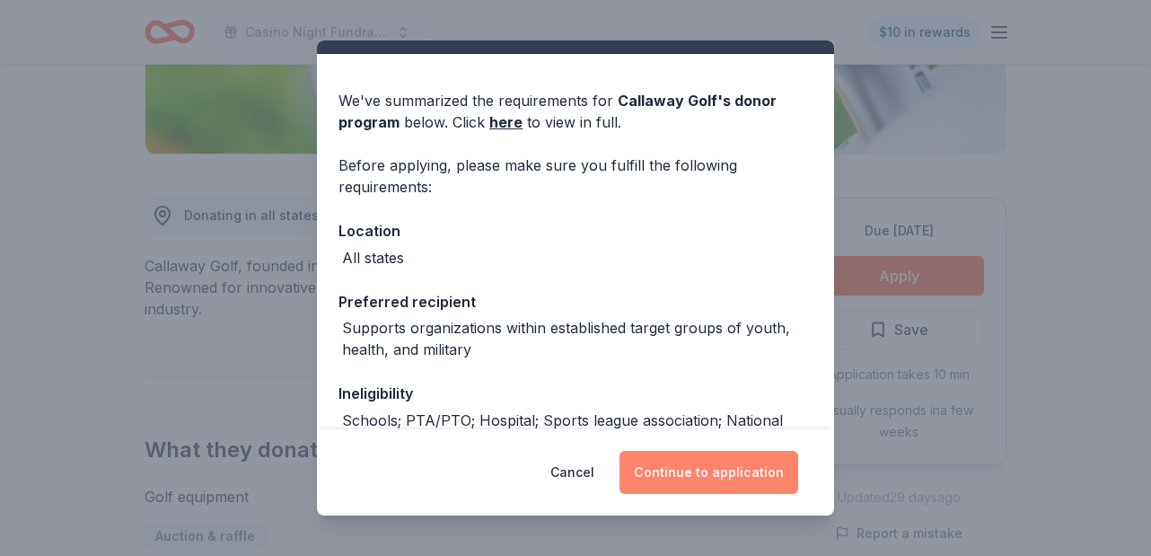
click at [723, 478] on button "Continue to application" at bounding box center [708, 472] width 179 height 43
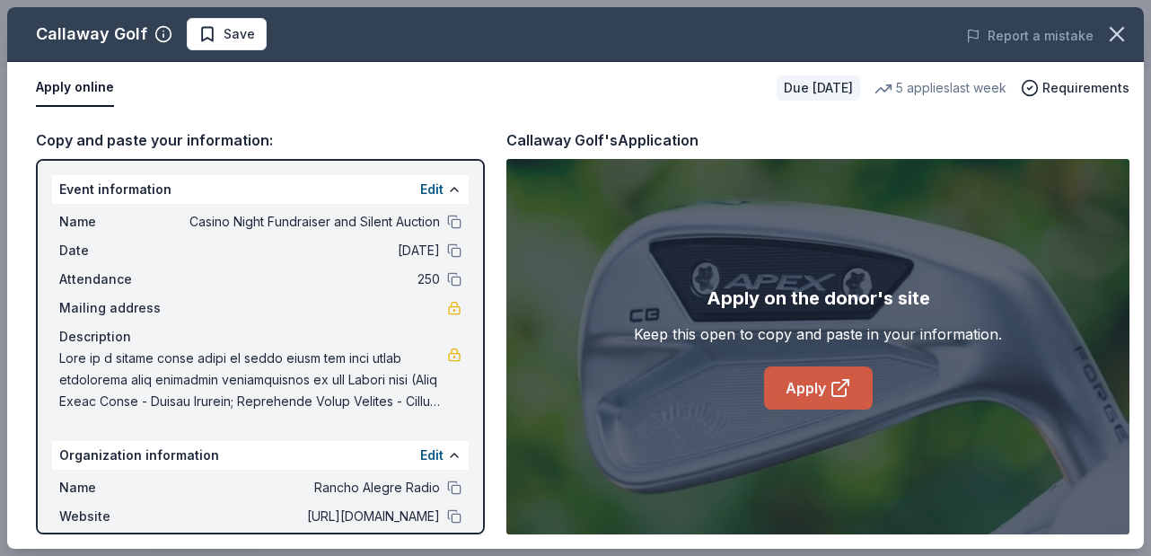
click at [811, 388] on link "Apply" at bounding box center [818, 387] width 109 height 43
drag, startPoint x: 815, startPoint y: 379, endPoint x: 743, endPoint y: 4, distance: 381.1
click at [0, 0] on div "Callaway Golf Save Report a mistake Apply online Due in 30 days 5 applies last …" at bounding box center [575, 278] width 1151 height 556
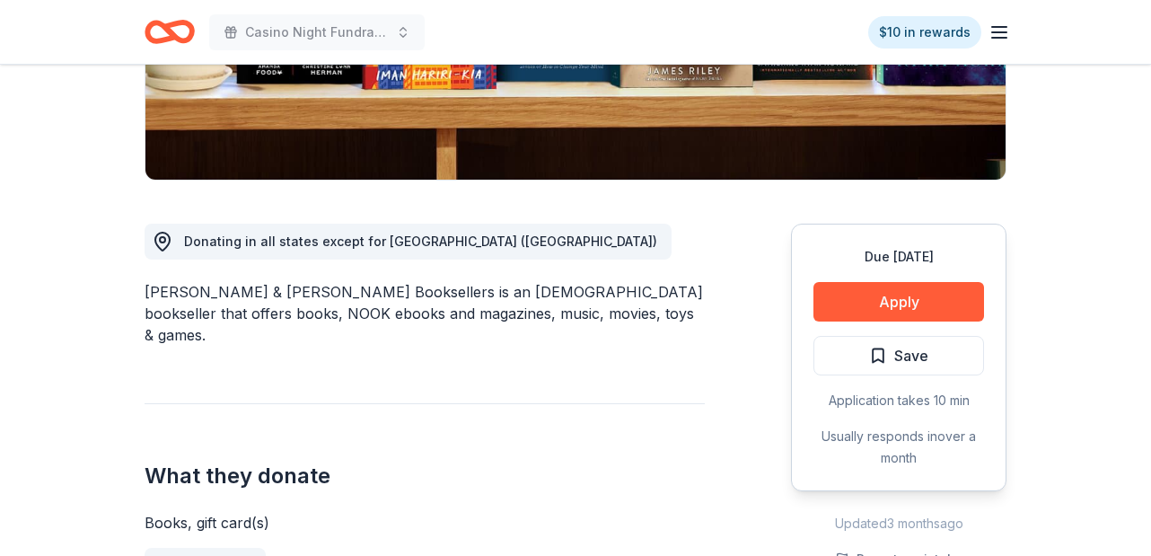
scroll to position [364, 0]
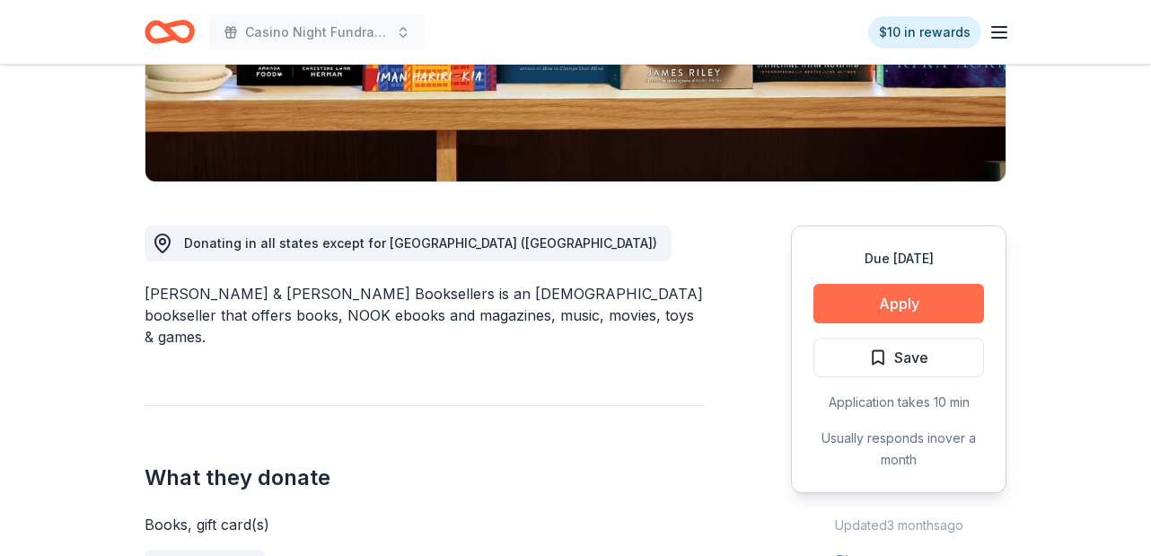
click at [920, 310] on button "Apply" at bounding box center [898, 303] width 171 height 39
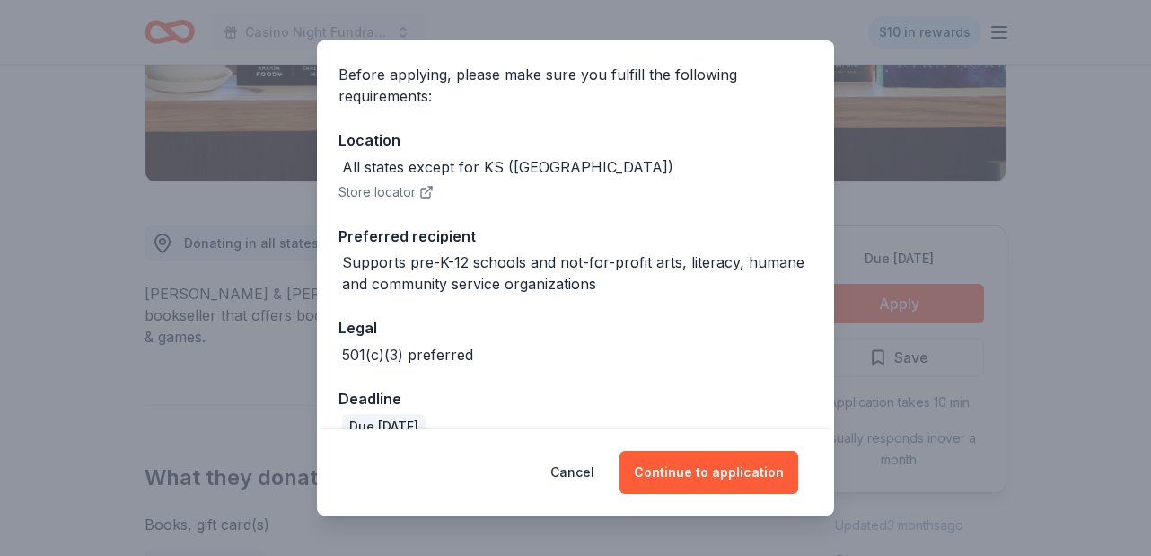
scroll to position [0, 0]
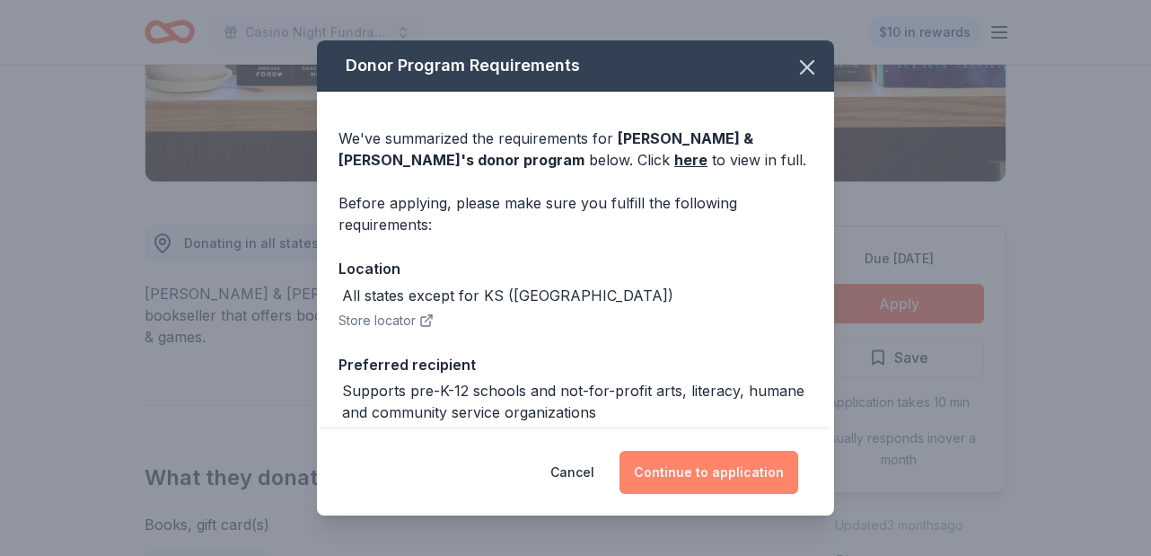
click at [731, 465] on button "Continue to application" at bounding box center [708, 472] width 179 height 43
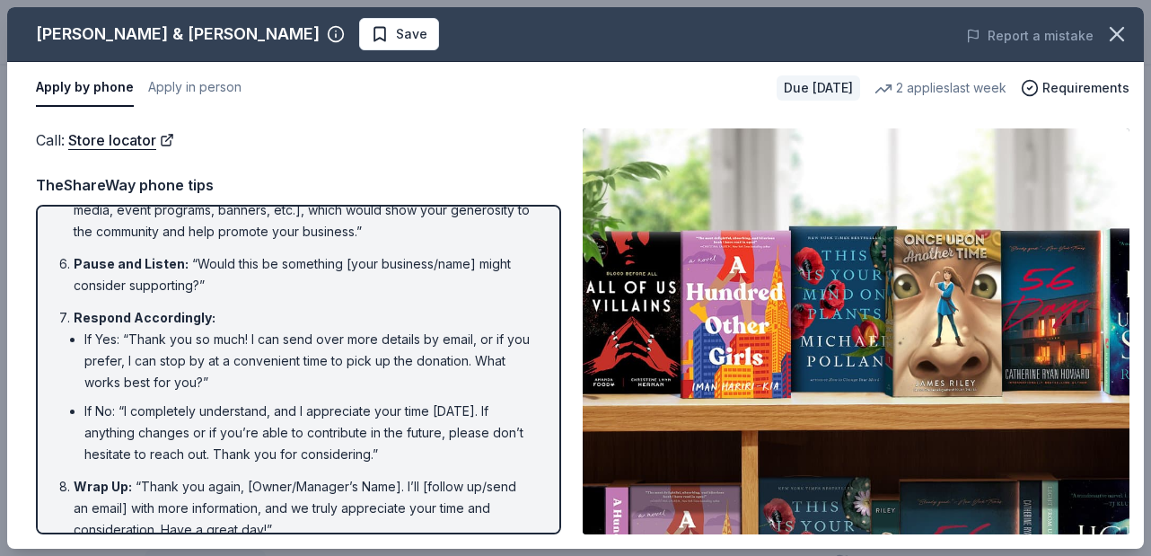
scroll to position [367, 0]
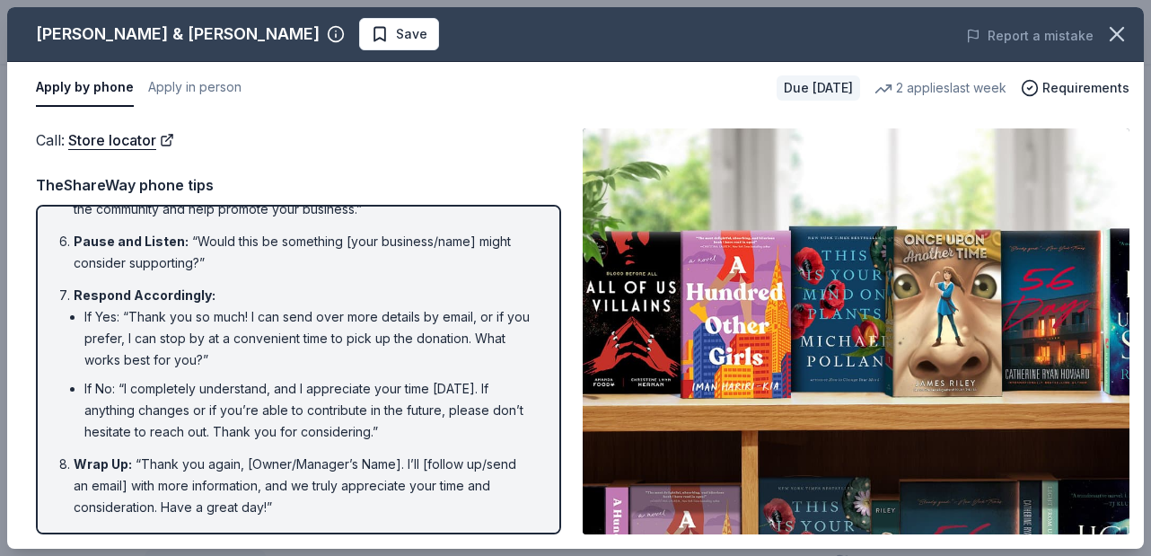
drag, startPoint x: 269, startPoint y: 505, endPoint x: 61, endPoint y: 229, distance: 346.1
click at [61, 229] on ol "Introduction : “Hello, this is [Your Name] from [Your Nonprofit's Name]. May I …" at bounding box center [298, 186] width 493 height 664
click at [207, 83] on button "Apply in person" at bounding box center [194, 88] width 93 height 38
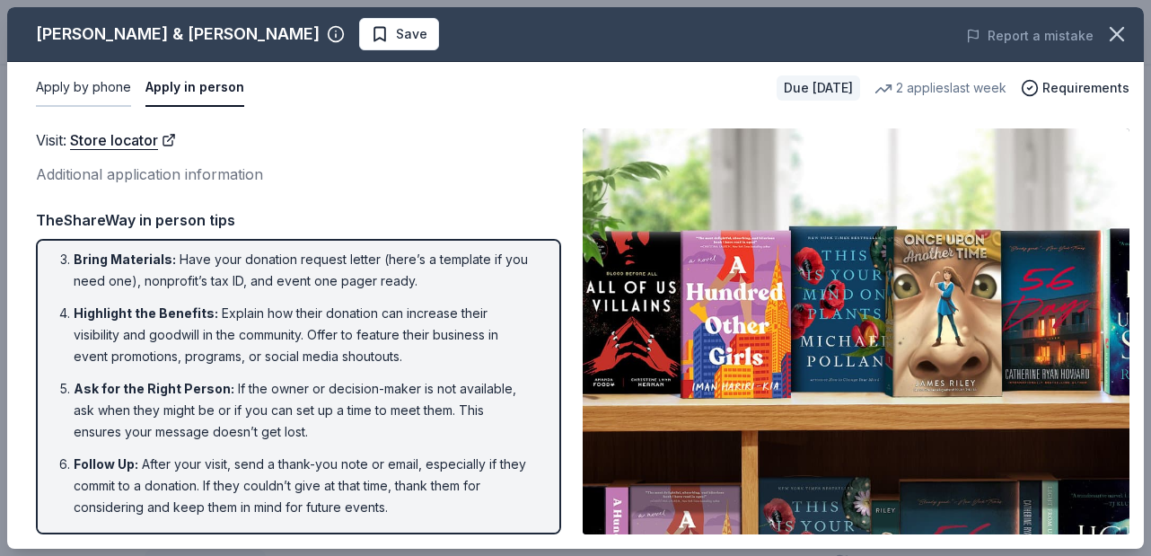
click at [92, 83] on button "Apply by phone" at bounding box center [83, 88] width 95 height 38
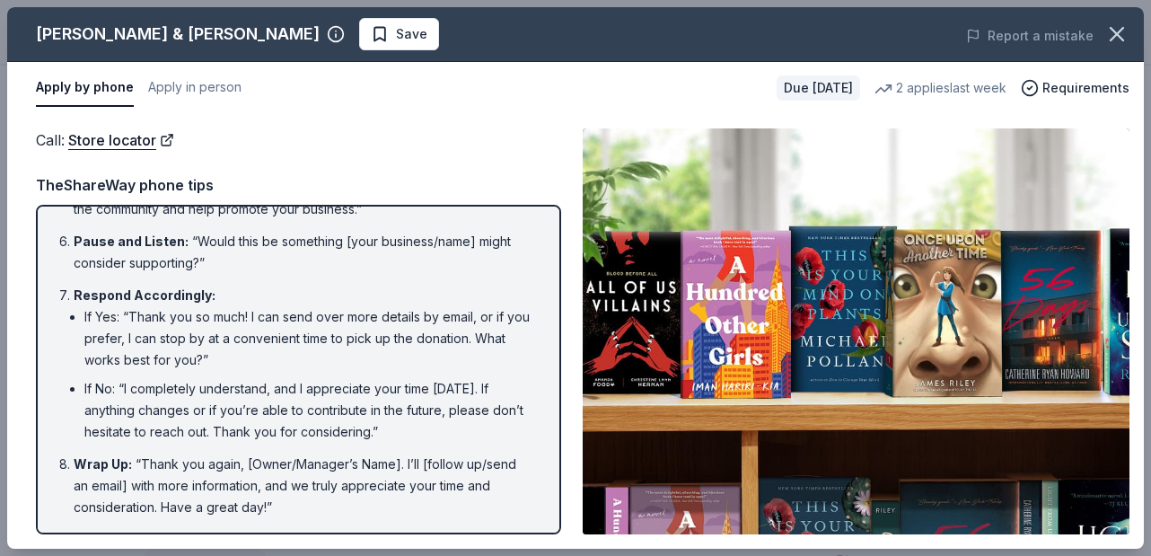
scroll to position [0, 0]
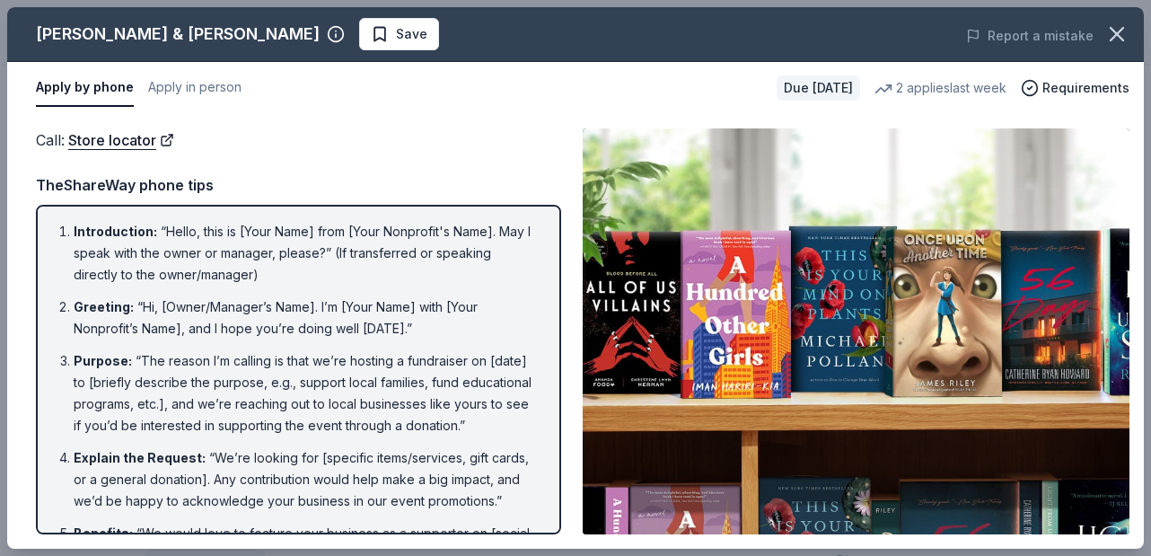
click at [396, 36] on span "Save" at bounding box center [411, 34] width 31 height 22
click at [1121, 37] on icon "button" at bounding box center [1116, 34] width 25 height 25
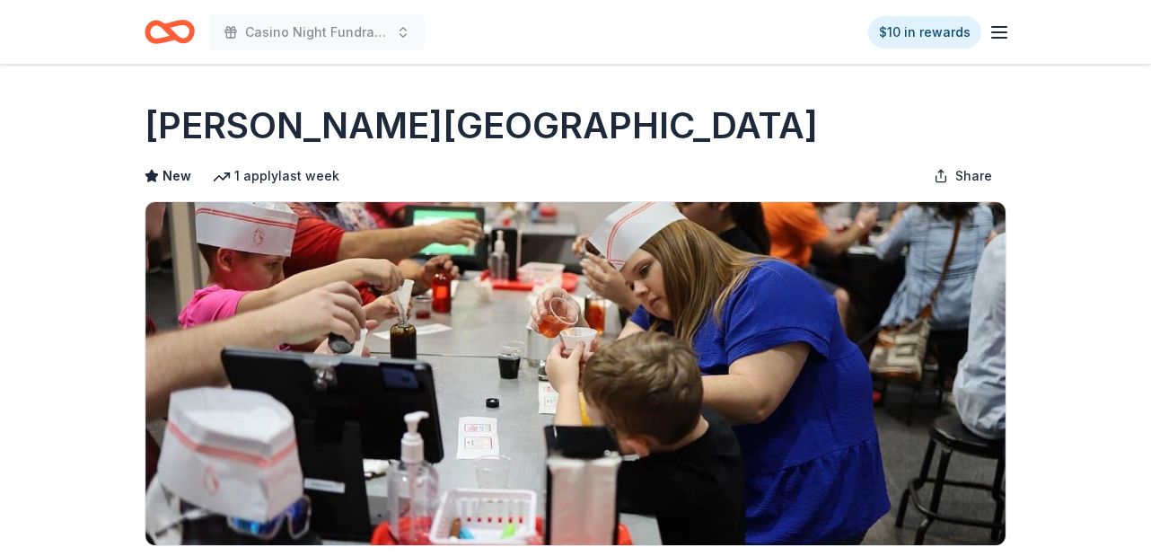
scroll to position [364, 0]
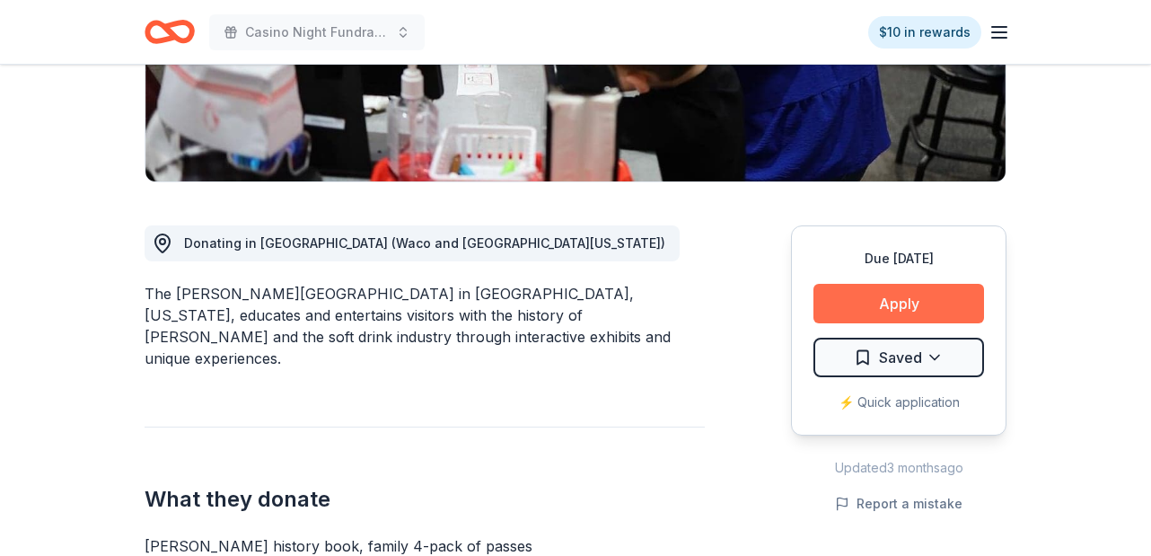
click at [902, 298] on button "Apply" at bounding box center [898, 303] width 171 height 39
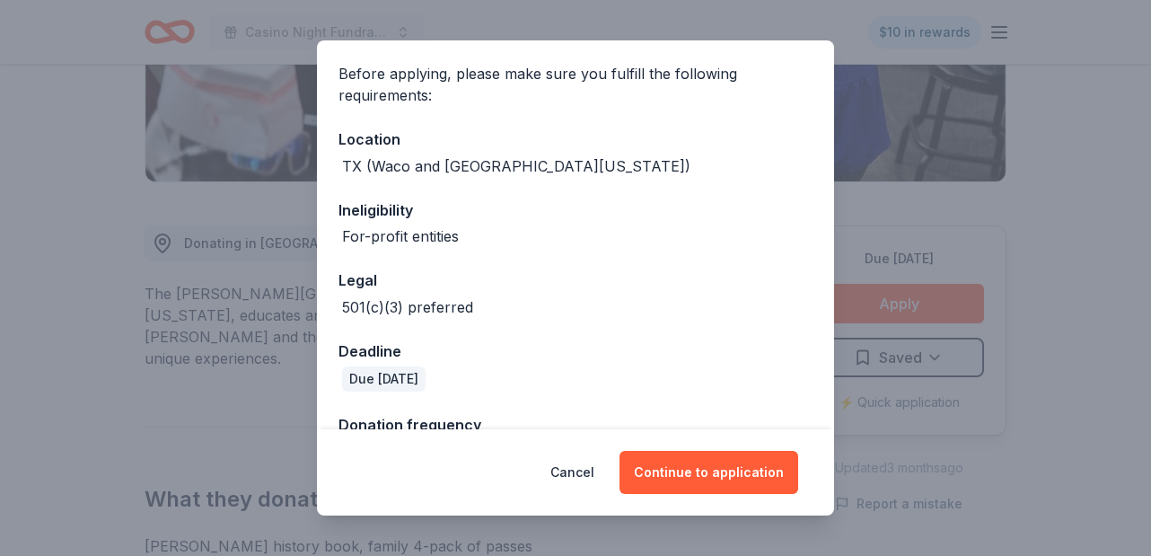
scroll to position [204, 0]
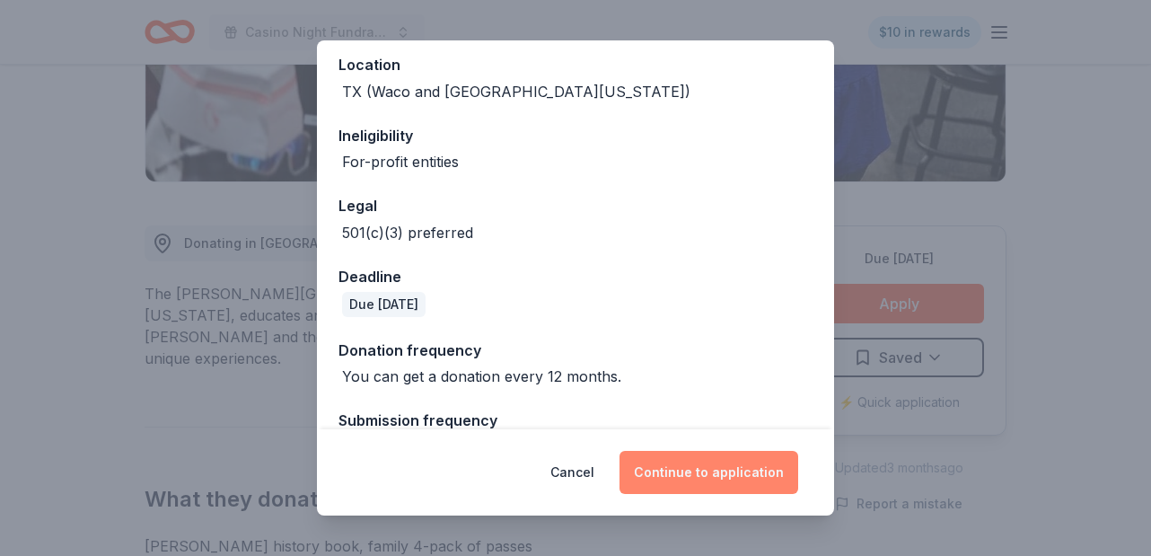
click at [718, 477] on button "Continue to application" at bounding box center [708, 472] width 179 height 43
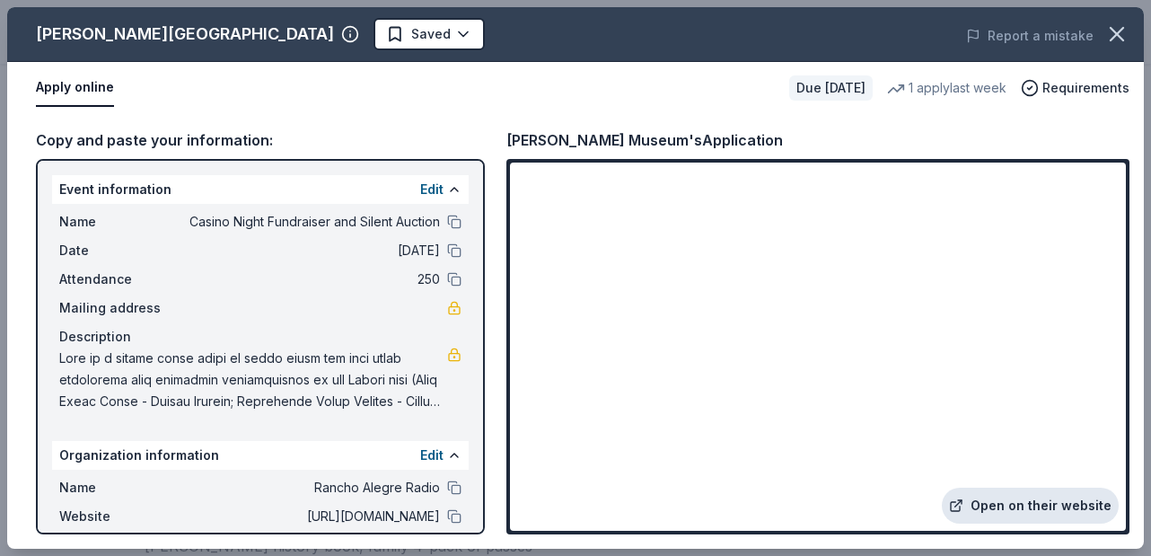
click at [1029, 503] on link "Open on their website" at bounding box center [1030, 505] width 177 height 36
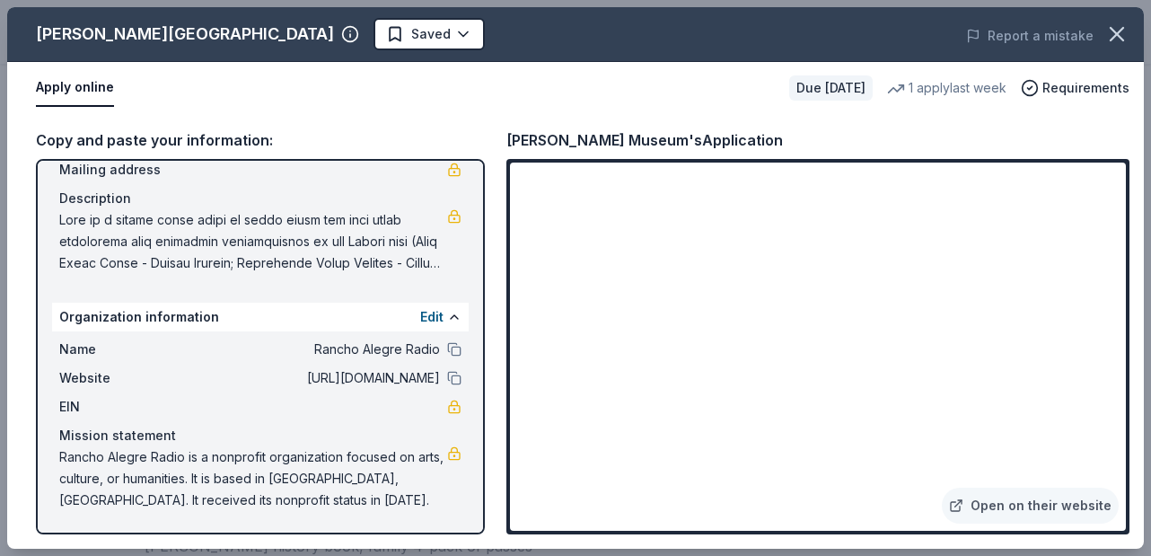
scroll to position [0, 0]
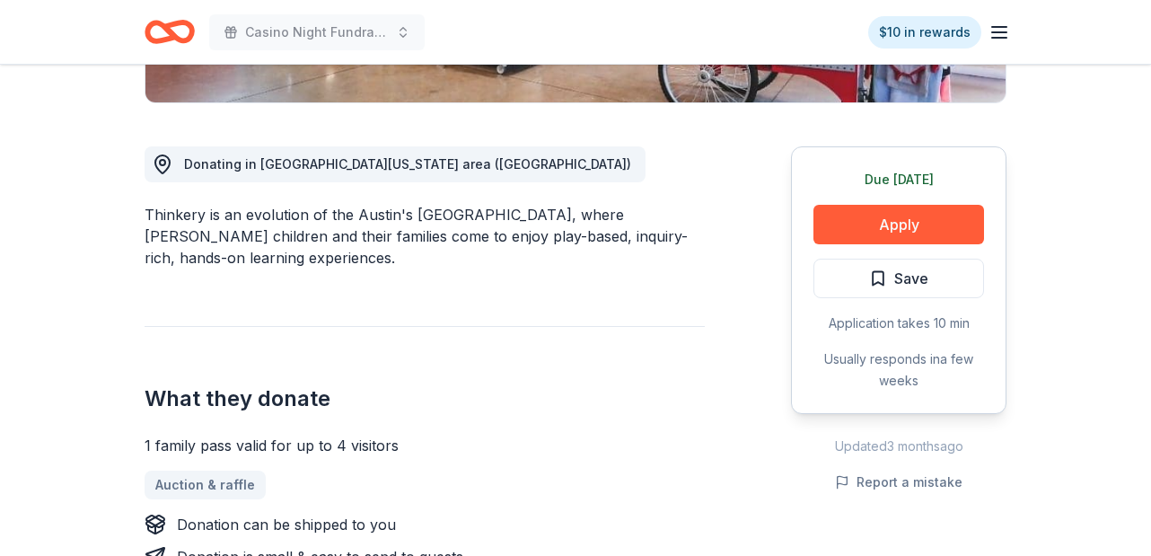
scroll to position [470, 0]
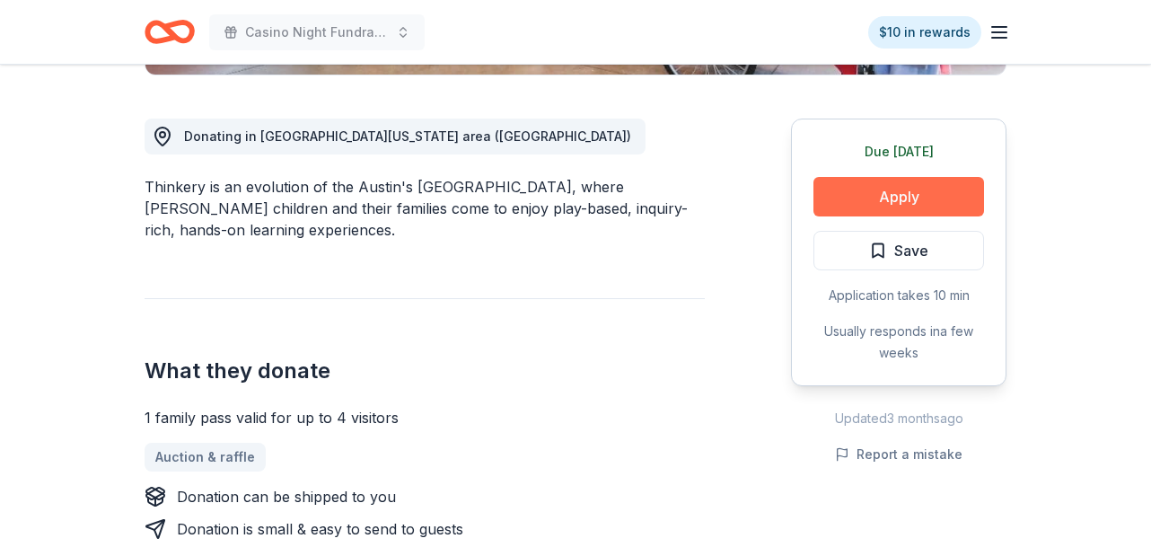
click at [880, 200] on button "Apply" at bounding box center [898, 196] width 171 height 39
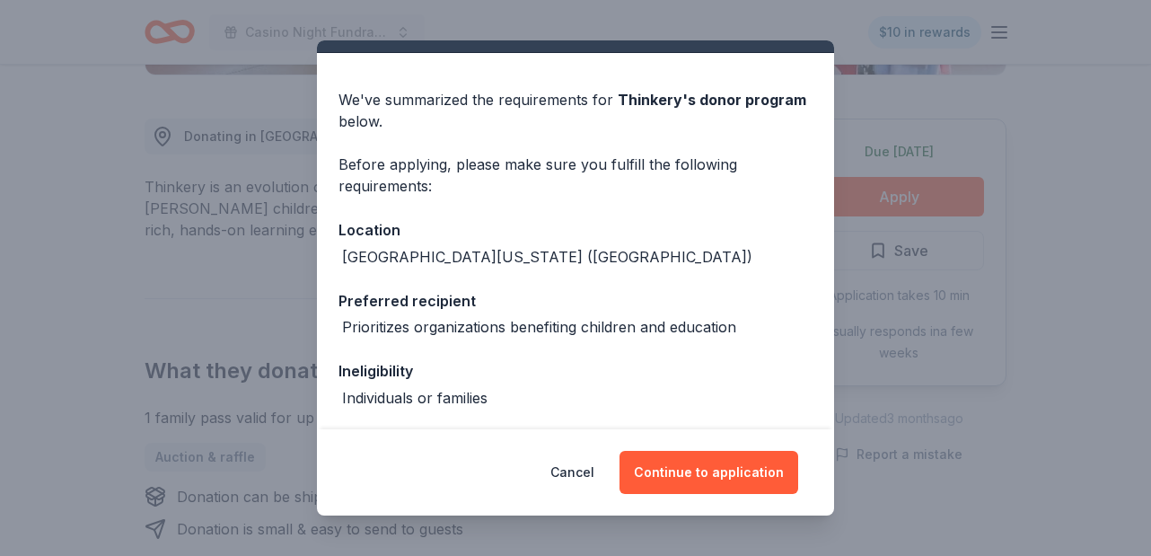
scroll to position [39, 0]
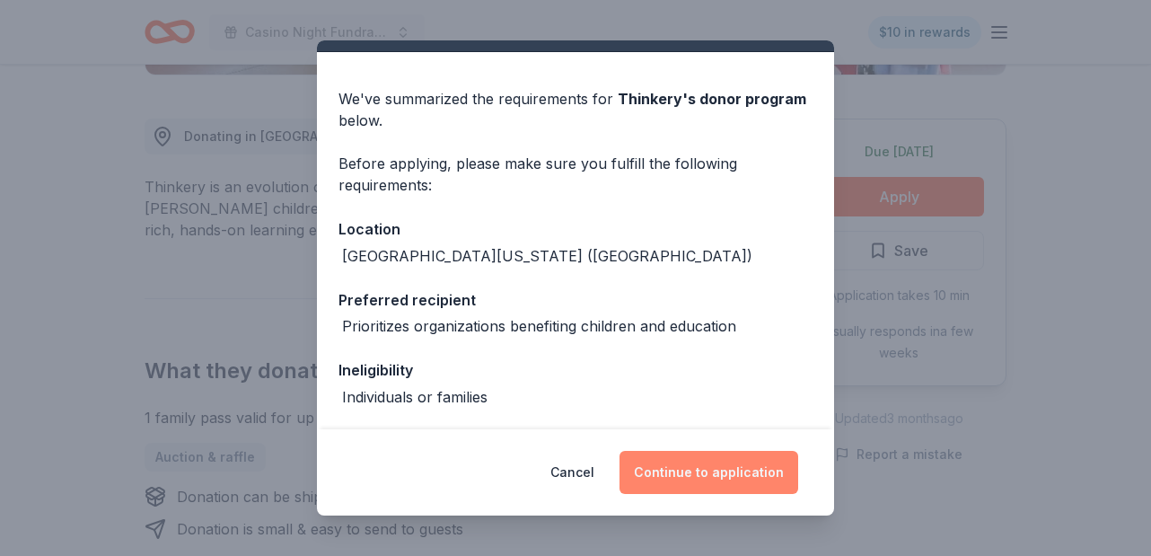
click at [730, 476] on button "Continue to application" at bounding box center [708, 472] width 179 height 43
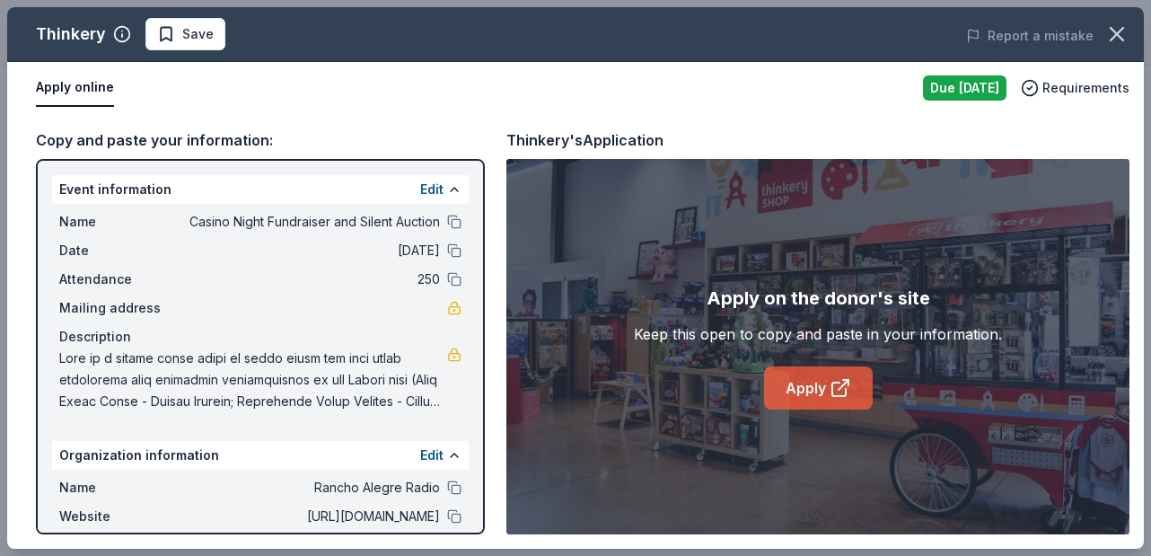
click at [829, 390] on icon at bounding box center [840, 388] width 22 height 22
click at [1112, 33] on icon "button" at bounding box center [1116, 34] width 25 height 25
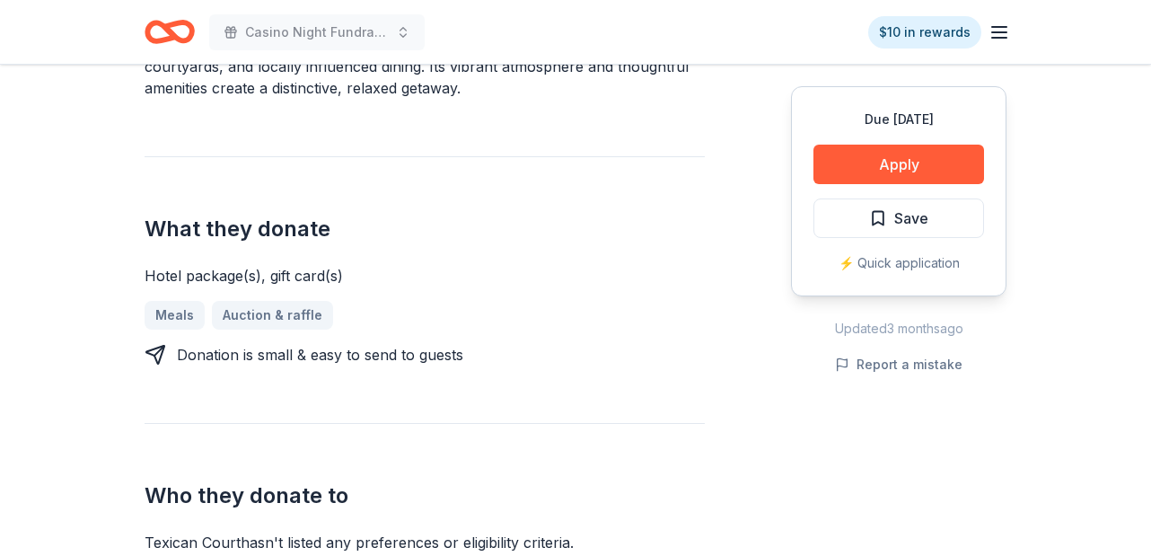
scroll to position [635, 0]
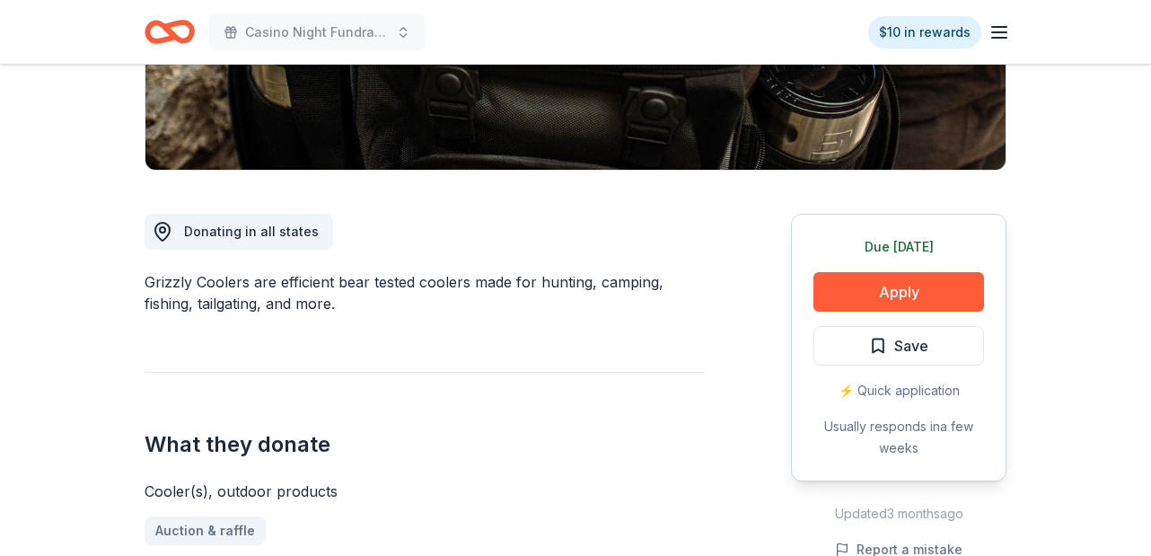
scroll to position [352, 0]
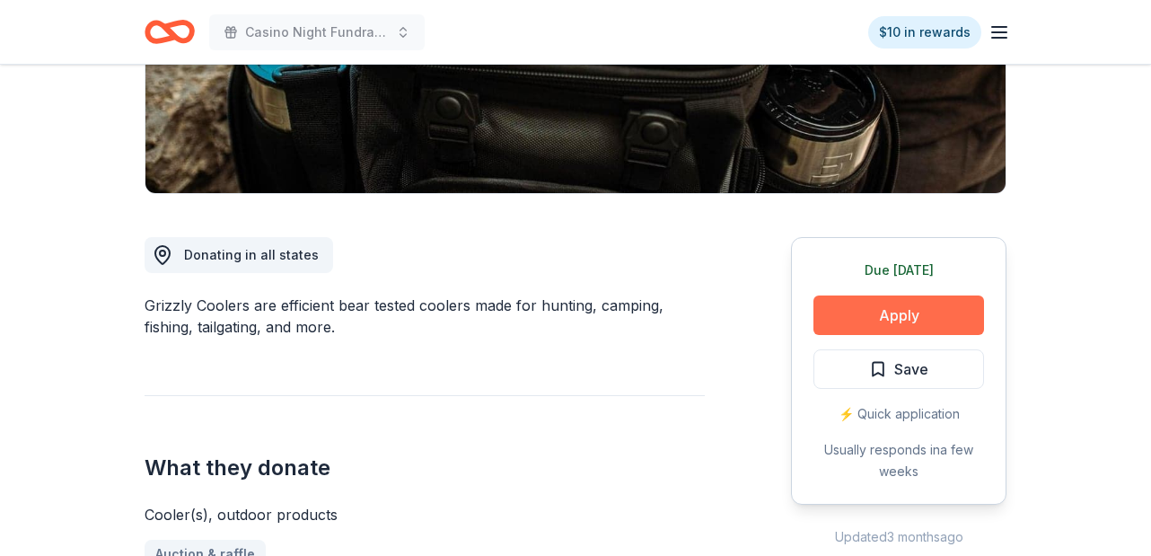
click at [917, 311] on button "Apply" at bounding box center [898, 314] width 171 height 39
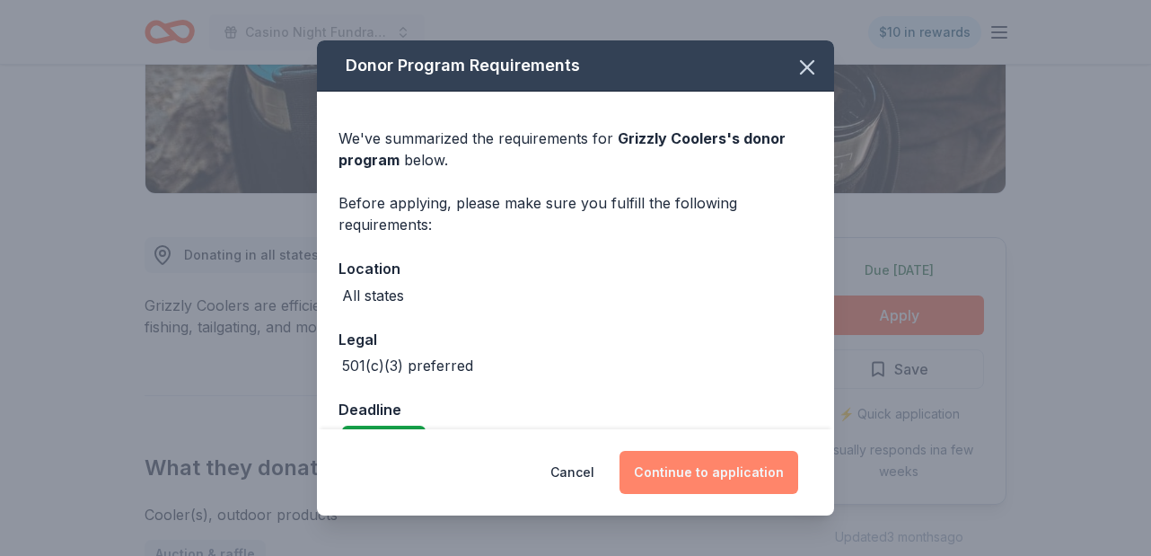
click at [733, 473] on button "Continue to application" at bounding box center [708, 472] width 179 height 43
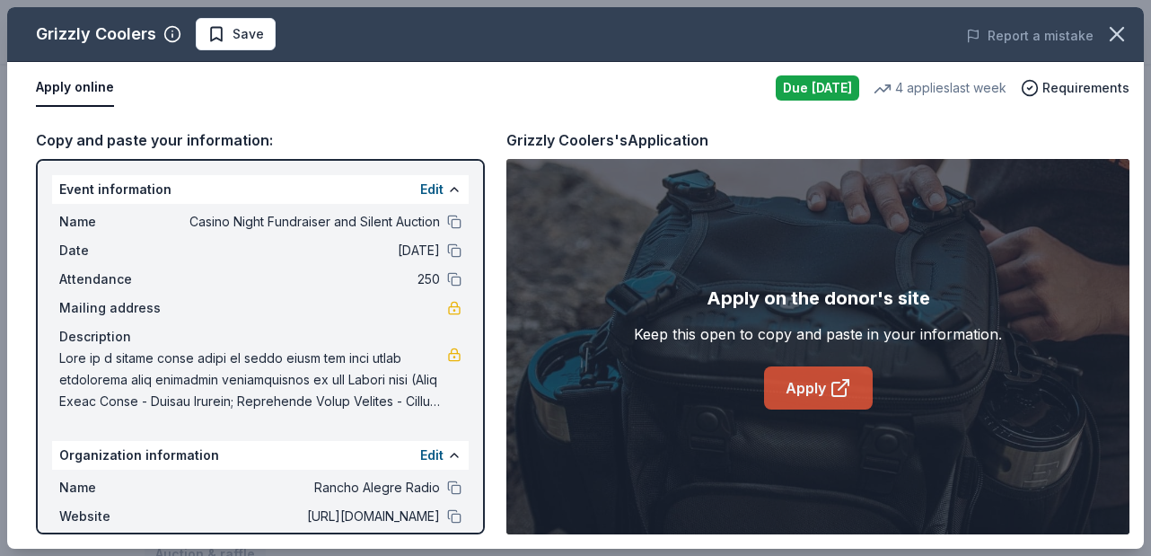
click at [821, 392] on link "Apply" at bounding box center [818, 387] width 109 height 43
click at [249, 26] on span "Save" at bounding box center [247, 34] width 31 height 22
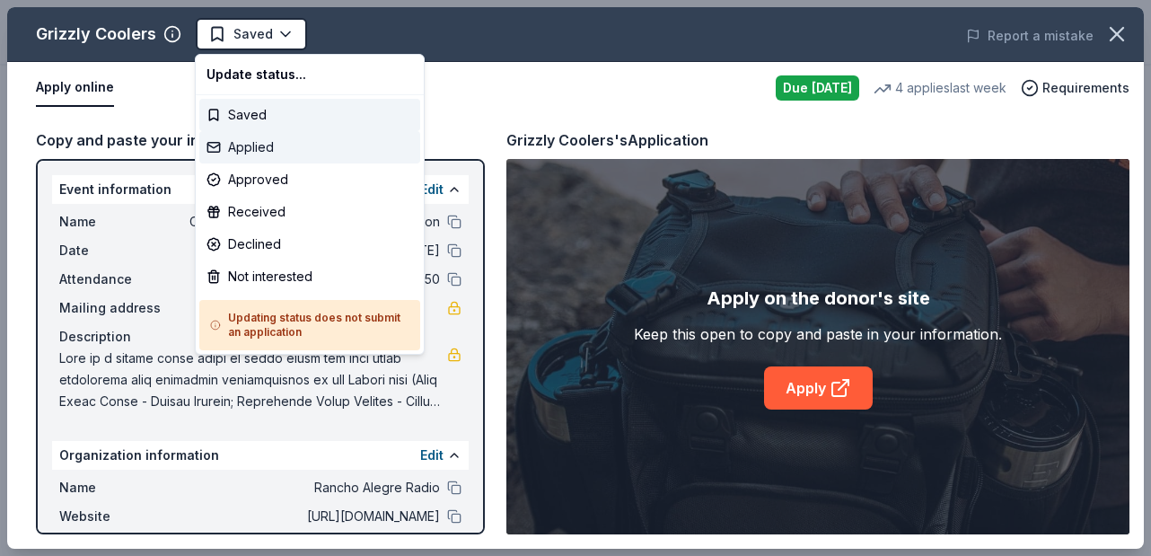
click at [255, 145] on div "Applied" at bounding box center [309, 147] width 221 height 32
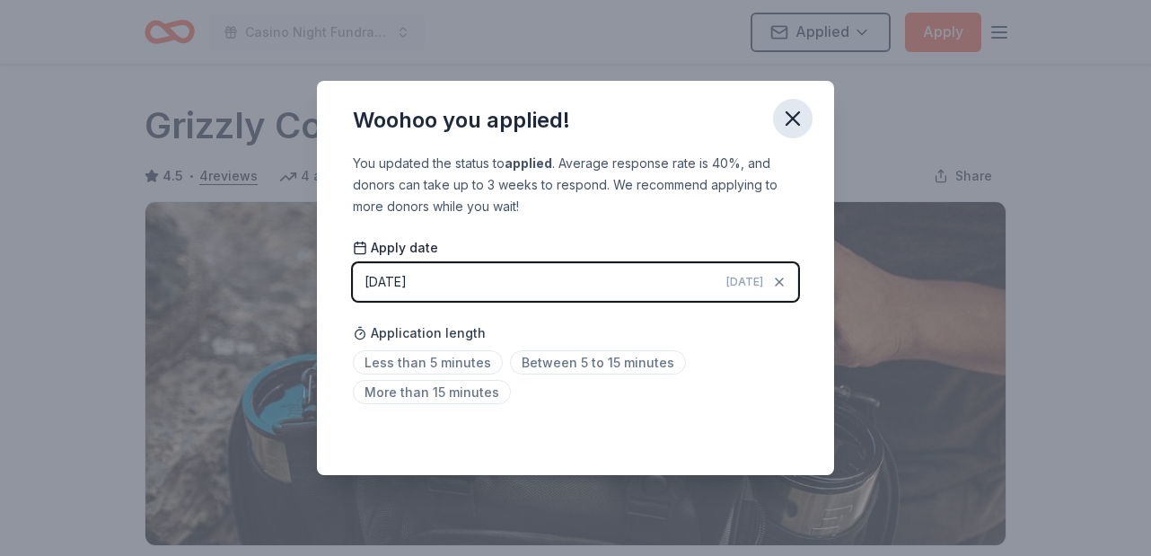
click at [792, 118] on icon "button" at bounding box center [792, 118] width 13 height 13
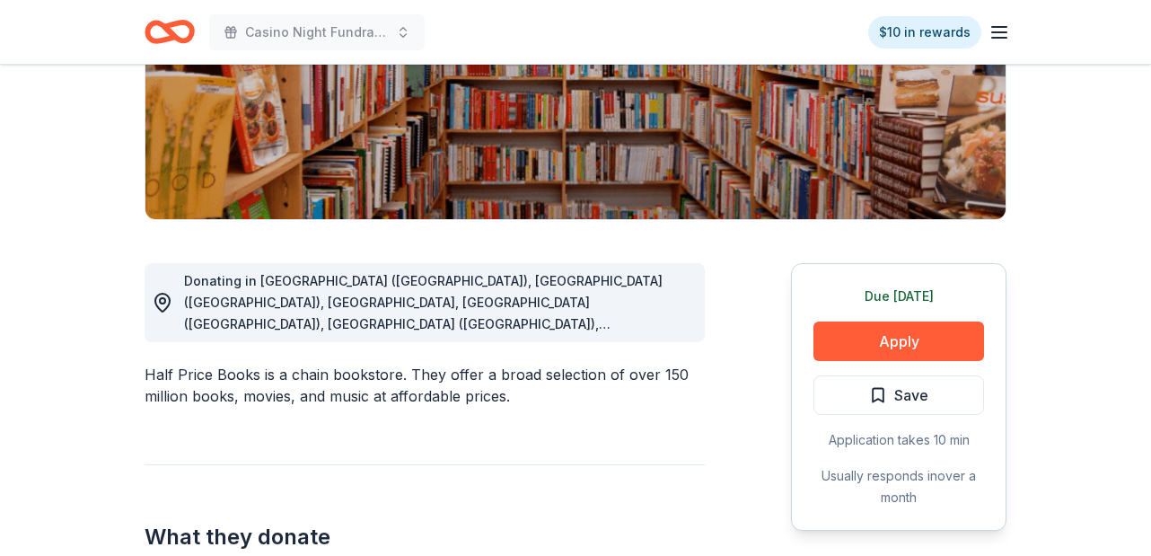
scroll to position [332, 0]
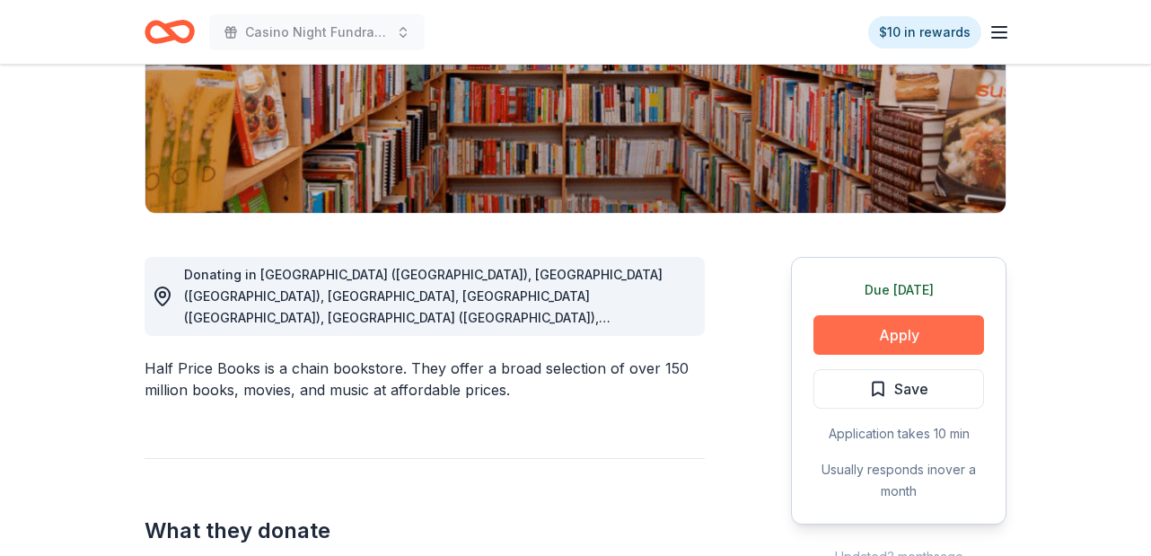
click at [888, 332] on button "Apply" at bounding box center [898, 334] width 171 height 39
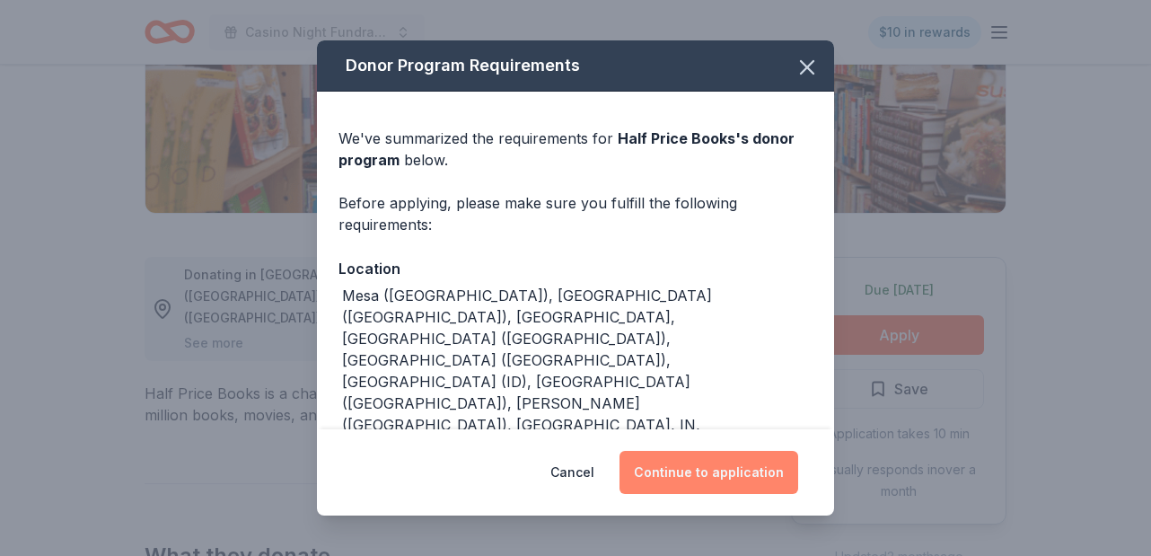
click at [733, 478] on button "Continue to application" at bounding box center [708, 472] width 179 height 43
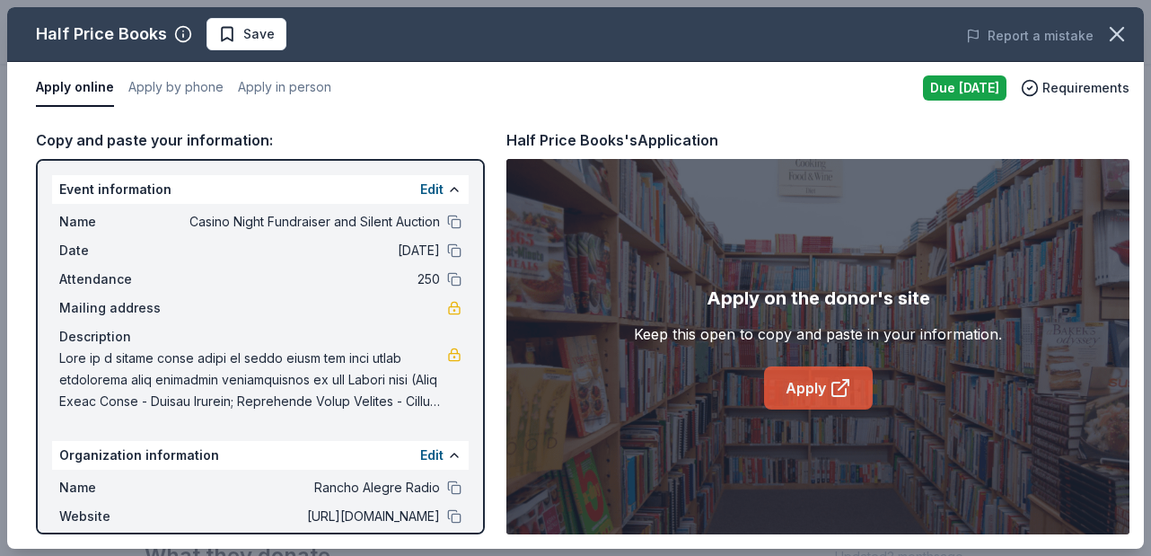
click at [822, 390] on link "Apply" at bounding box center [818, 387] width 109 height 43
click at [1119, 37] on icon "button" at bounding box center [1116, 34] width 13 height 13
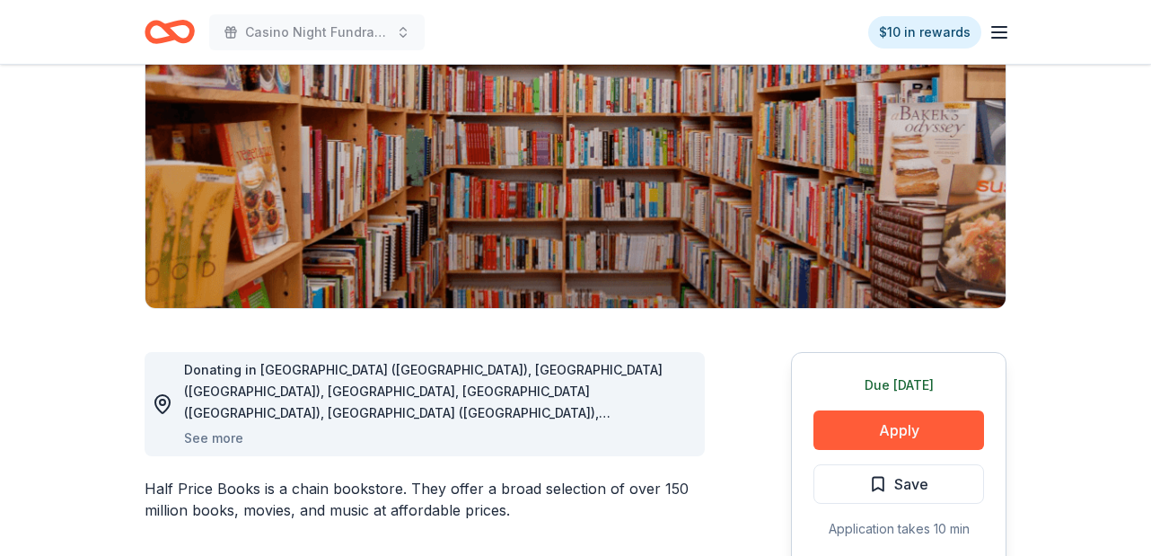
scroll to position [241, 0]
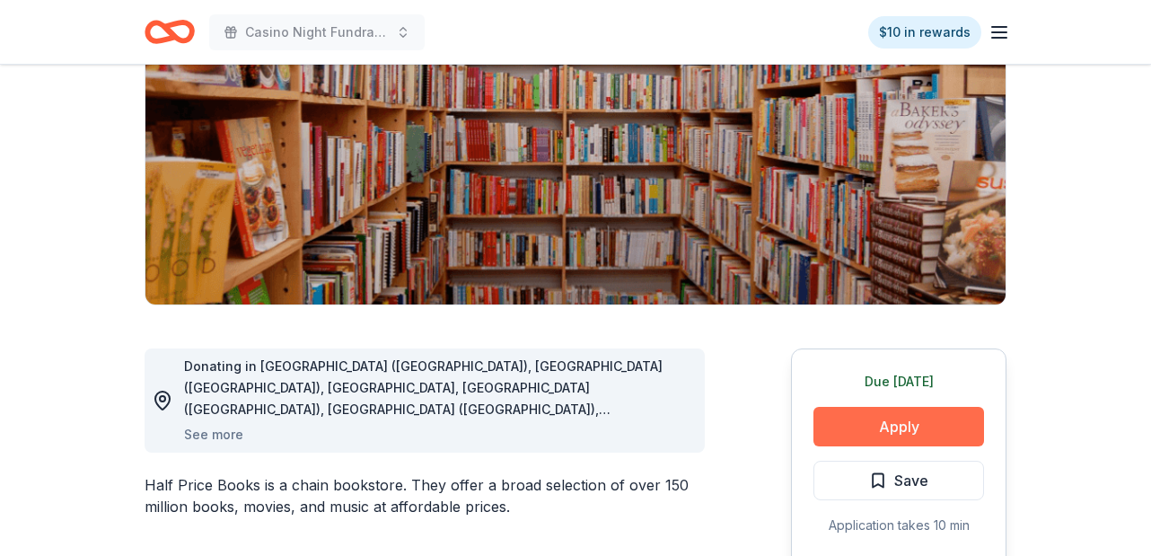
click at [890, 426] on button "Apply" at bounding box center [898, 426] width 171 height 39
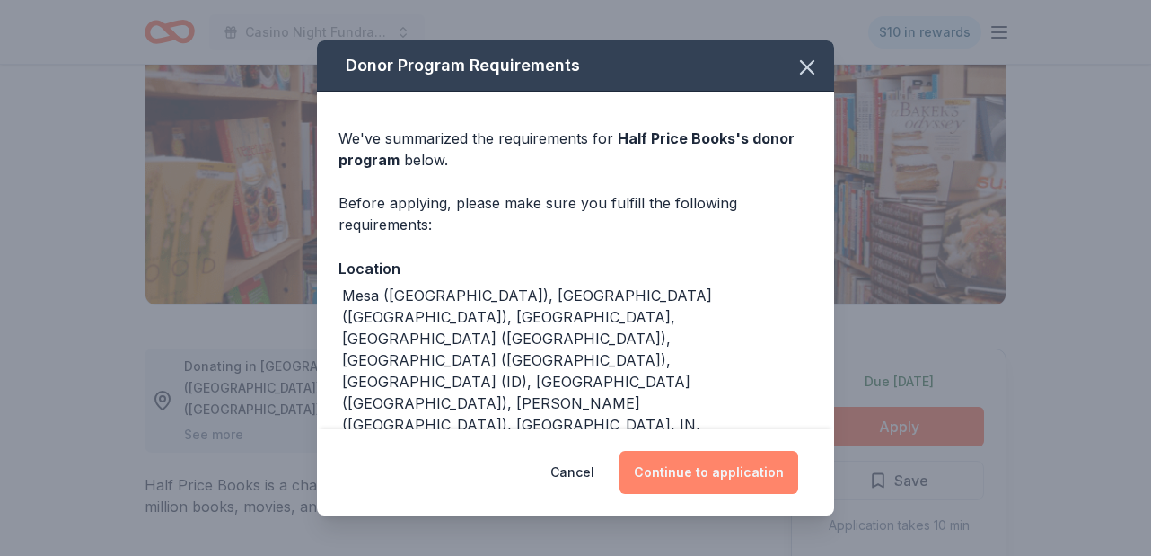
click at [741, 475] on button "Continue to application" at bounding box center [708, 472] width 179 height 43
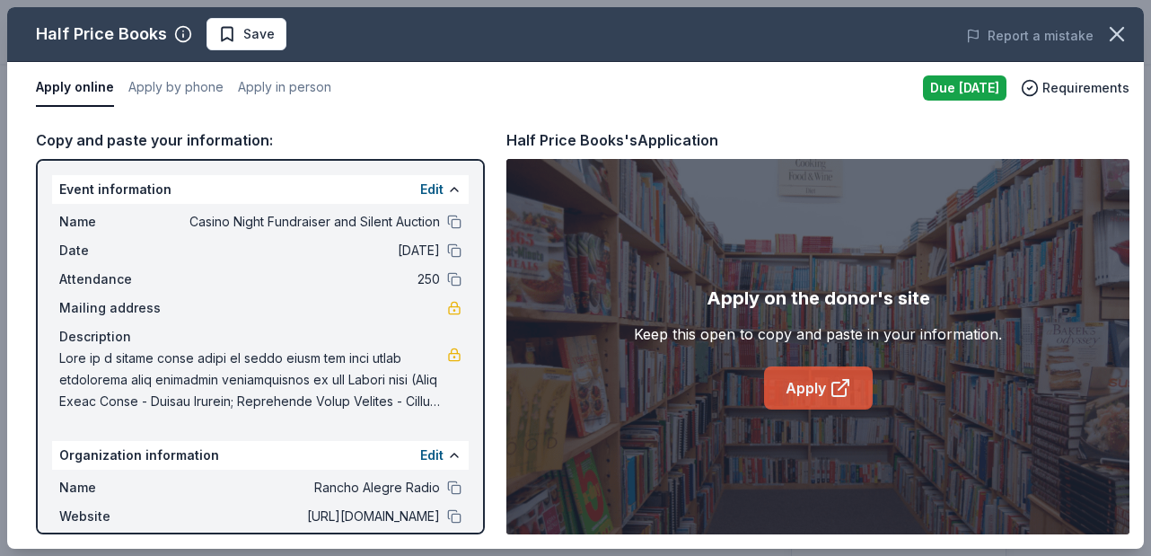
click at [815, 393] on link "Apply" at bounding box center [818, 387] width 109 height 43
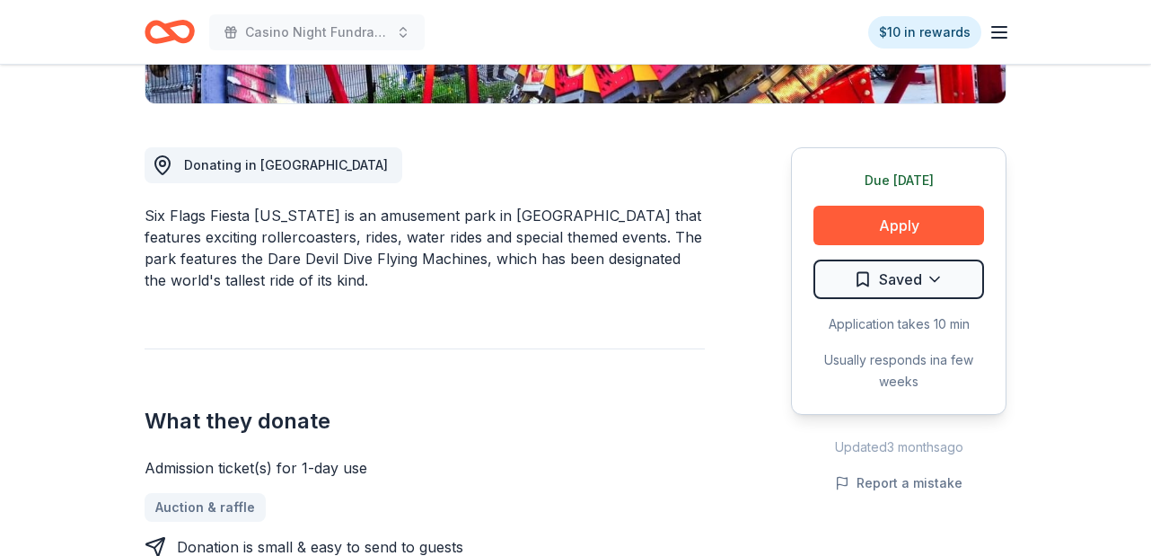
scroll to position [476, 0]
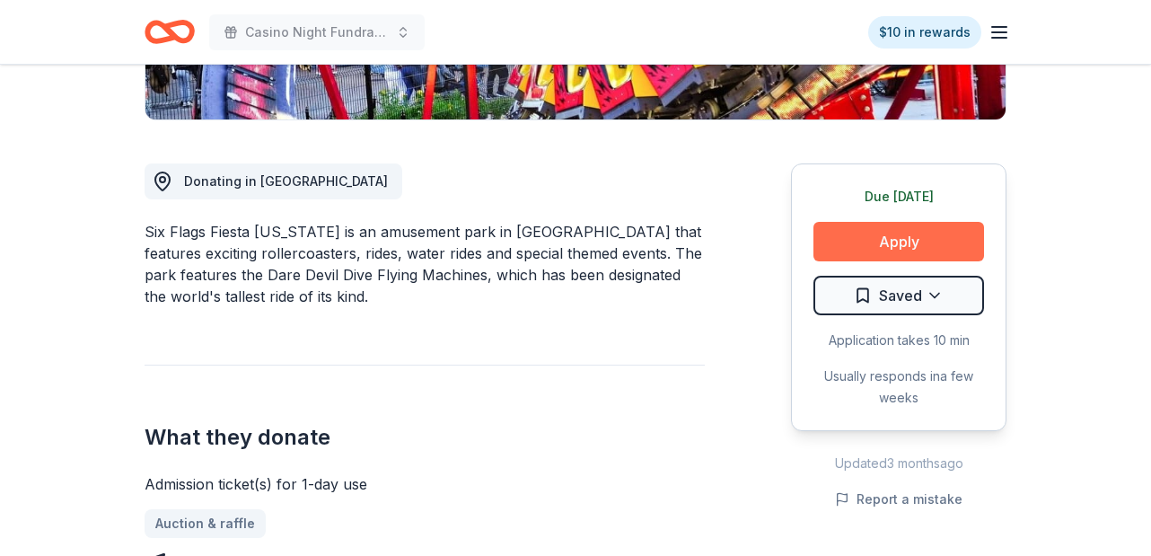
click at [908, 222] on button "Apply" at bounding box center [898, 241] width 171 height 39
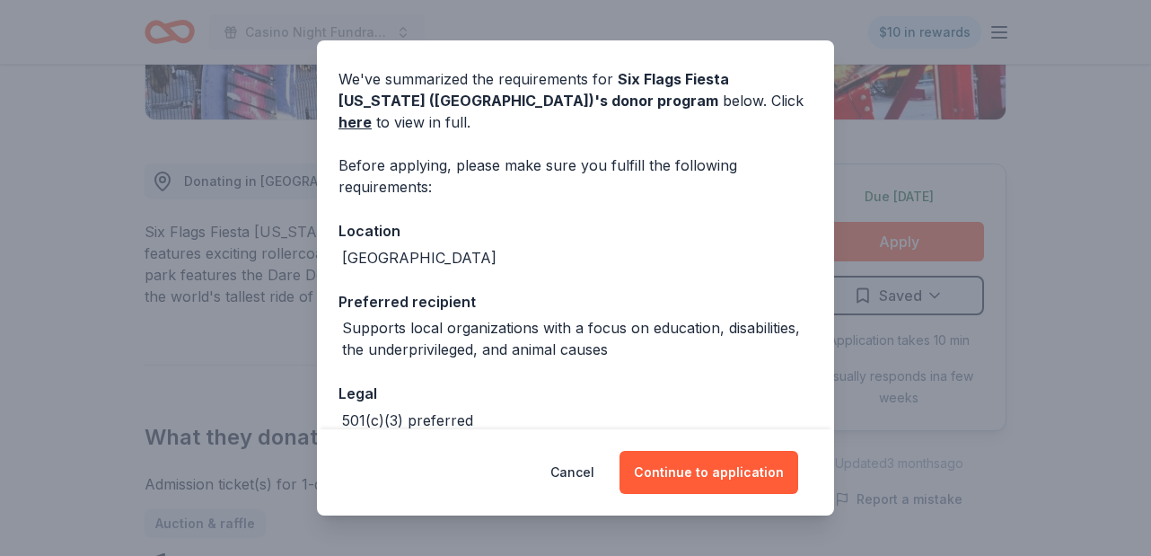
scroll to position [135, 0]
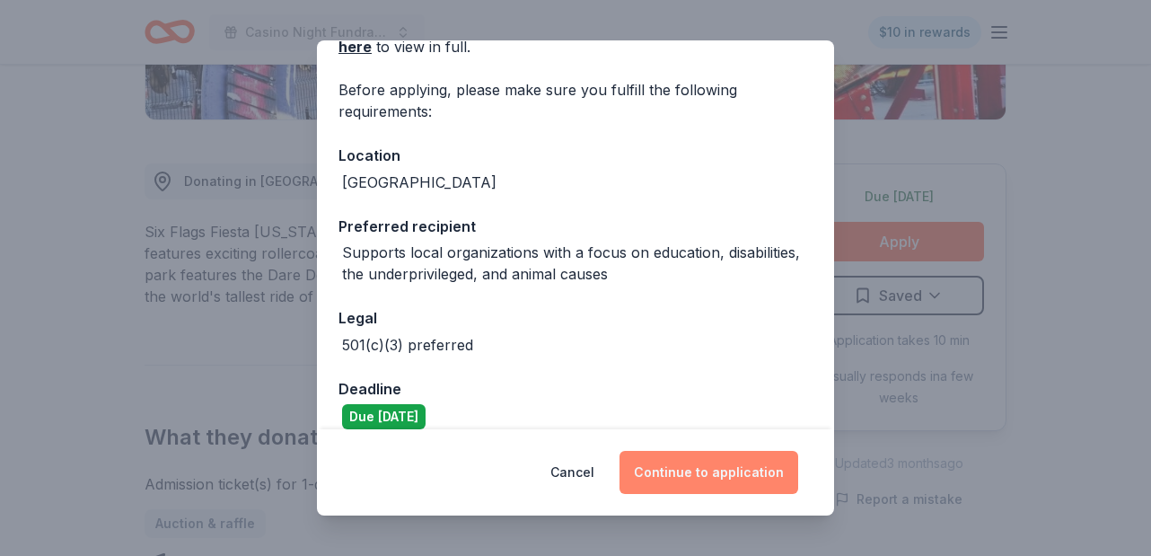
click at [728, 472] on button "Continue to application" at bounding box center [708, 472] width 179 height 43
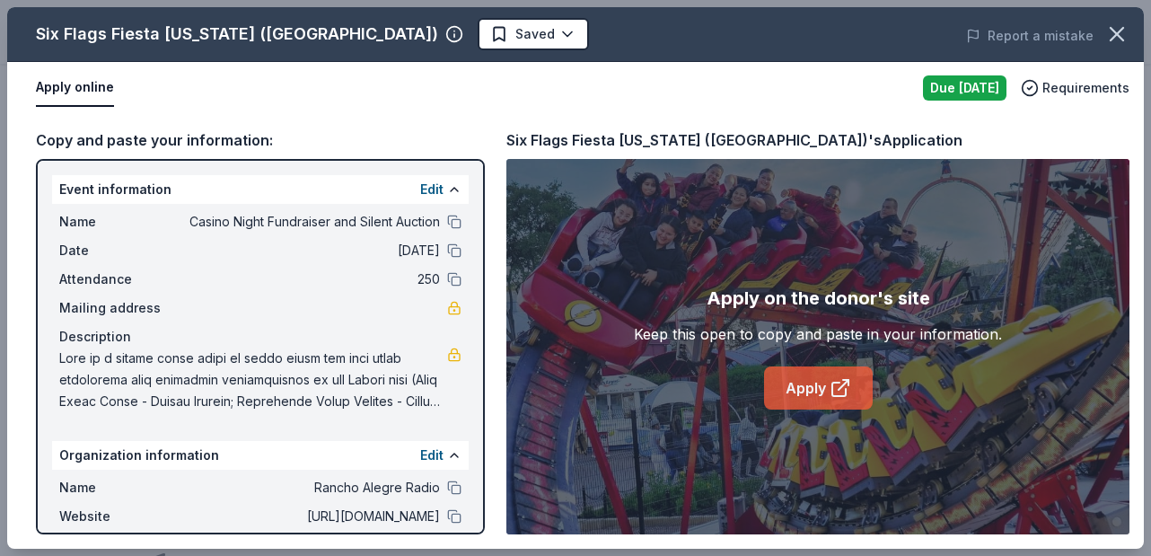
click at [813, 395] on link "Apply" at bounding box center [818, 387] width 109 height 43
click at [821, 395] on link "Apply" at bounding box center [818, 387] width 109 height 43
